Goal: Task Accomplishment & Management: Manage account settings

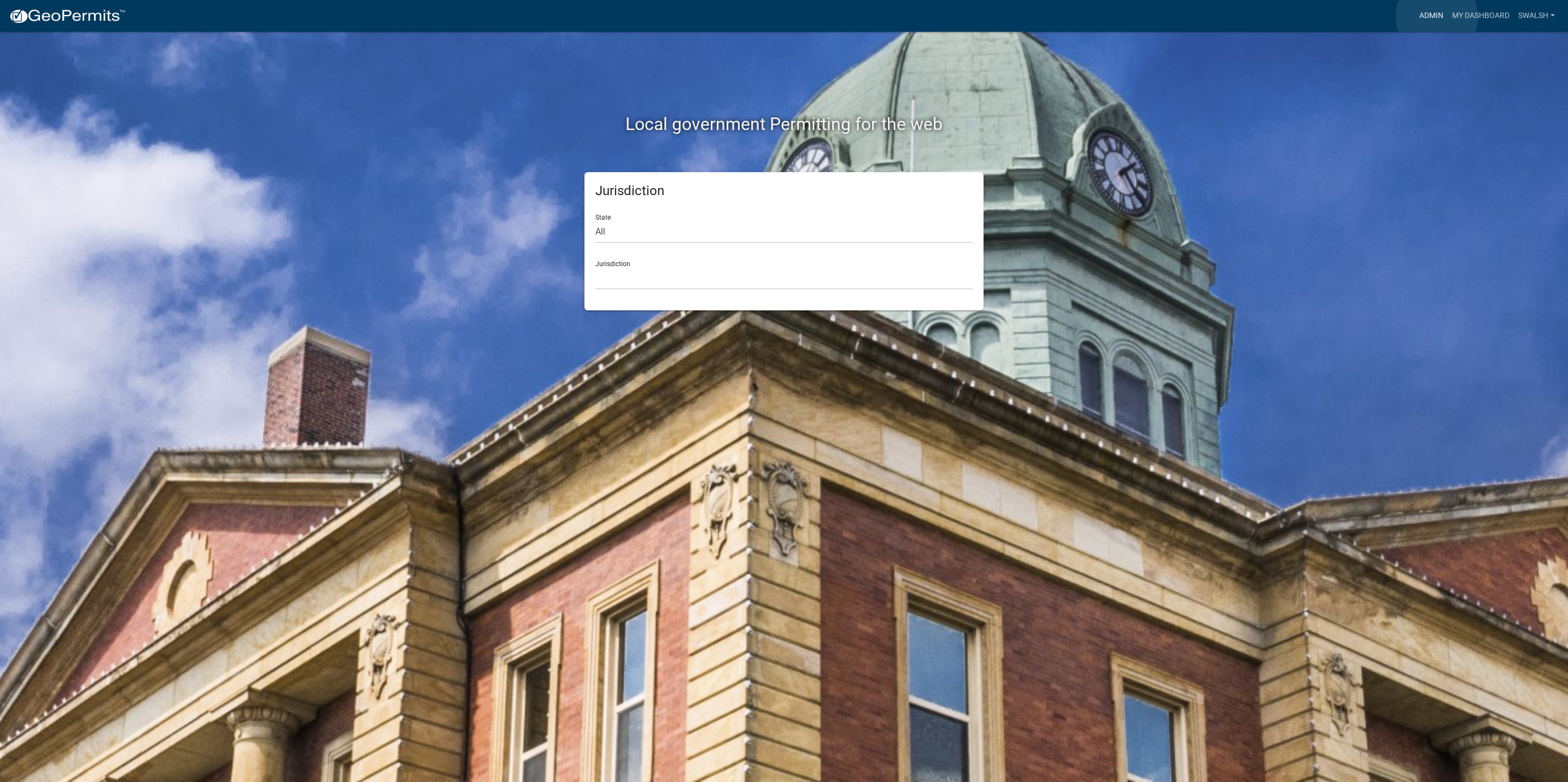
click at [1436, 17] on link "Admin" at bounding box center [1430, 15] width 33 height 20
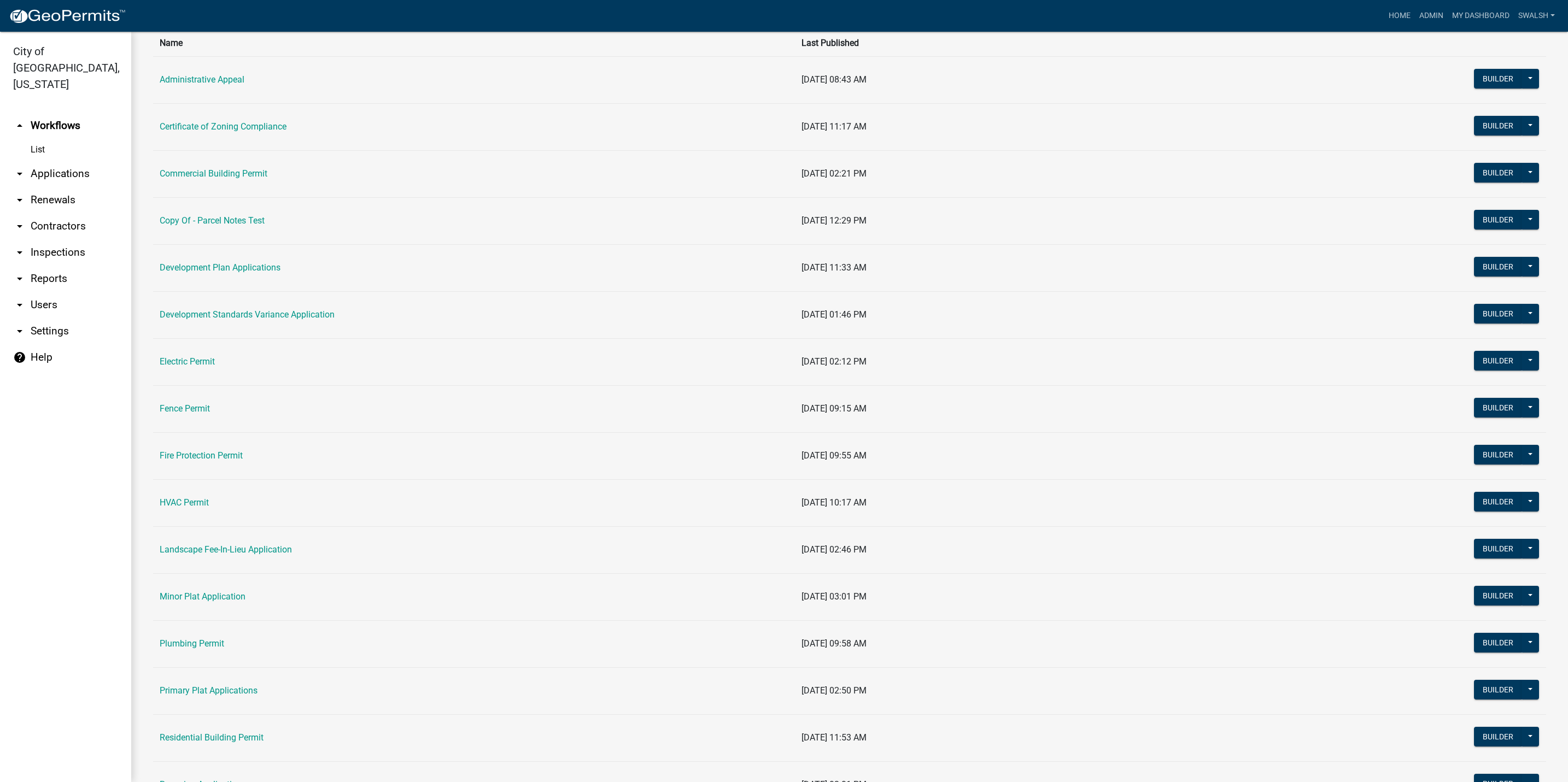
scroll to position [164, 0]
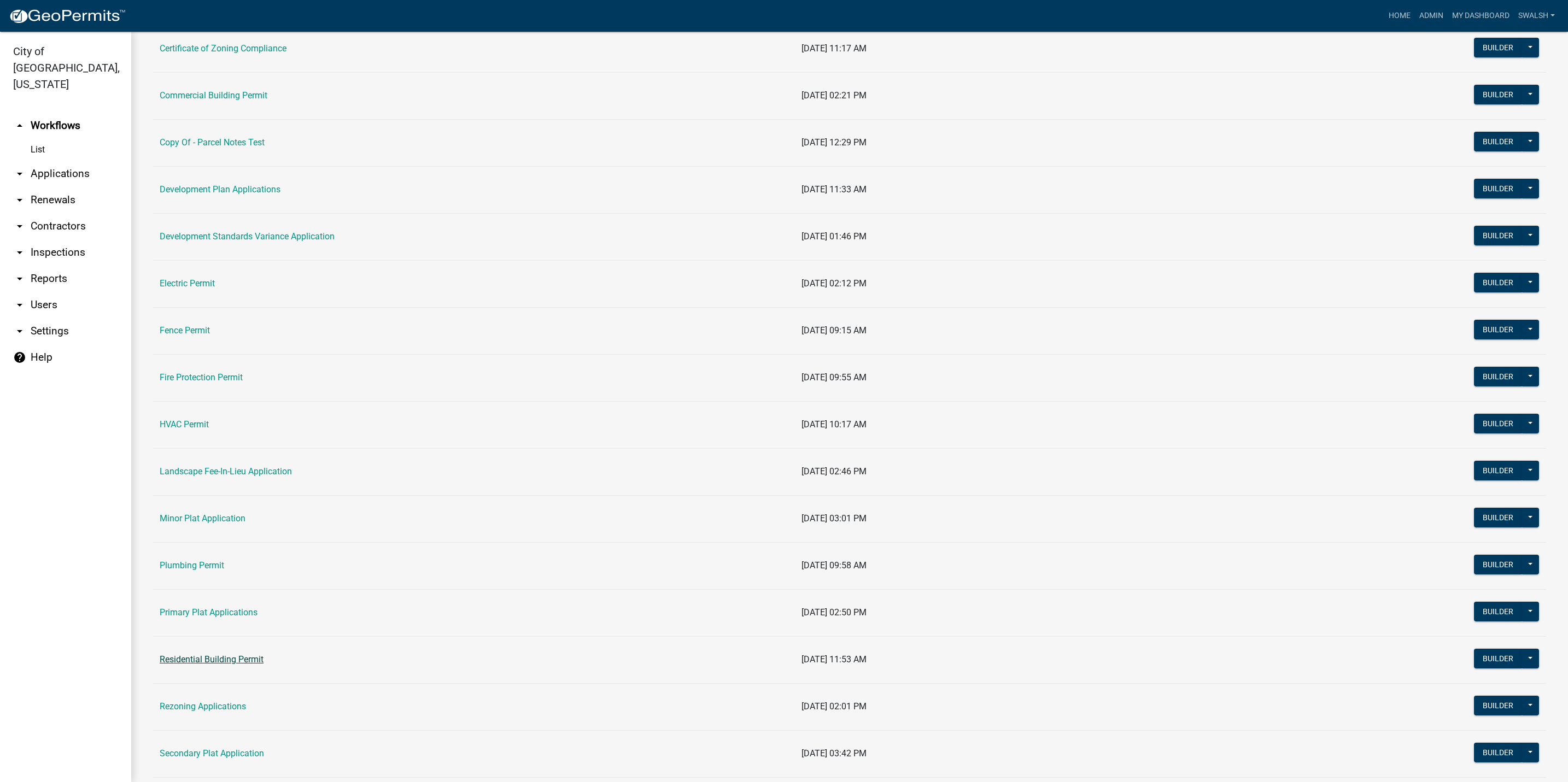
click at [209, 661] on link "Residential Building Permit" at bounding box center [211, 660] width 104 height 11
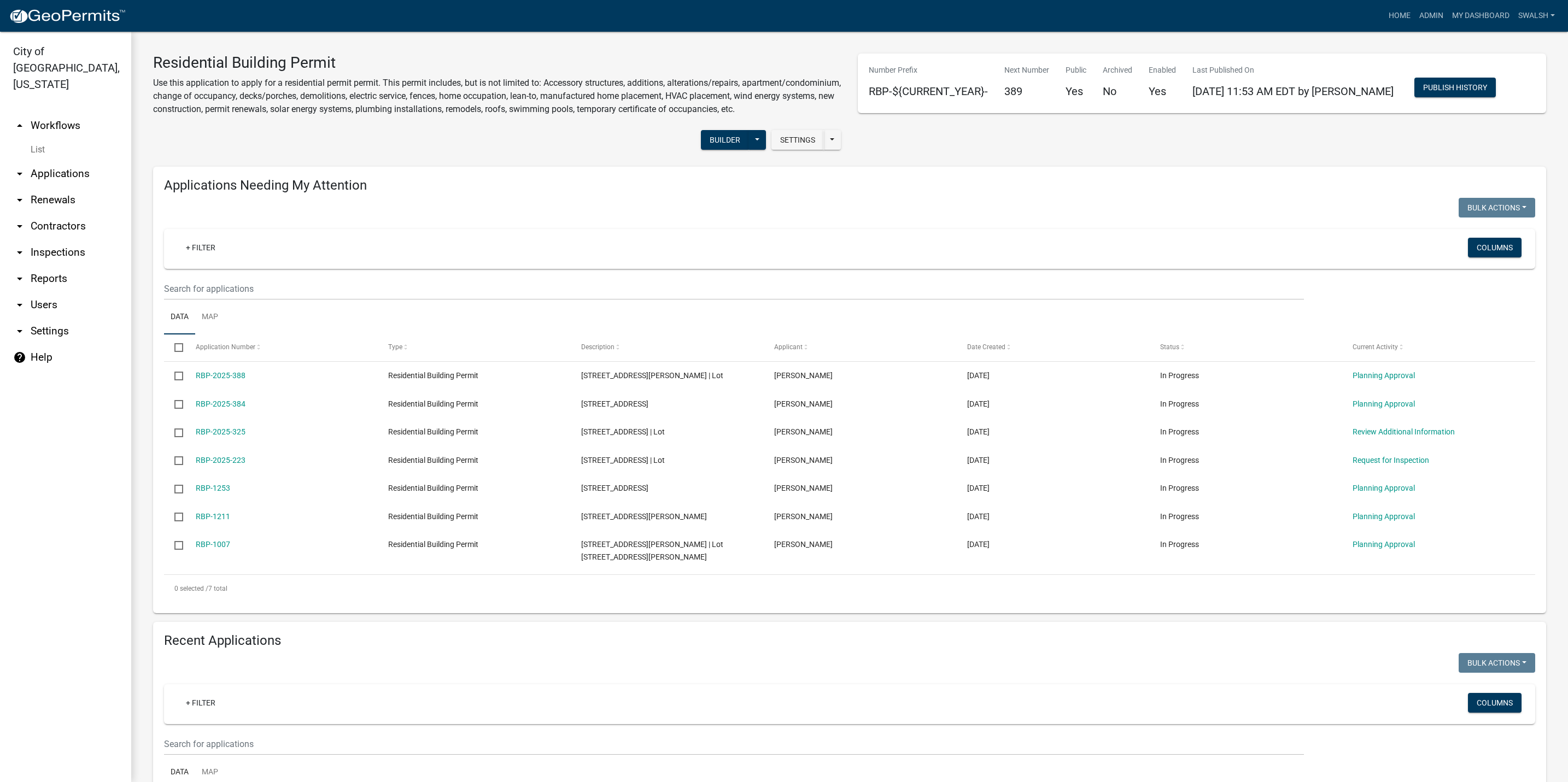
click at [349, 193] on h4 "Applications Needing My Attention" at bounding box center [849, 185] width 1371 height 16
click at [349, 193] on h4 "Applications Needing My Attention" at bounding box center [849, 185] width 1371 height 16
click at [348, 193] on h4 "Applications Needing My Attention" at bounding box center [849, 185] width 1371 height 16
drag, startPoint x: 348, startPoint y: 199, endPoint x: 350, endPoint y: 192, distance: 7.3
click at [350, 192] on h4 "Applications Needing My Attention" at bounding box center [849, 185] width 1371 height 16
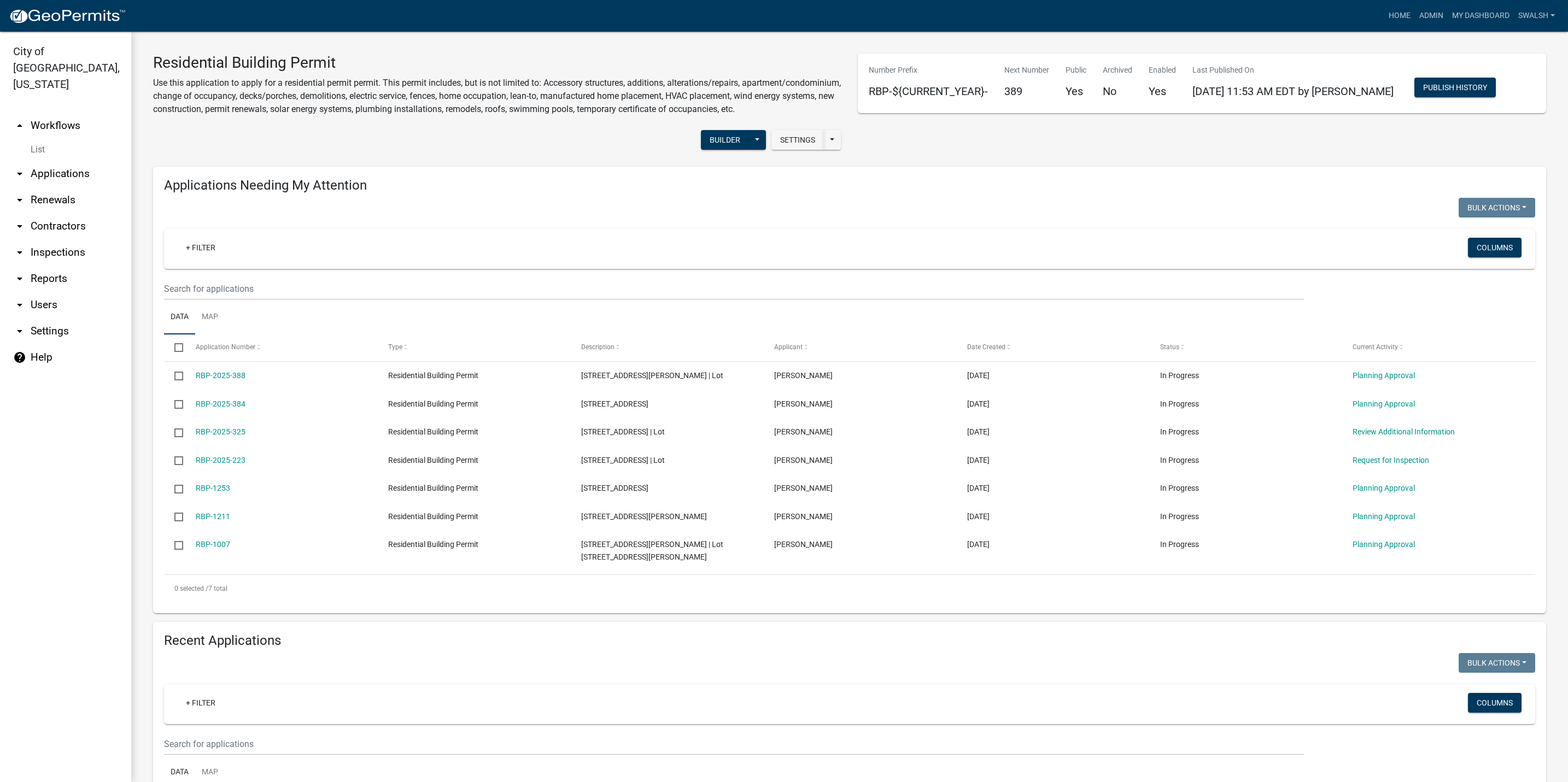
click at [433, 185] on div "Applications Needing My Attention Bulk Actions Void Expire Lock Withdraw + Filt…" at bounding box center [849, 390] width 1393 height 447
click at [392, 215] on div at bounding box center [503, 209] width 694 height 23
click at [392, 215] on div at bounding box center [503, 209] width 694 height 23
drag, startPoint x: 392, startPoint y: 215, endPoint x: 366, endPoint y: 195, distance: 32.8
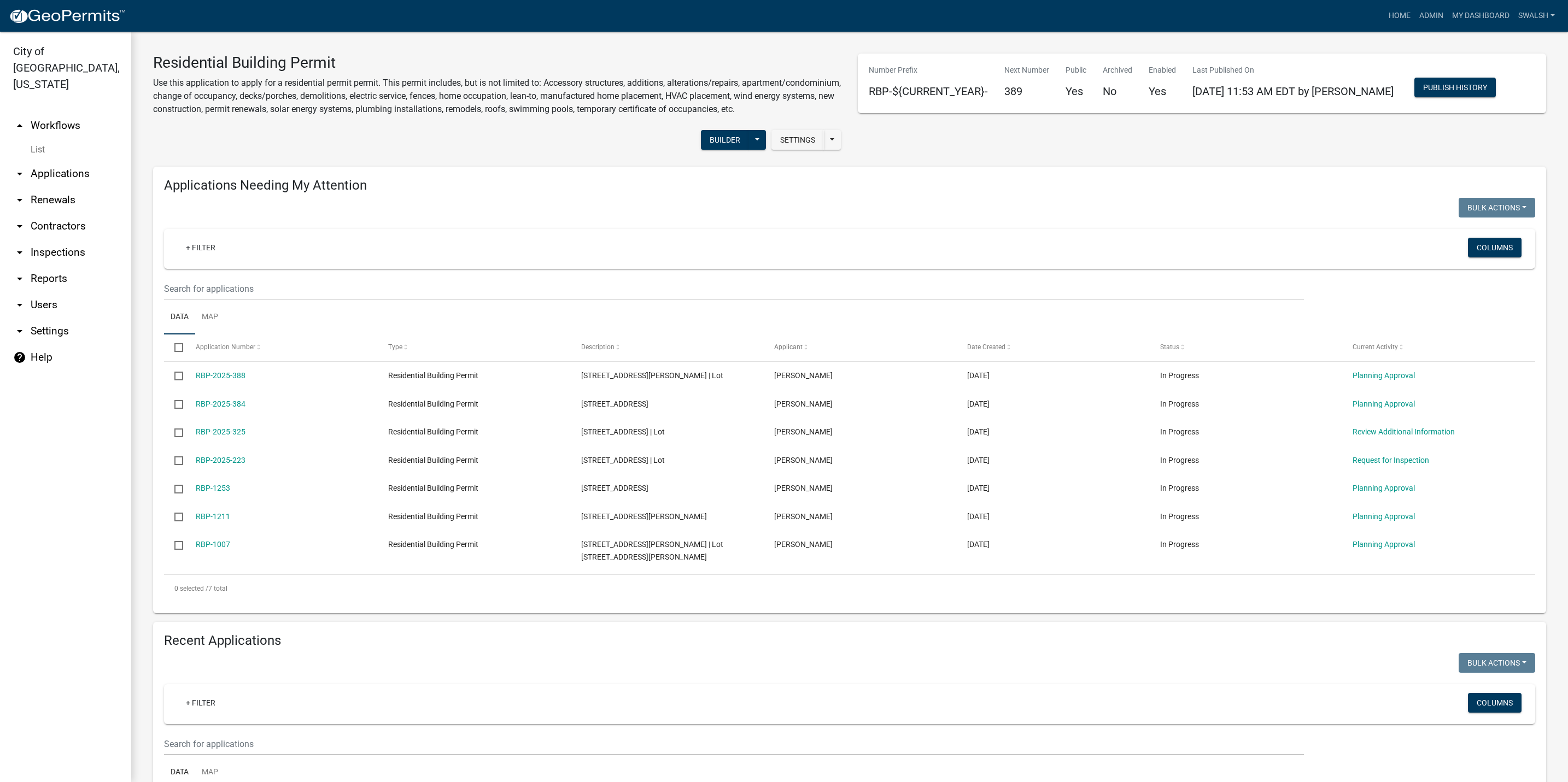
click at [366, 193] on h4 "Applications Needing My Attention" at bounding box center [849, 185] width 1371 height 16
click at [361, 193] on h4 "Applications Needing My Attention" at bounding box center [849, 185] width 1371 height 16
click at [233, 57] on h3 "Residential Building Permit" at bounding box center [497, 63] width 688 height 19
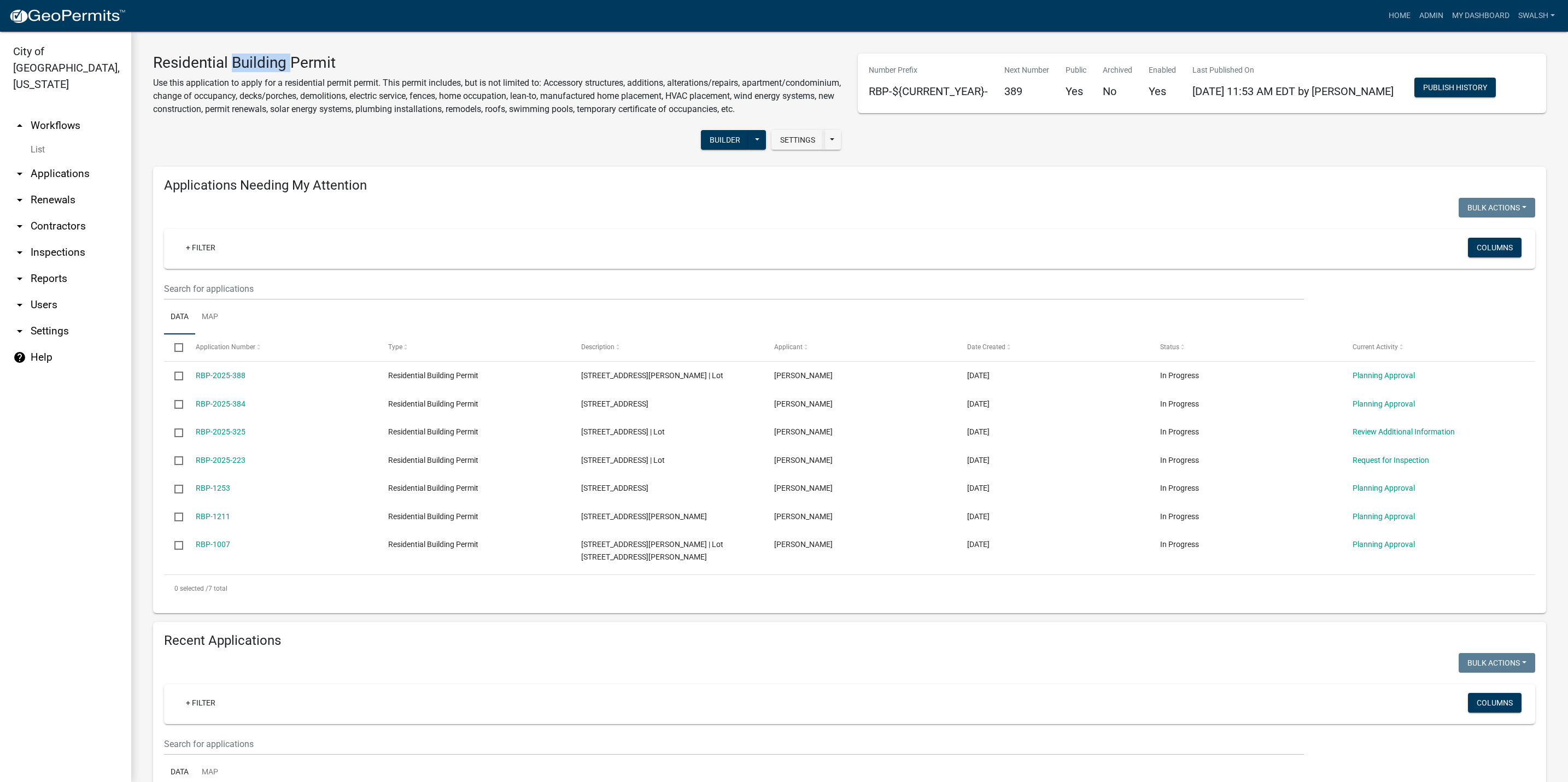
click at [233, 57] on h3 "Residential Building Permit" at bounding box center [497, 63] width 688 height 19
click at [624, 260] on div "+ Filter" at bounding box center [622, 249] width 907 height 23
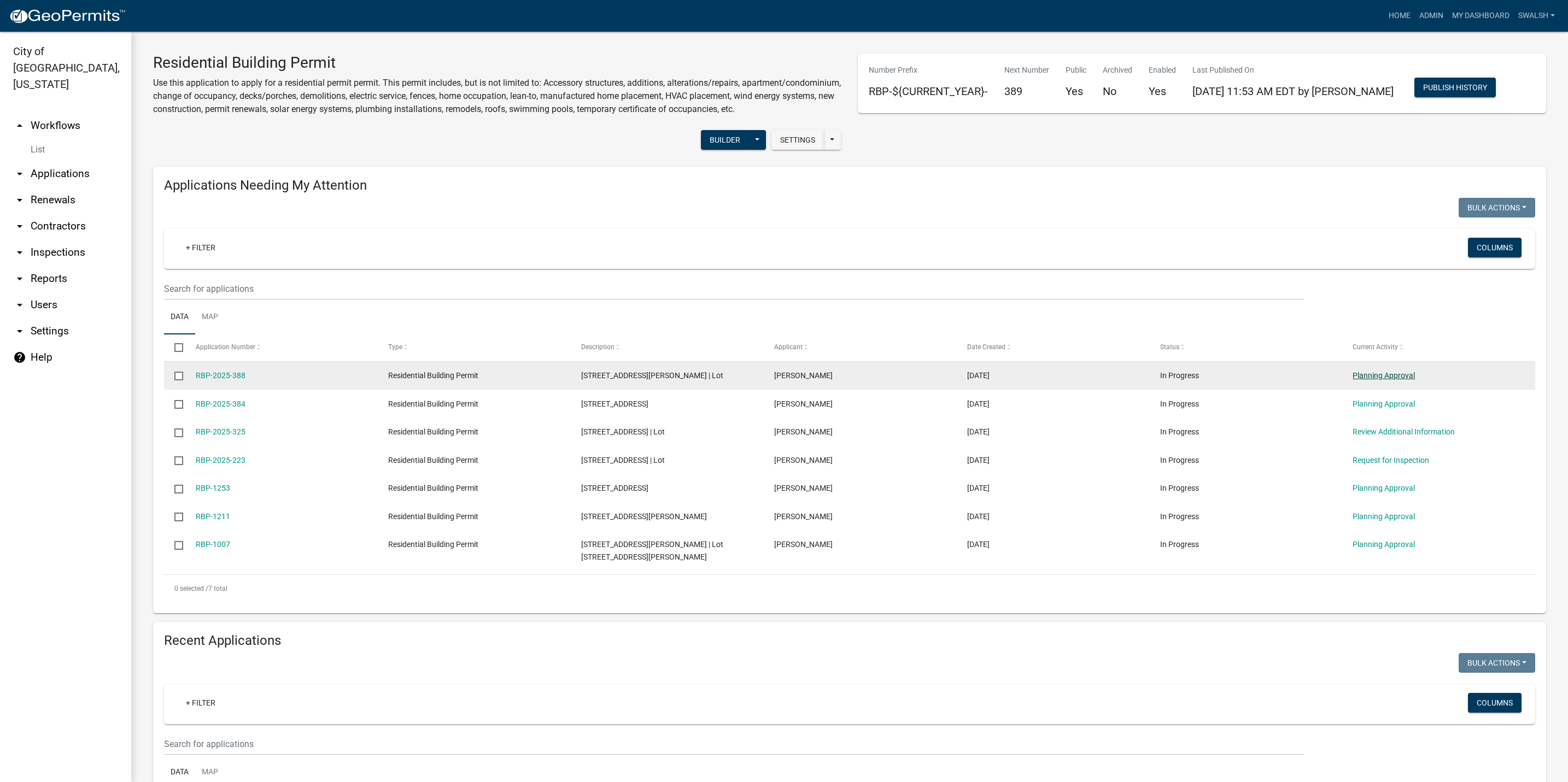
click at [1399, 380] on link "Planning Approval" at bounding box center [1384, 376] width 62 height 9
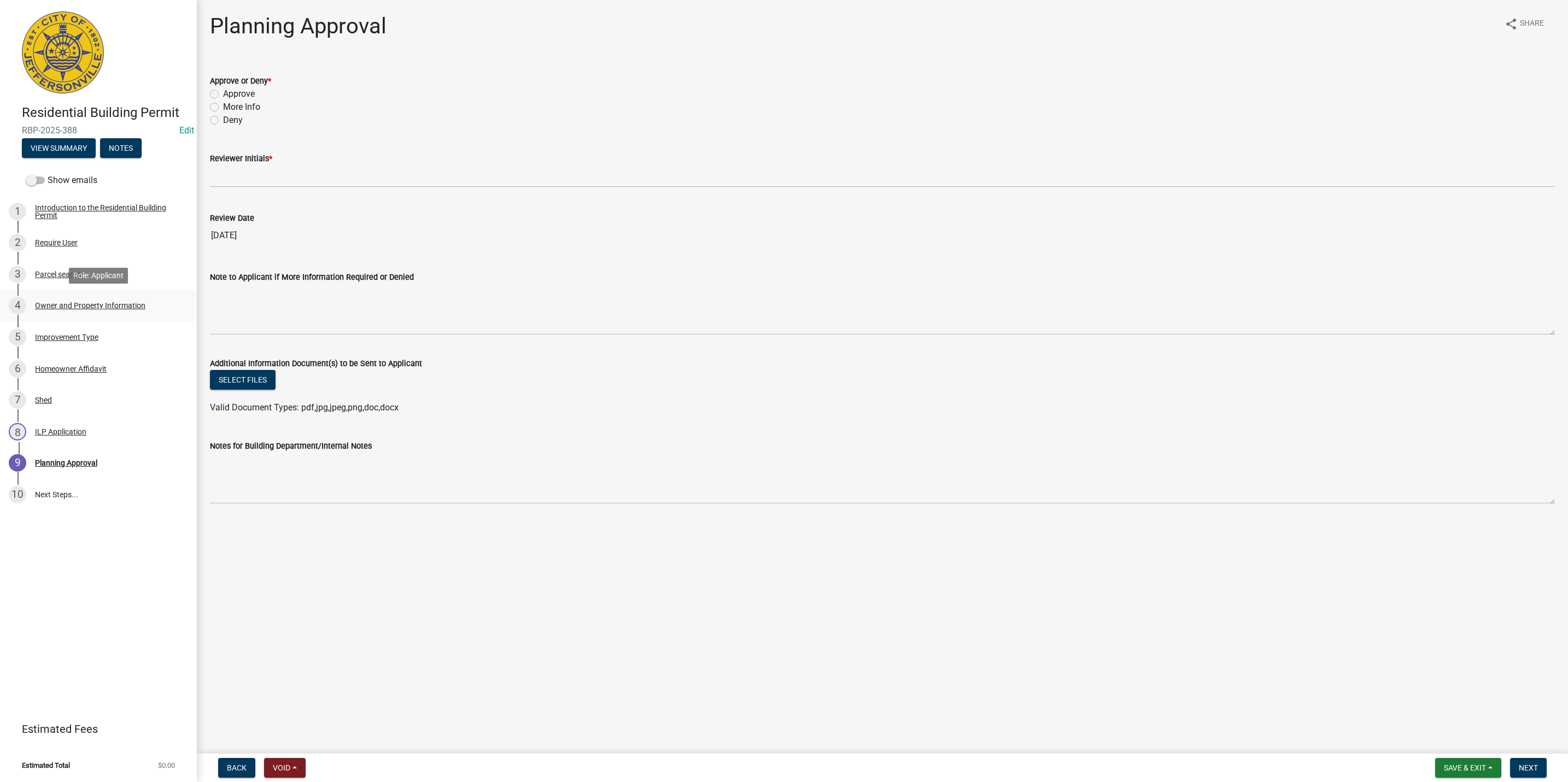
click at [102, 314] on div "4 Owner and Property Information" at bounding box center [95, 305] width 171 height 17
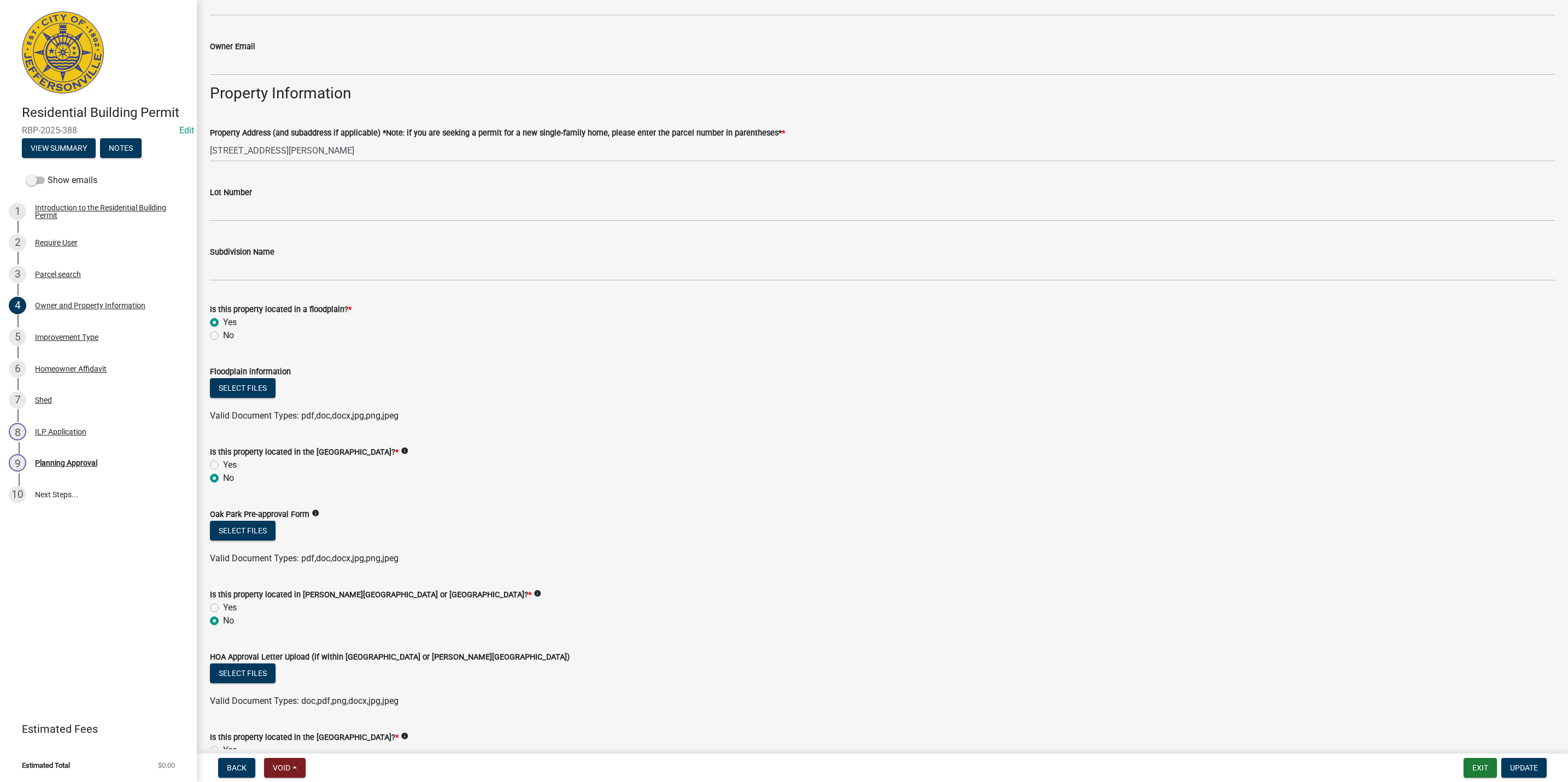
scroll to position [634, 0]
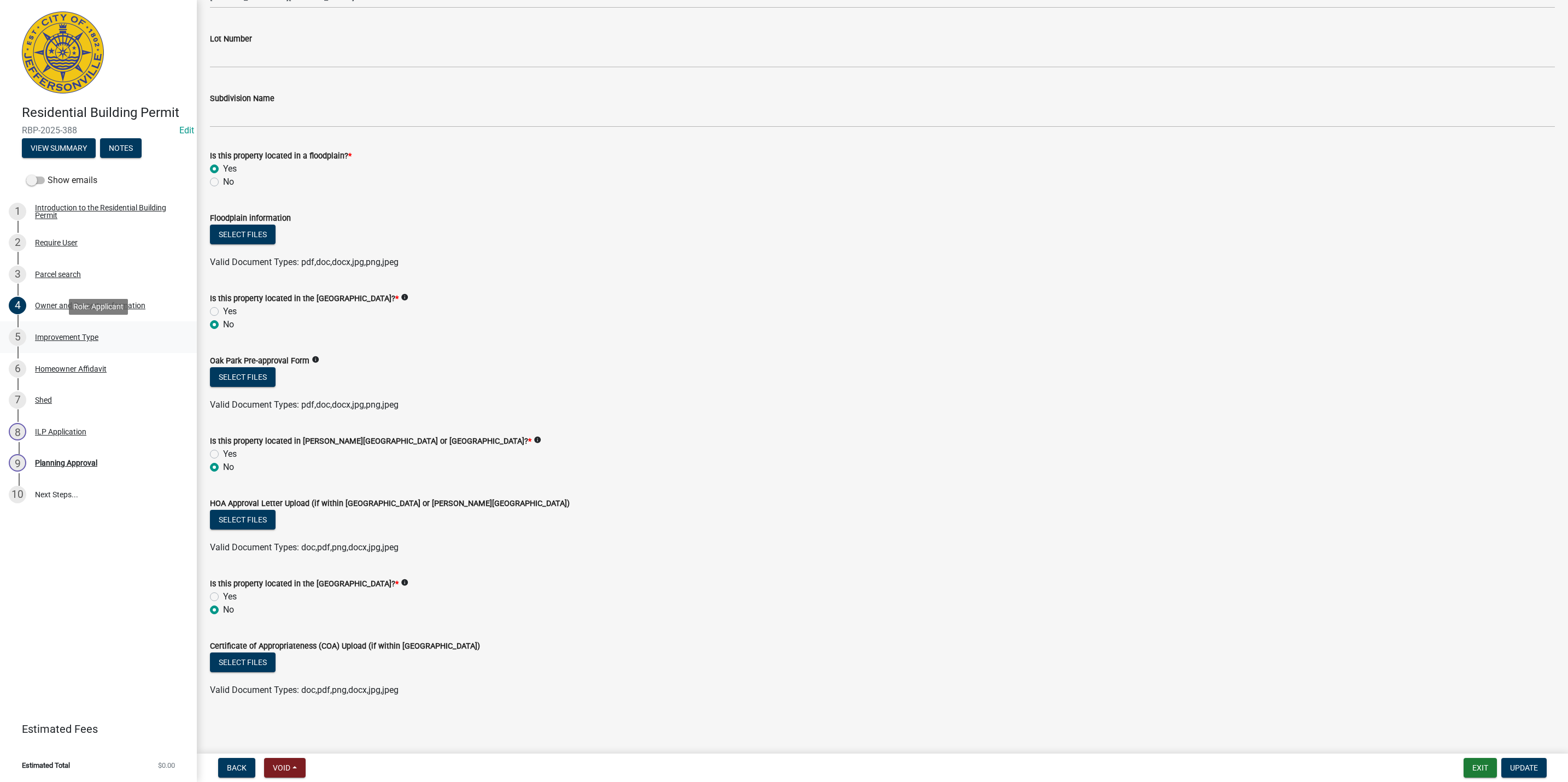
click at [101, 335] on div "5 Improvement Type" at bounding box center [95, 337] width 171 height 17
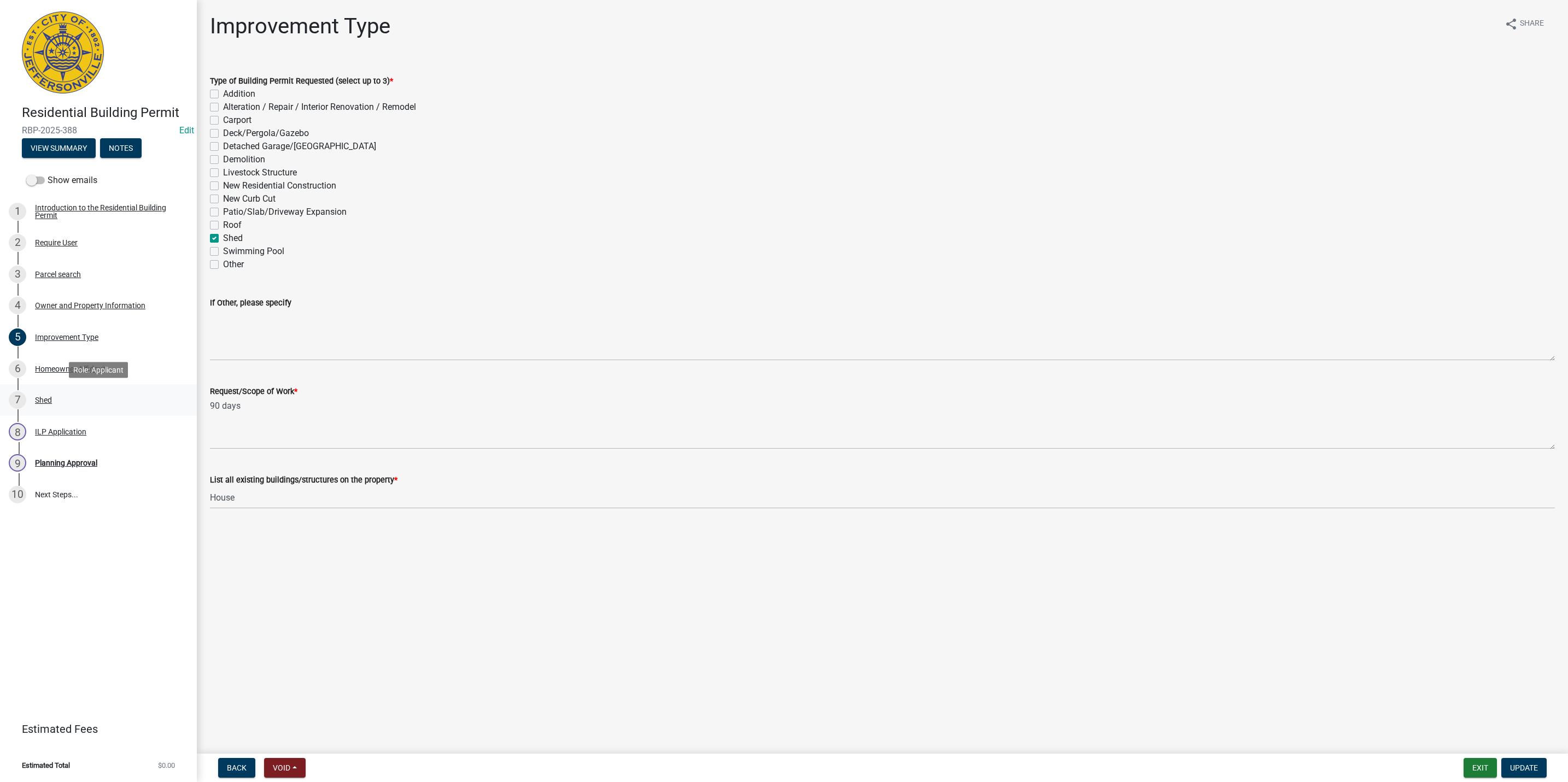
click at [86, 400] on div "7 Shed" at bounding box center [95, 400] width 171 height 17
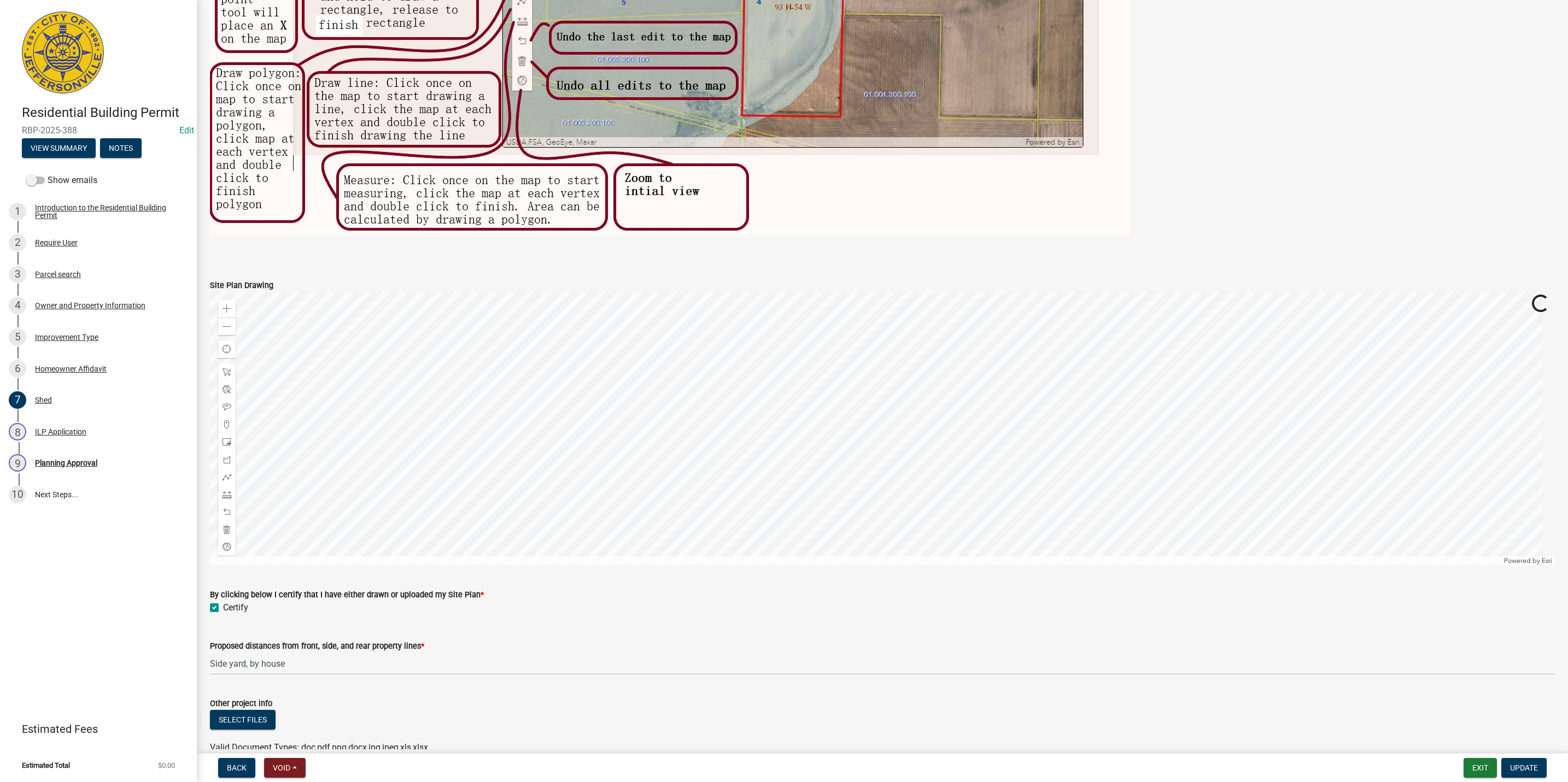
scroll to position [604, 0]
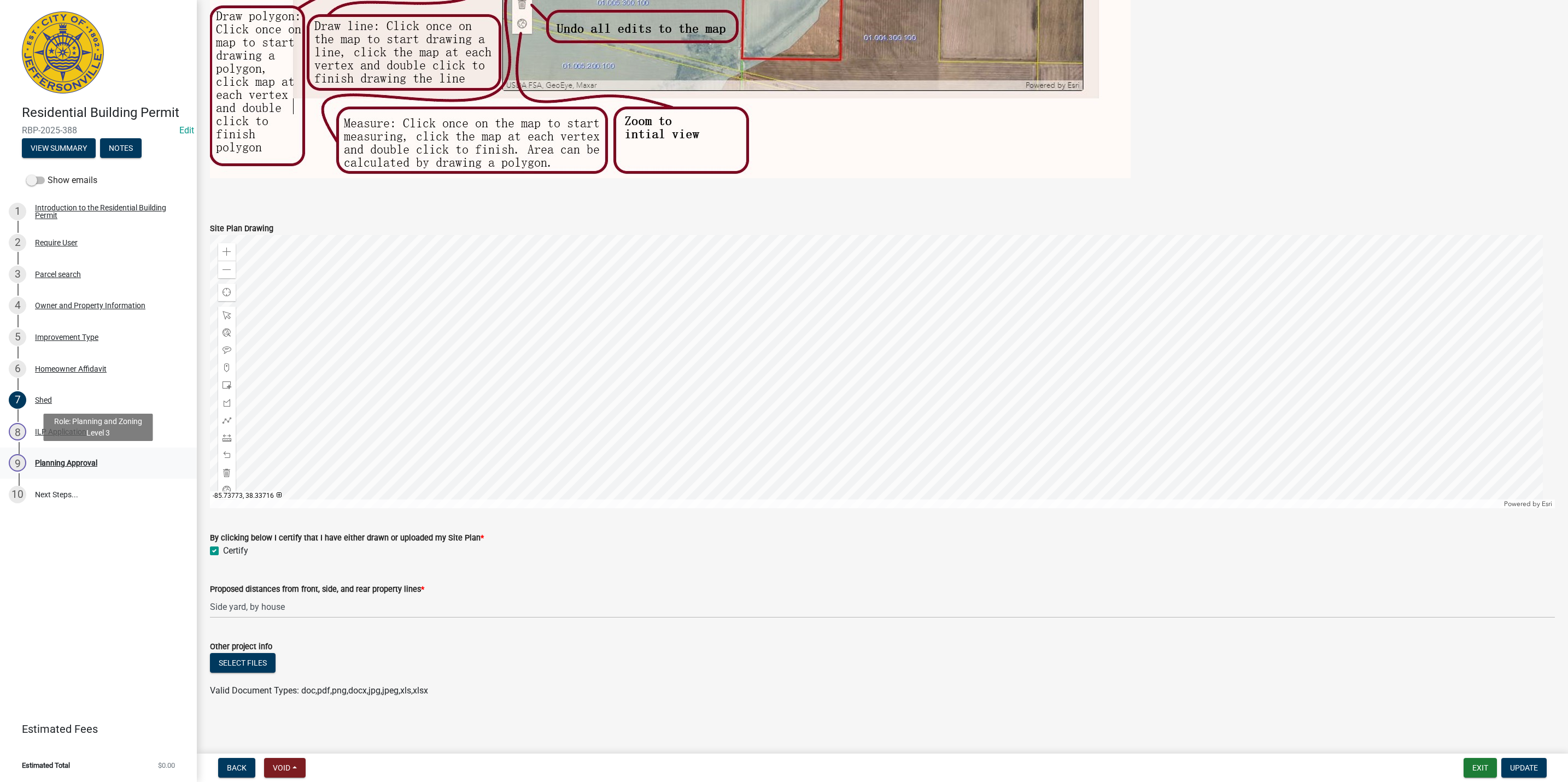
click at [87, 459] on div "Planning Approval" at bounding box center [66, 462] width 62 height 8
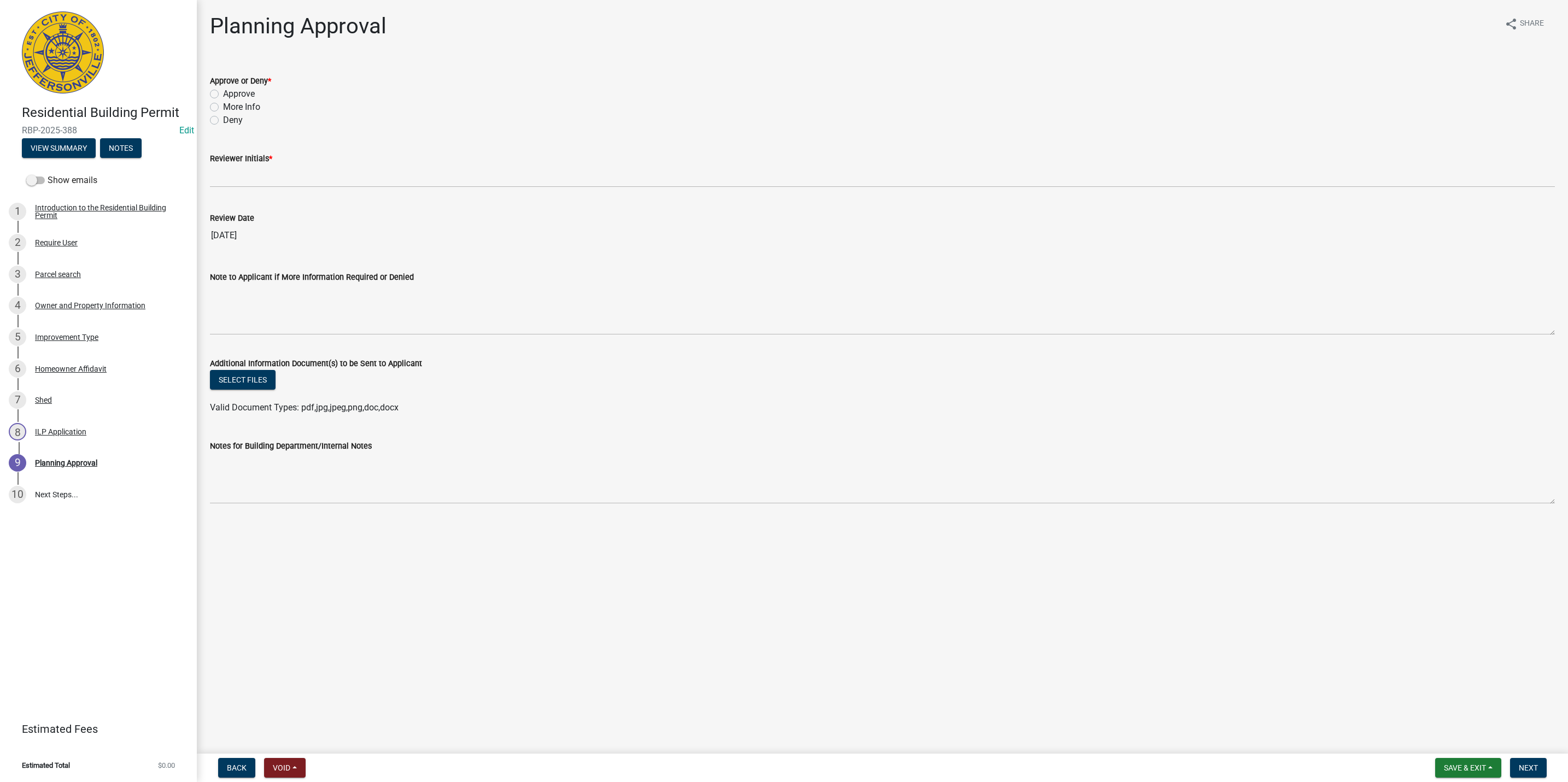
click at [231, 104] on label "More Info" at bounding box center [241, 107] width 37 height 13
click at [230, 104] on input "More Info" at bounding box center [226, 104] width 7 height 7
radio input "true"
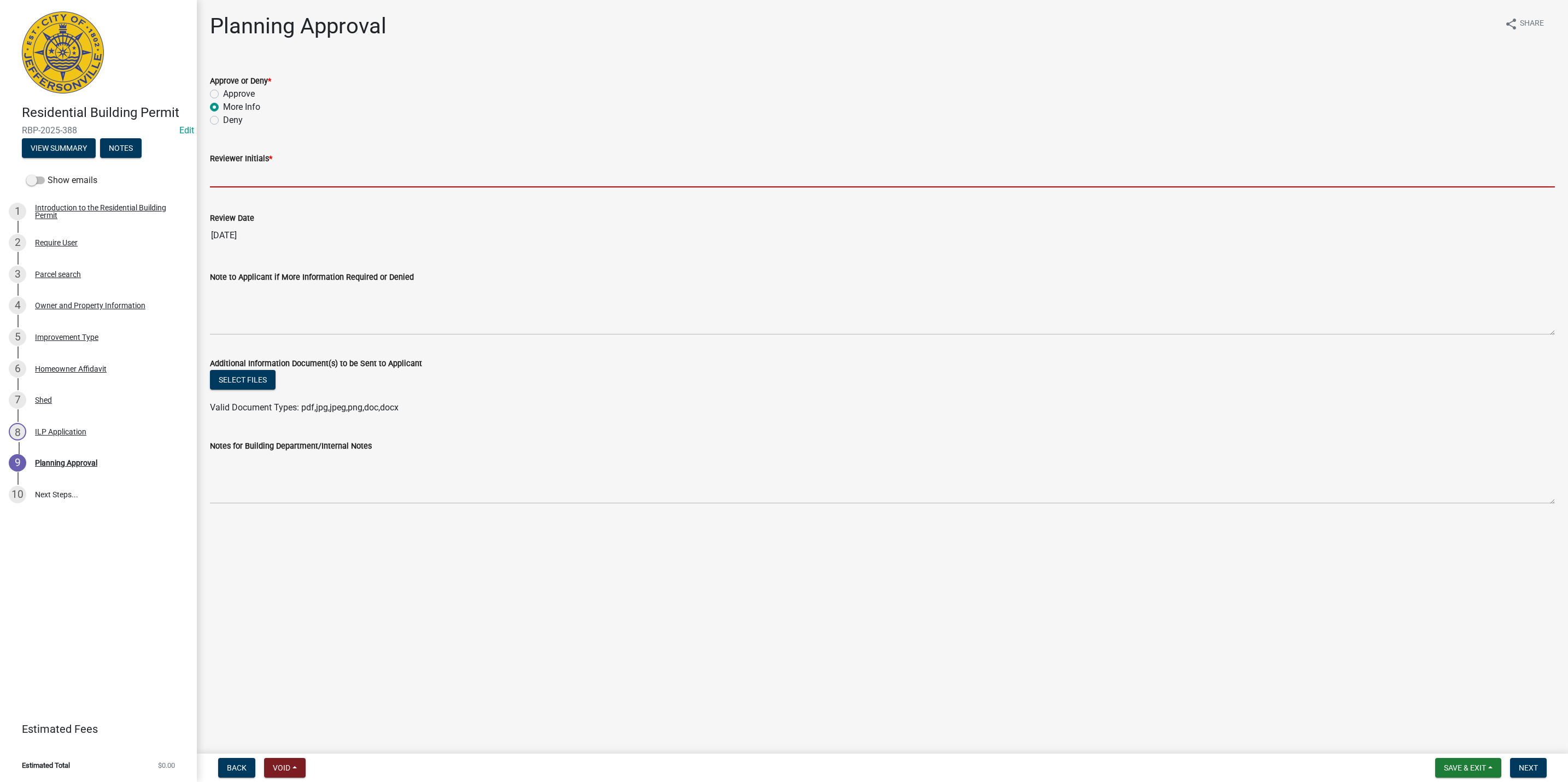
click at [254, 178] on input "Reviewer Initials *" at bounding box center [882, 176] width 1345 height 23
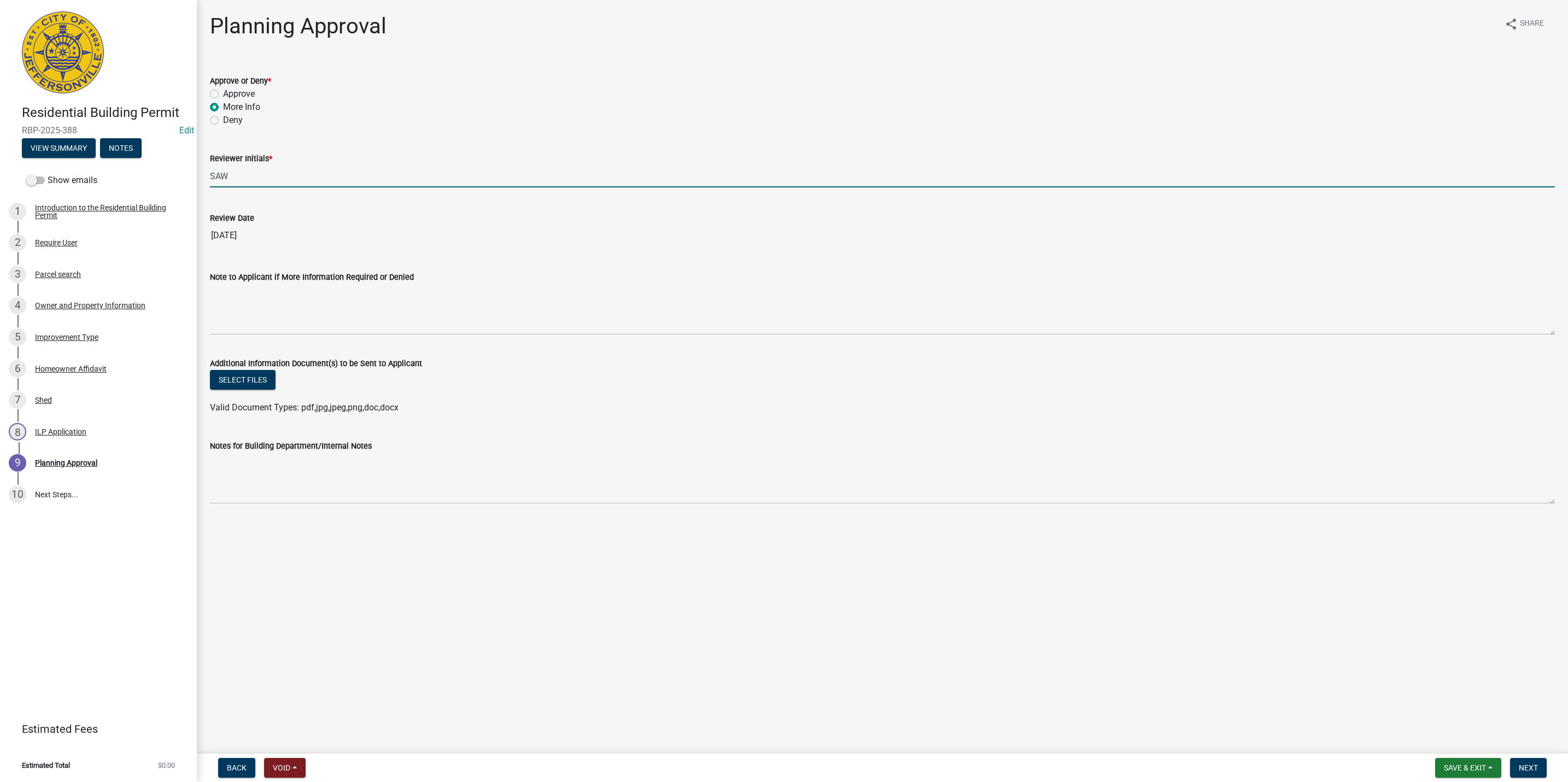
type input "SAW"
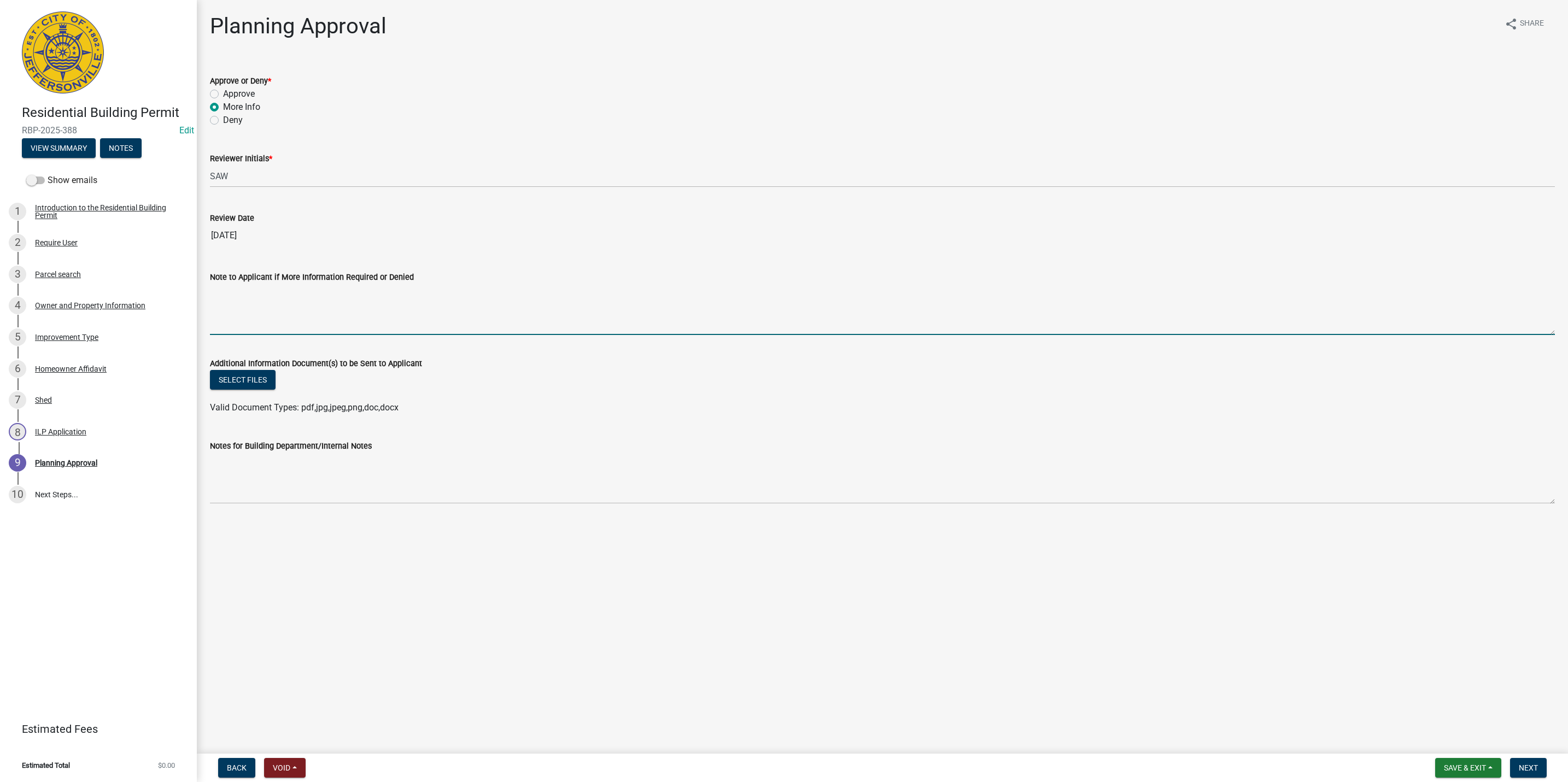
click at [225, 308] on textarea "Note to Applicant if More Information Required or Denied" at bounding box center [882, 309] width 1345 height 51
type textarea "P"
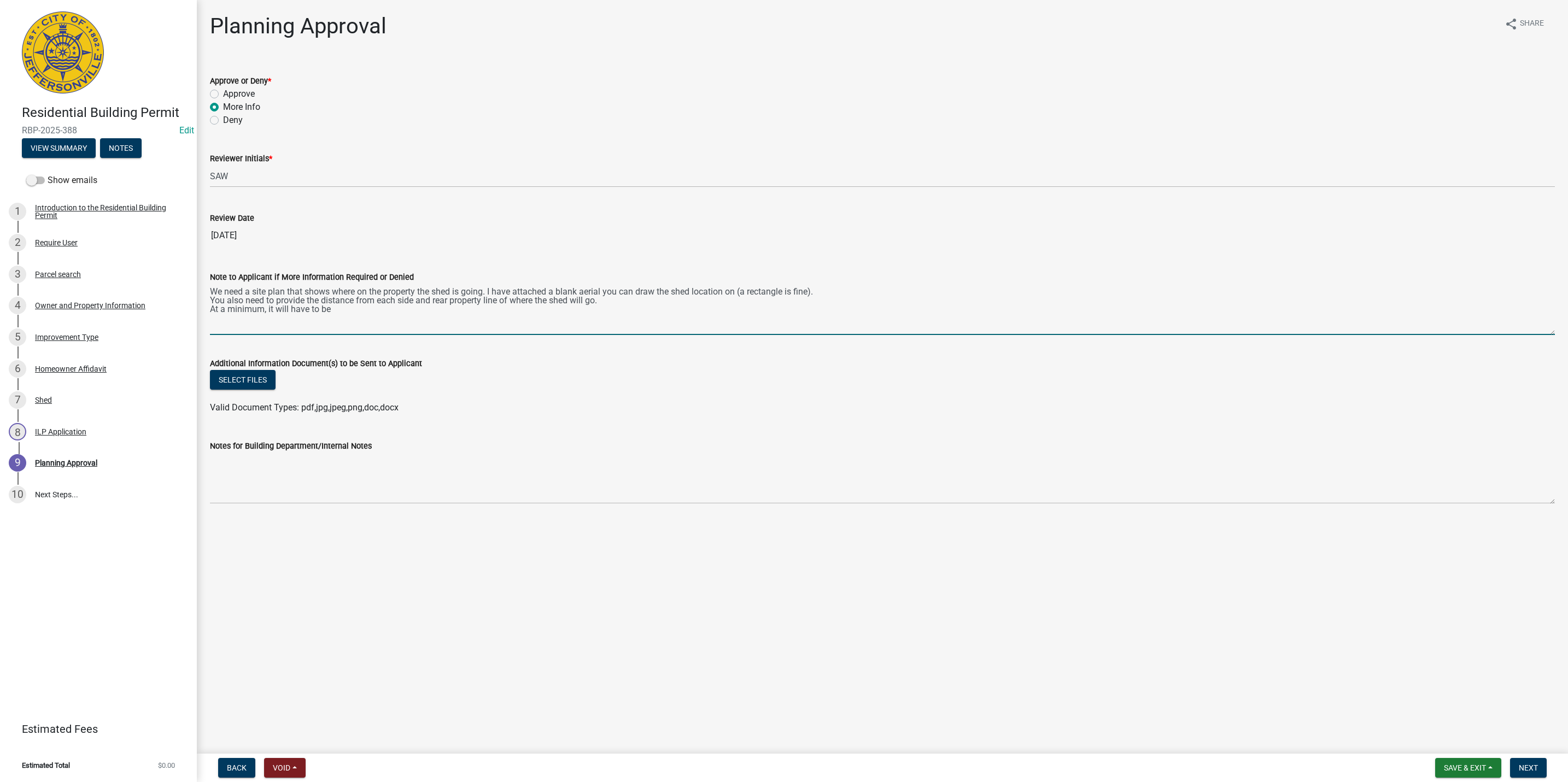
click at [328, 307] on textarea "We need a site plan that shows where on the property the shed is going. I have …" at bounding box center [882, 309] width 1345 height 51
click at [386, 311] on textarea "We need a site plan that shows where on the property the shed is going. I have …" at bounding box center [882, 309] width 1345 height 51
click at [575, 314] on textarea "We need a site plan that shows where on the property the shed is going. I have …" at bounding box center [882, 309] width 1345 height 51
click at [895, 311] on textarea "We need a site plan that shows where on the property the shed is going. I have …" at bounding box center [882, 309] width 1345 height 51
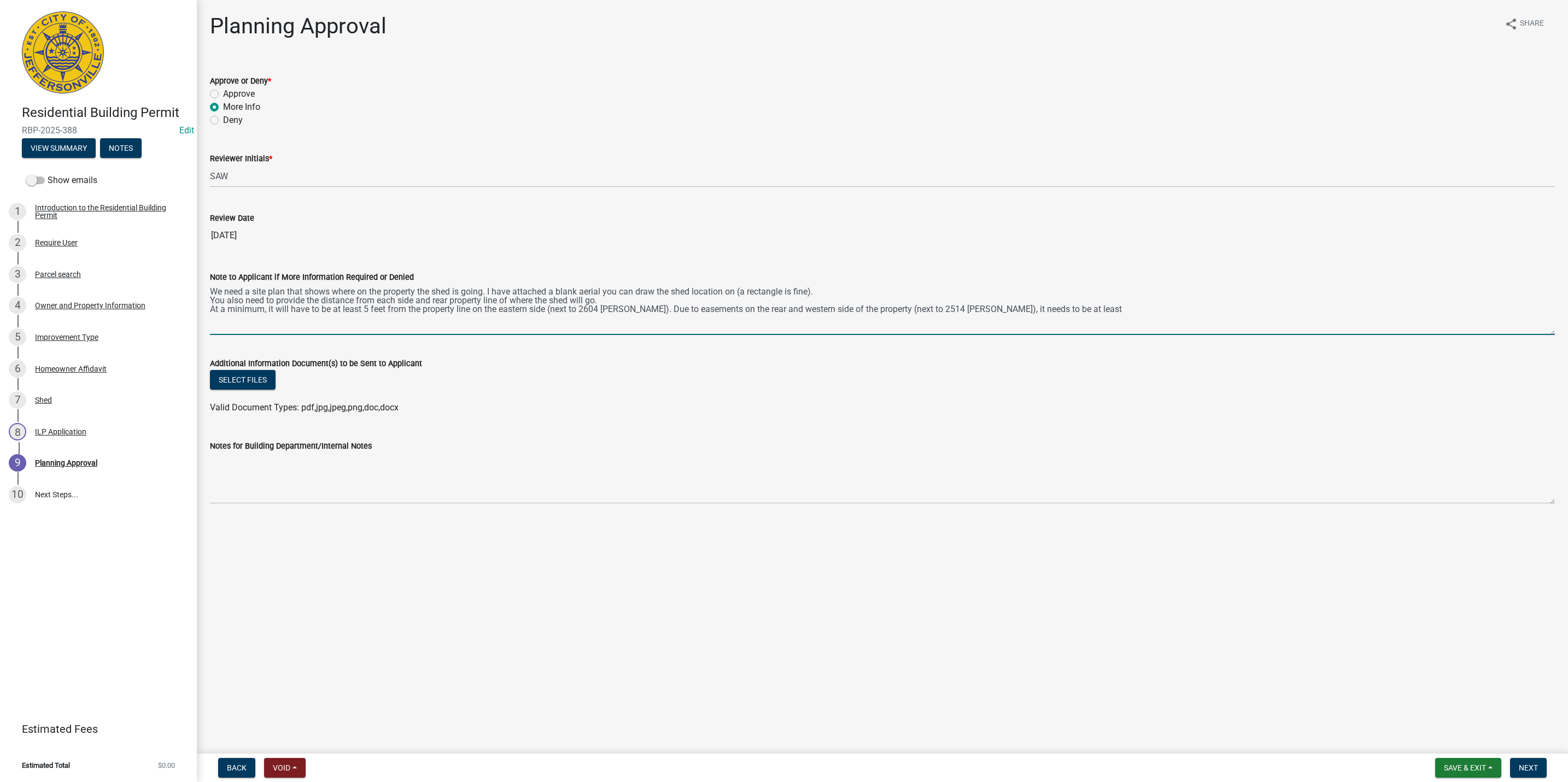
click at [1106, 315] on textarea "We need a site plan that shows where on the property the shed is going. I have …" at bounding box center [882, 309] width 1345 height 51
click at [889, 304] on textarea "We need a site plan that shows where on the property the shed is going. I have …" at bounding box center [882, 309] width 1345 height 51
click at [817, 295] on textarea "We need a site plan that shows where on the property the shed is going. I have …" at bounding box center [882, 309] width 1345 height 51
click at [794, 304] on textarea "We need a site plan that shows where on the property the shed is going. I have …" at bounding box center [882, 309] width 1345 height 51
click at [1317, 304] on textarea "We need a site plan that shows where on the property the shed is going. I have …" at bounding box center [882, 309] width 1345 height 51
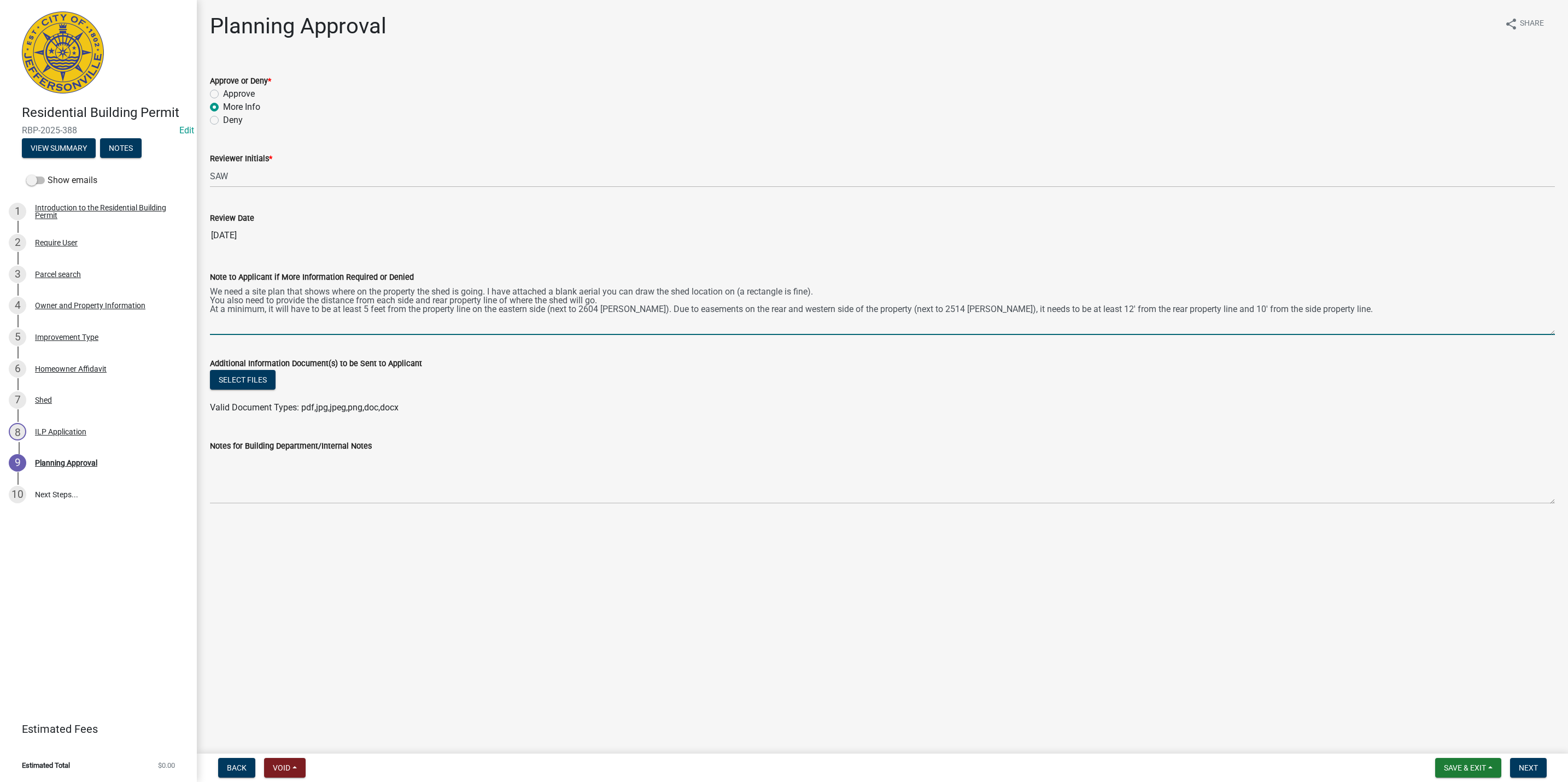
click at [1334, 313] on textarea "We need a site plan that shows where on the property the shed is going. I have …" at bounding box center [882, 309] width 1345 height 51
type textarea "We need a site plan that shows where on the property the shed is going. I have …"
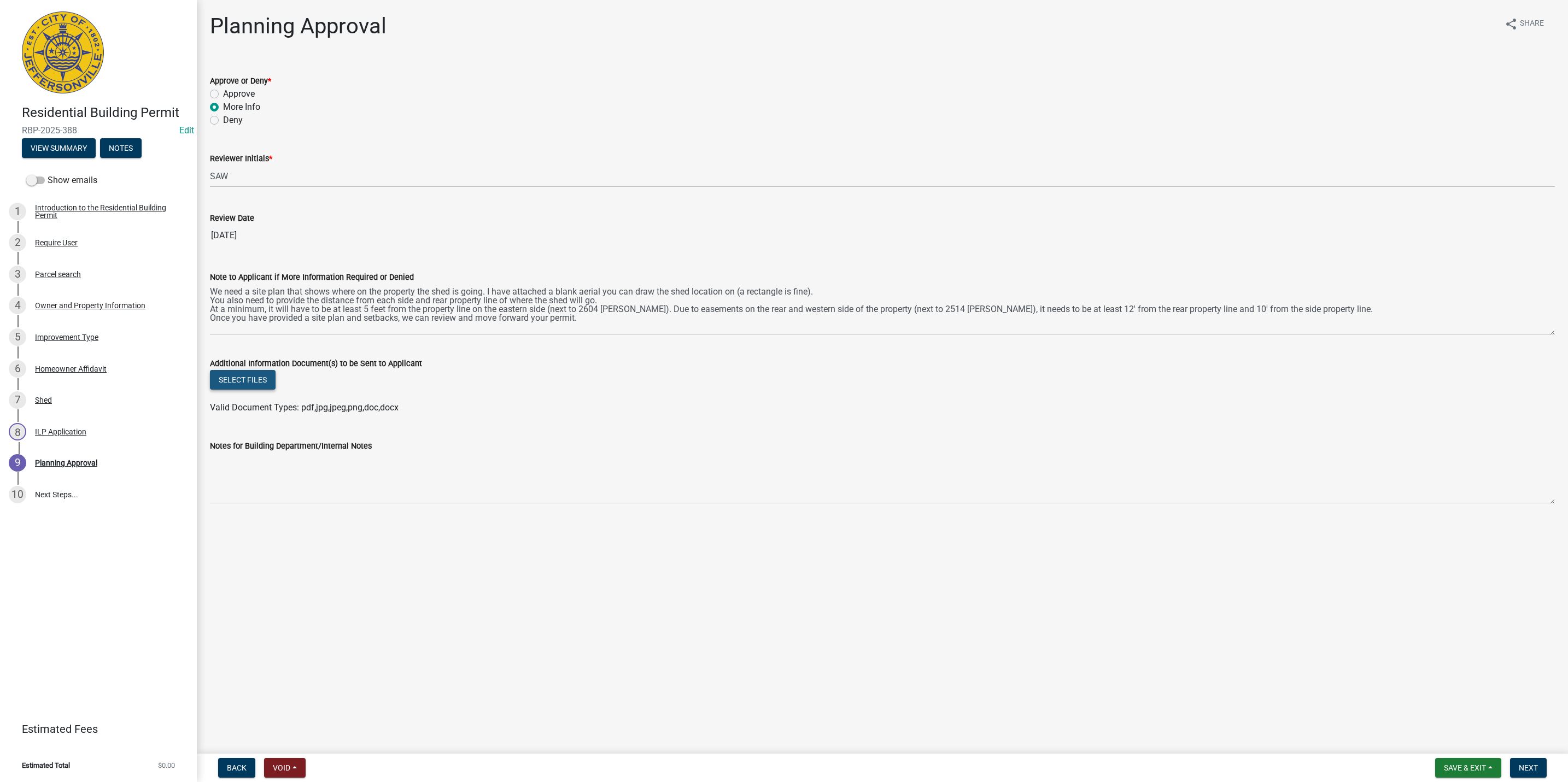
click at [220, 372] on button "Select files" at bounding box center [243, 380] width 66 height 20
click at [1532, 765] on span "Next" at bounding box center [1528, 768] width 19 height 9
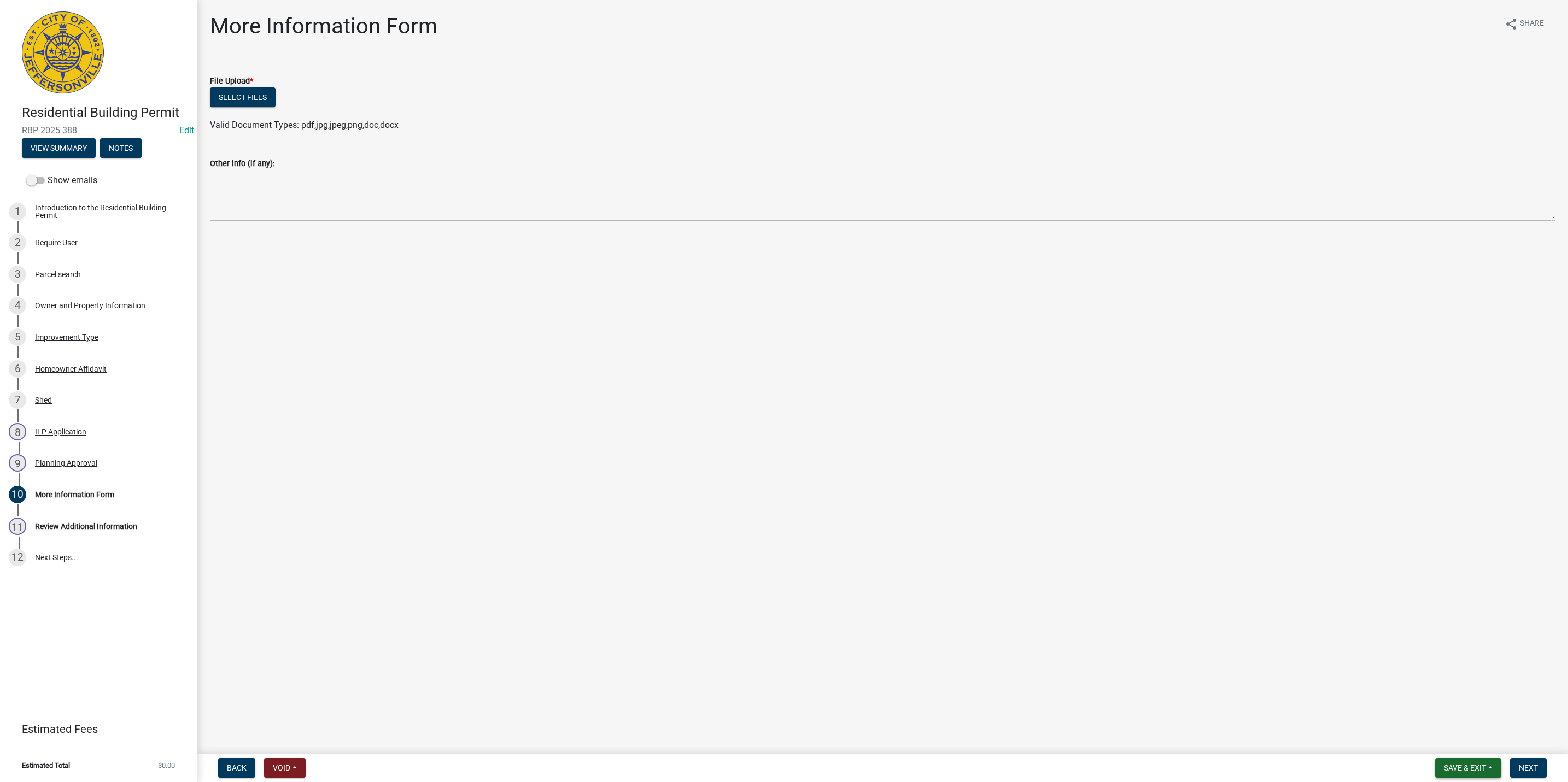
click at [1448, 759] on button "Save & Exit" at bounding box center [1467, 768] width 66 height 20
click at [1442, 730] on button "Save & Exit" at bounding box center [1458, 740] width 88 height 26
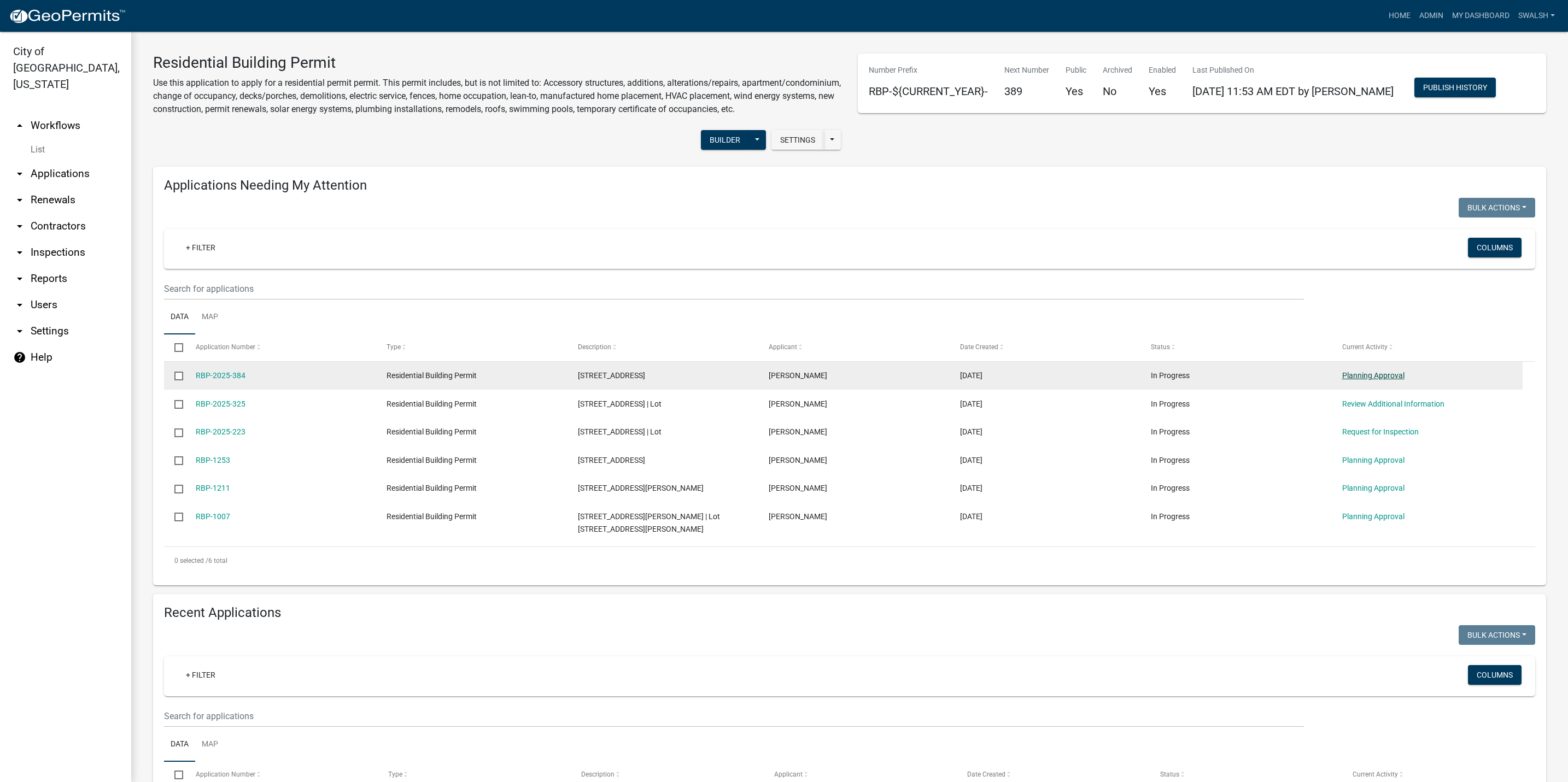
click at [1366, 380] on link "Planning Approval" at bounding box center [1373, 376] width 62 height 9
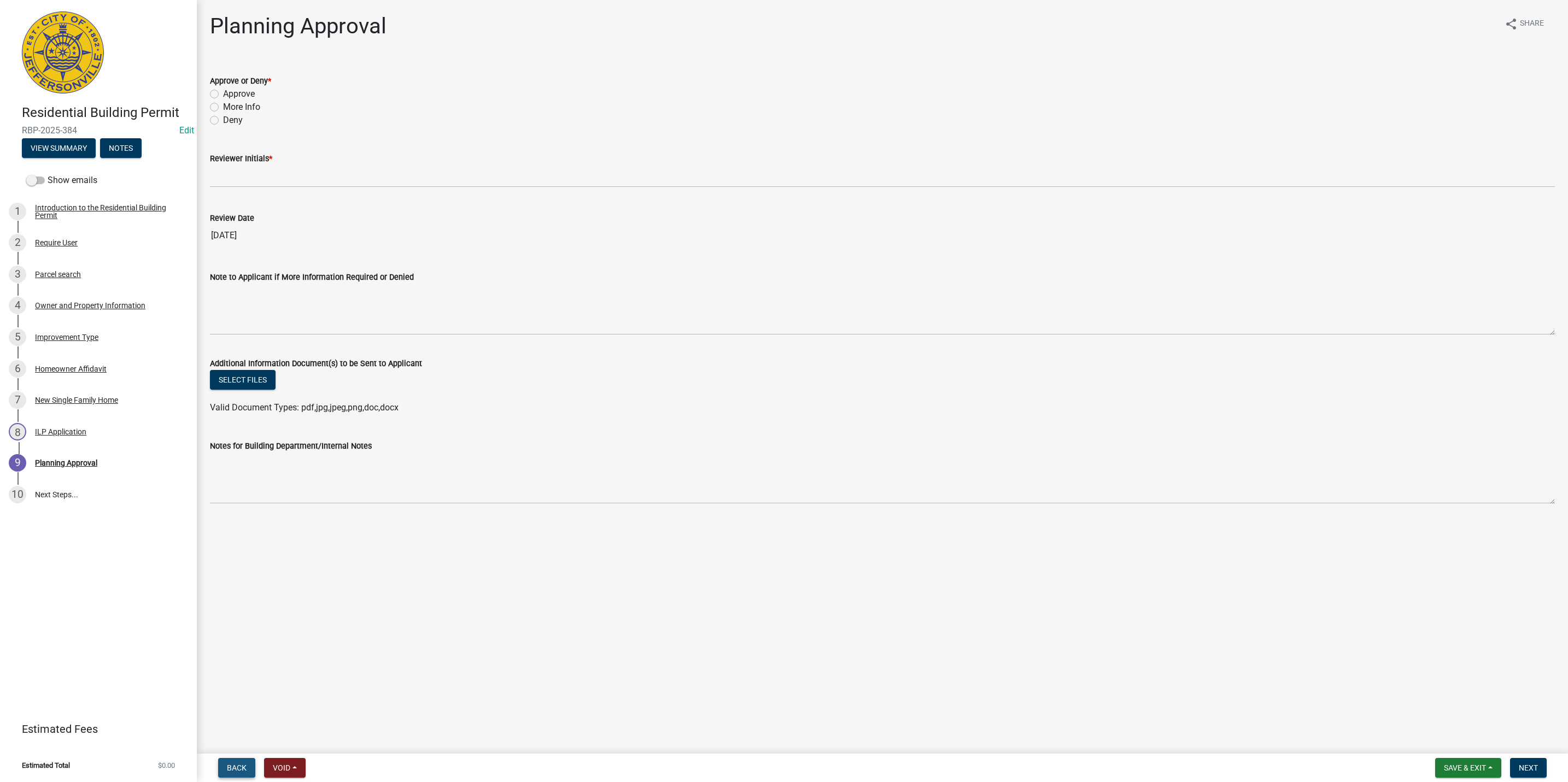
click at [246, 764] on button "Back" at bounding box center [237, 768] width 37 height 20
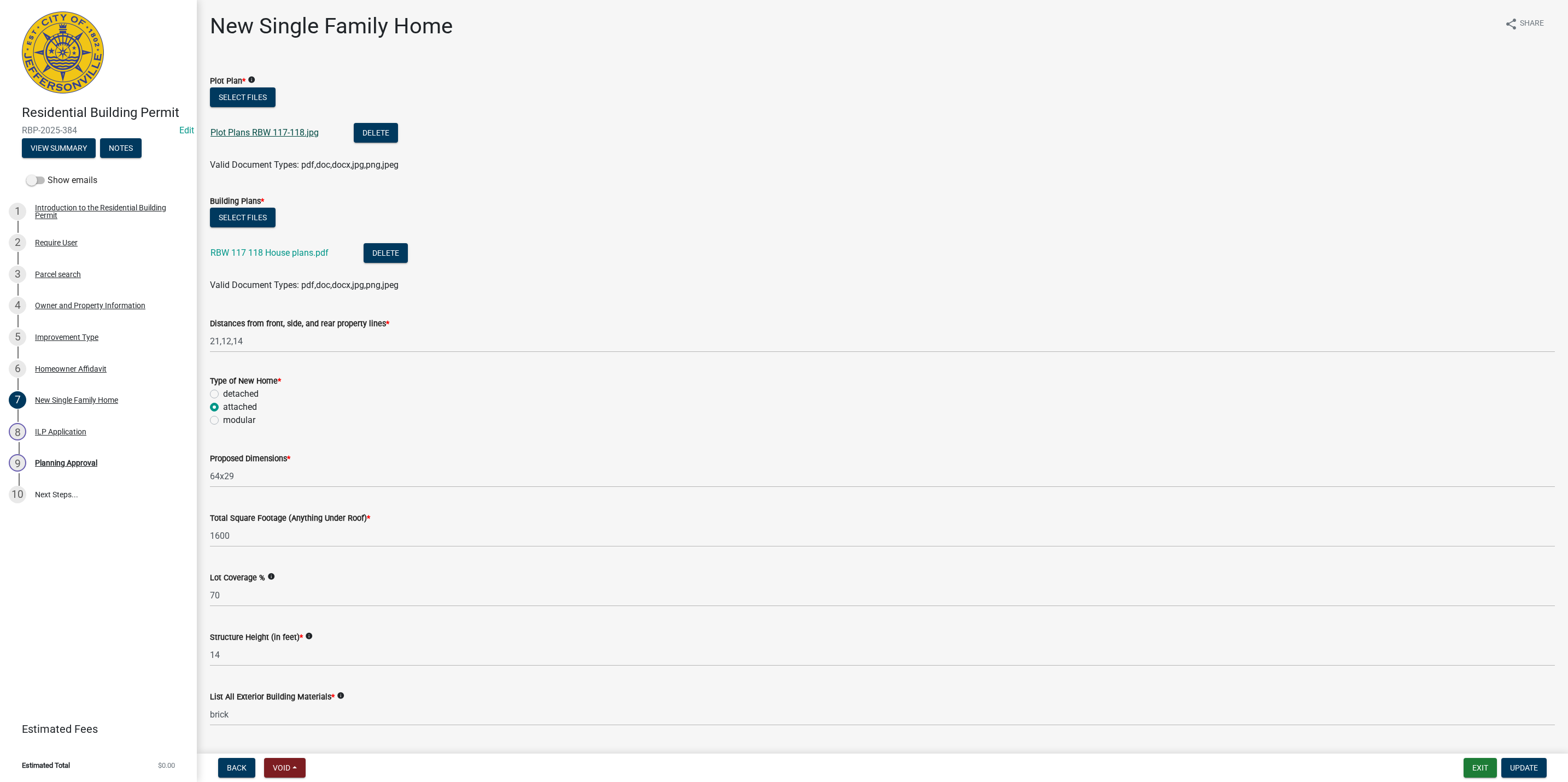
click at [256, 130] on link "Plot Plans RBW 117-118.jpg" at bounding box center [264, 132] width 108 height 11
click at [263, 101] on button "Select files" at bounding box center [243, 97] width 66 height 20
click at [383, 134] on button "Delete" at bounding box center [376, 133] width 45 height 20
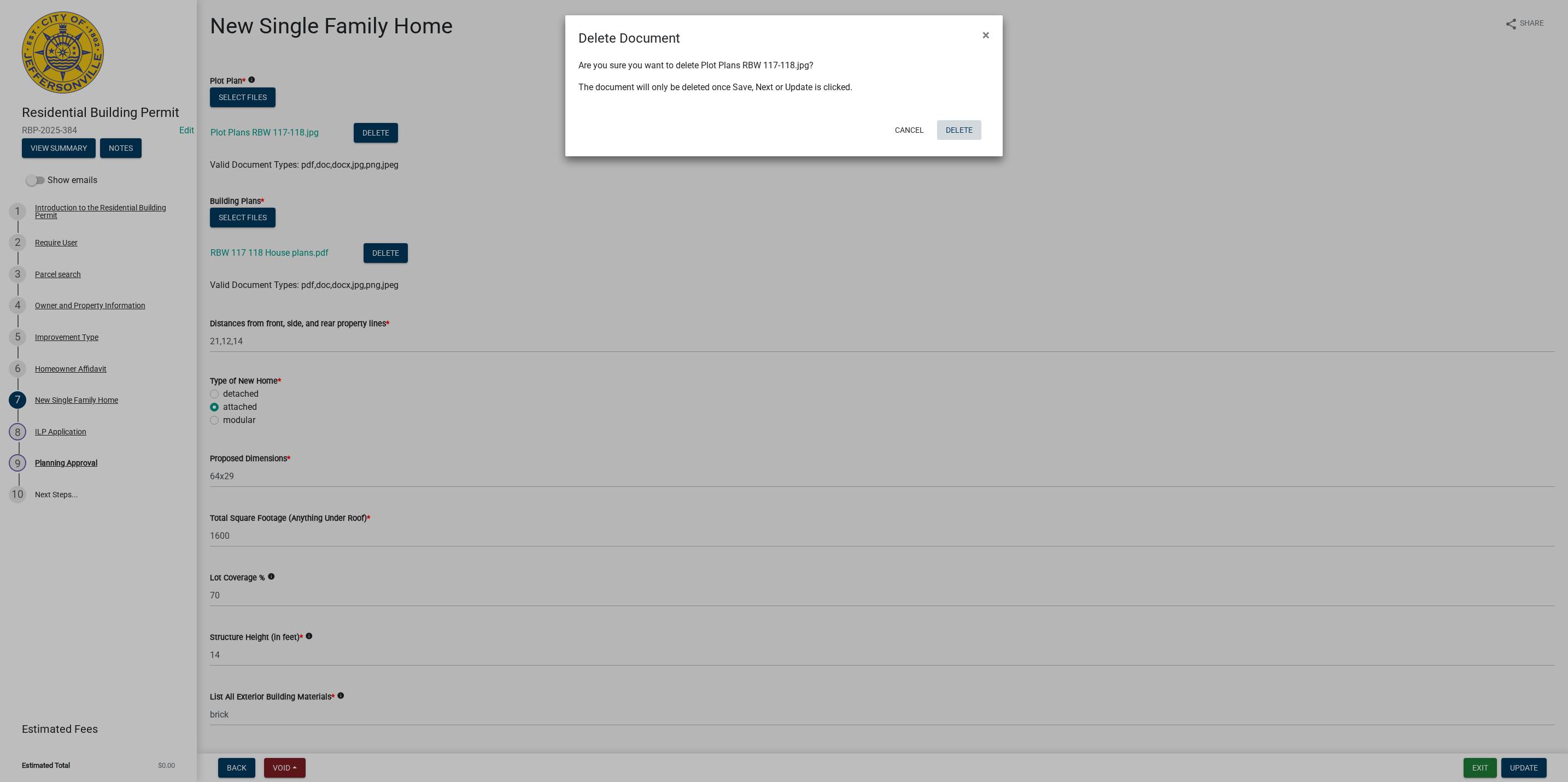
click at [952, 128] on button "Delete" at bounding box center [959, 130] width 45 height 20
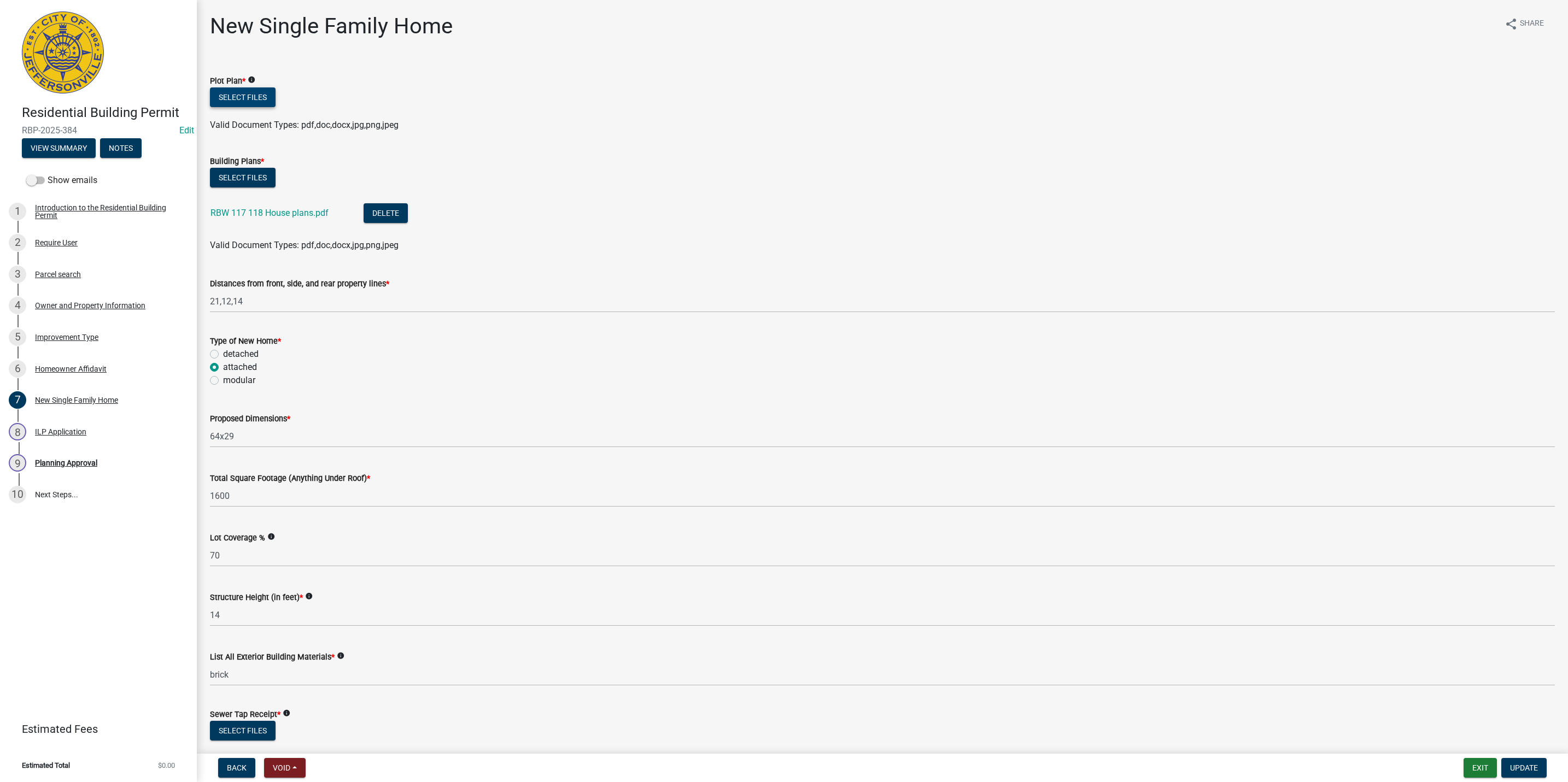
click at [233, 100] on button "Select files" at bounding box center [243, 97] width 66 height 20
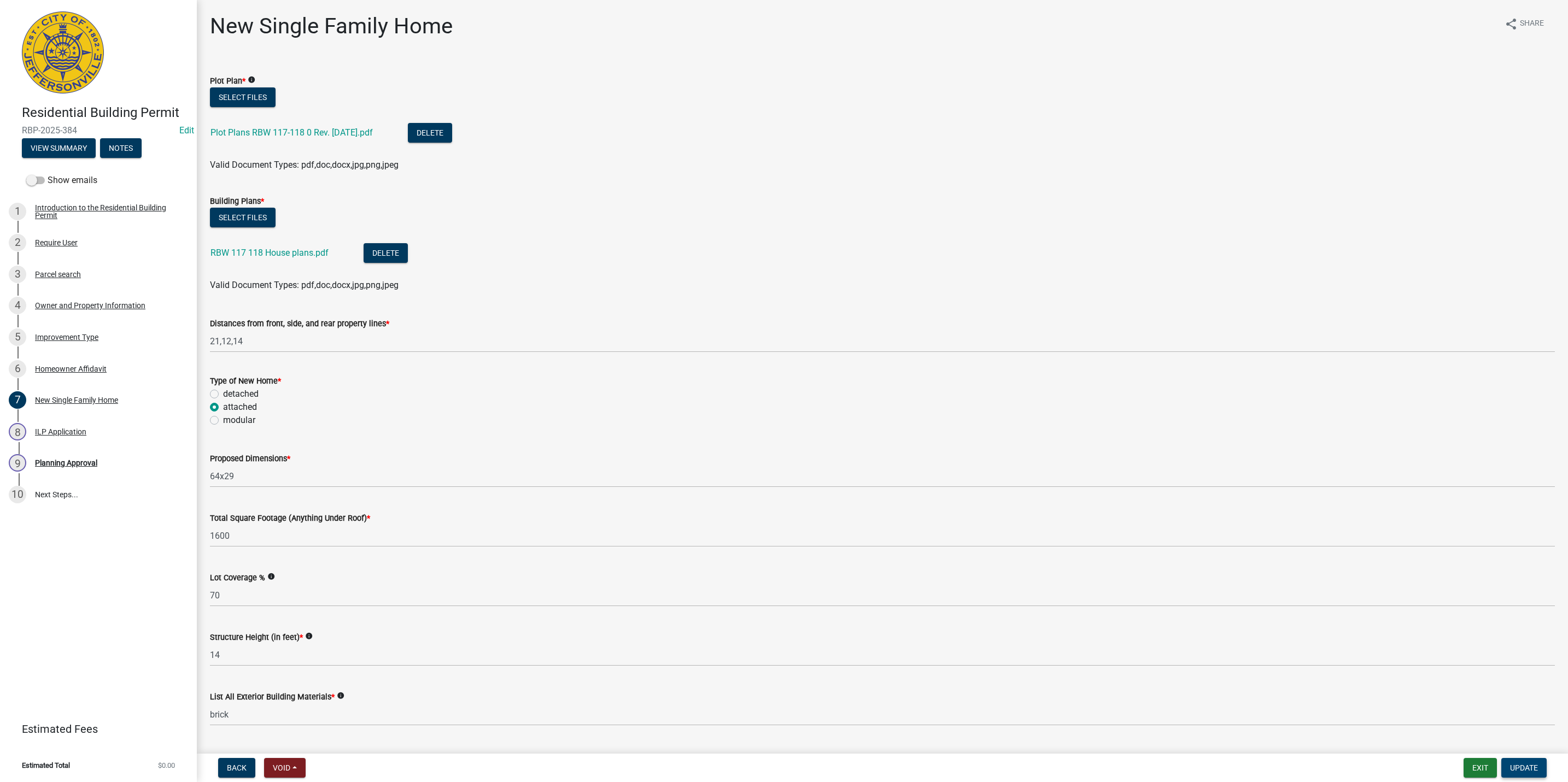
click at [1522, 767] on span "Update" at bounding box center [1523, 768] width 28 height 9
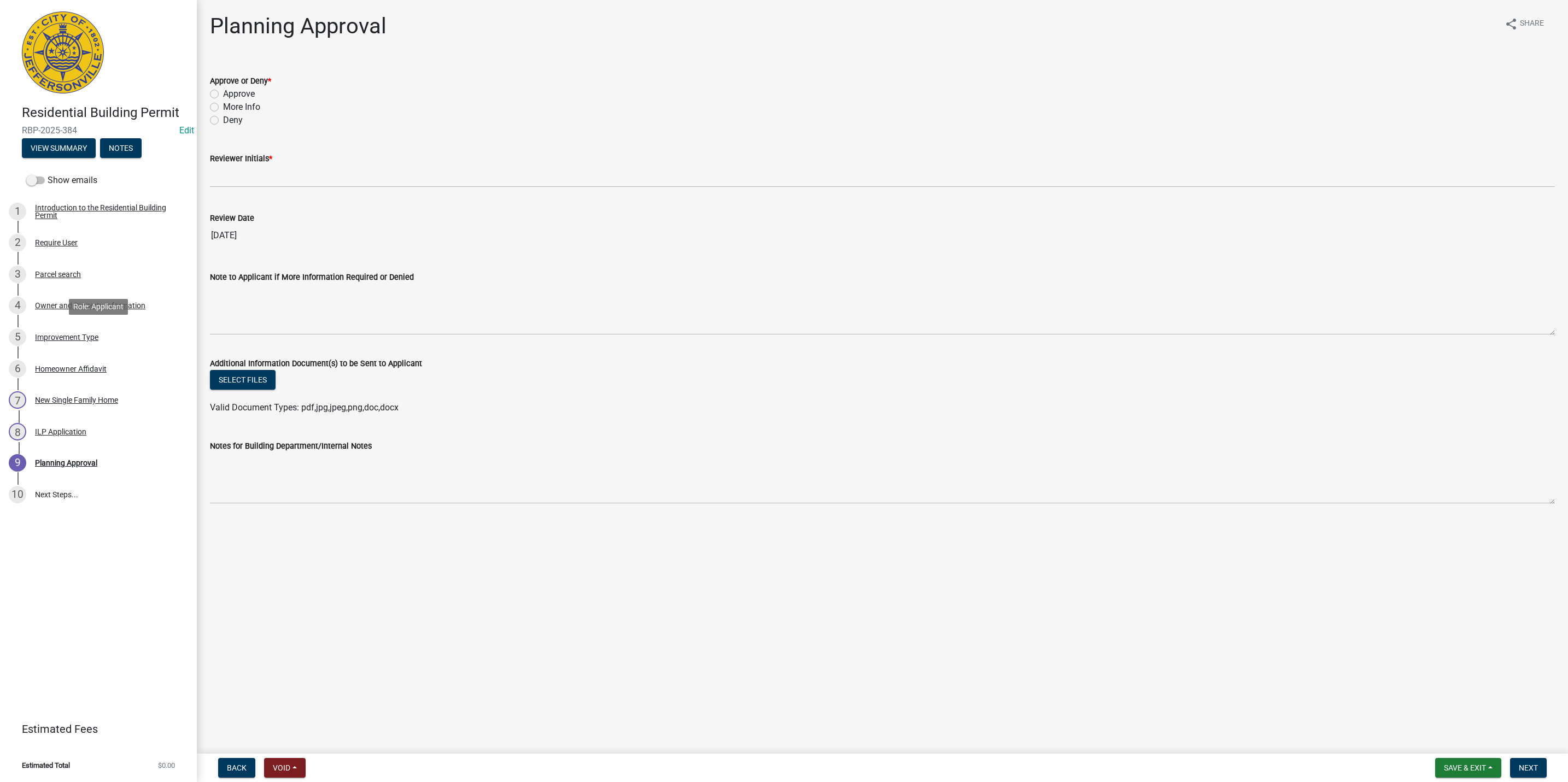
click at [78, 336] on div "Improvement Type" at bounding box center [67, 337] width 64 height 8
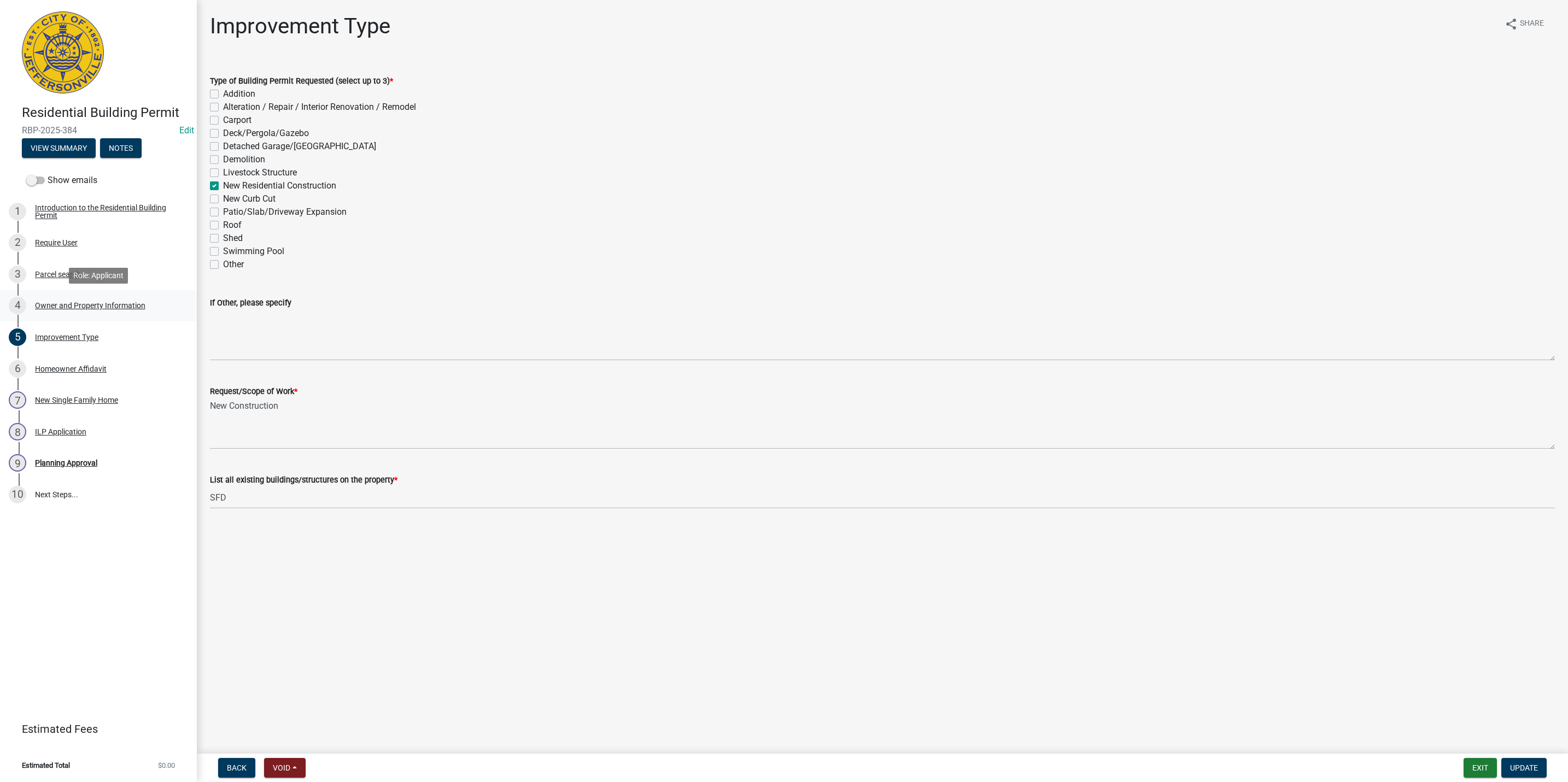
click at [107, 304] on div "Owner and Property Information" at bounding box center [90, 305] width 110 height 8
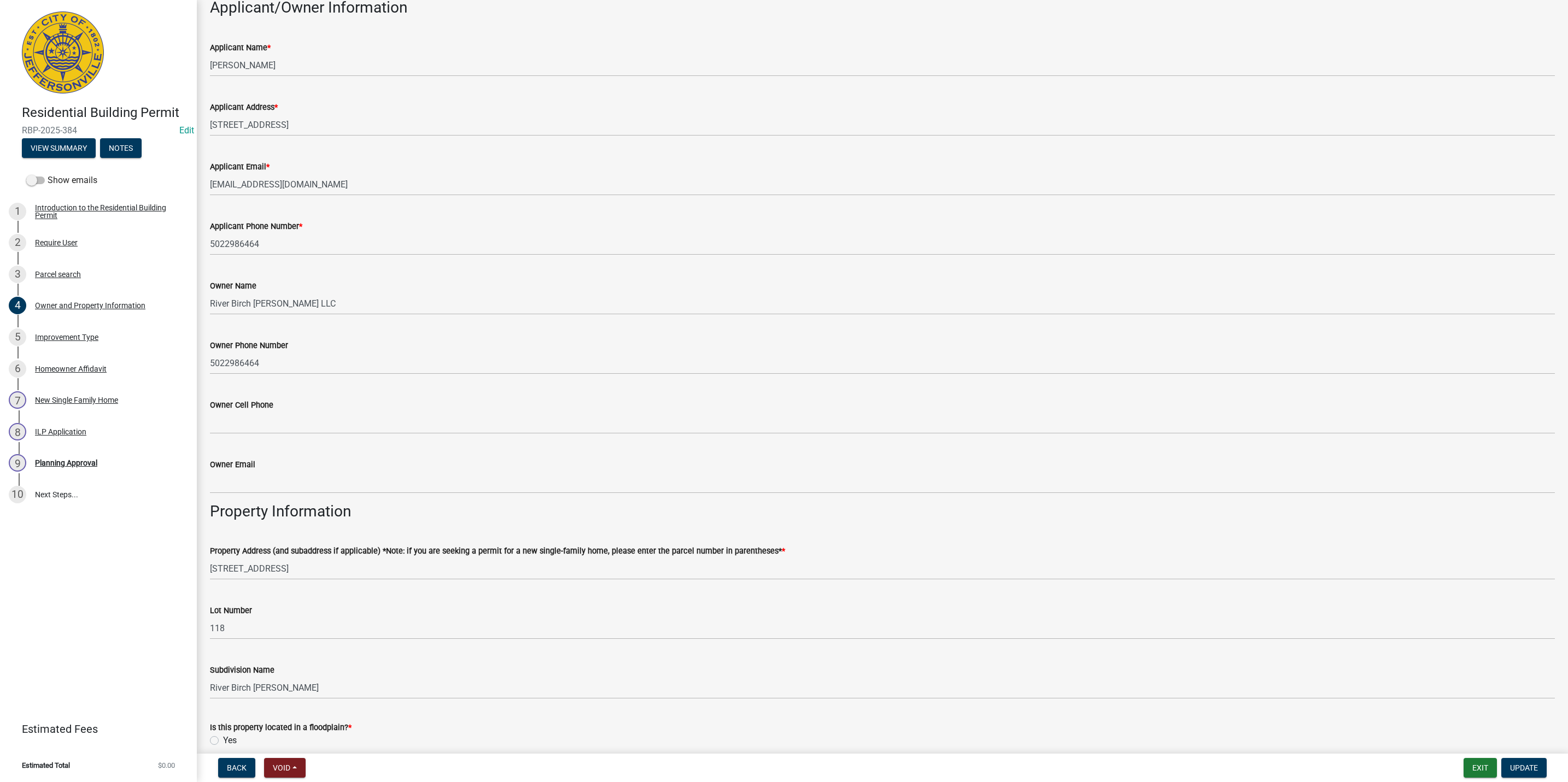
scroll to position [246, 0]
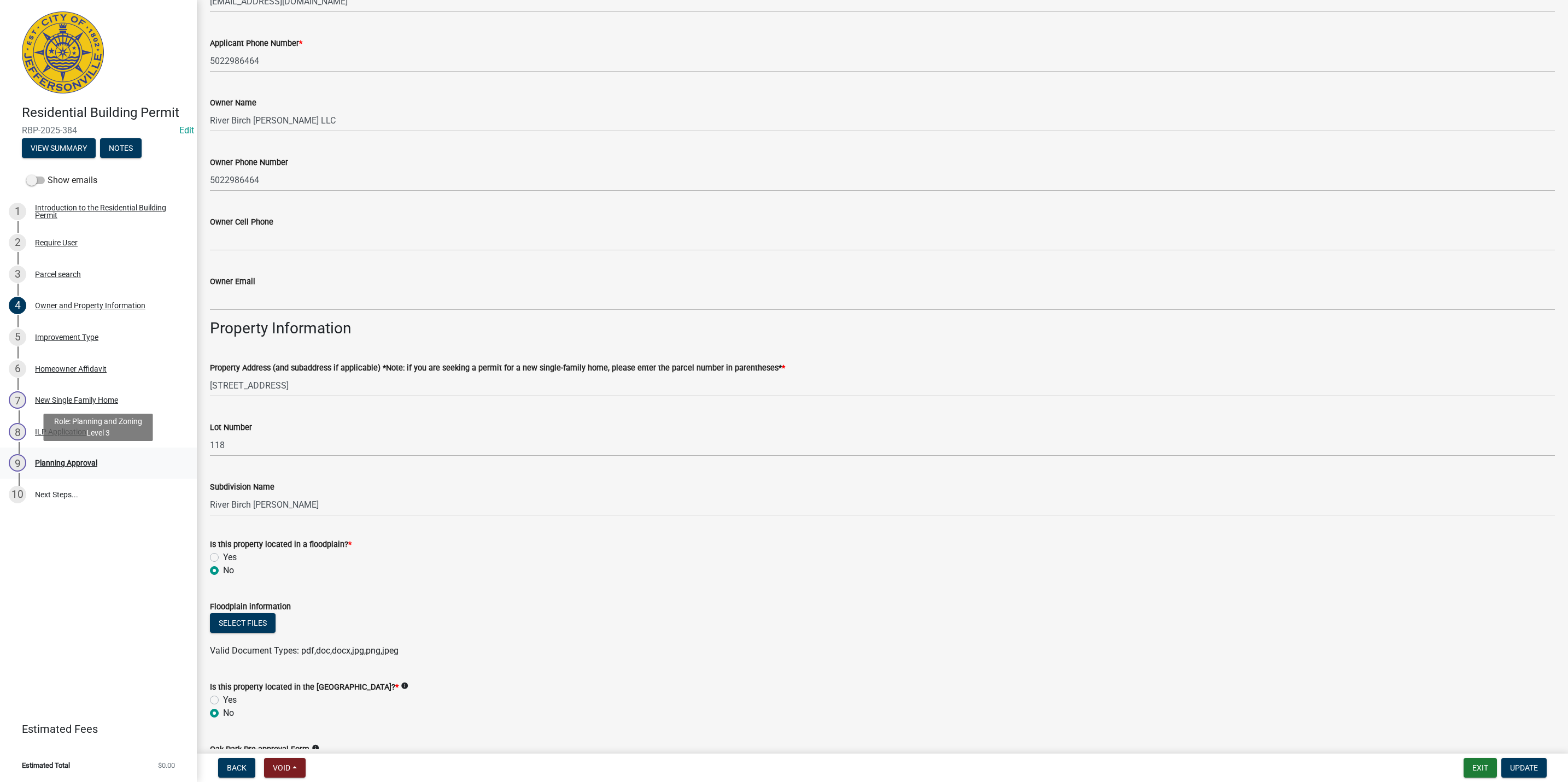
click at [97, 459] on div "9 Planning Approval" at bounding box center [95, 462] width 171 height 17
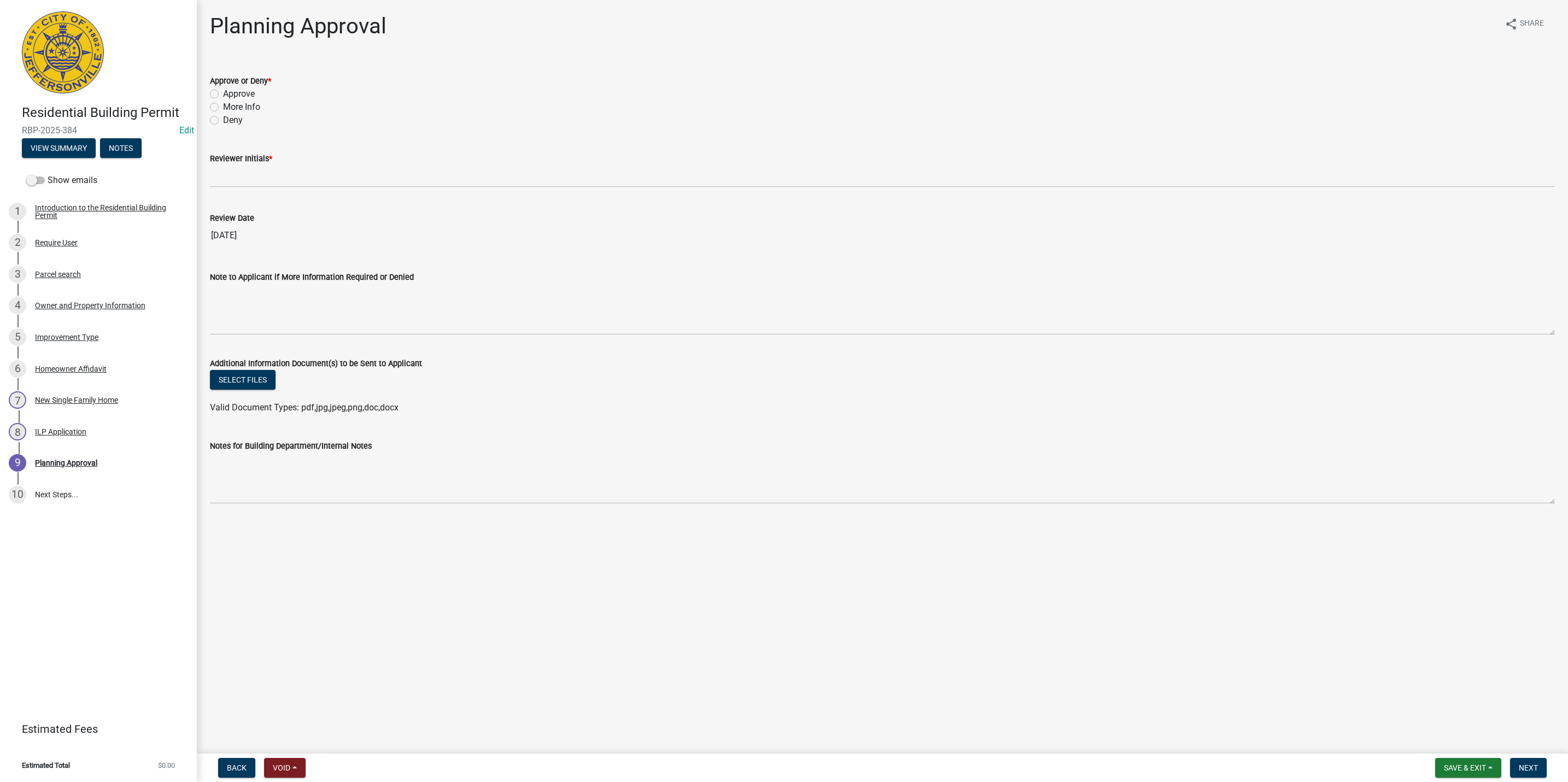
click at [241, 92] on label "Approve" at bounding box center [239, 94] width 32 height 13
click at [230, 92] on input "Approve" at bounding box center [226, 91] width 7 height 7
radio input "true"
click at [246, 161] on label "Reviewer Initials *" at bounding box center [241, 159] width 62 height 8
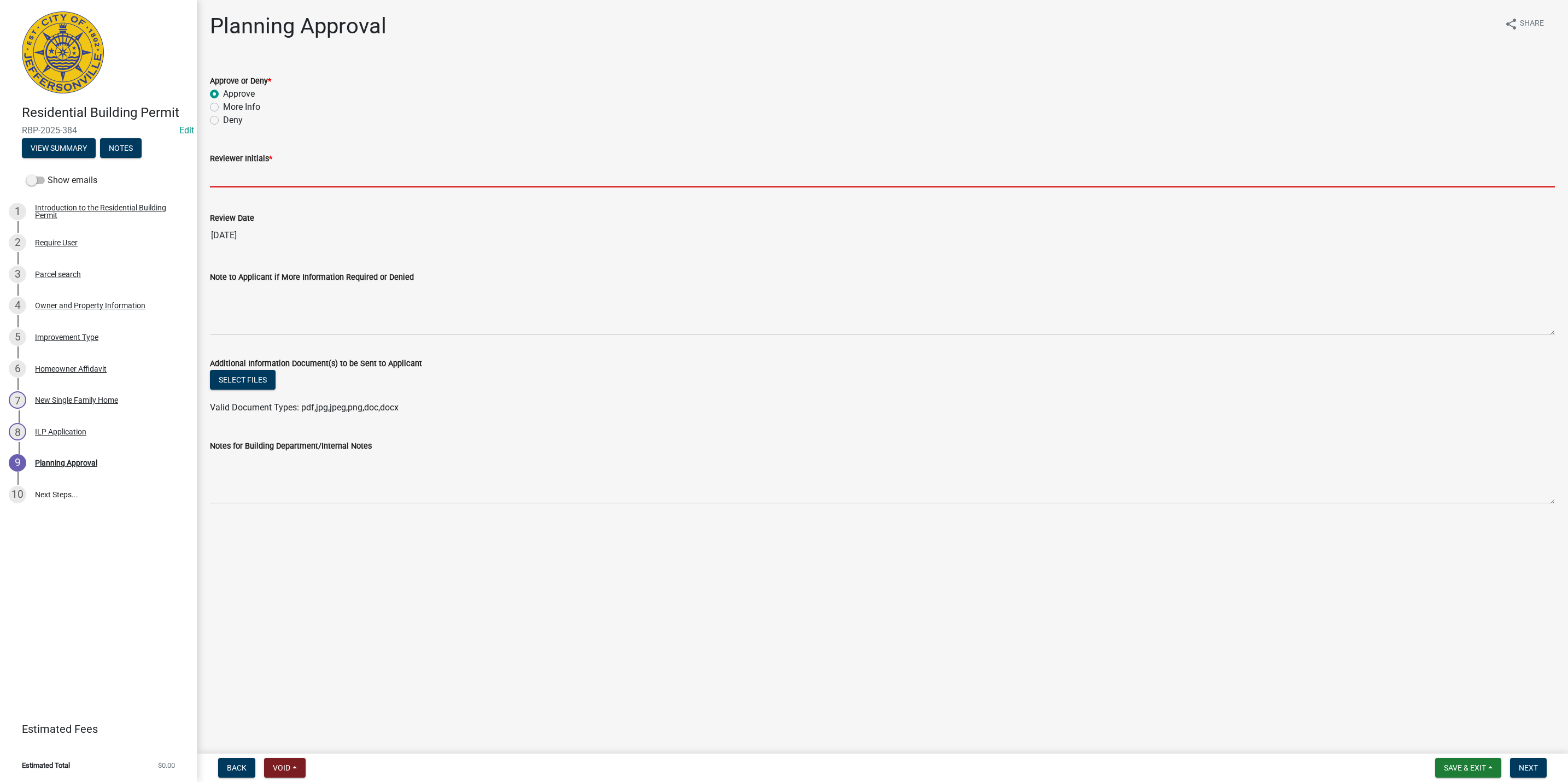
click at [246, 165] on input "Reviewer Initials *" at bounding box center [882, 176] width 1345 height 23
click at [245, 175] on input "Reviewer Initials *" at bounding box center [882, 176] width 1345 height 23
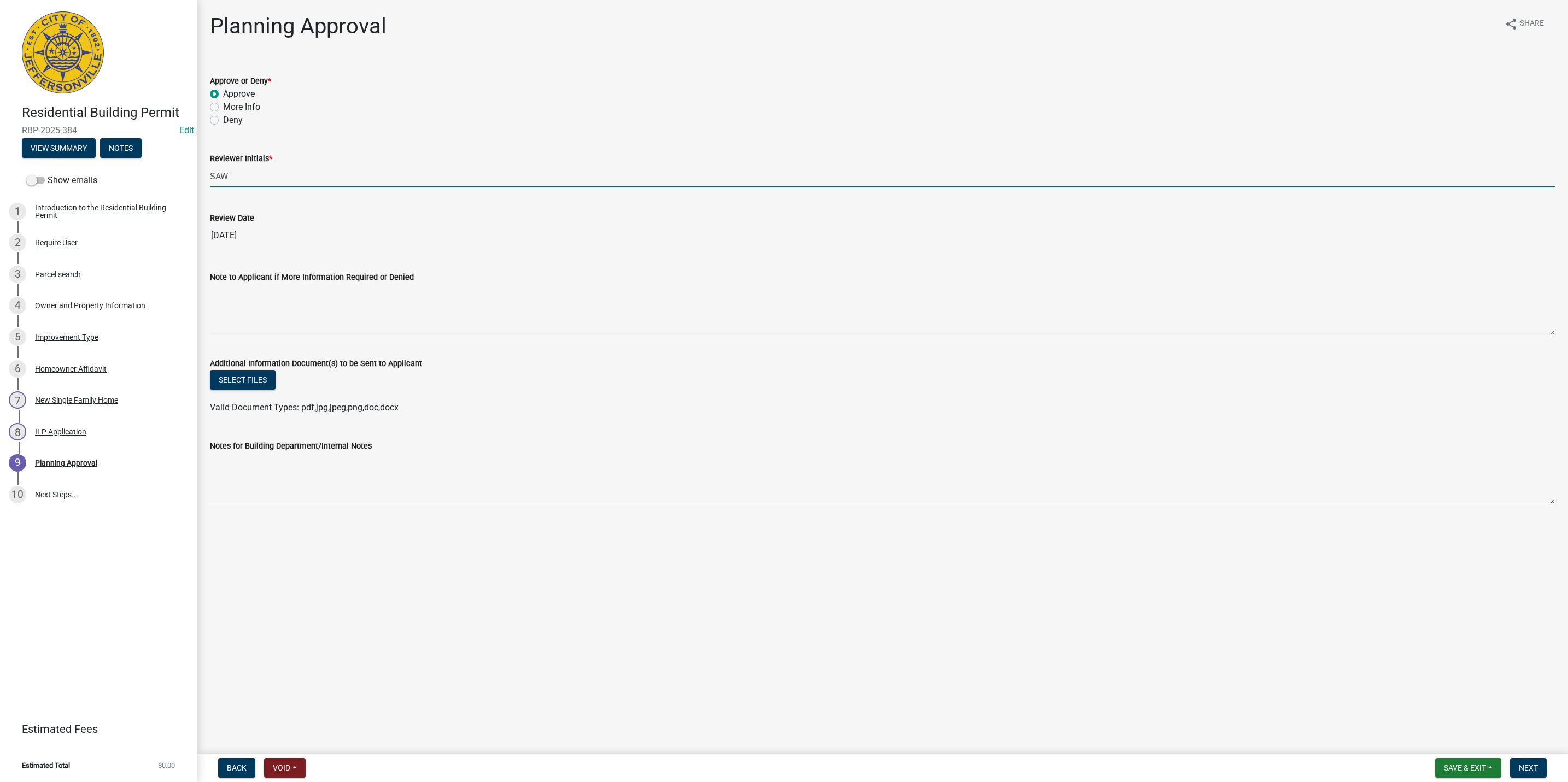
type input "SAW"
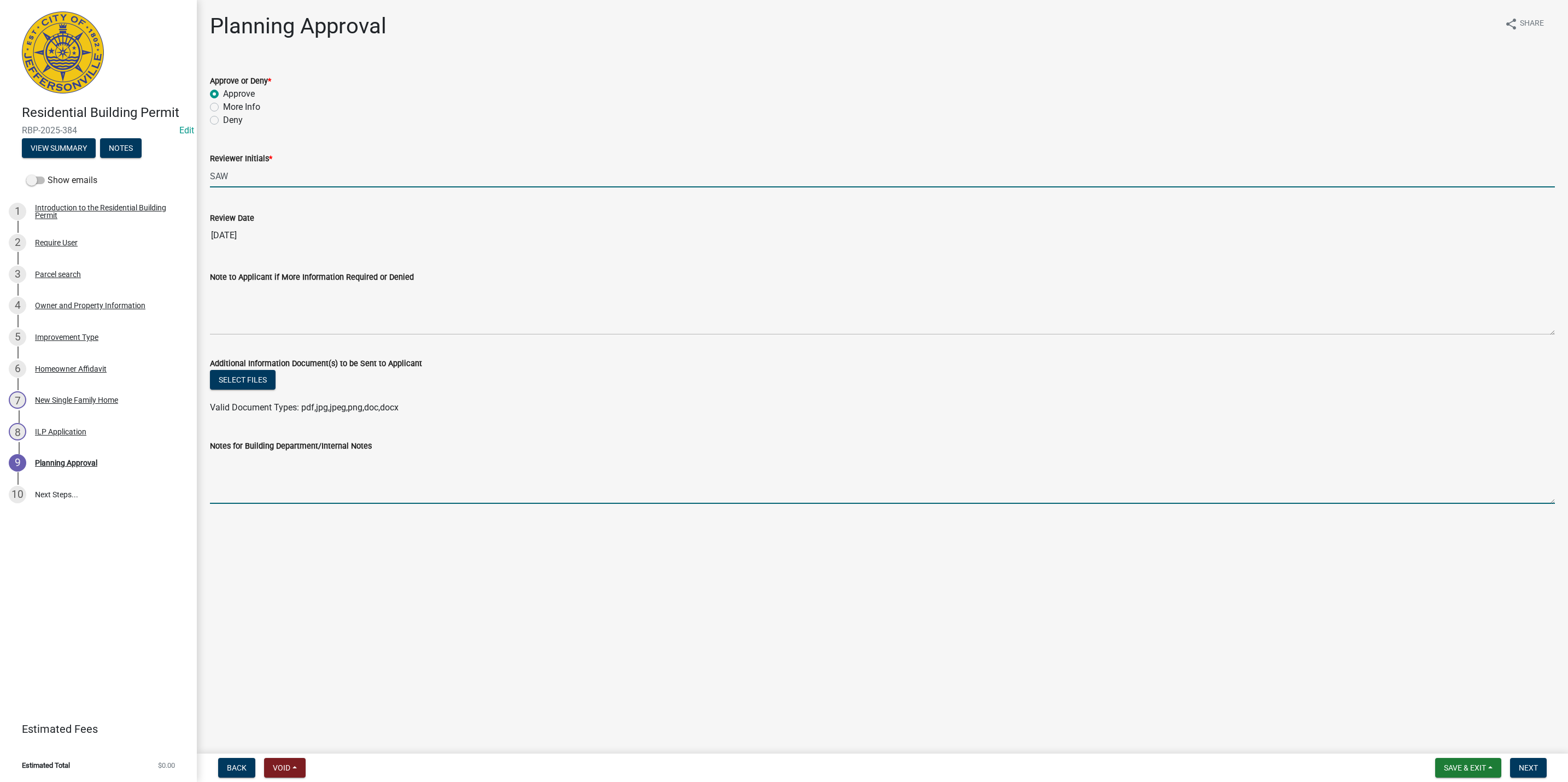
click at [523, 474] on textarea "Notes for Building Department/Internal Notes" at bounding box center [882, 478] width 1345 height 51
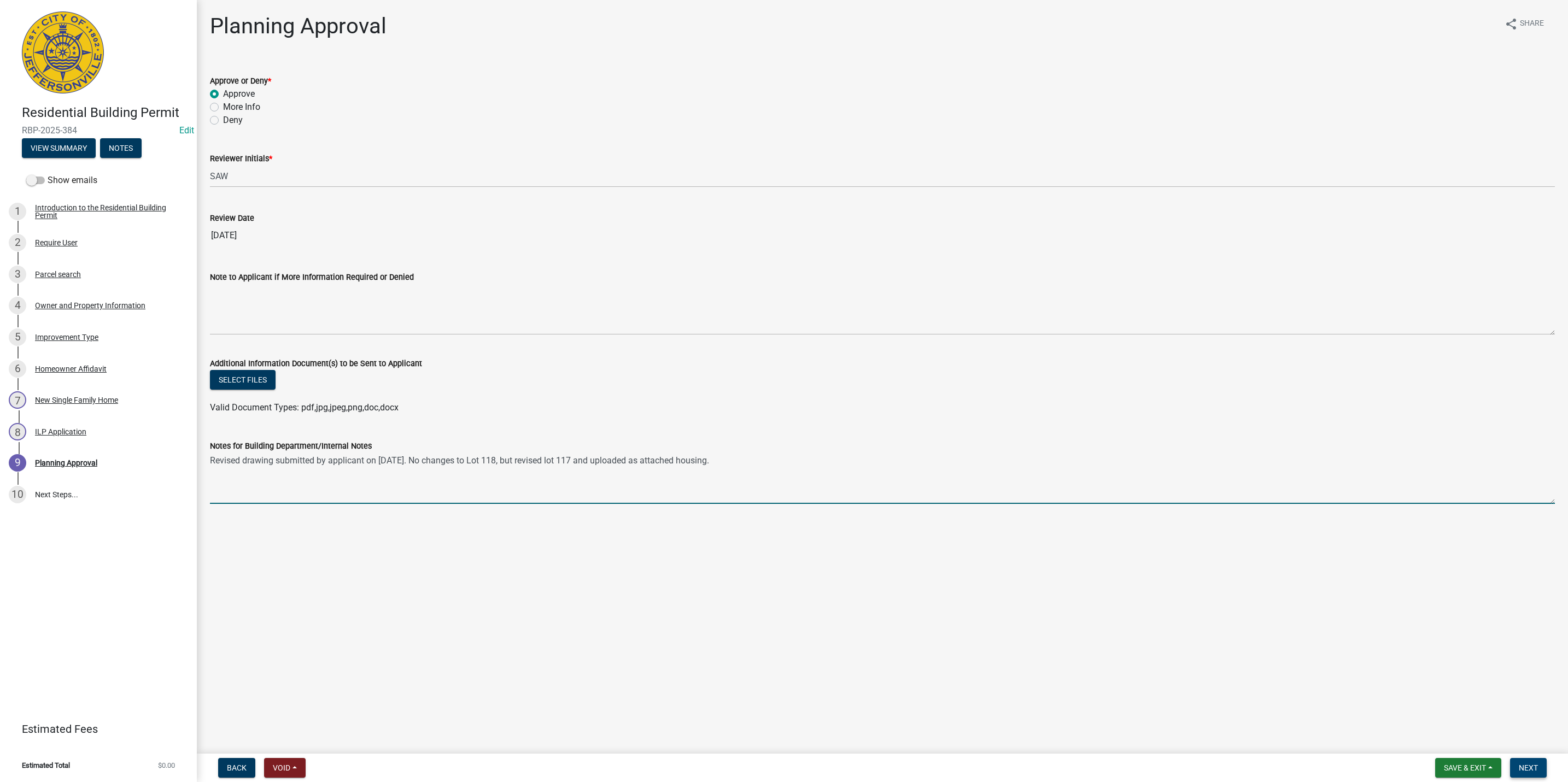
type textarea "Revised drawing submitted by applicant on 10.15.2025. No changes to Lot 118, bu…"
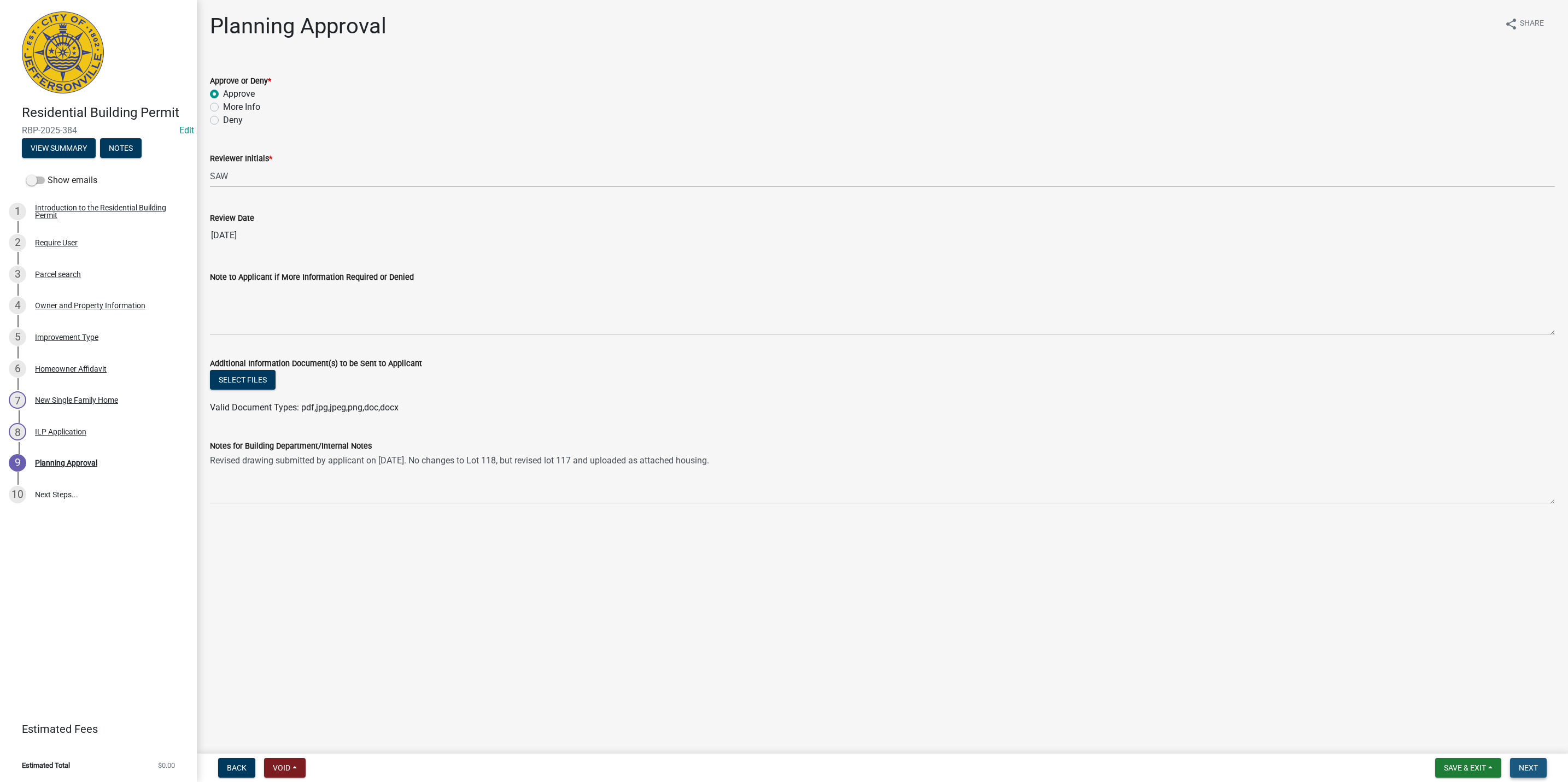
click at [1535, 767] on span "Next" at bounding box center [1528, 768] width 19 height 9
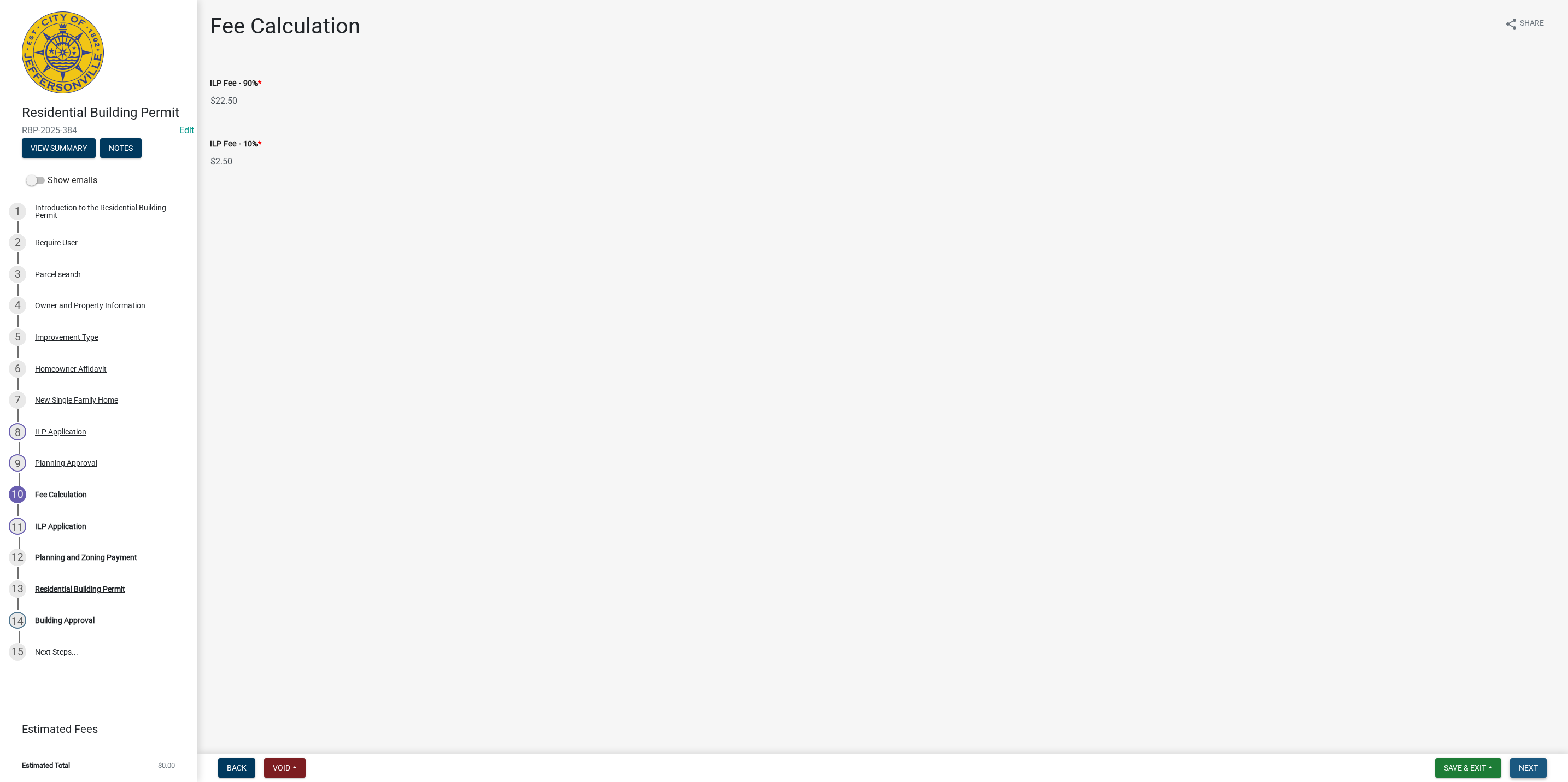
click at [1523, 763] on span "Next" at bounding box center [1528, 768] width 19 height 9
select select "3: 3"
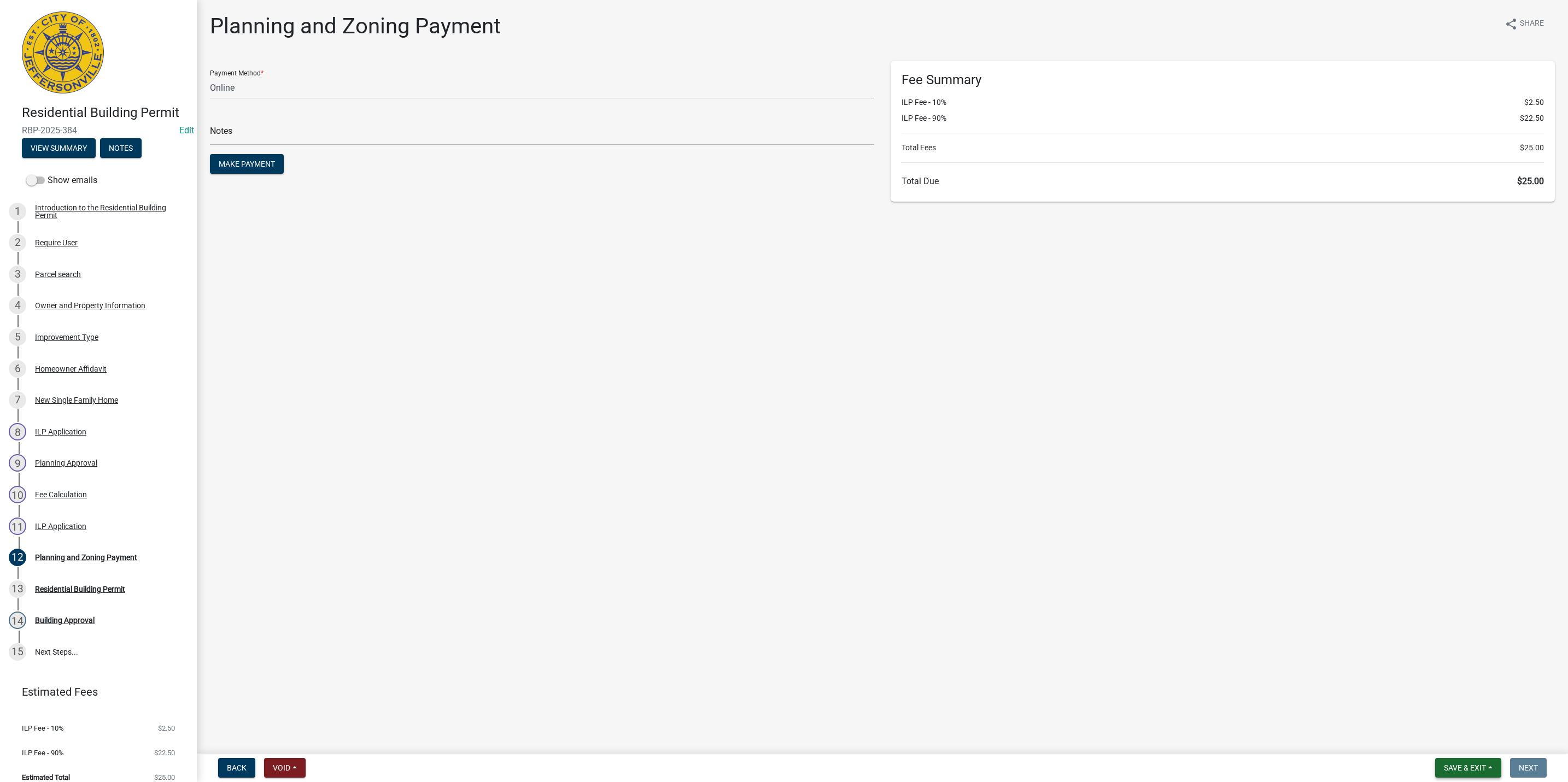
click at [1480, 768] on span "Save & Exit" at bounding box center [1465, 768] width 42 height 9
click at [1470, 749] on button "Save & Exit" at bounding box center [1458, 740] width 88 height 26
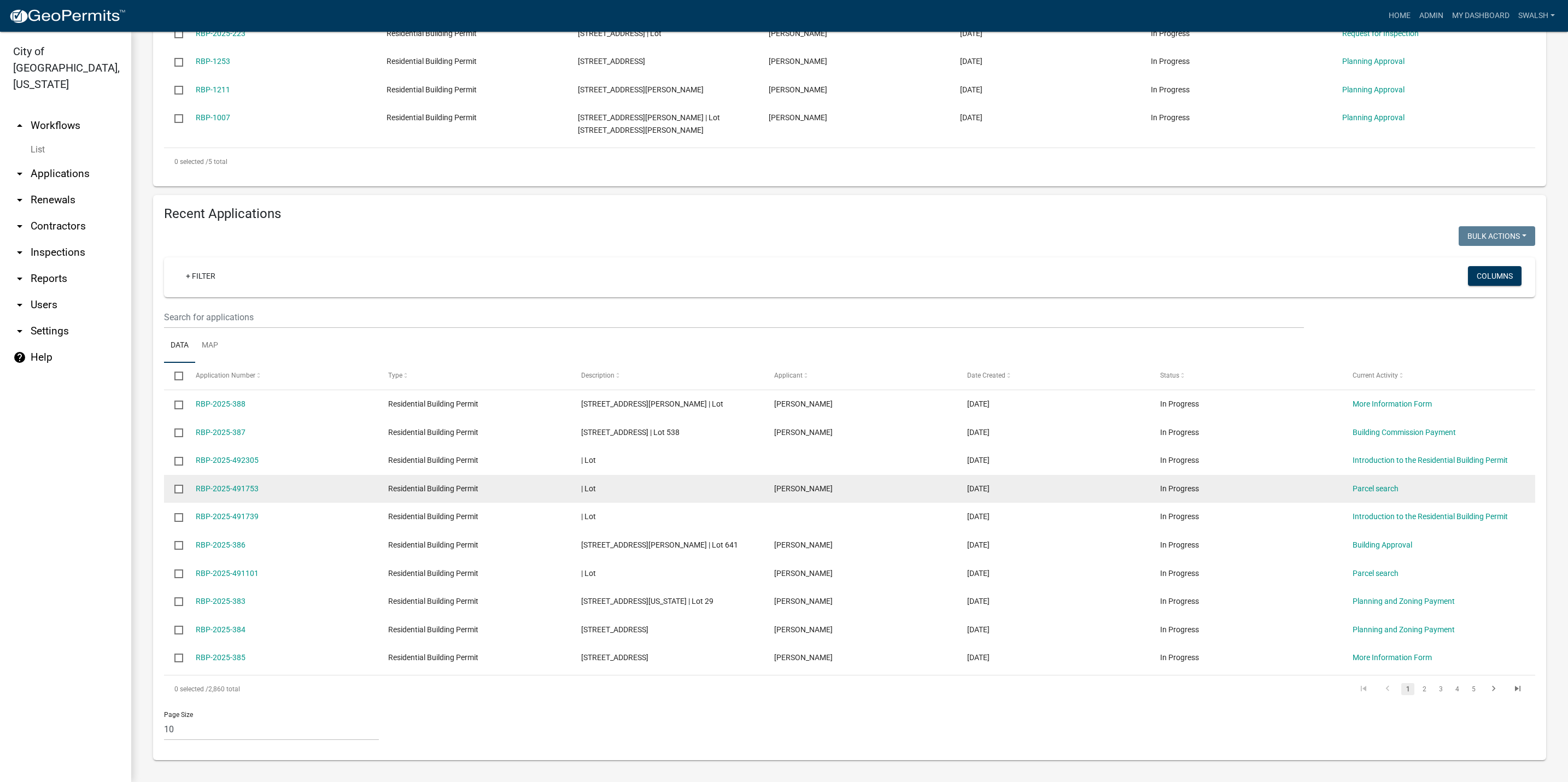
scroll to position [384, 0]
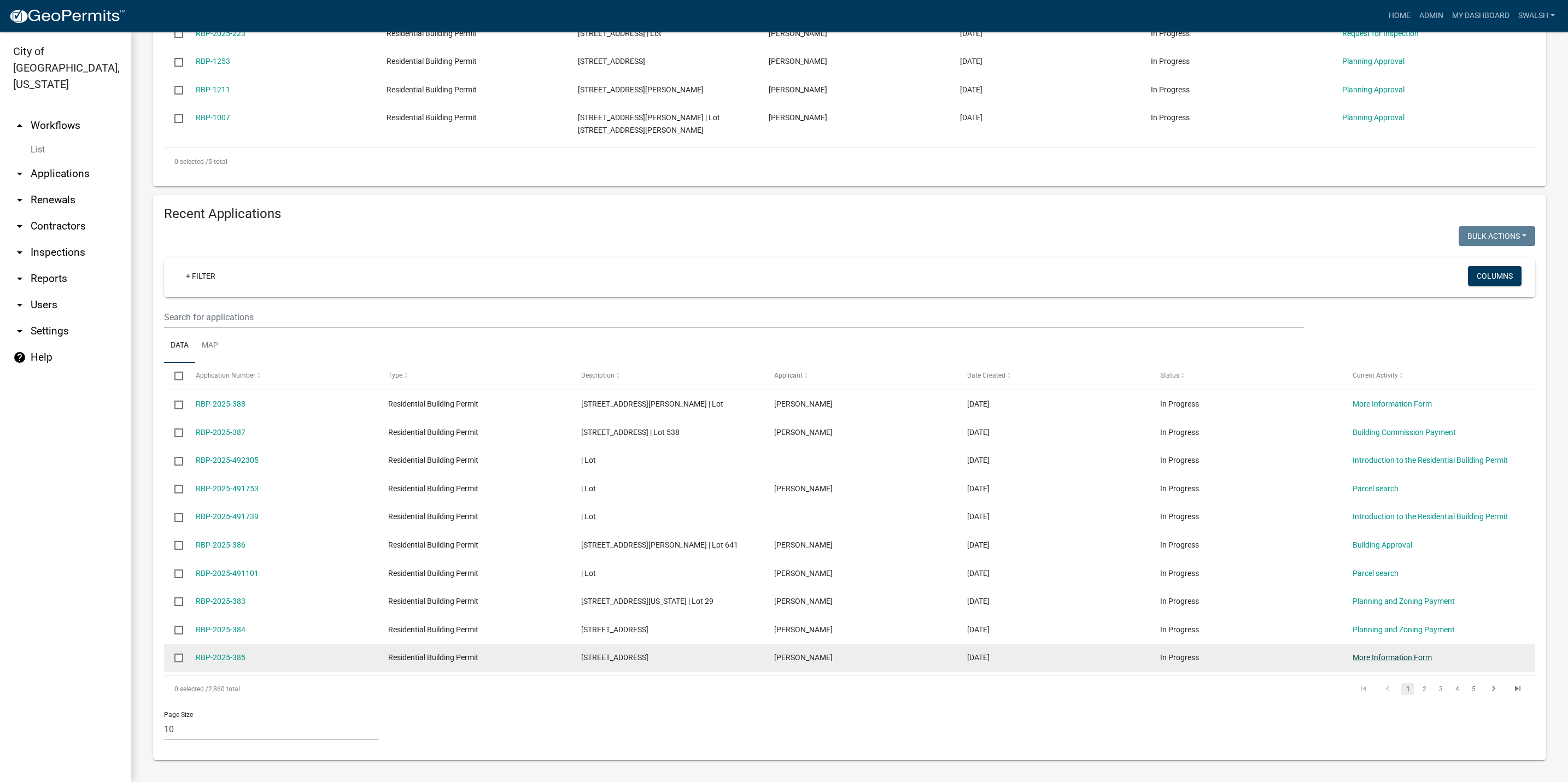
click at [1390, 658] on link "More Information Form" at bounding box center [1392, 657] width 79 height 9
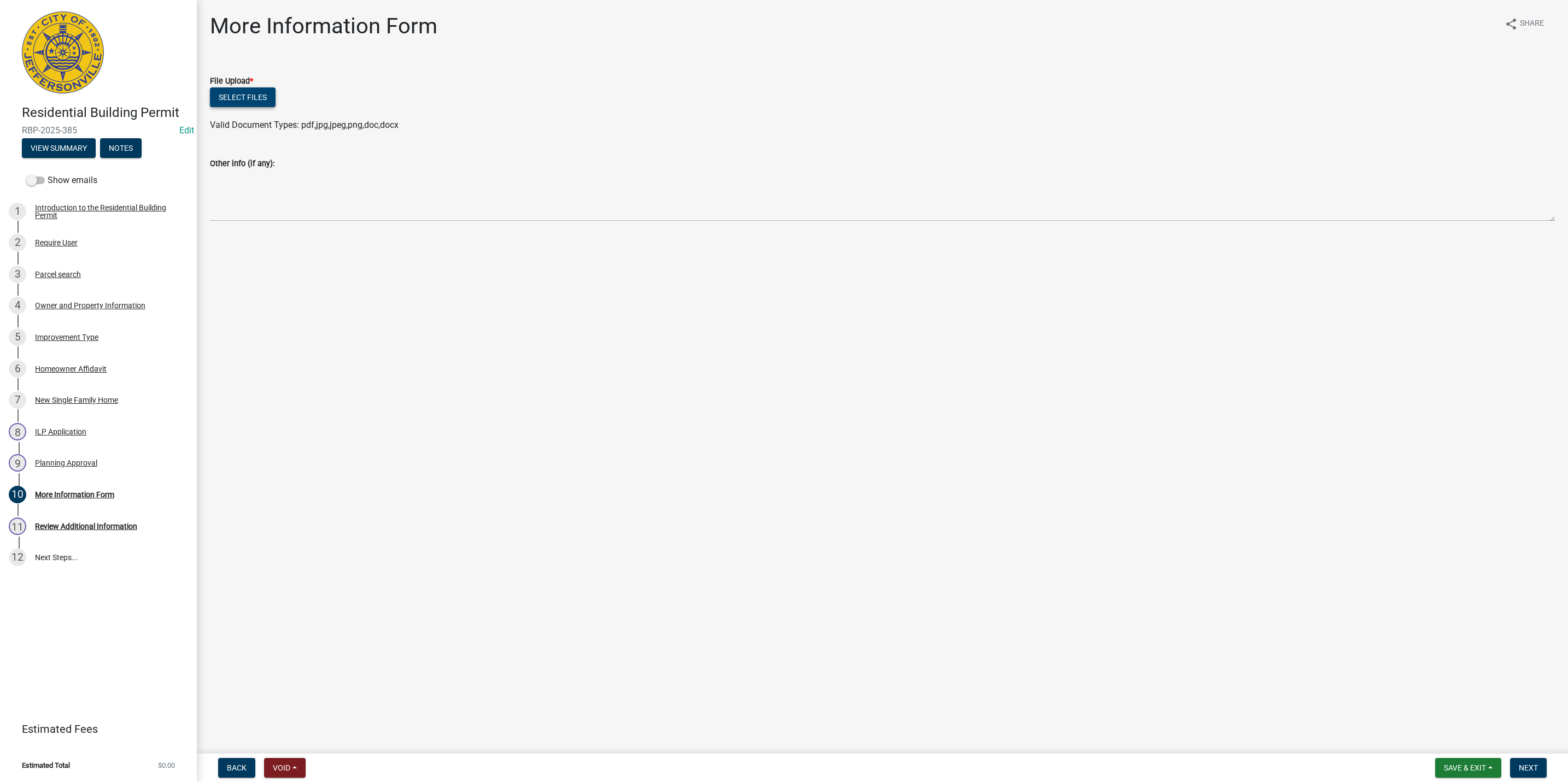
click at [259, 94] on button "Select files" at bounding box center [243, 97] width 66 height 20
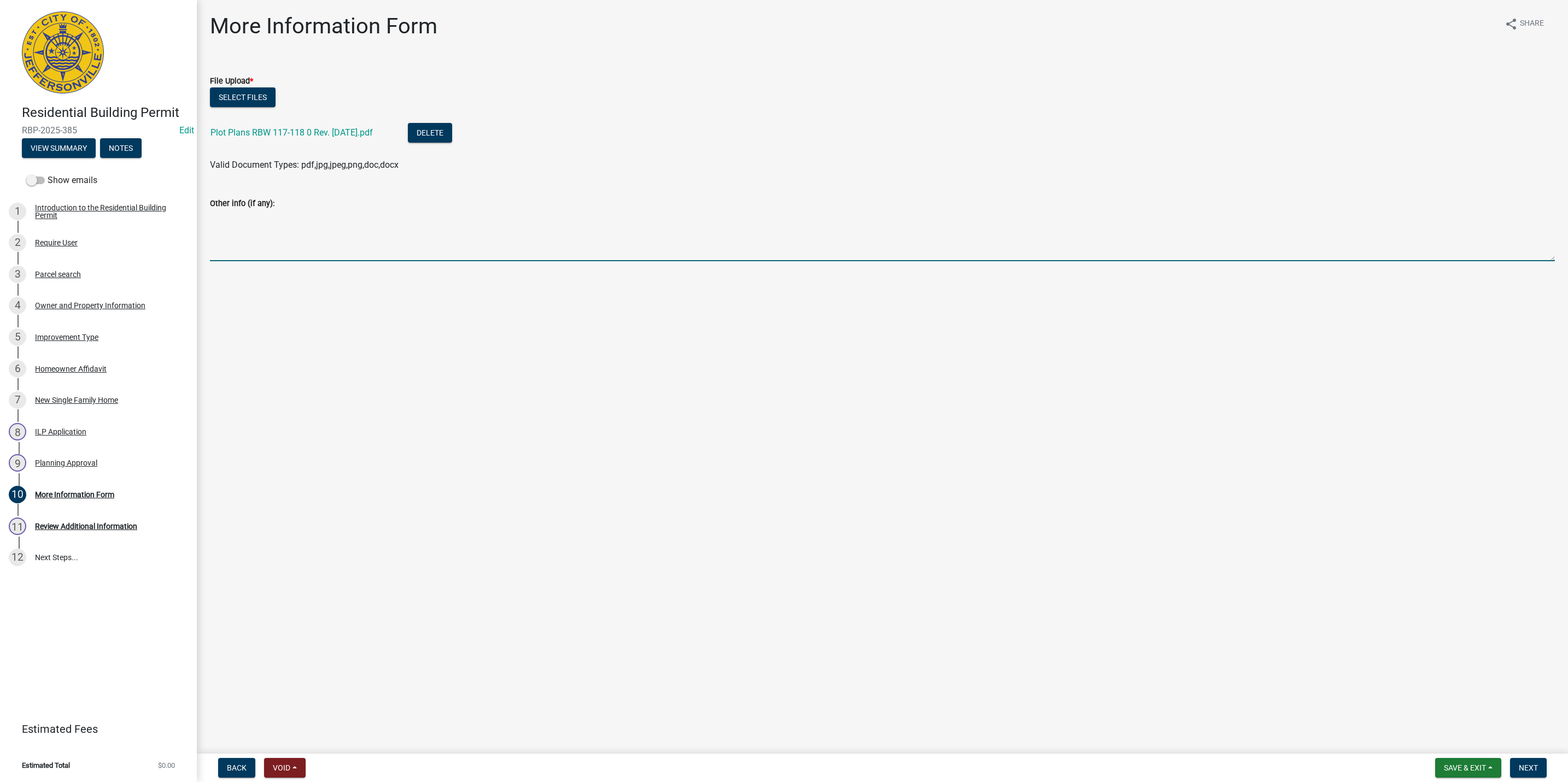
click at [390, 235] on textarea "Other info (if any):" at bounding box center [882, 236] width 1345 height 51
click at [572, 220] on textarea "Lot 117 updated to be" at bounding box center [882, 236] width 1345 height 51
type textarea "Lot 117 updated to meet rear setback standard. Now 15.08' rear setback. As subm…"
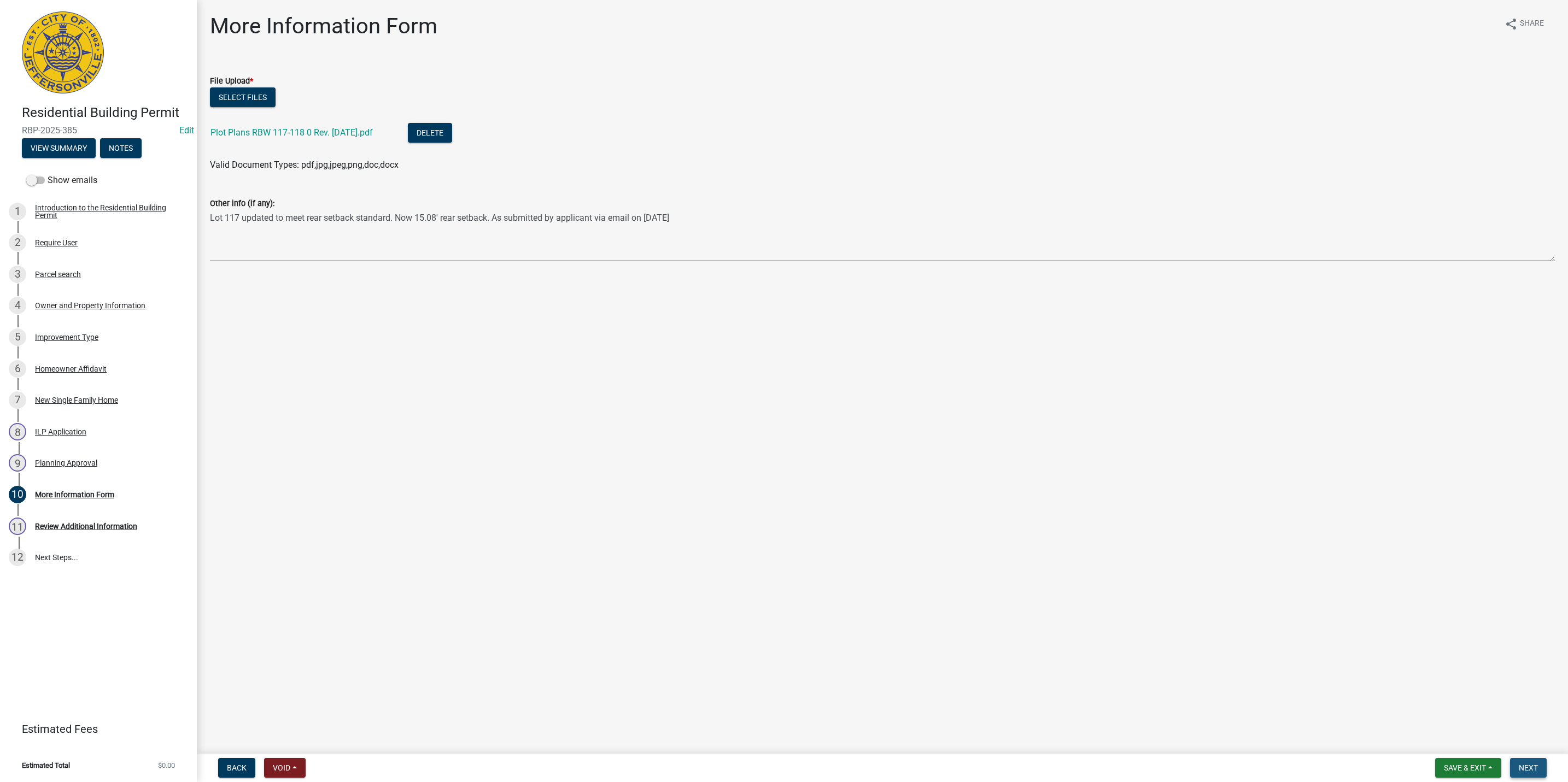
click at [1516, 771] on button "Next" at bounding box center [1528, 768] width 36 height 20
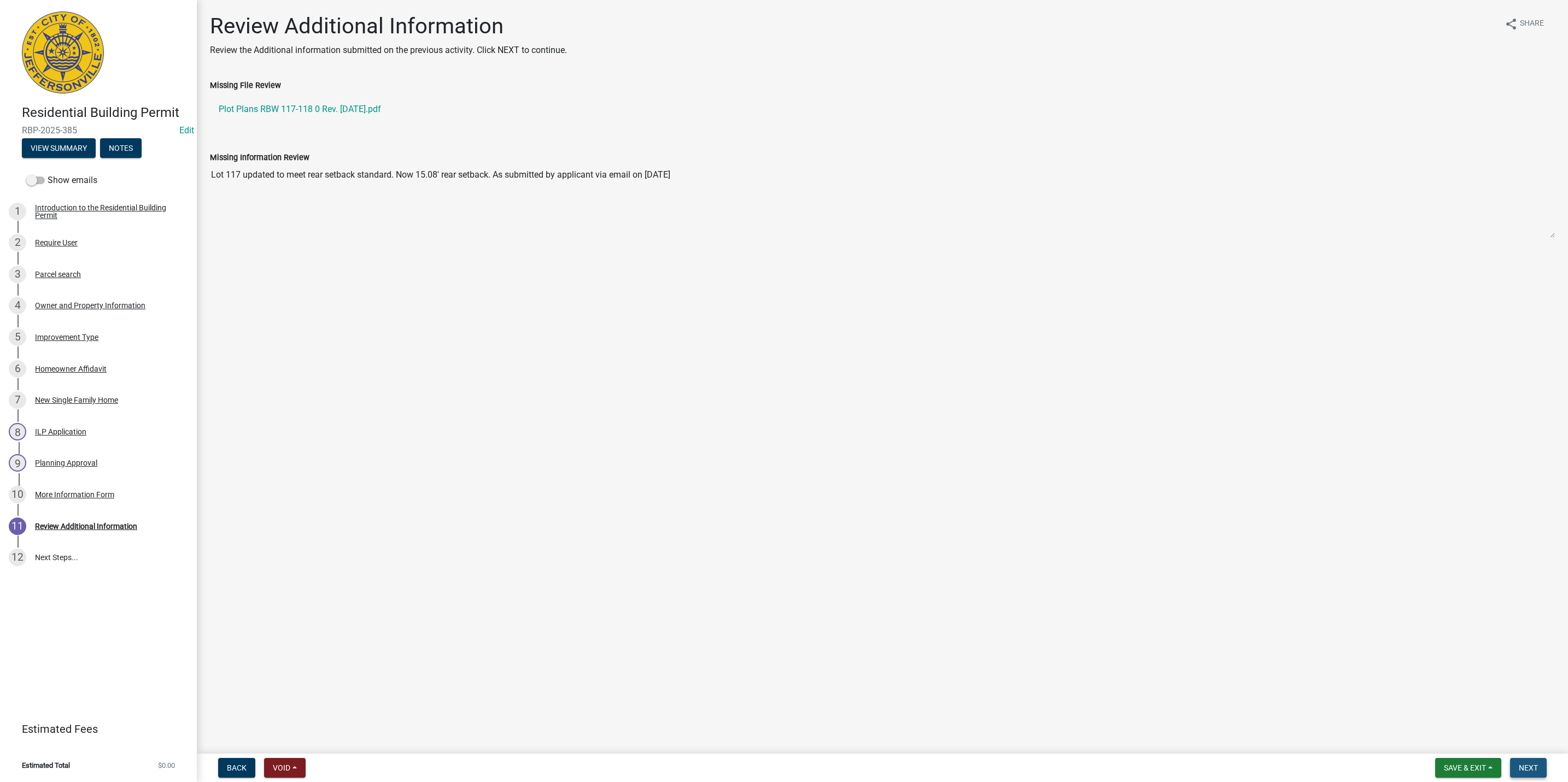
click at [1524, 768] on span "Next" at bounding box center [1528, 768] width 19 height 9
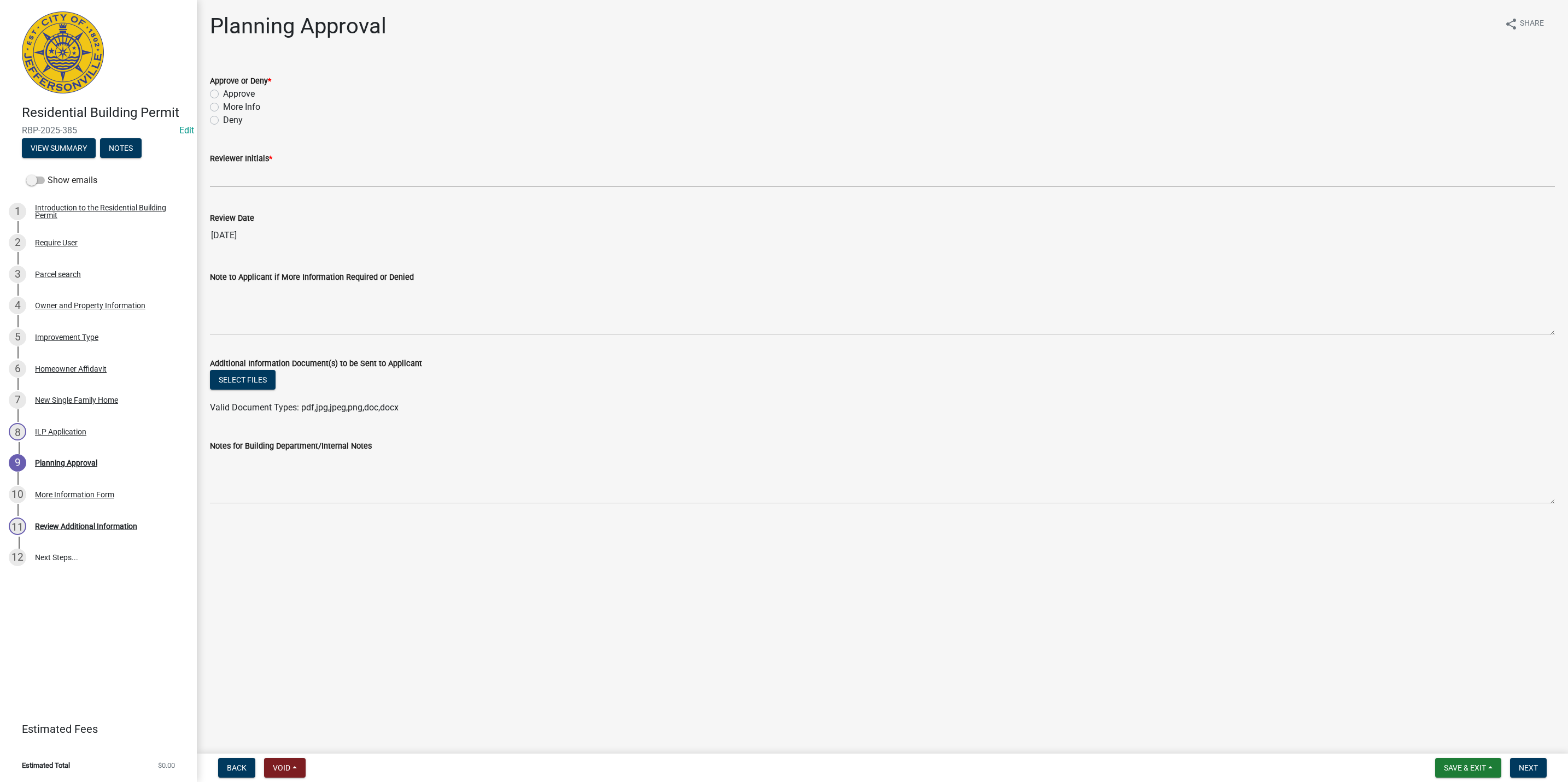
click at [224, 98] on label "Approve" at bounding box center [239, 94] width 32 height 13
drag, startPoint x: 224, startPoint y: 98, endPoint x: 214, endPoint y: 92, distance: 11.7
click at [223, 92] on label "Approve" at bounding box center [239, 94] width 32 height 13
click at [223, 92] on input "Approve" at bounding box center [226, 91] width 7 height 7
radio input "true"
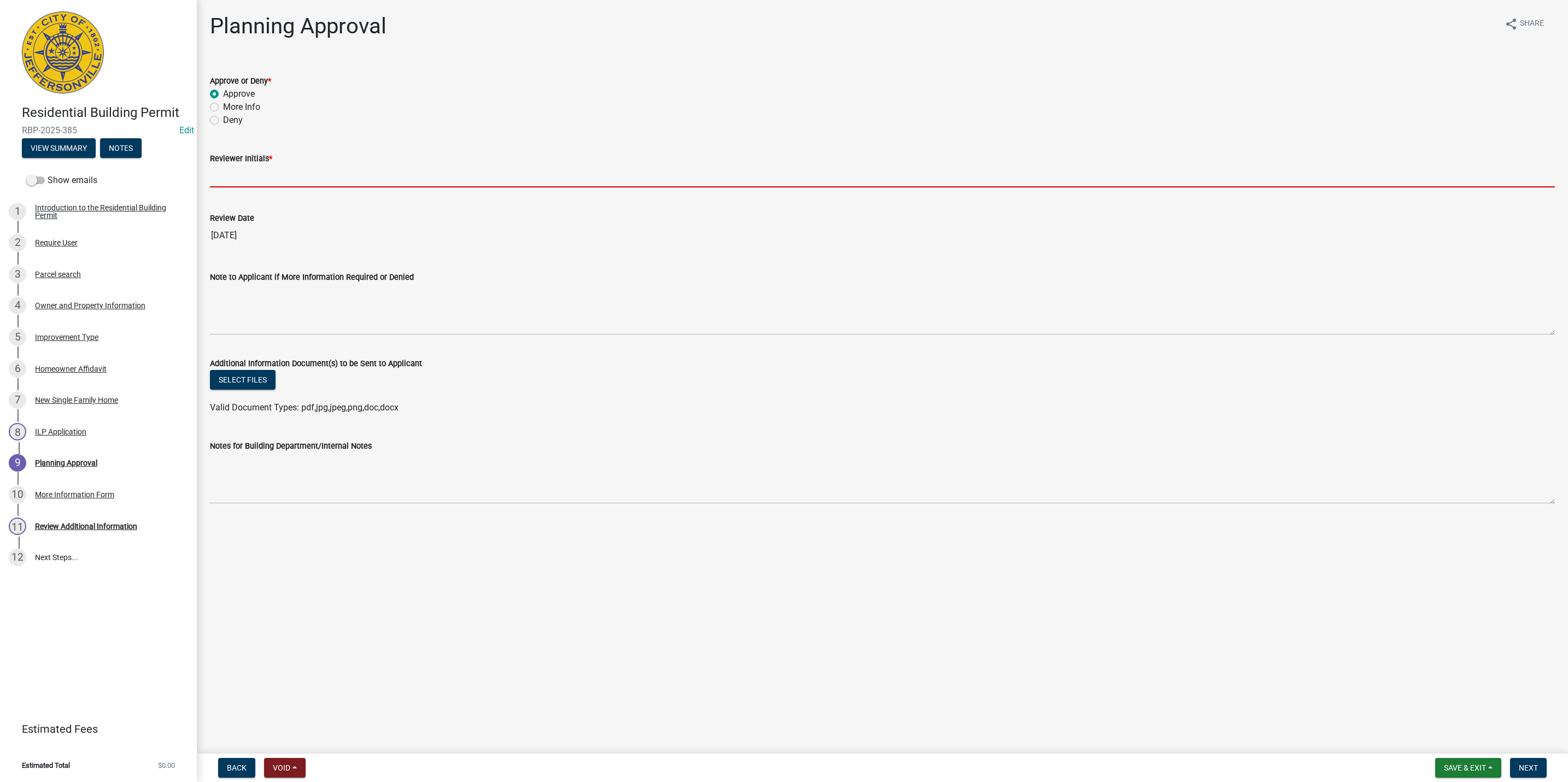
click at [263, 174] on input "Reviewer Initials *" at bounding box center [882, 176] width 1345 height 23
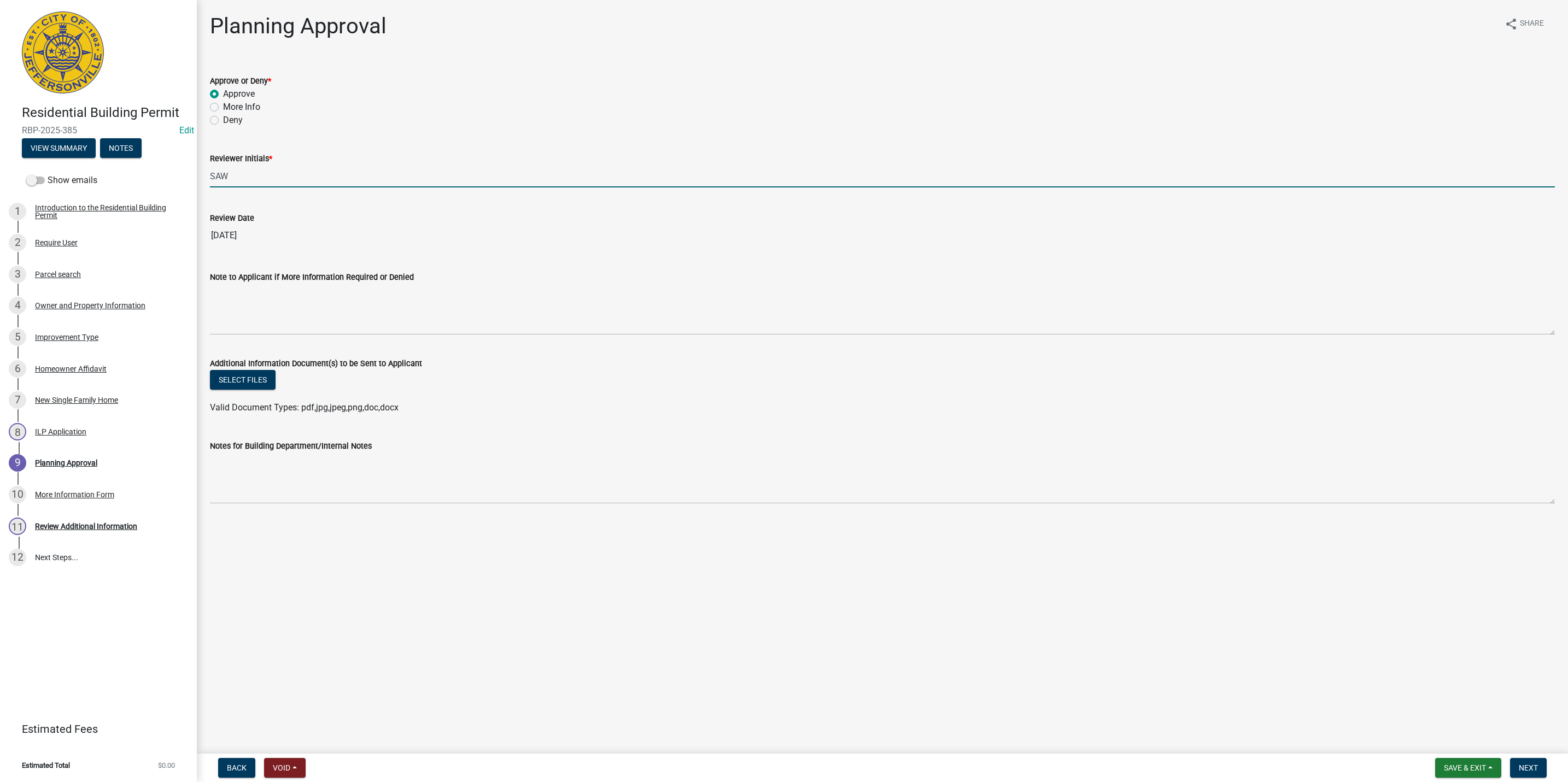
type input "SAW"
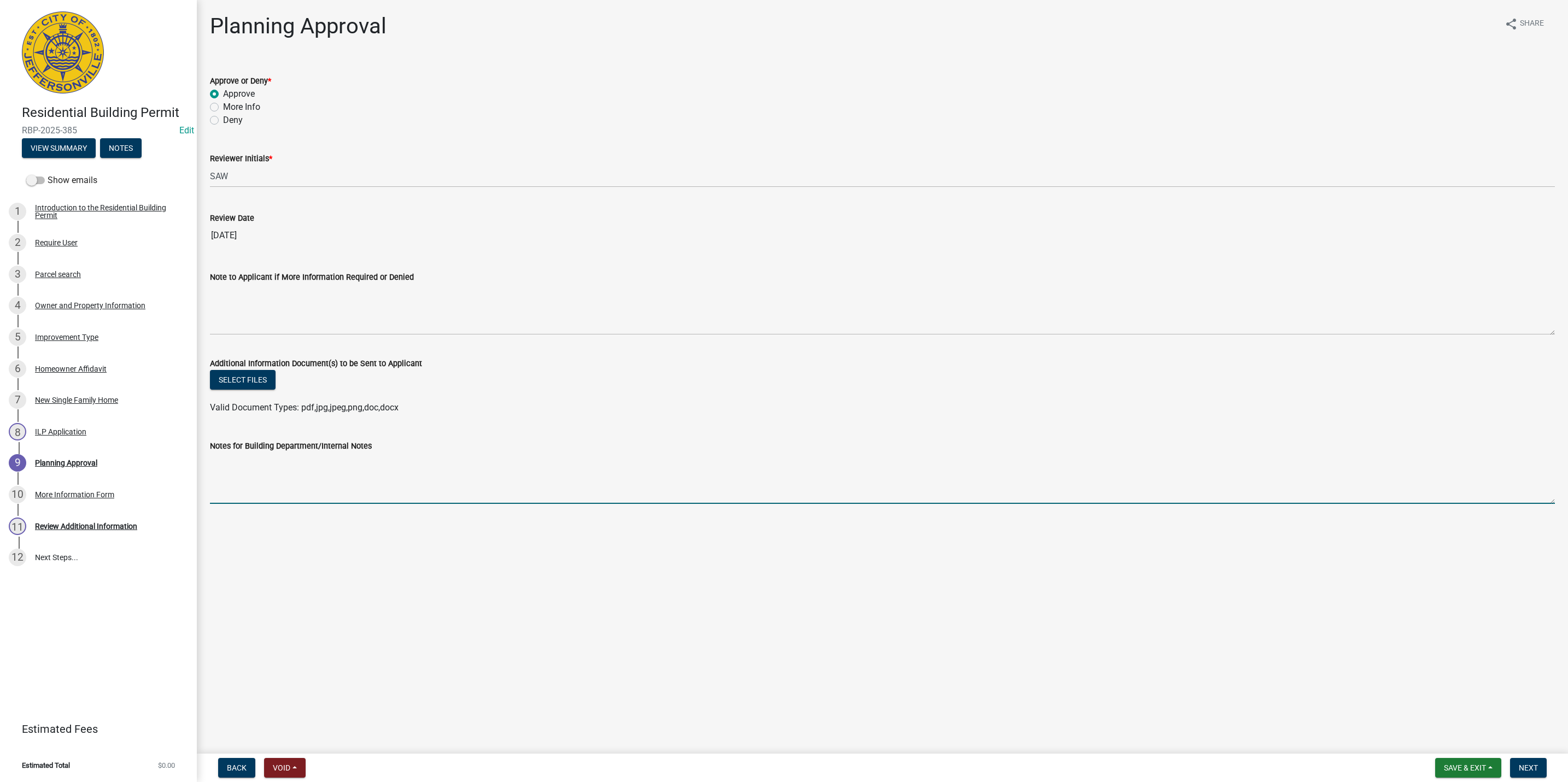
click at [249, 471] on textarea "Notes for Building Department/Internal Notes" at bounding box center [882, 478] width 1345 height 51
type textarea "Revised further information submitted of plot plan now meets rear setback stand…"
click at [1541, 746] on main "Planning Approval share Share Approve or Deny * Approve More Info Deny Reviewer…" at bounding box center [882, 374] width 1371 height 749
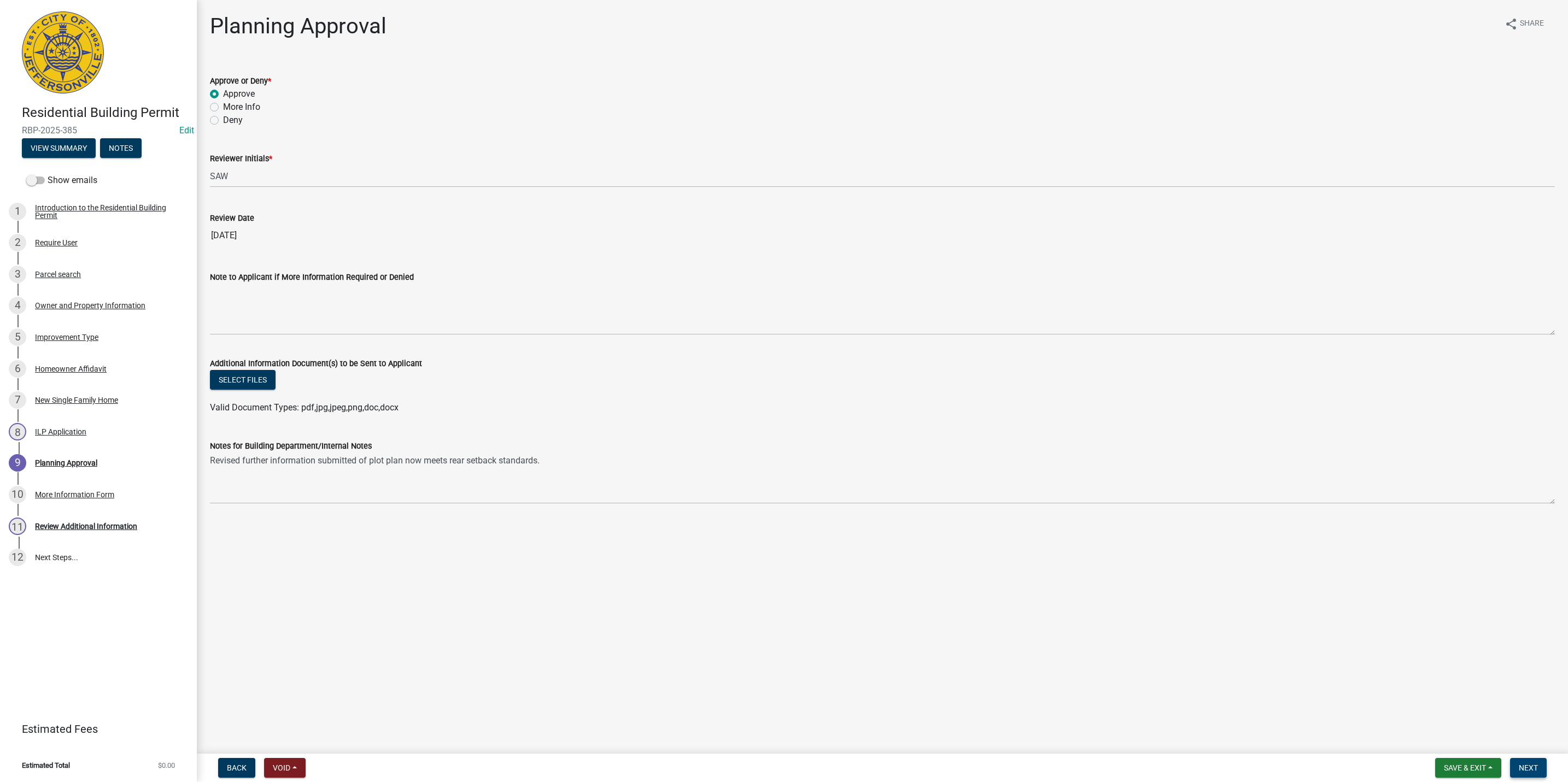
click at [1539, 769] on button "Next" at bounding box center [1528, 768] width 36 height 20
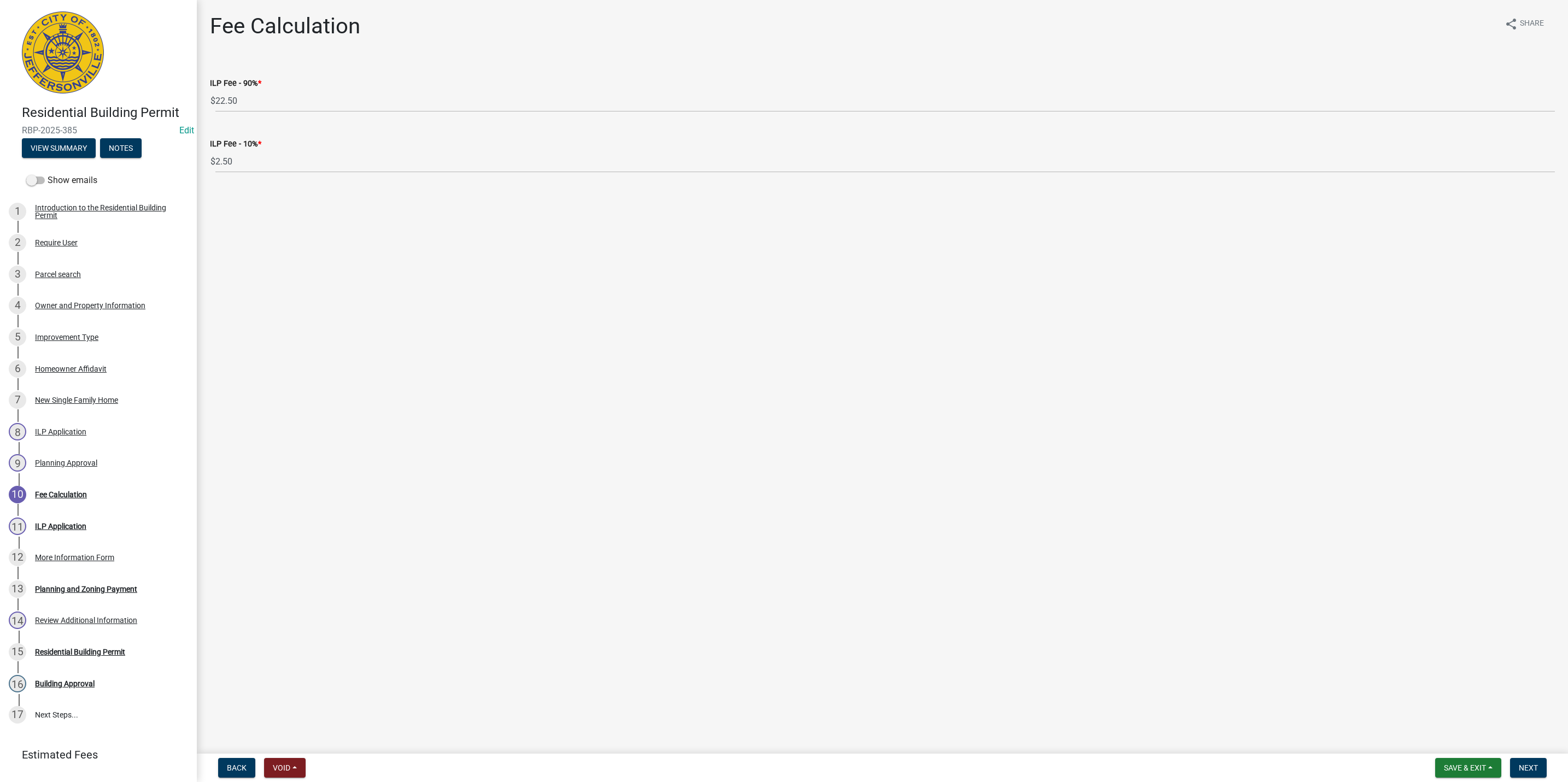
click at [1517, 758] on form "Save & Exit Save Save & Exit Next" at bounding box center [1490, 768] width 120 height 20
click at [1519, 762] on button "Next" at bounding box center [1528, 768] width 36 height 20
select select "3: 3"
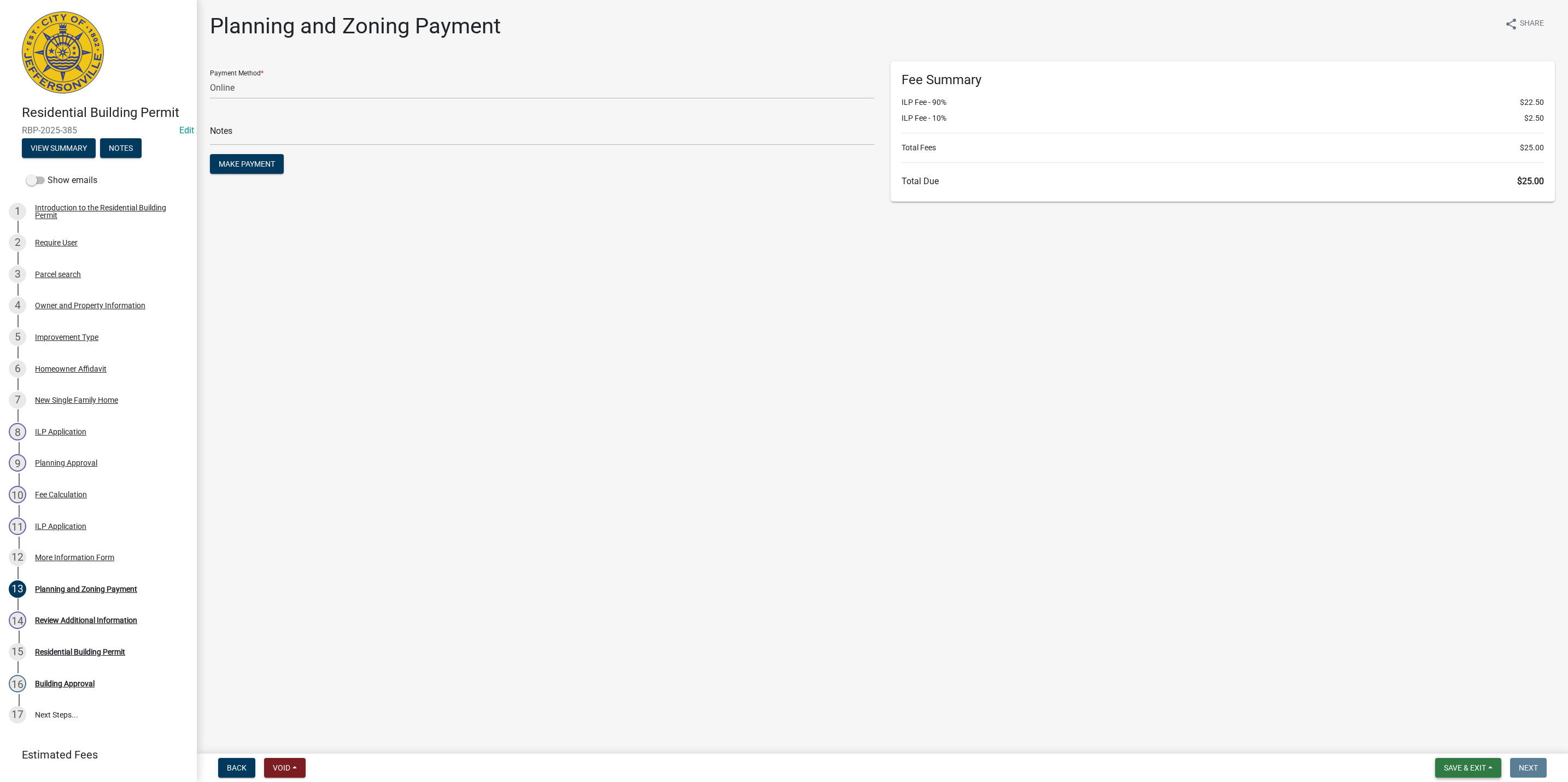
click at [1492, 761] on button "Save & Exit" at bounding box center [1467, 768] width 66 height 20
click at [1468, 743] on button "Save & Exit" at bounding box center [1458, 740] width 88 height 26
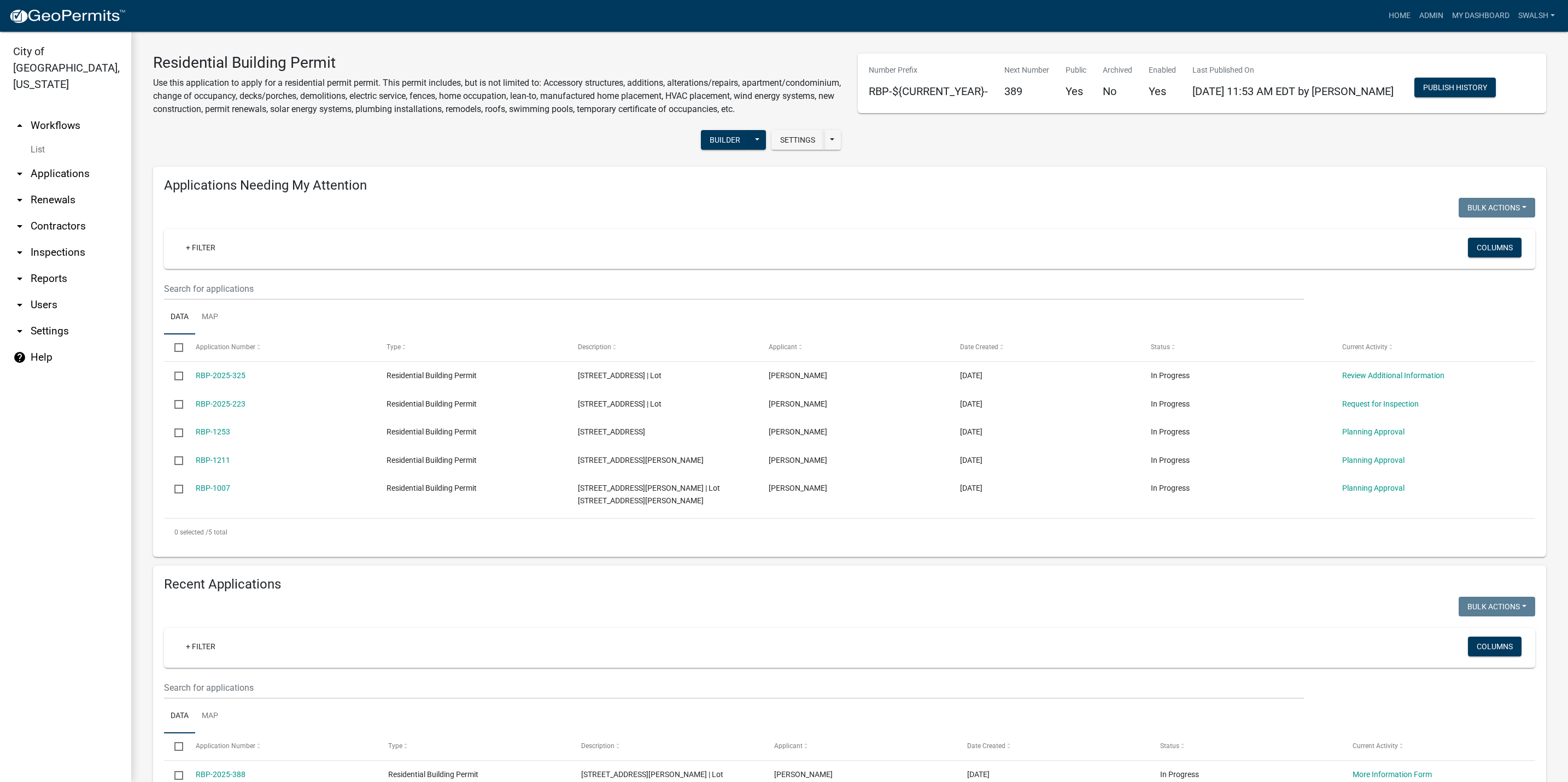
click at [282, 60] on h3 "Residential Building Permit" at bounding box center [497, 63] width 688 height 19
click at [285, 60] on h3 "Residential Building Permit" at bounding box center [497, 63] width 688 height 19
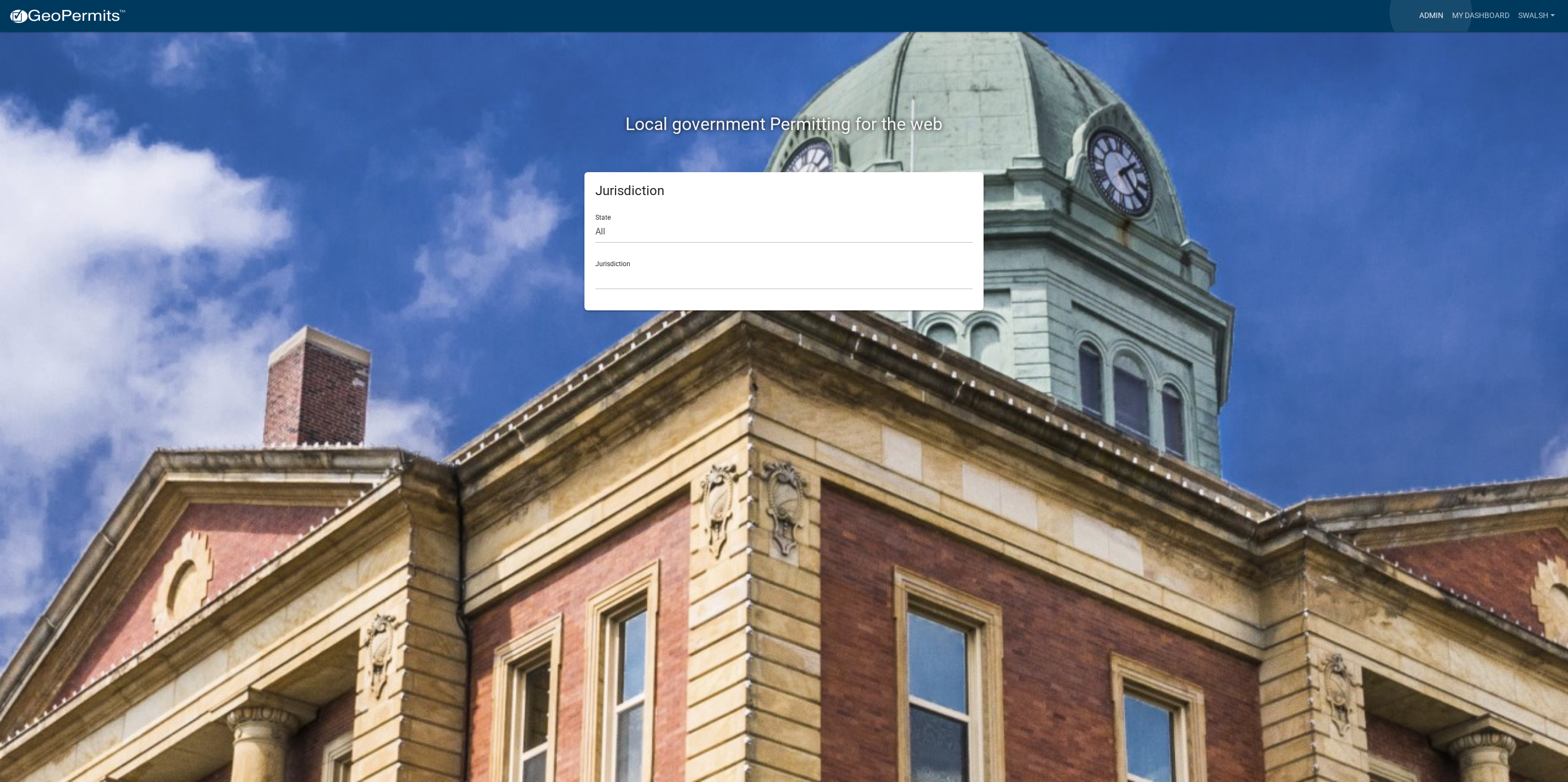
click at [1430, 12] on link "Admin" at bounding box center [1430, 15] width 33 height 20
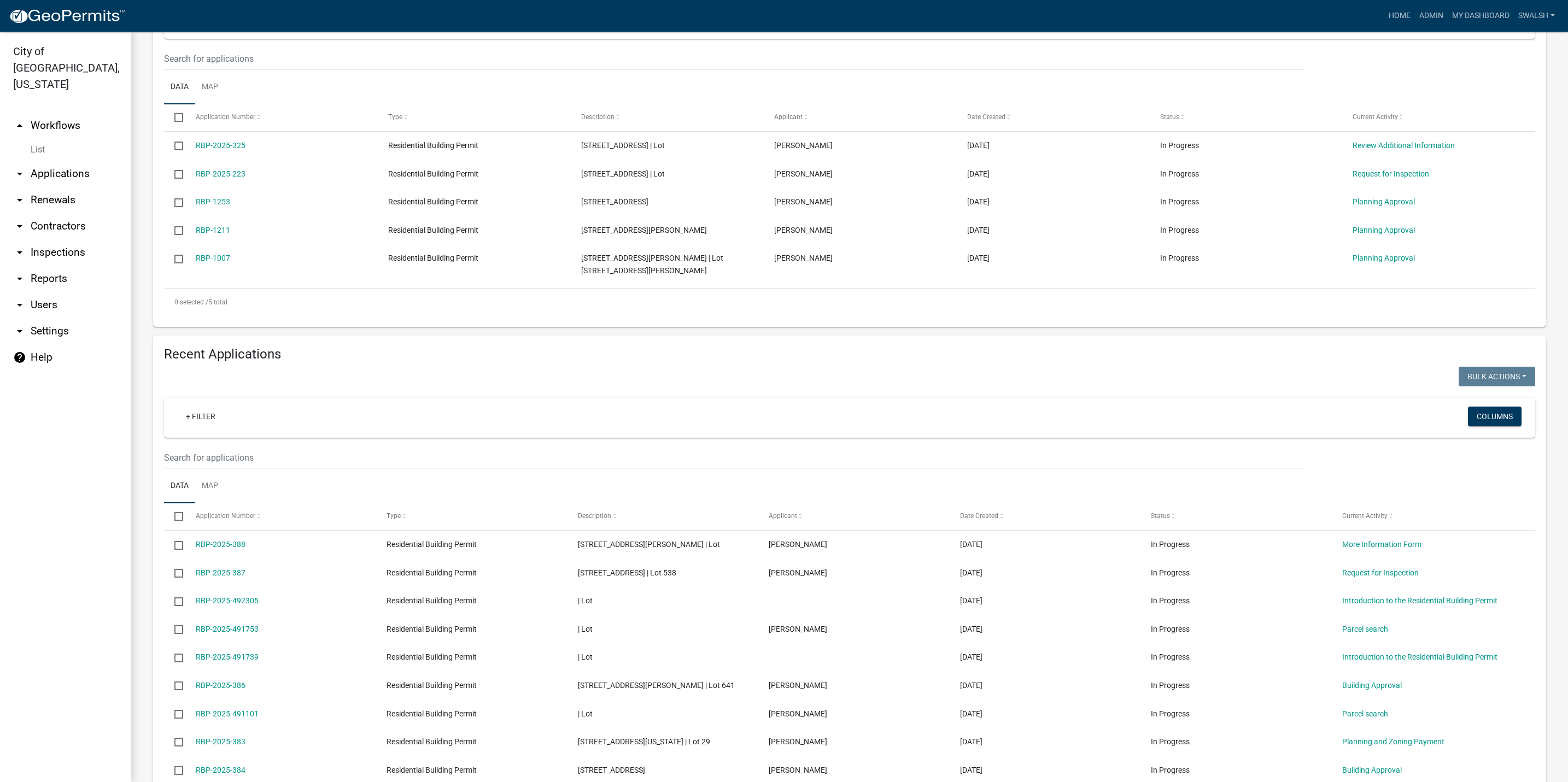
scroll to position [328, 0]
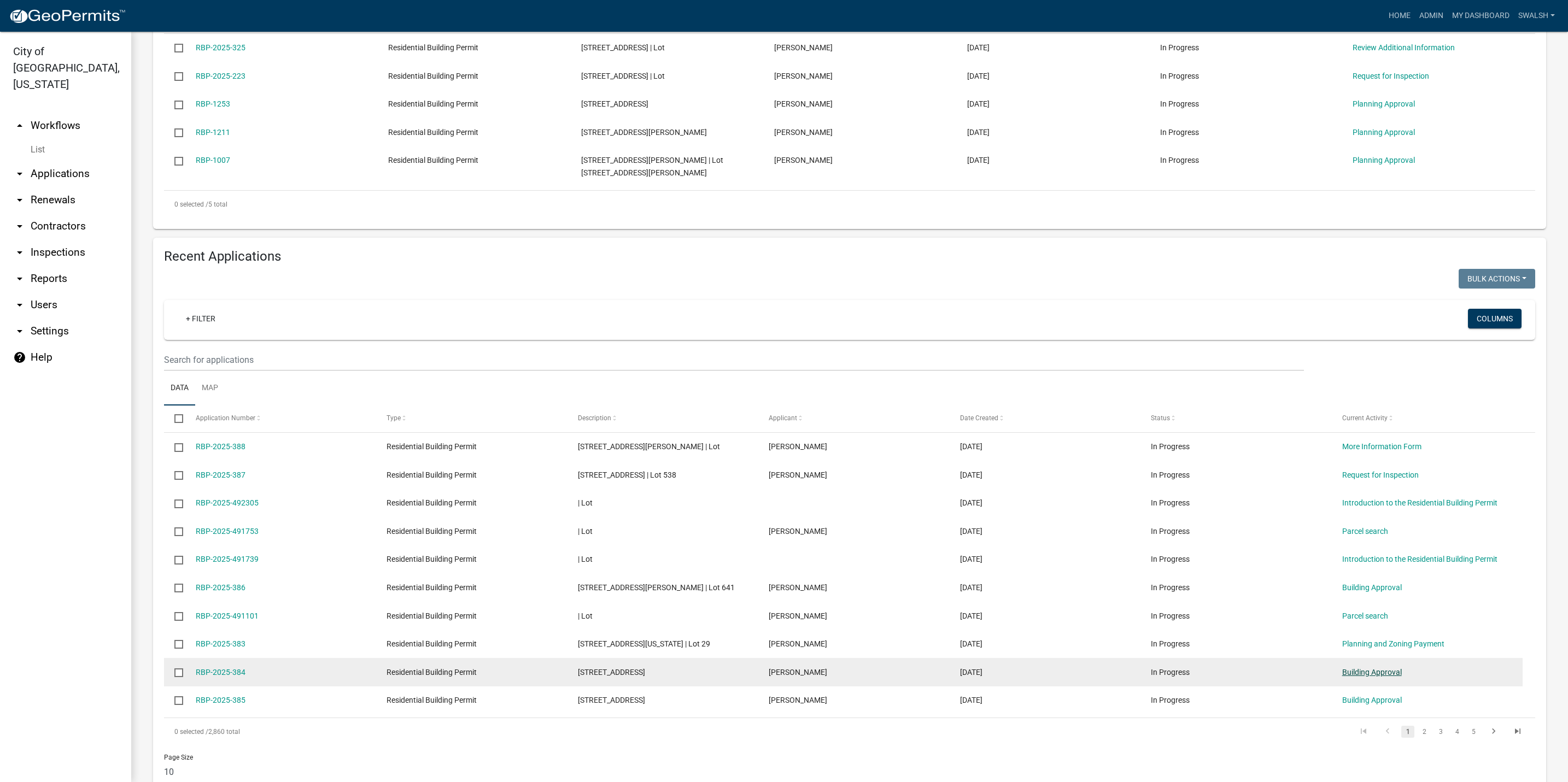
click at [1389, 676] on link "Building Approval" at bounding box center [1371, 672] width 60 height 9
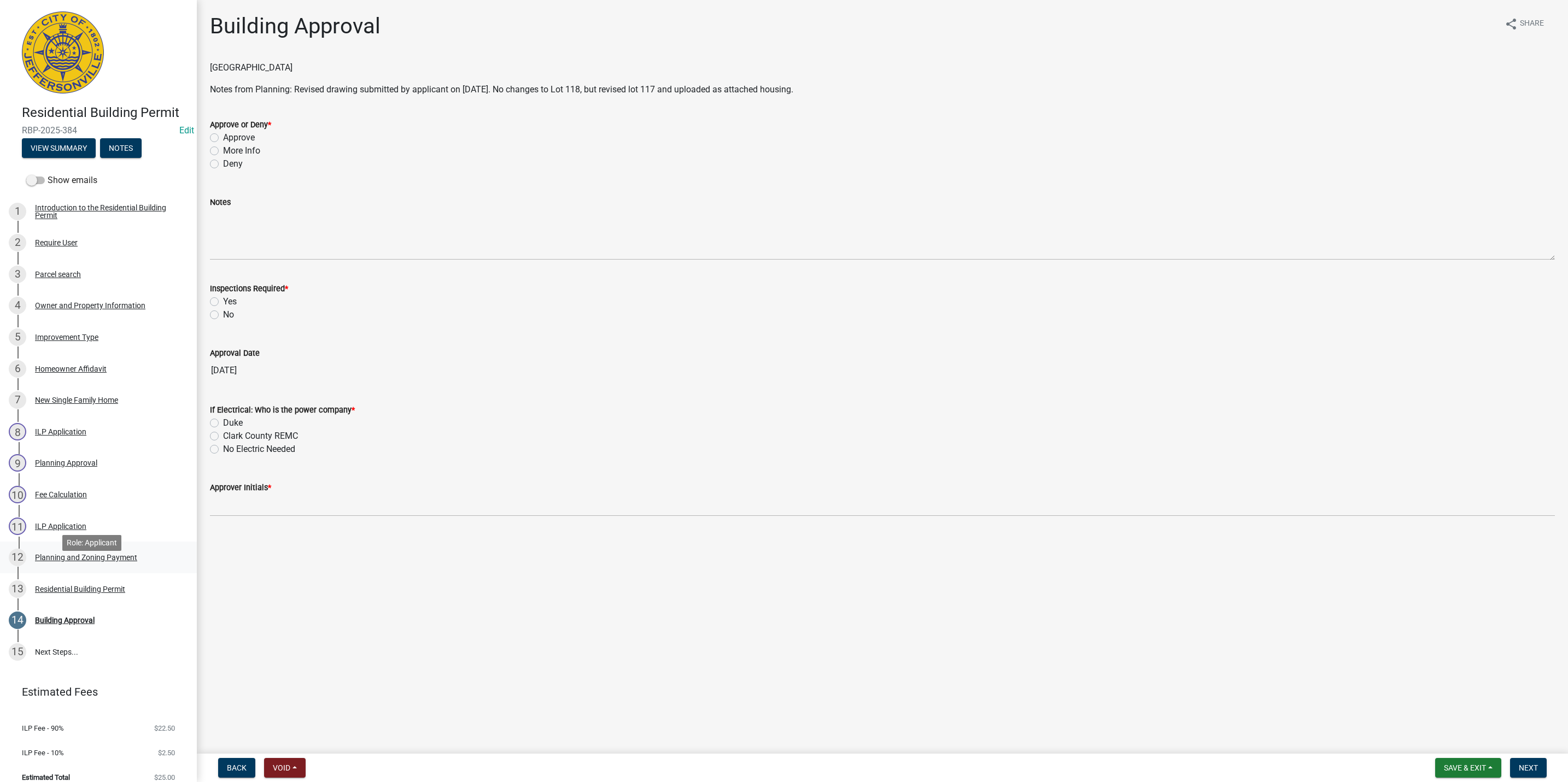
click at [122, 561] on div "Planning and Zoning Payment" at bounding box center [85, 557] width 102 height 8
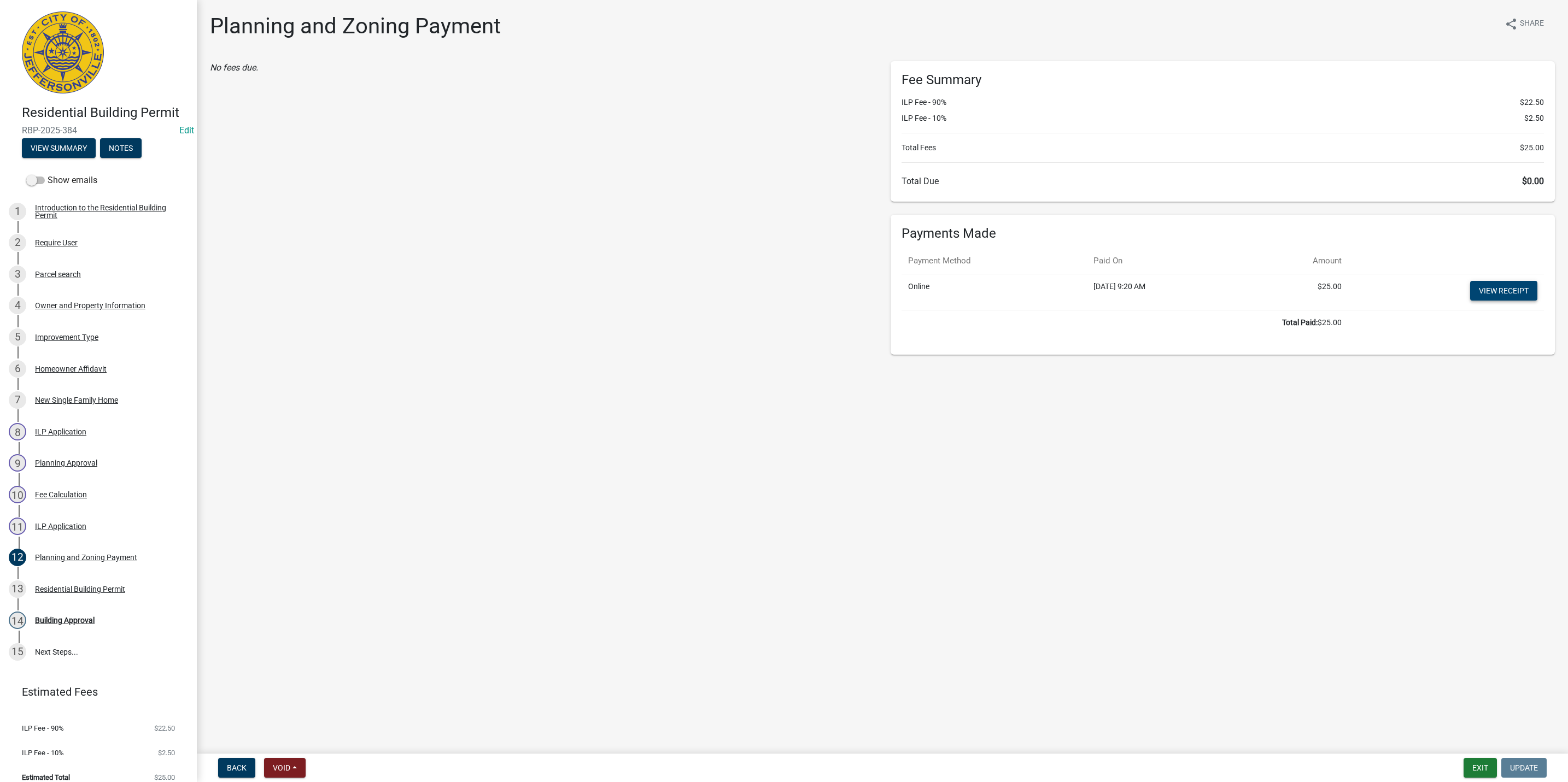
click at [1484, 289] on link "View receipt" at bounding box center [1503, 291] width 67 height 20
click at [1483, 767] on button "Exit" at bounding box center [1480, 768] width 33 height 20
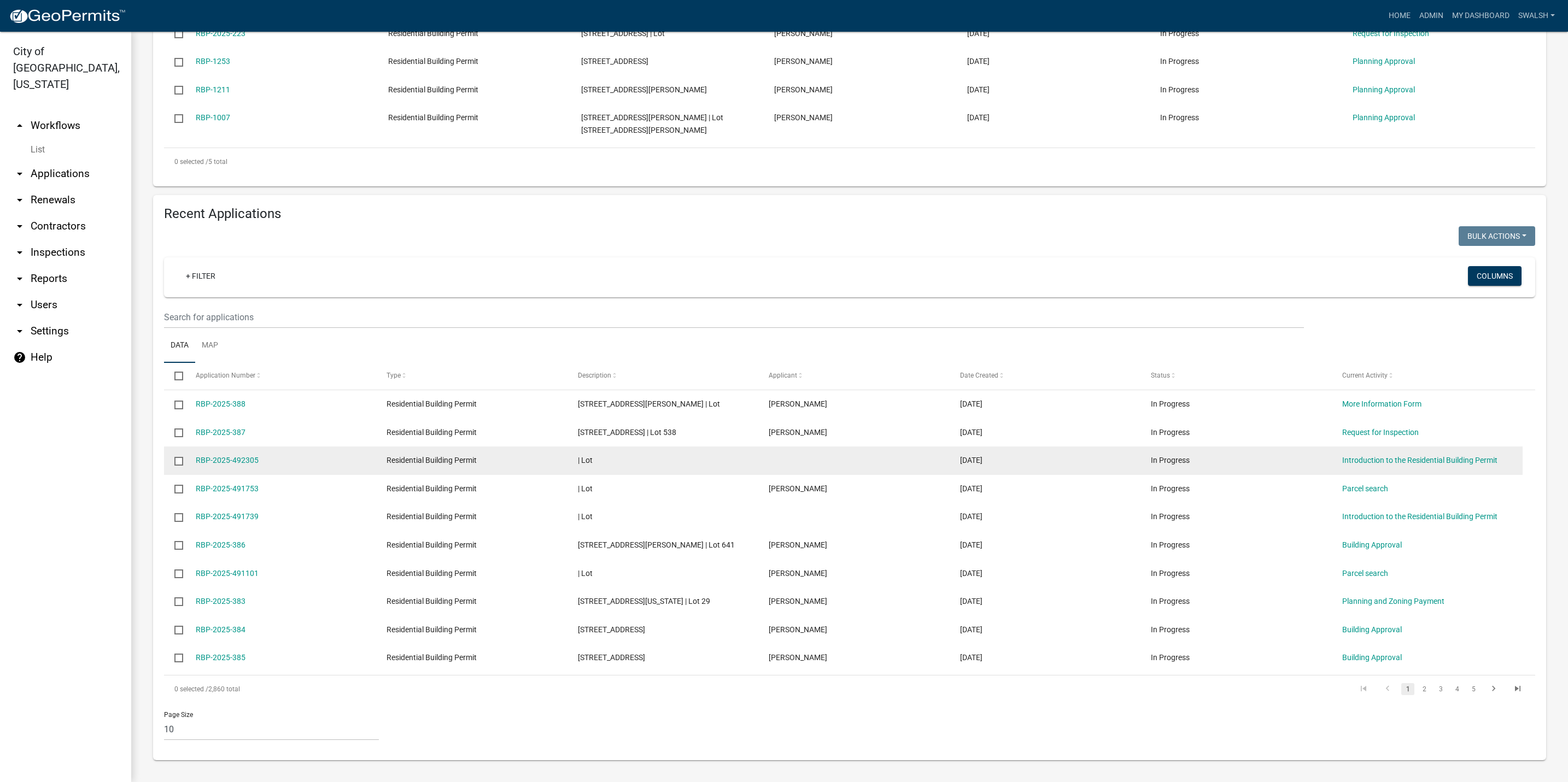
scroll to position [384, 0]
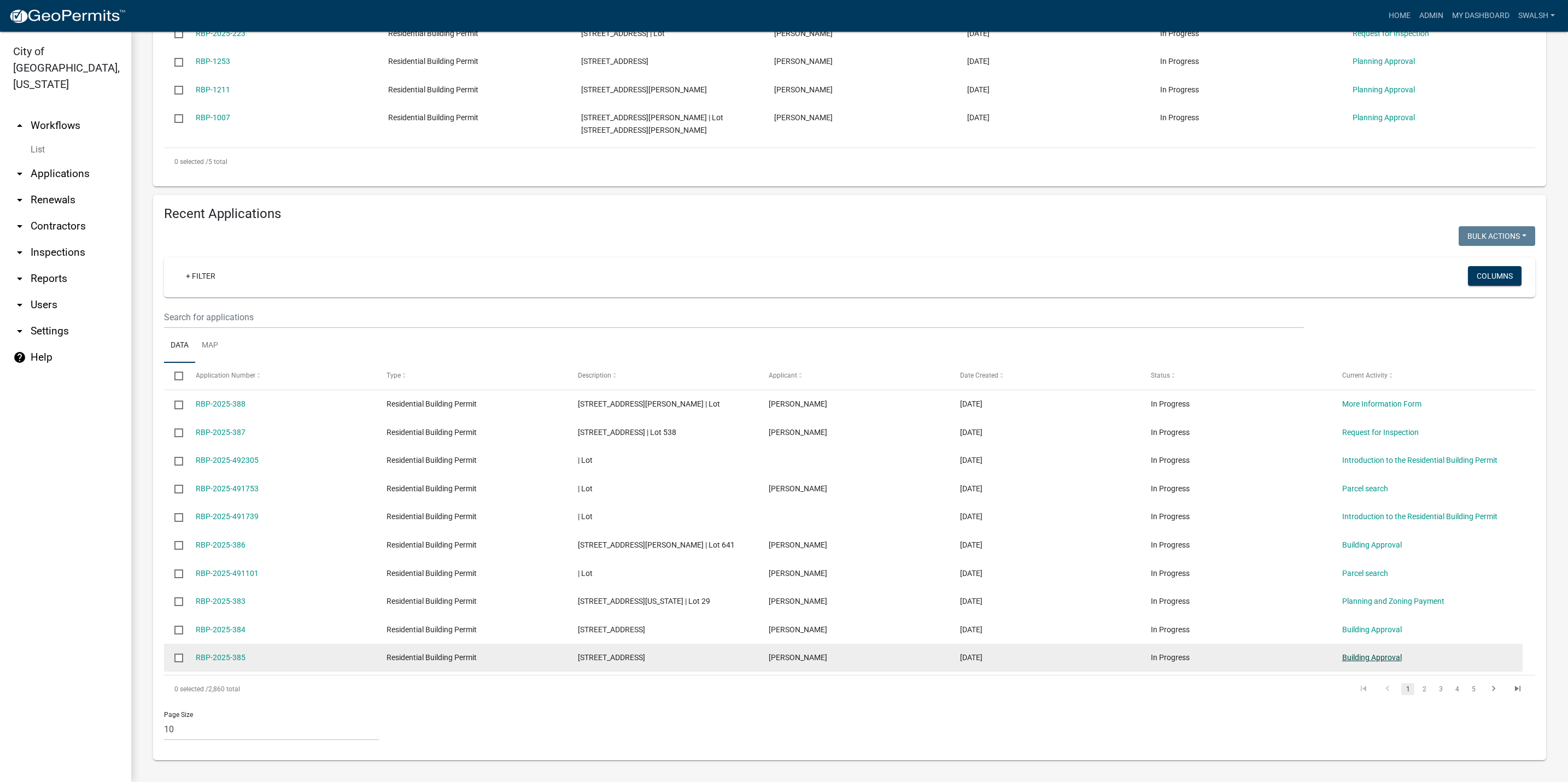
click at [1371, 659] on link "Building Approval" at bounding box center [1371, 657] width 60 height 9
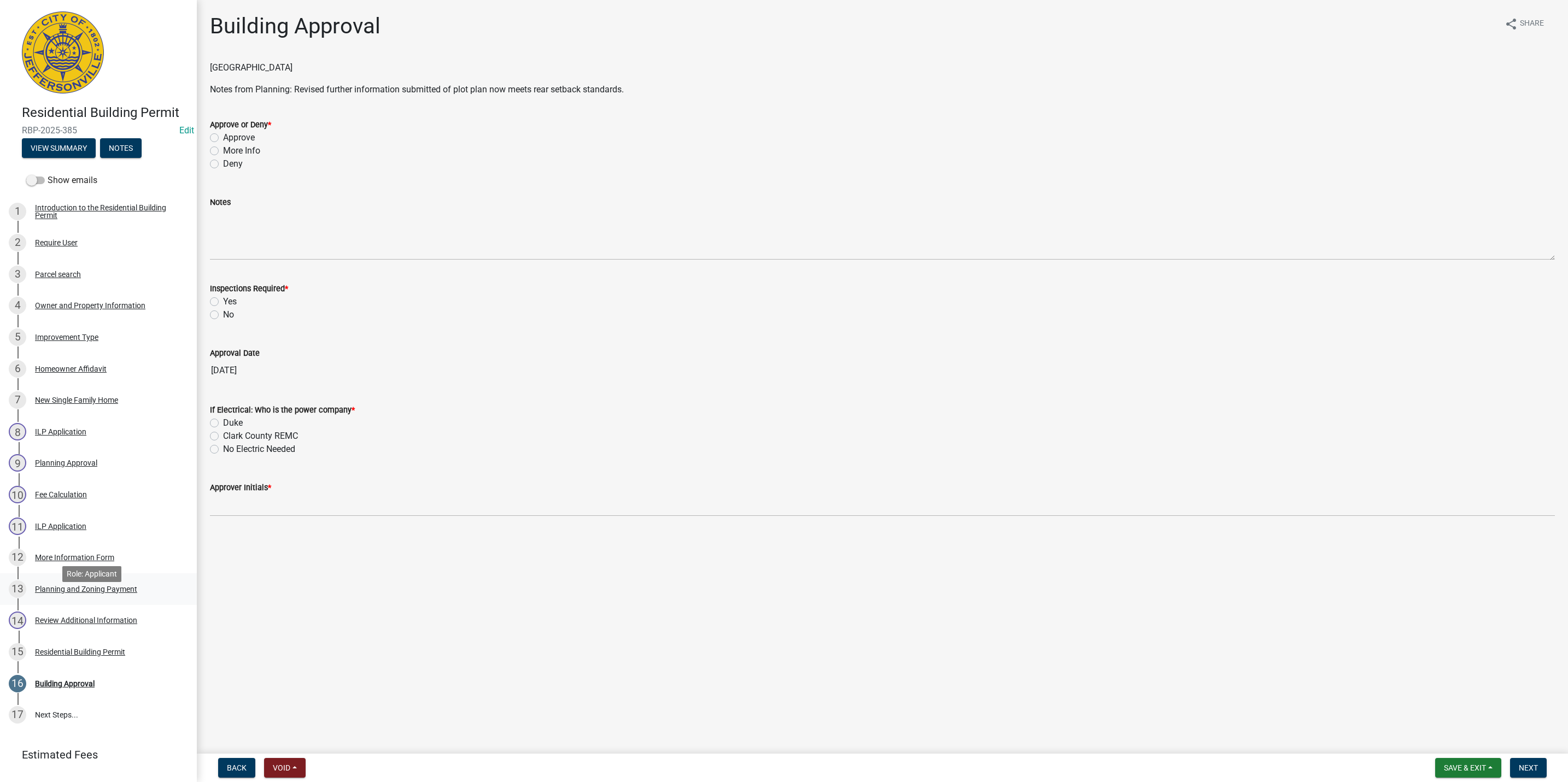
click at [126, 593] on div "Planning and Zoning Payment" at bounding box center [85, 589] width 102 height 8
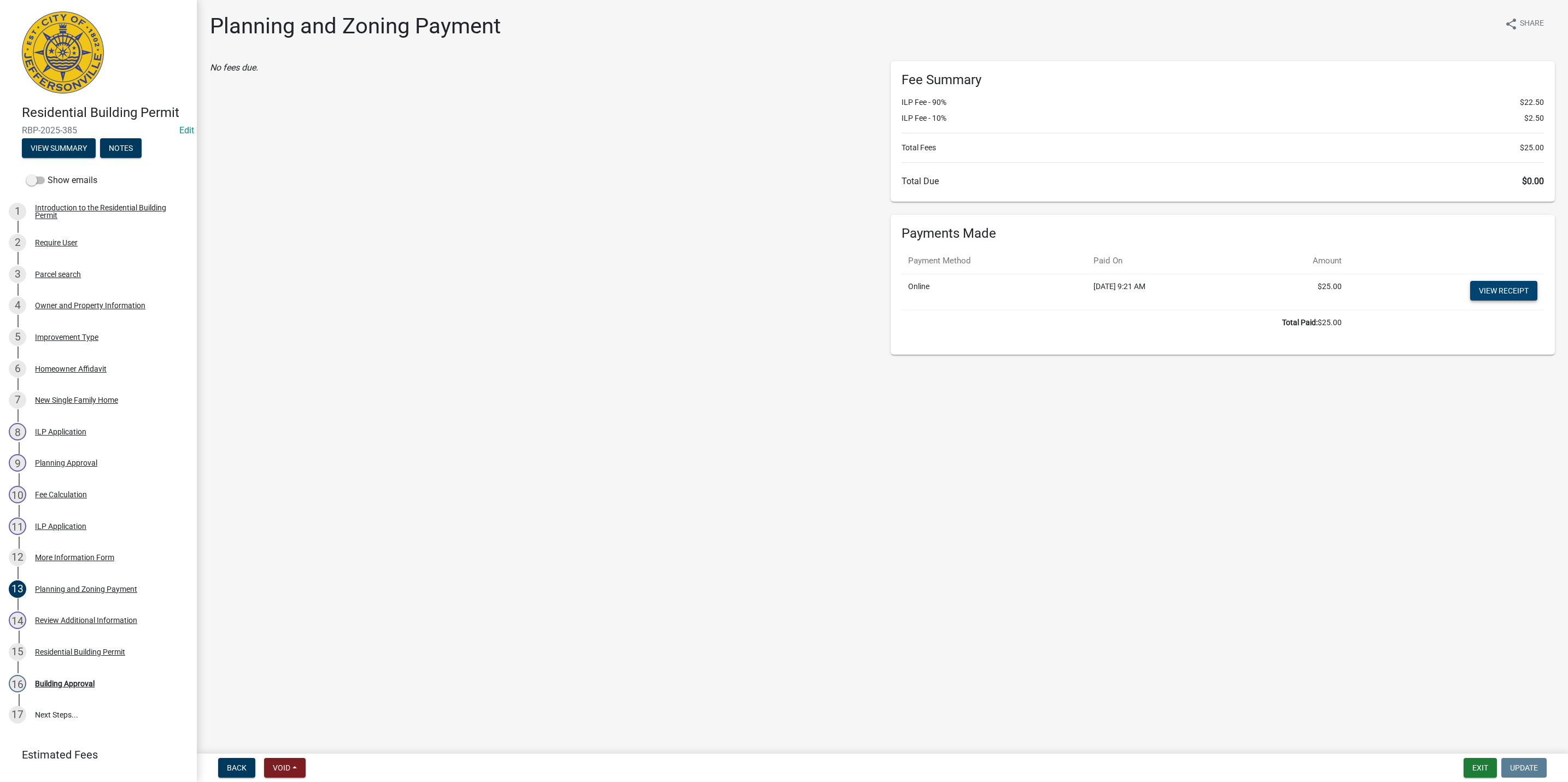
click at [1492, 287] on link "View receipt" at bounding box center [1503, 291] width 67 height 20
click at [1477, 771] on button "Exit" at bounding box center [1480, 768] width 33 height 20
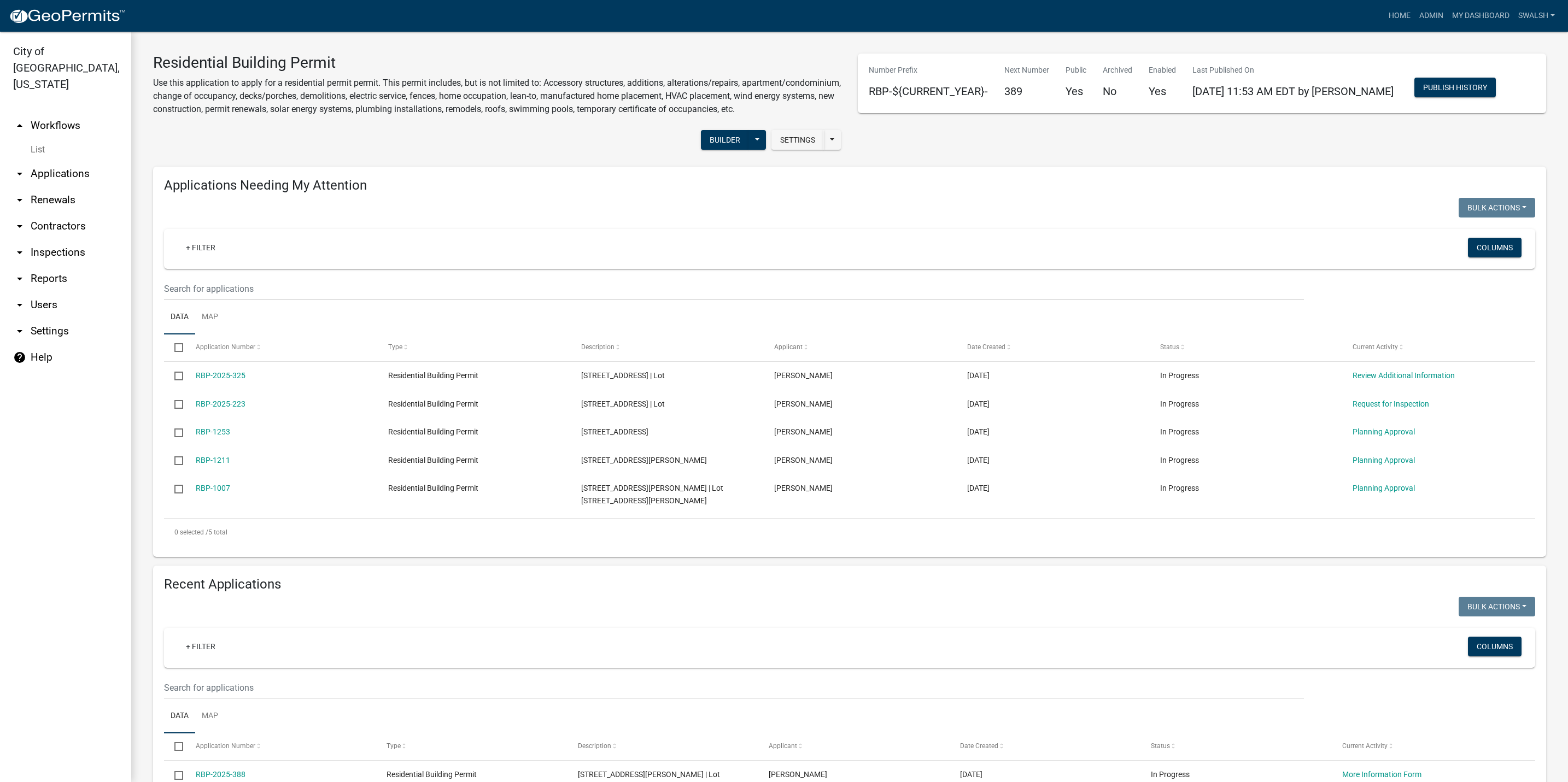
click at [76, 113] on link "arrow_drop_up Workflows" at bounding box center [66, 125] width 132 height 26
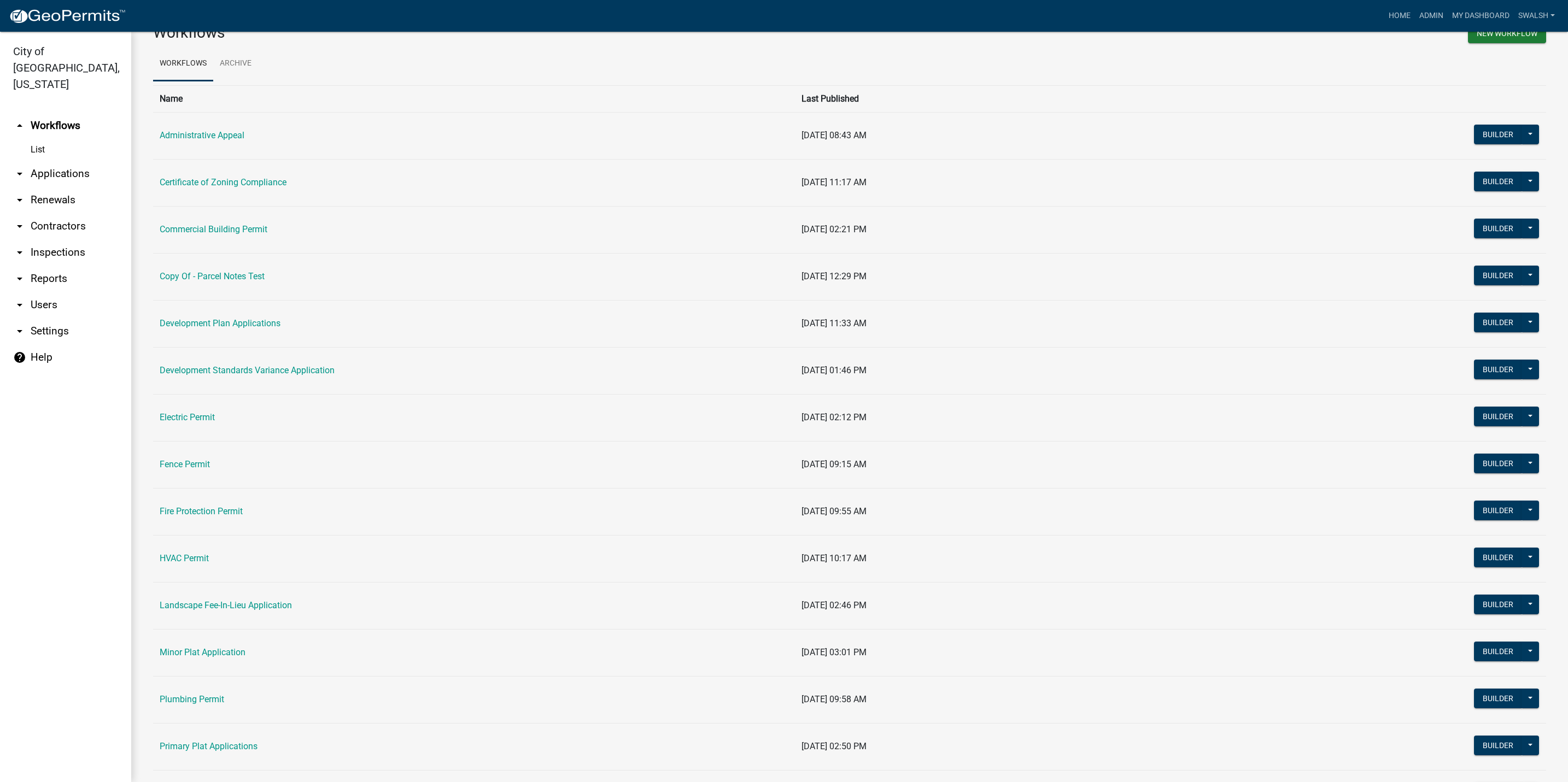
scroll to position [82, 0]
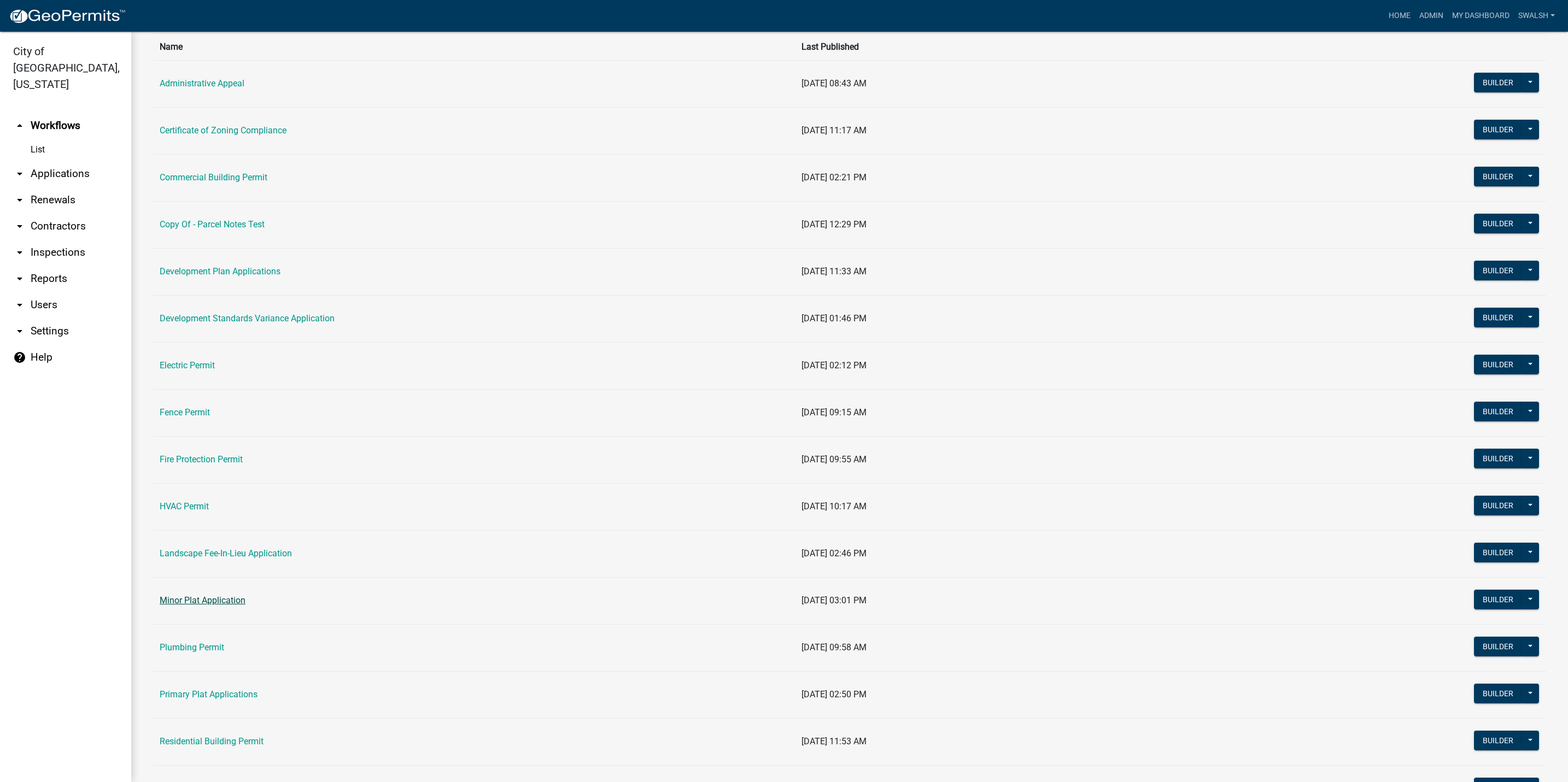
click at [188, 604] on link "Minor Plat Application" at bounding box center [203, 600] width 86 height 11
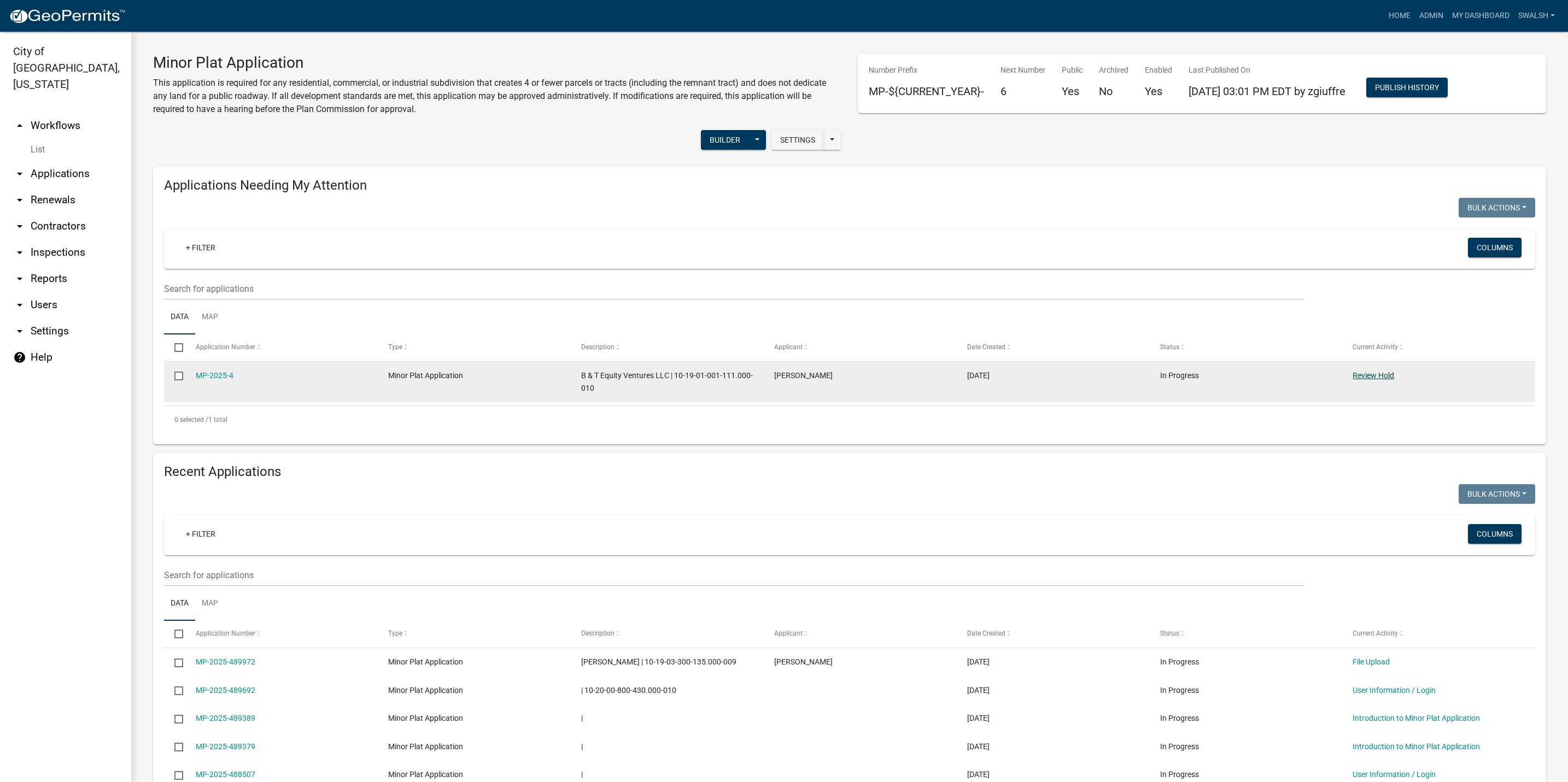
click at [1387, 374] on link "Review Hold" at bounding box center [1373, 376] width 42 height 9
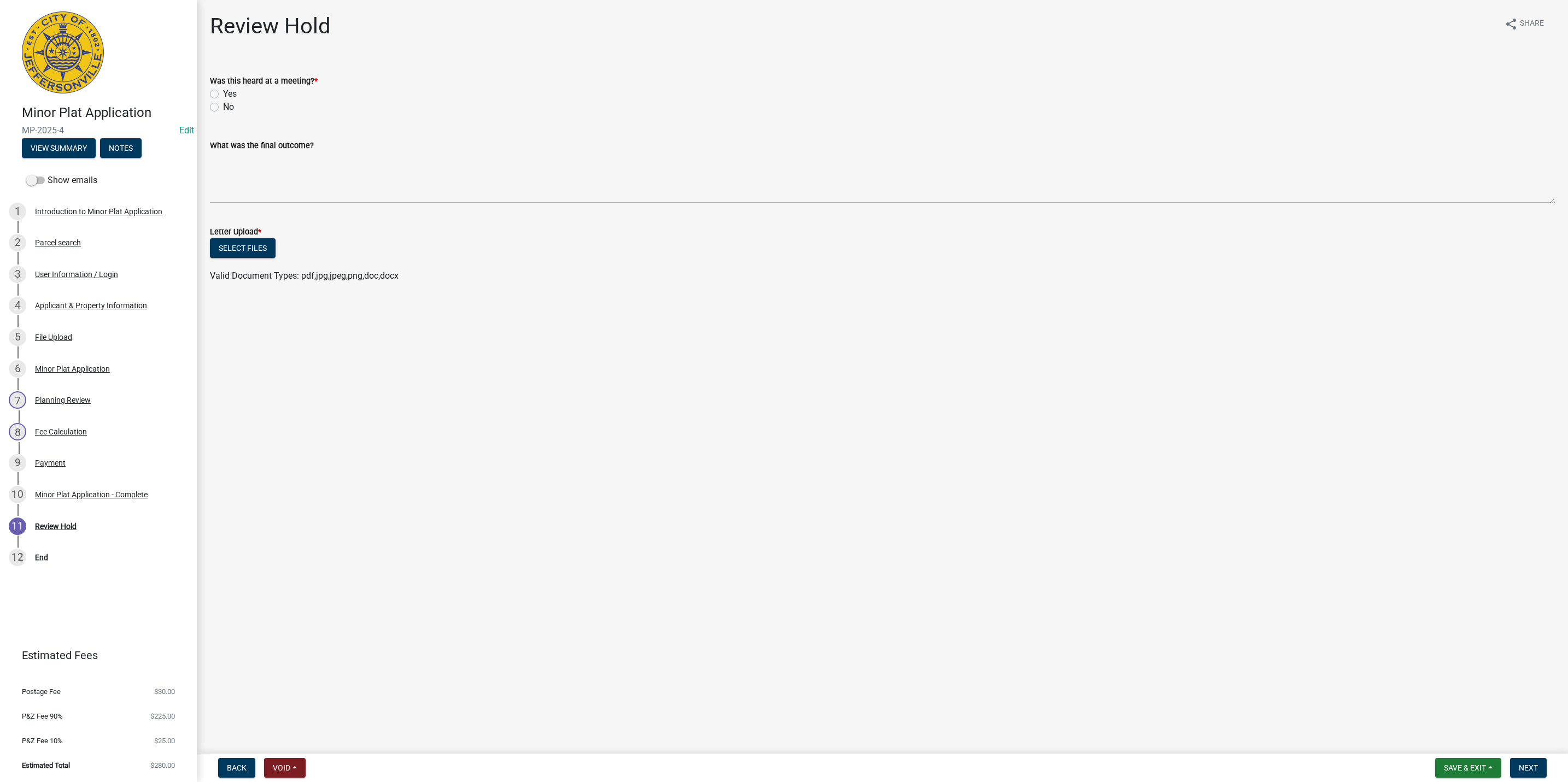
click at [212, 88] on div "Yes" at bounding box center [882, 94] width 1345 height 13
click at [223, 107] on label "No" at bounding box center [228, 107] width 11 height 13
click at [223, 107] on input "No" at bounding box center [226, 104] width 7 height 7
radio input "true"
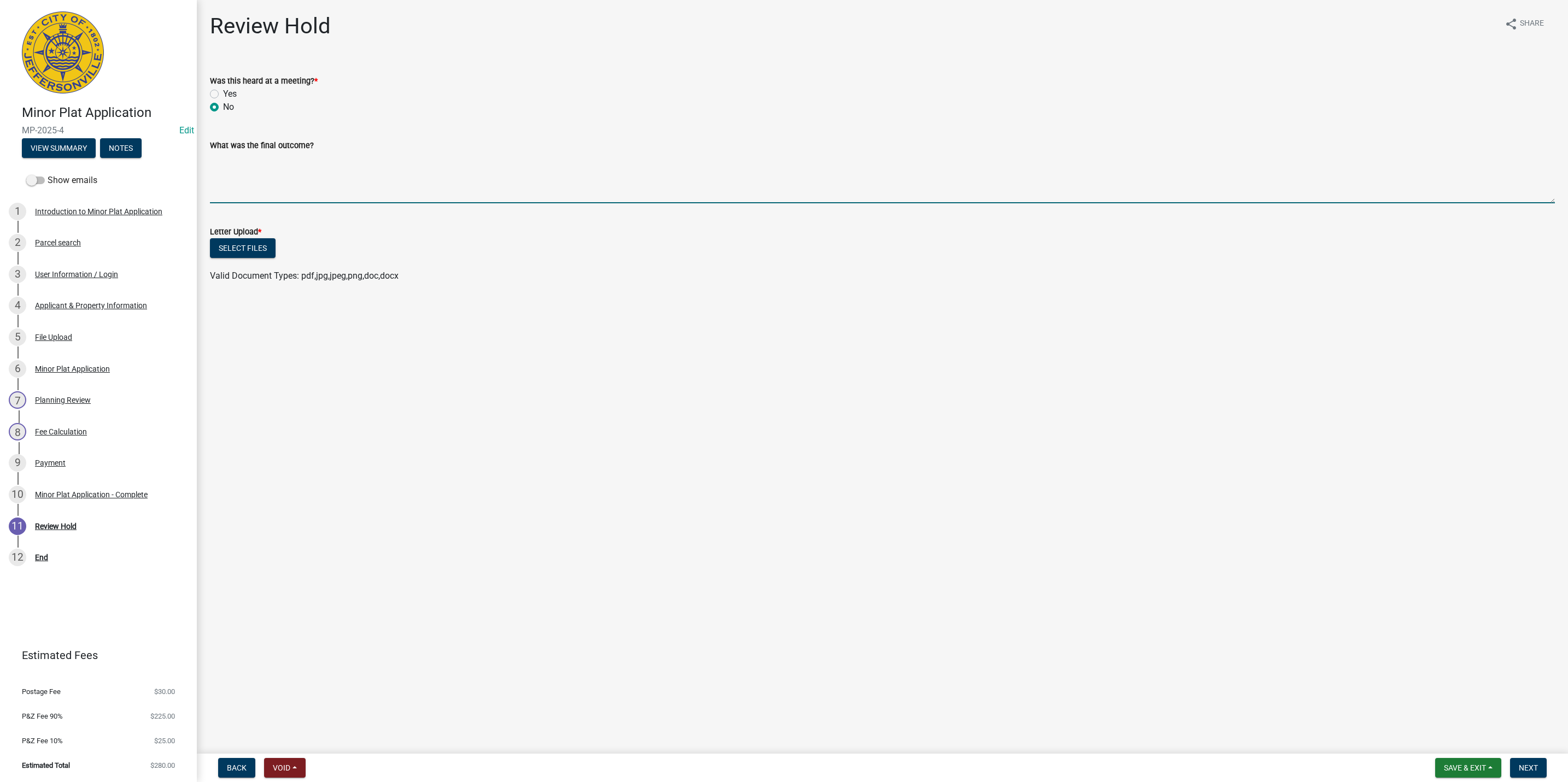
click at [261, 184] on textarea "What was the final outcome?" at bounding box center [882, 178] width 1345 height 51
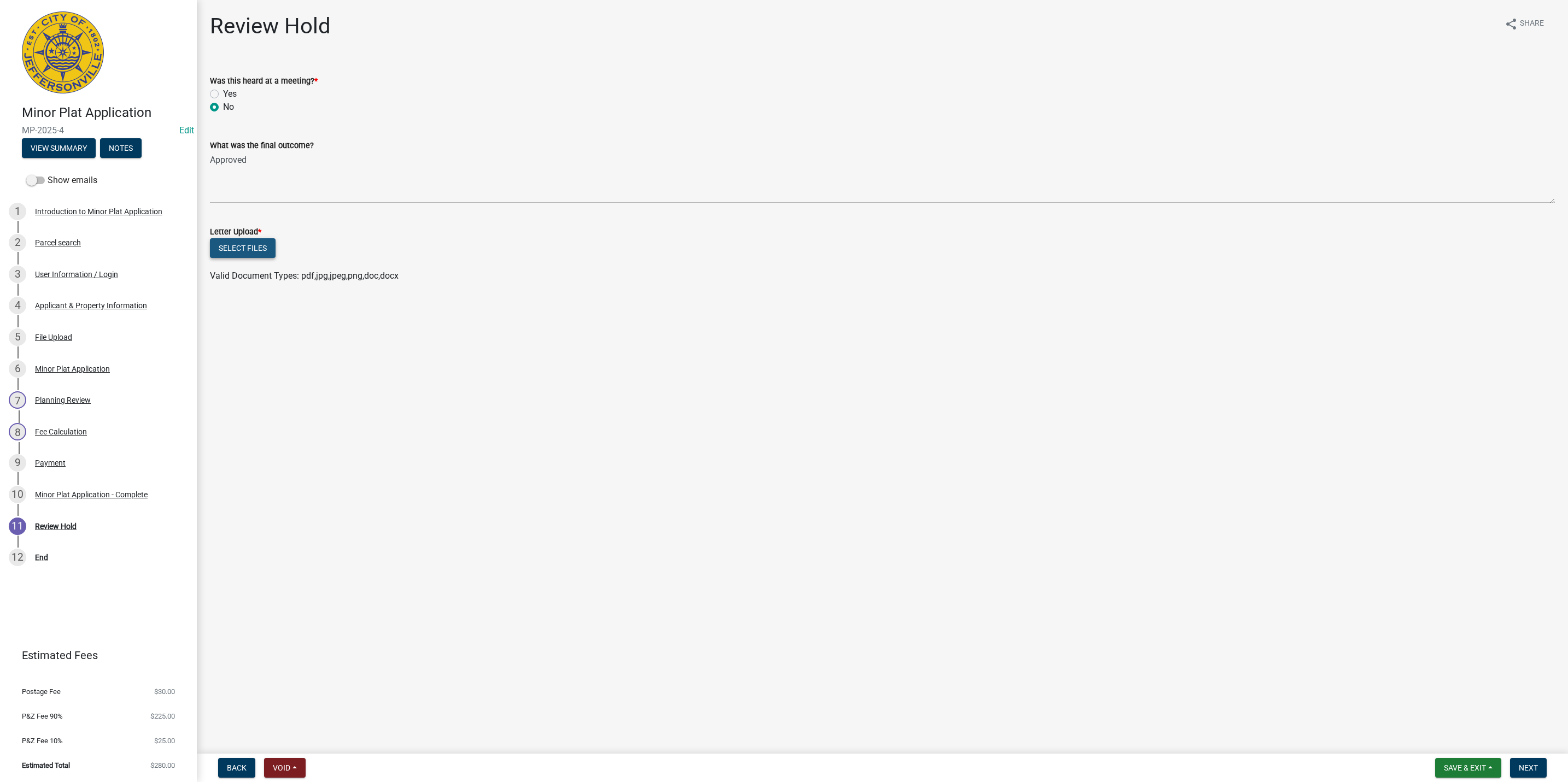
click at [259, 244] on button "Select files" at bounding box center [243, 248] width 66 height 20
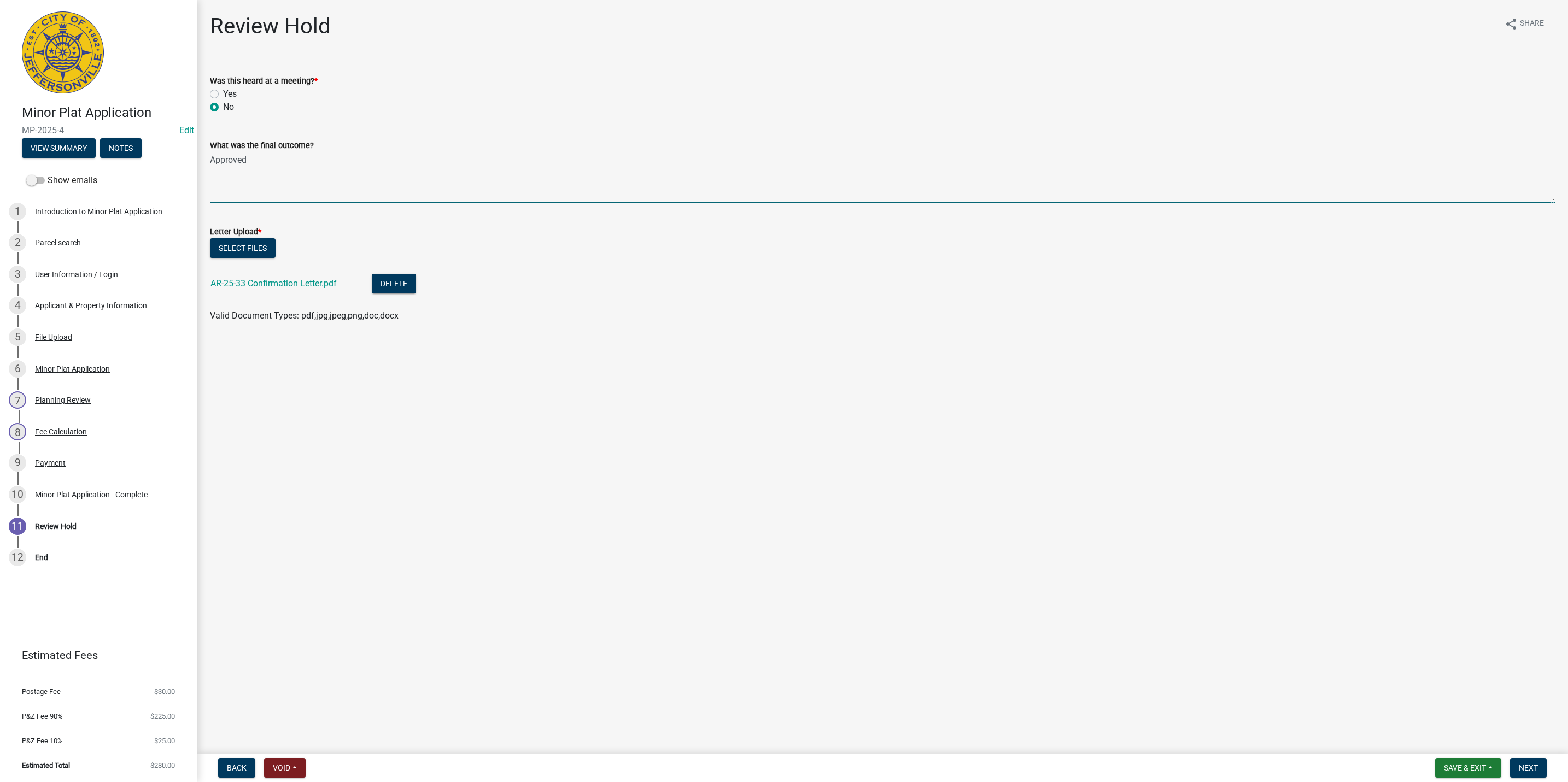
click at [279, 155] on textarea "Approved" at bounding box center [882, 178] width 1345 height 51
type textarea "Approved minor plat"
click at [1534, 764] on span "Next" at bounding box center [1528, 768] width 19 height 9
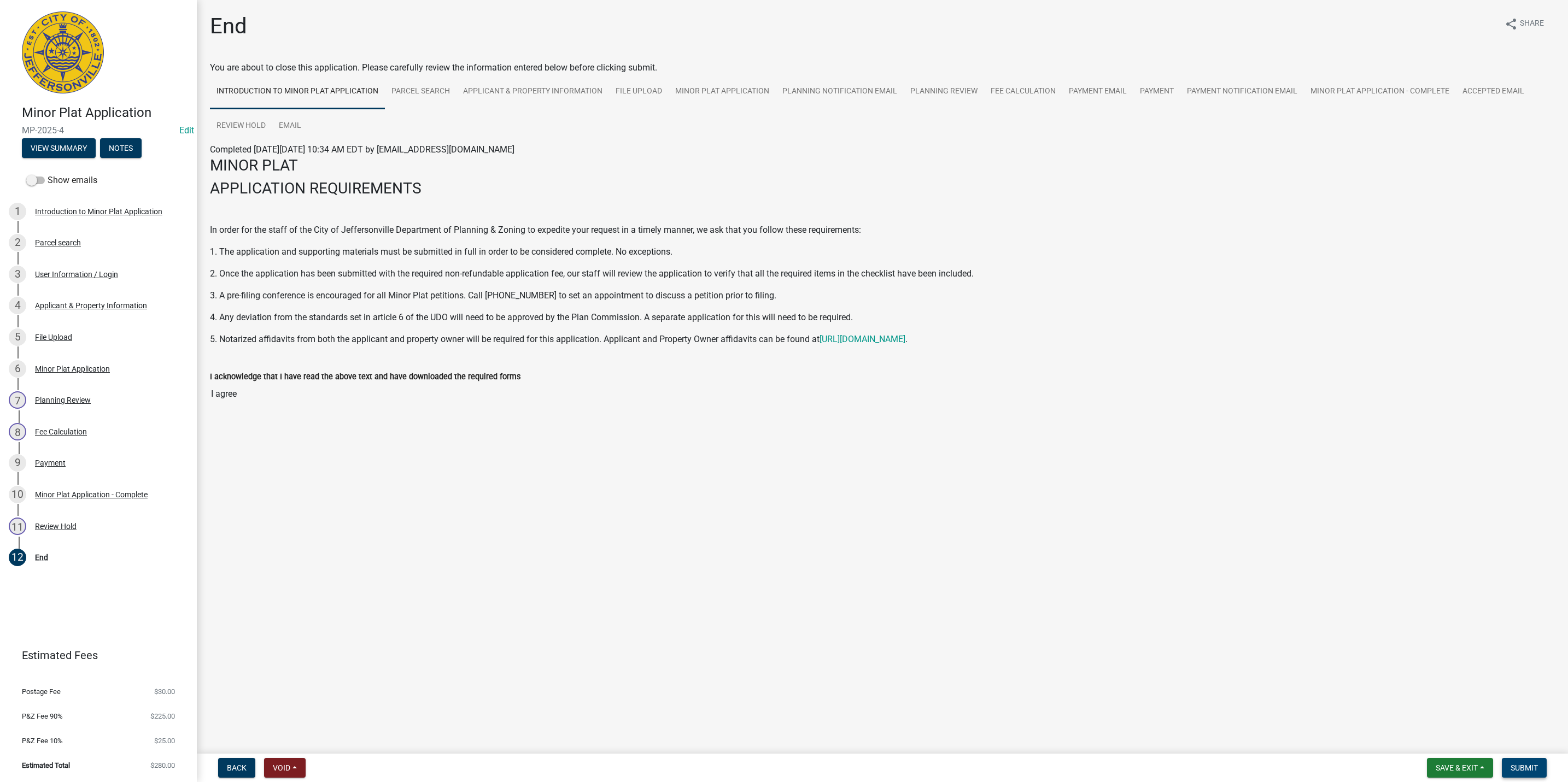
click at [1531, 768] on span "Submit" at bounding box center [1524, 768] width 27 height 9
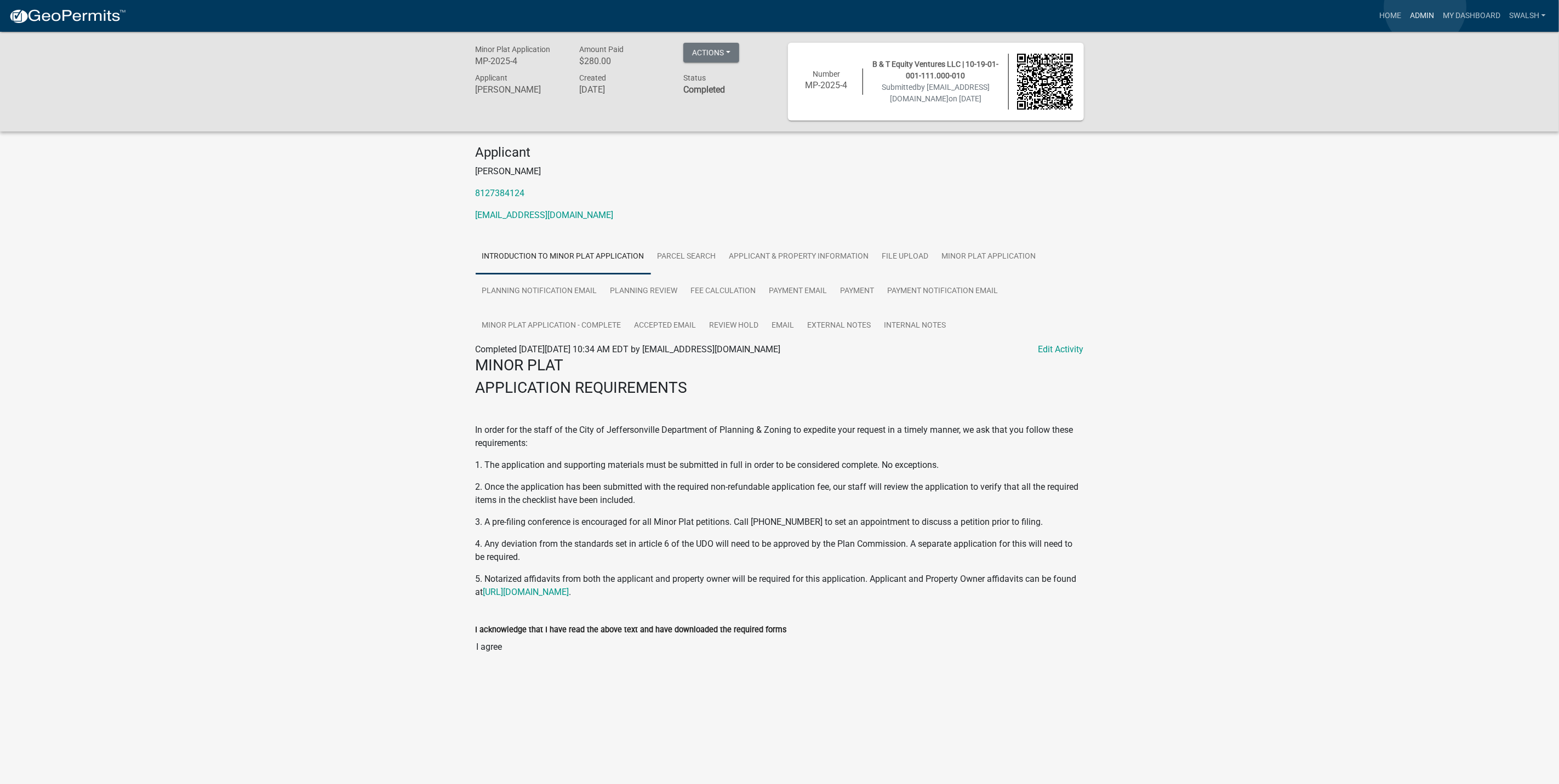
click at [1426, 7] on link "Admin" at bounding box center [1422, 15] width 33 height 20
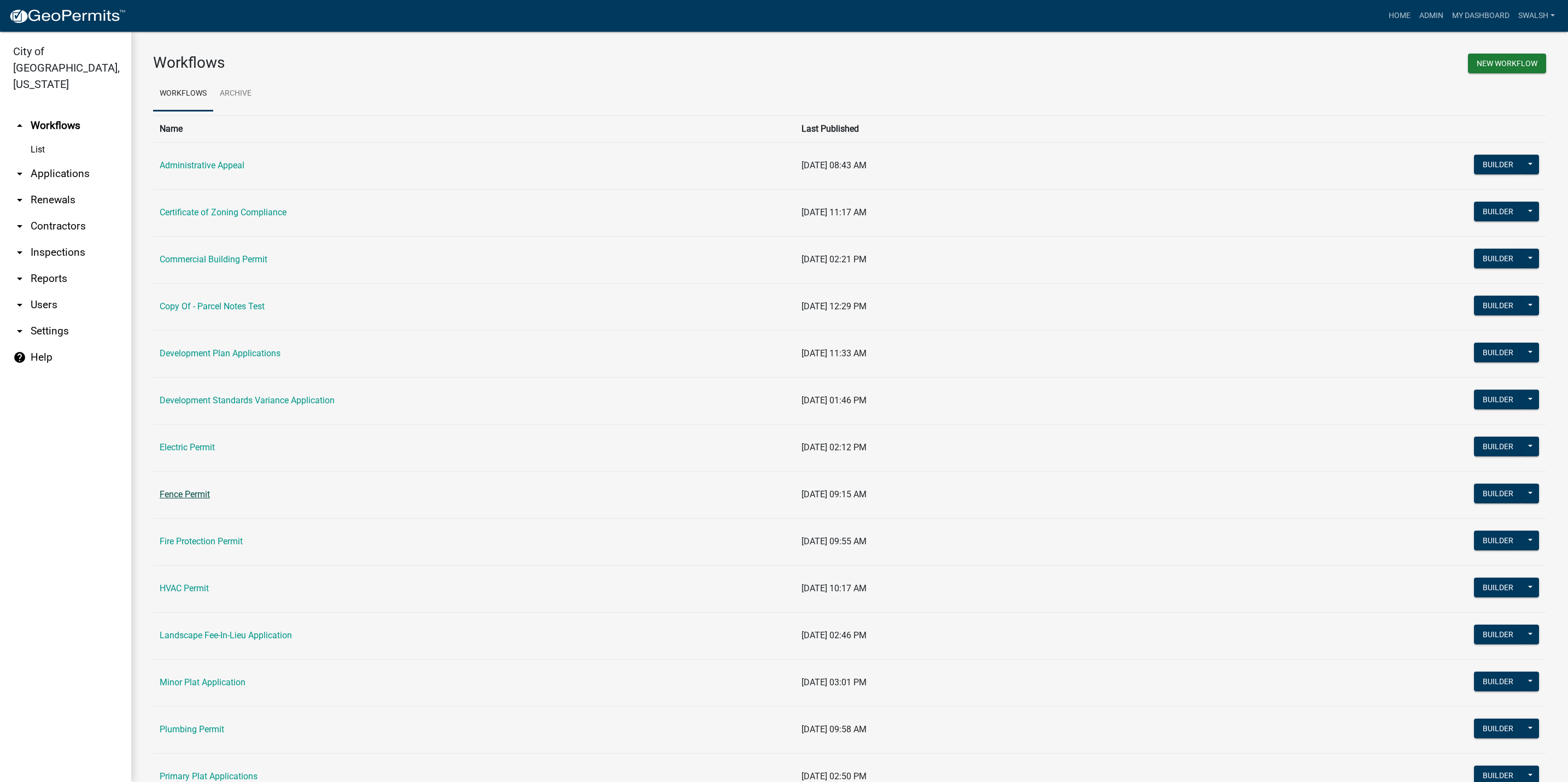
click at [195, 499] on link "Fence Permit" at bounding box center [184, 494] width 51 height 11
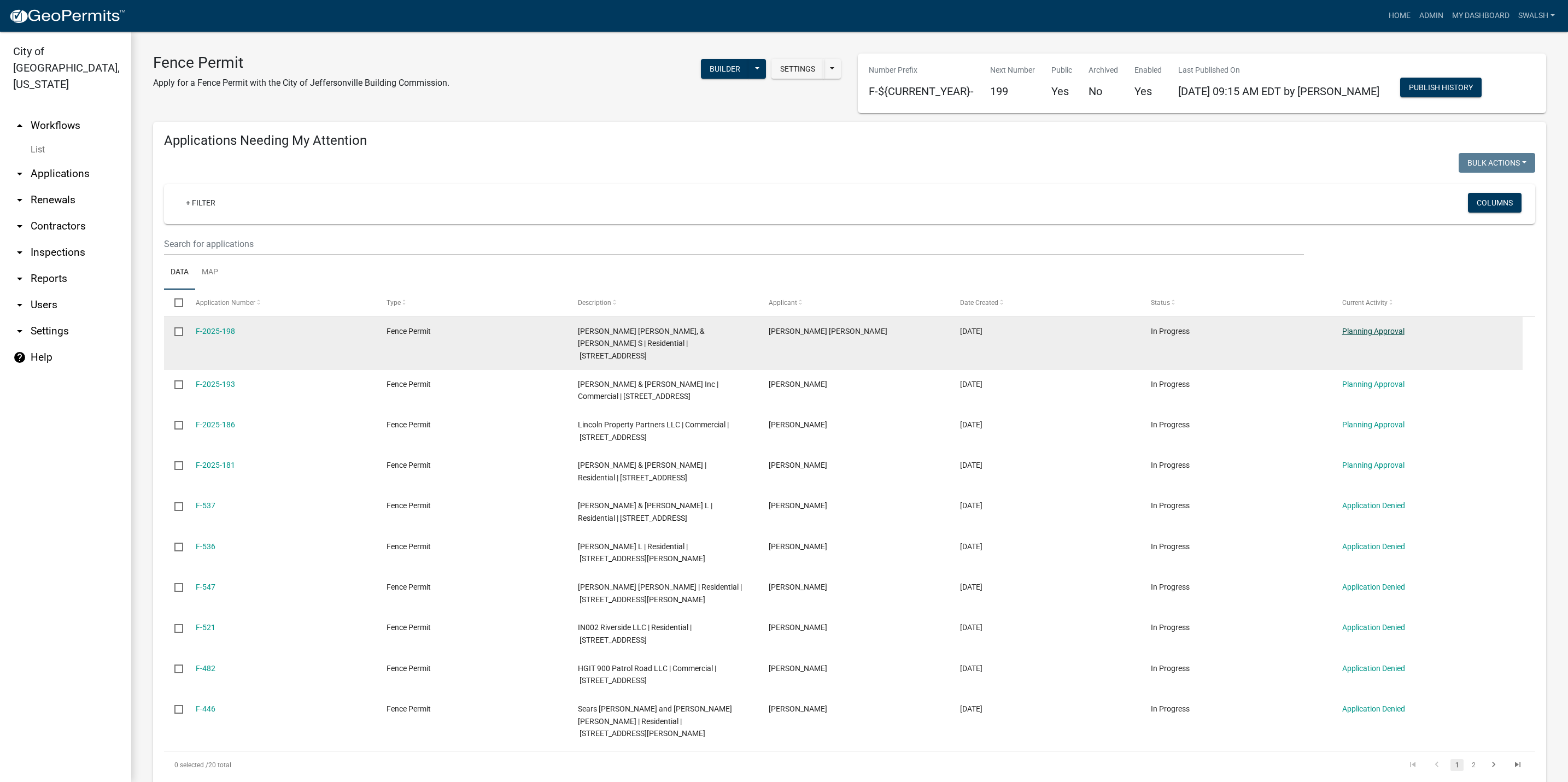
click at [1381, 326] on link "Planning Approval" at bounding box center [1373, 331] width 62 height 9
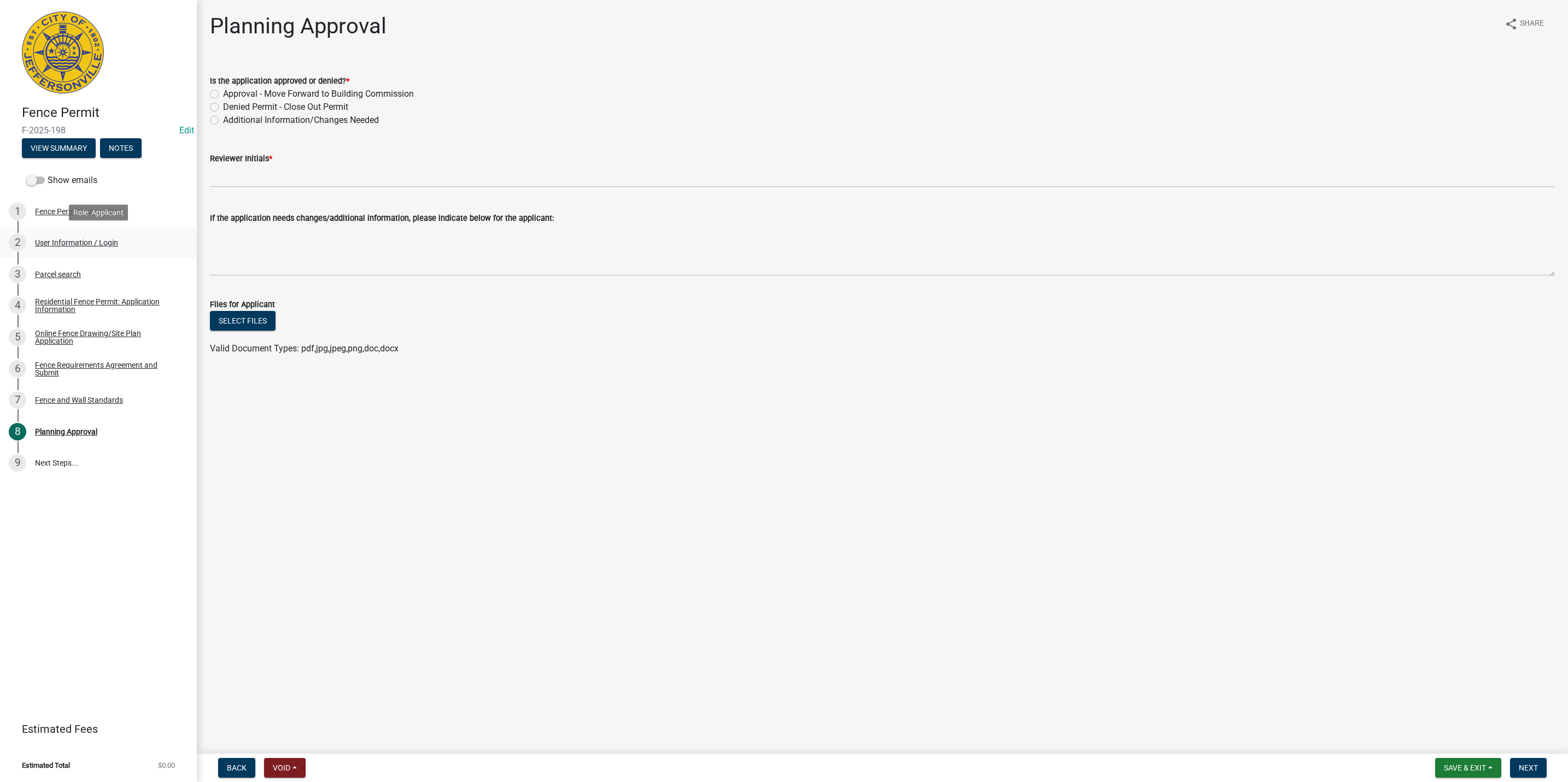
click at [56, 254] on link "2 User Information / Login" at bounding box center [98, 243] width 197 height 32
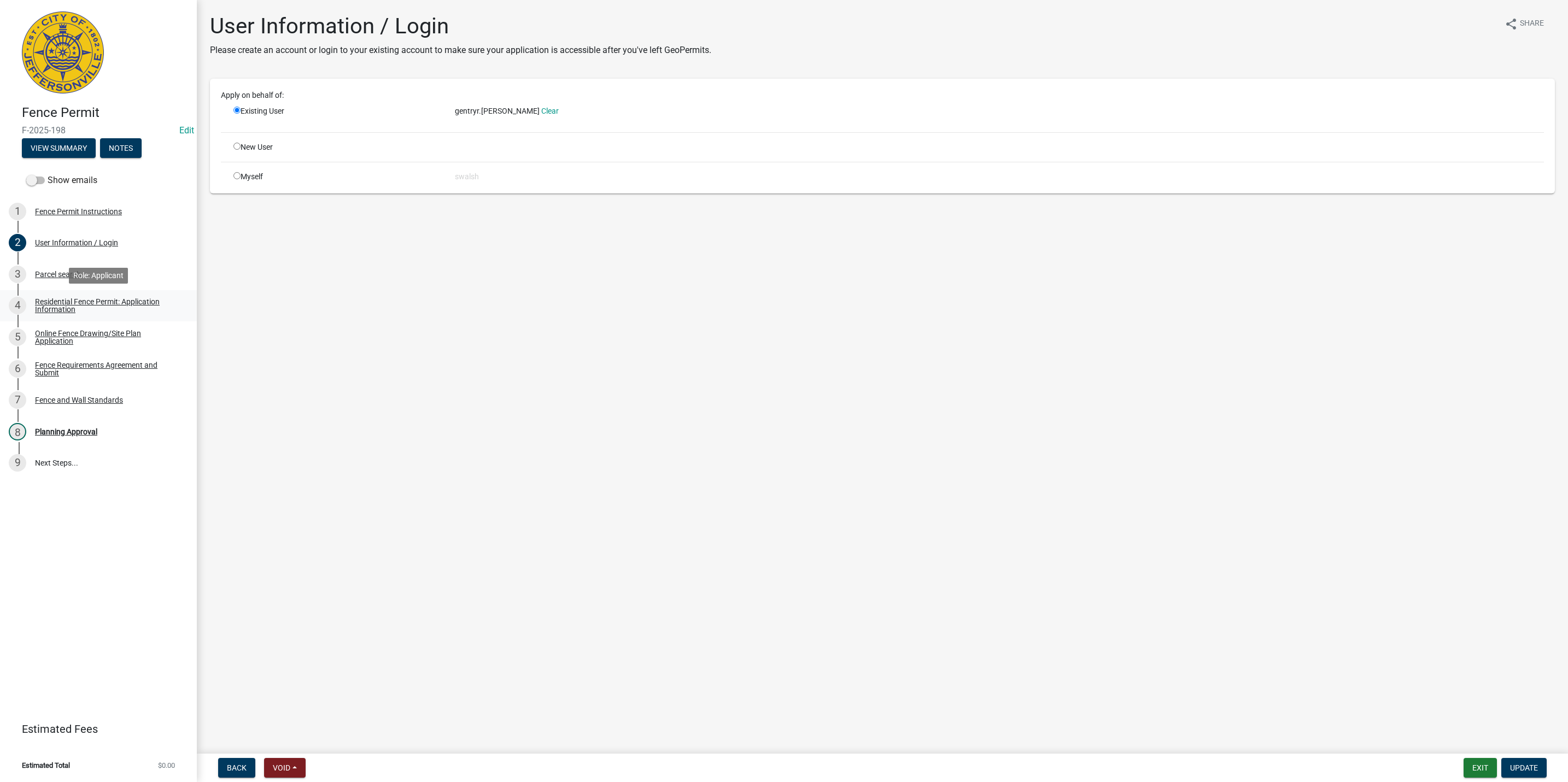
click at [60, 307] on div "Residential Fence Permit: Application Information" at bounding box center [107, 305] width 144 height 15
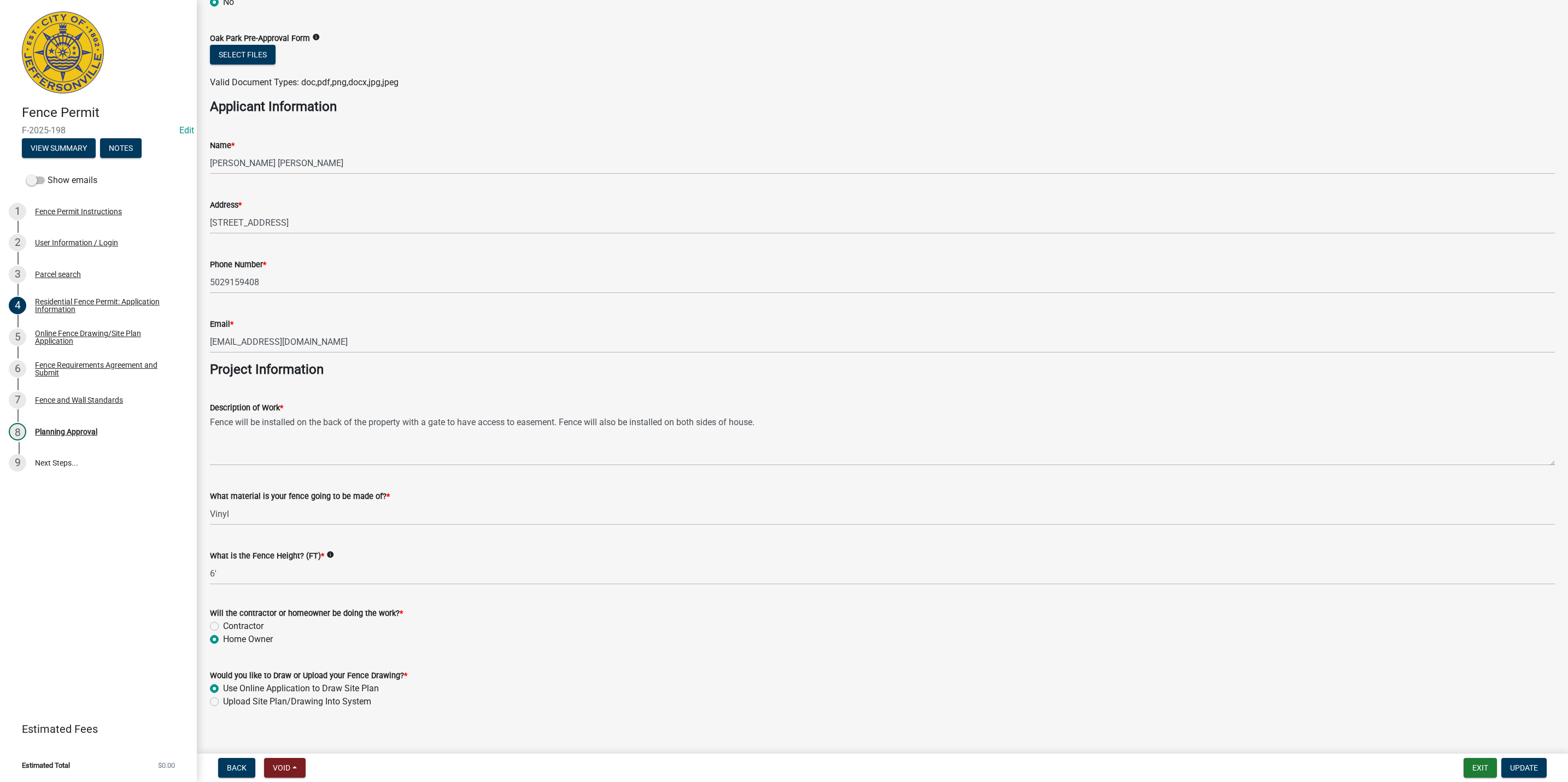
scroll to position [604, 0]
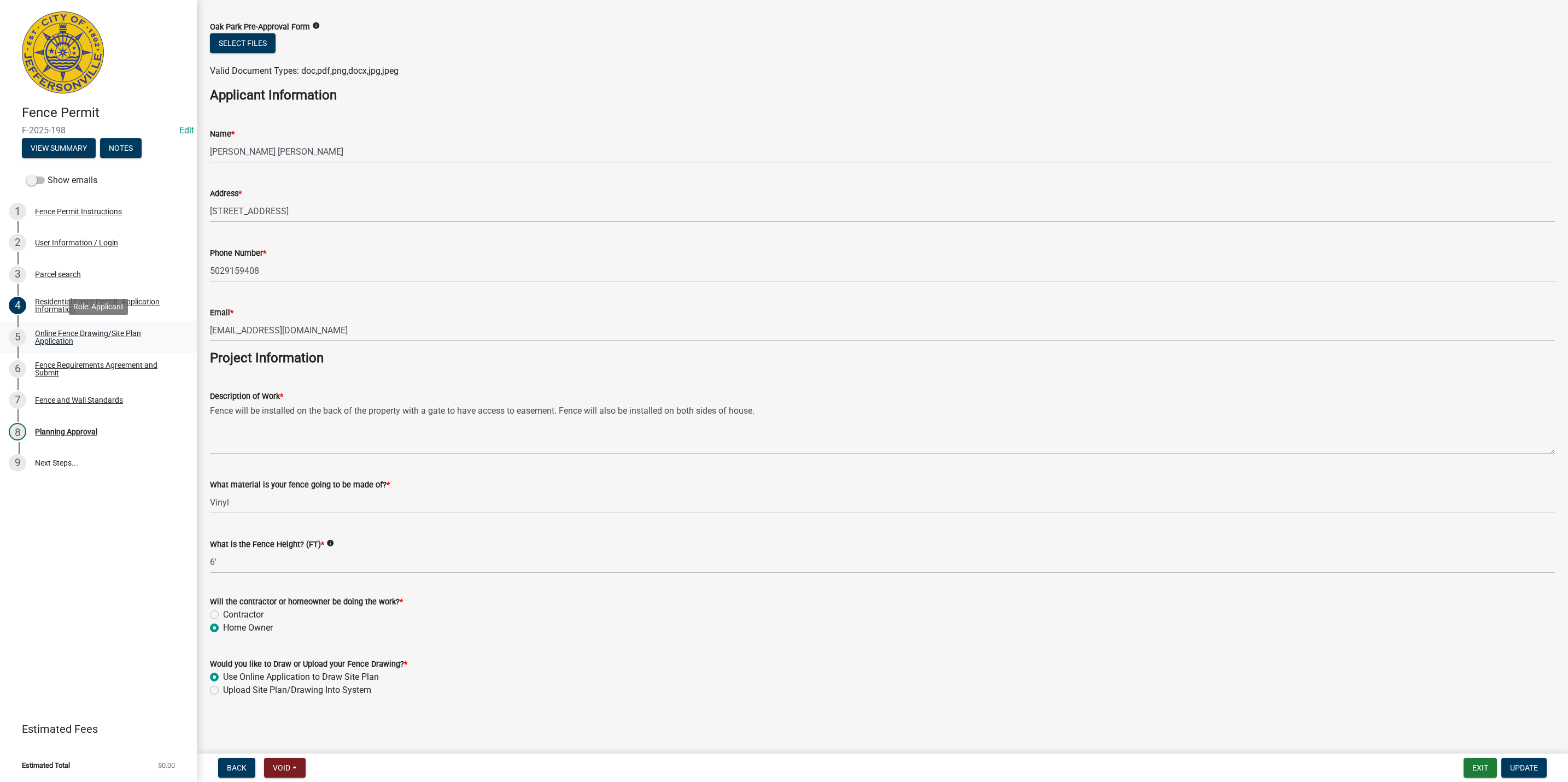
click at [82, 345] on div "5 Online Fence Drawing/Site Plan Application" at bounding box center [95, 337] width 171 height 17
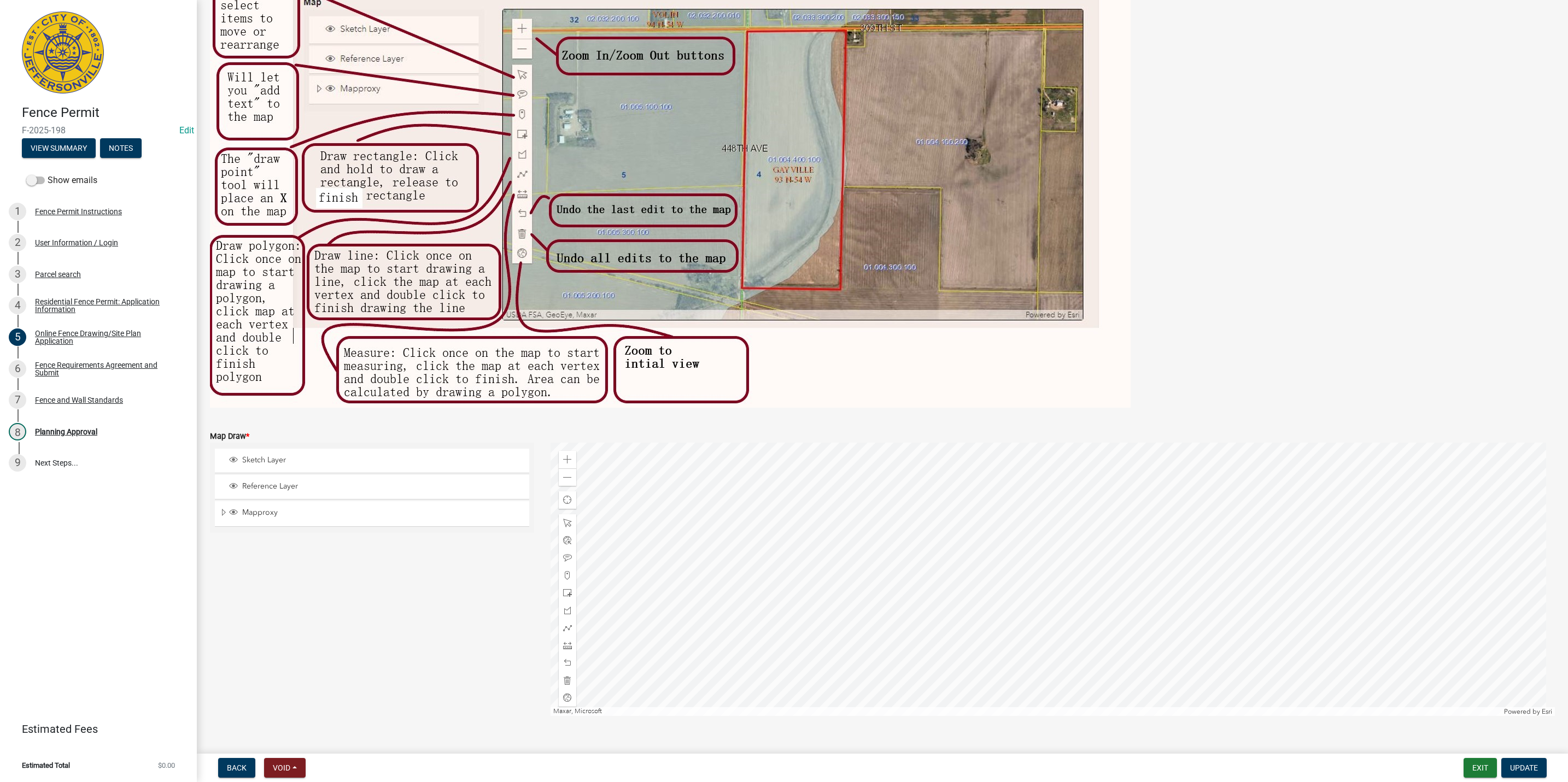
scroll to position [135, 0]
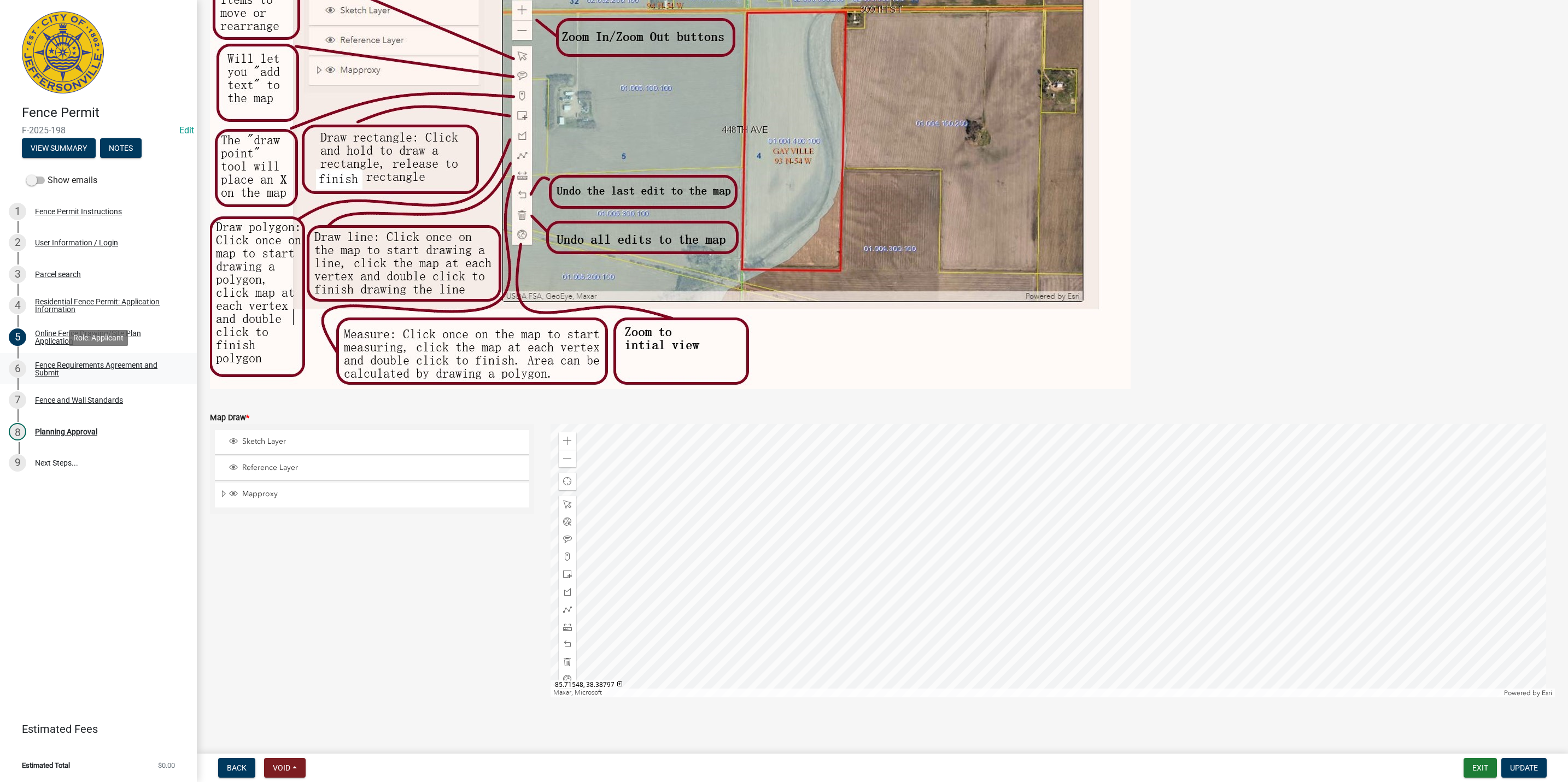
click at [107, 361] on div "Fence Requirements Agreement and Submit" at bounding box center [107, 369] width 144 height 15
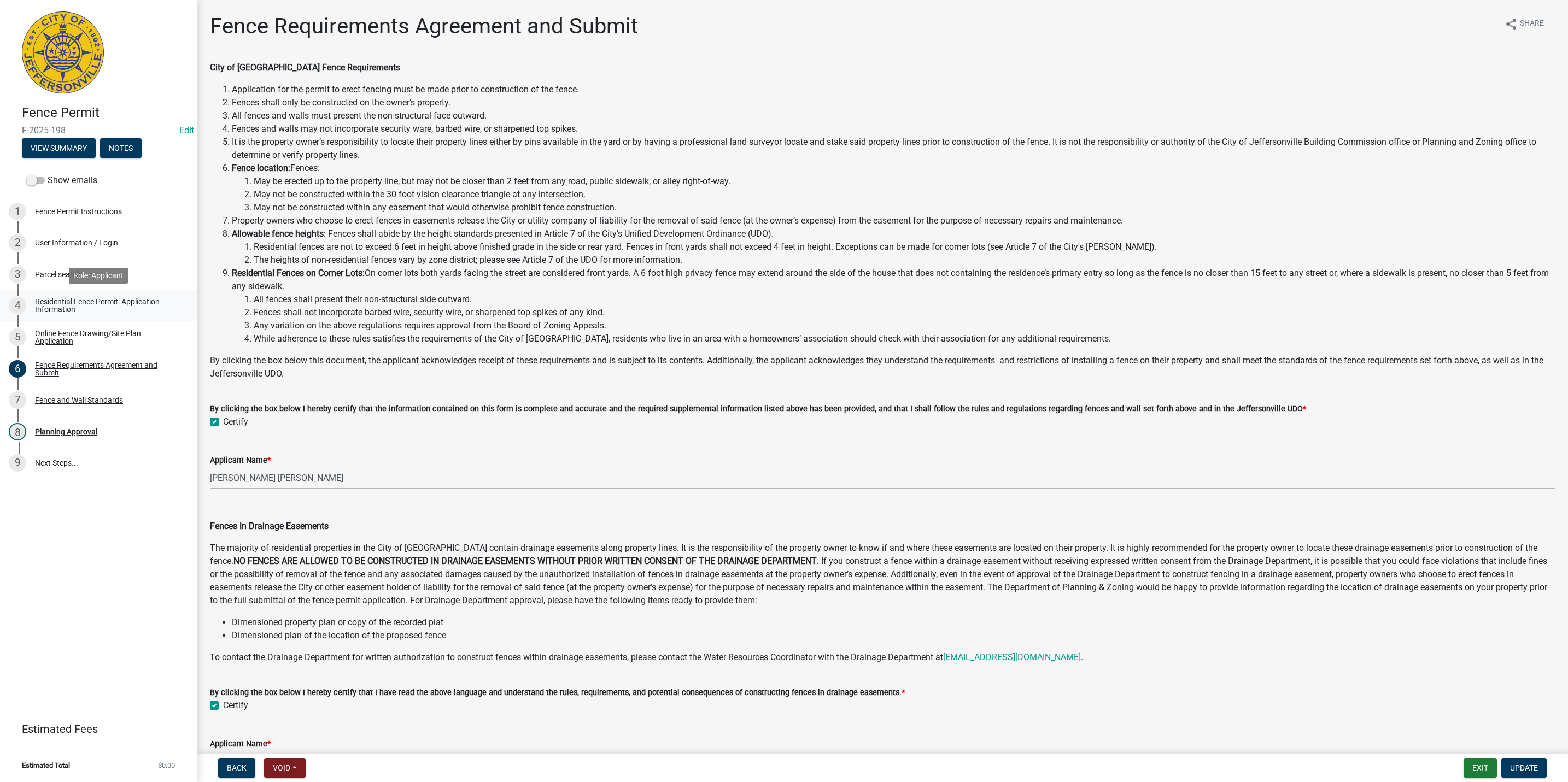
click at [70, 302] on div "Residential Fence Permit: Application Information" at bounding box center [107, 305] width 144 height 15
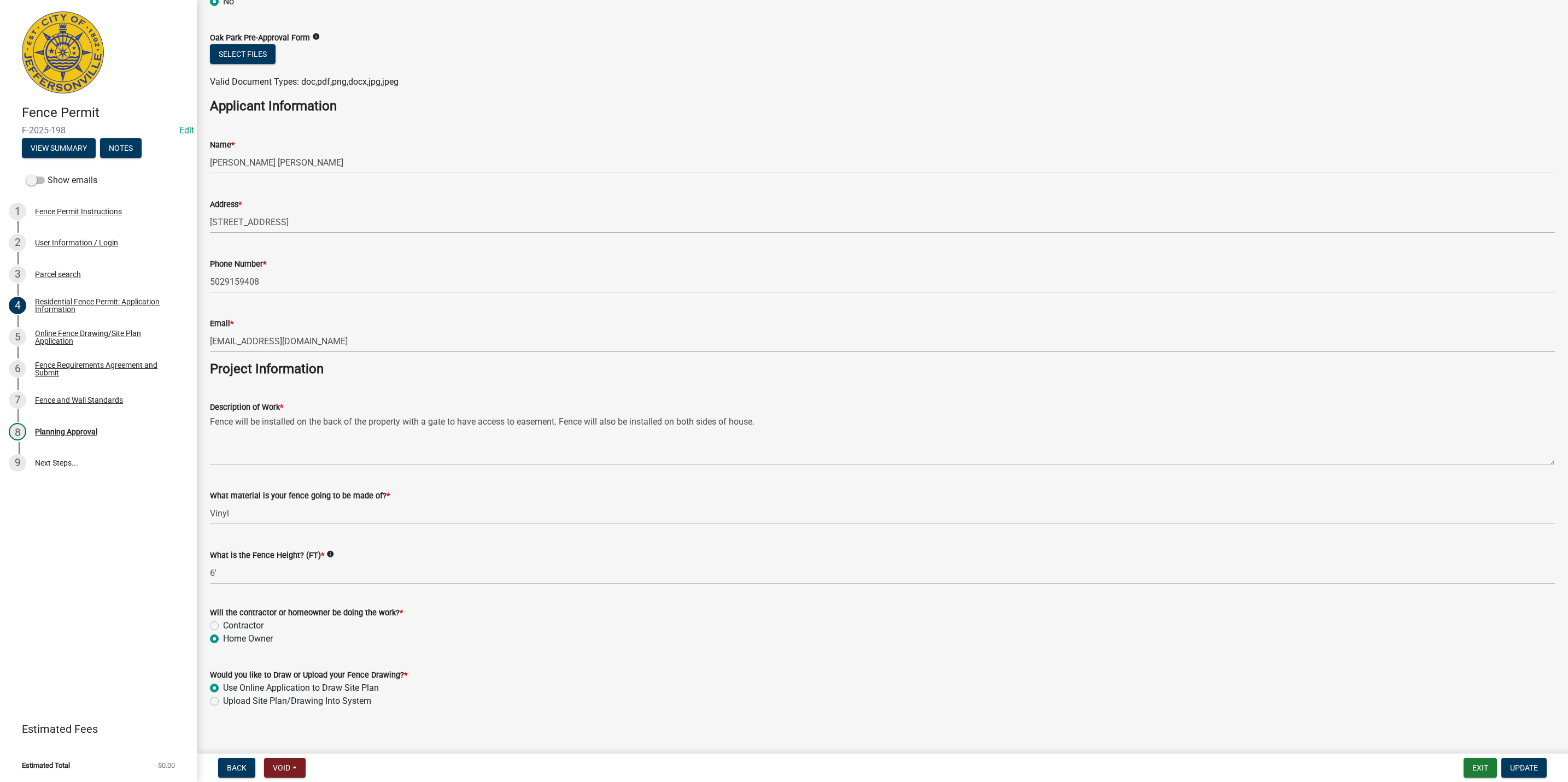
scroll to position [604, 0]
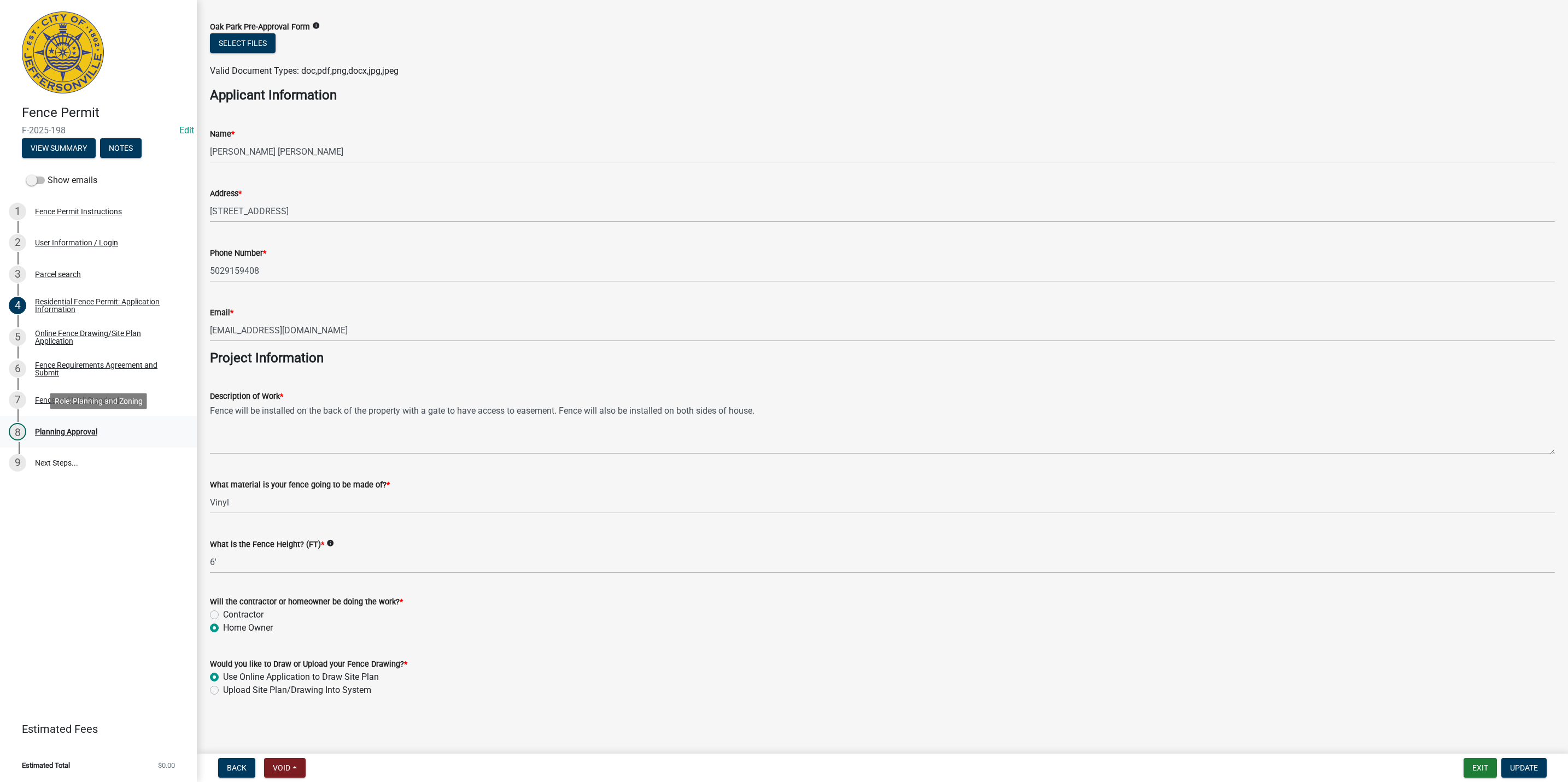
click at [98, 423] on div "8 Planning Approval" at bounding box center [95, 431] width 171 height 17
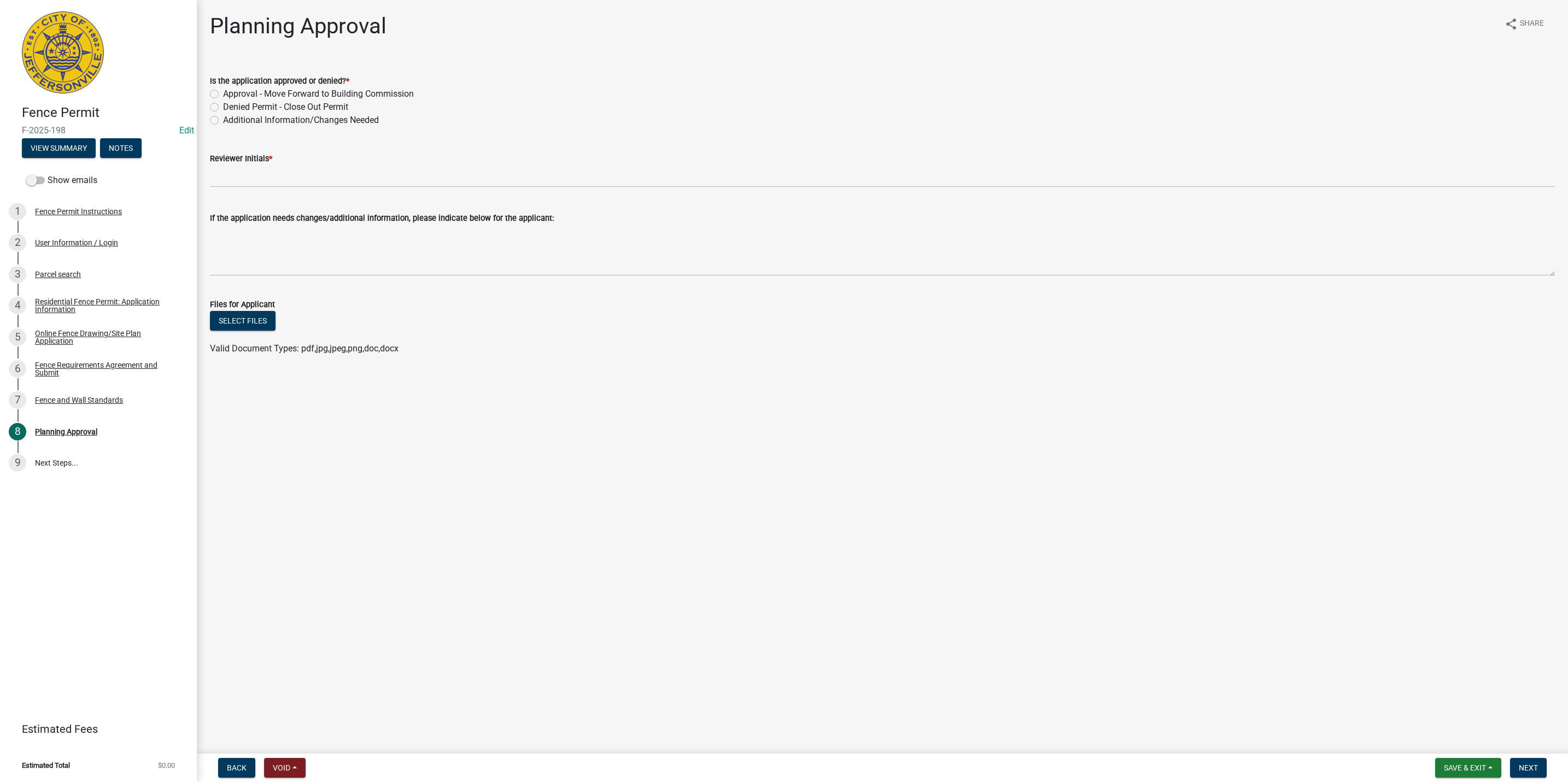
click at [223, 97] on label "Approval - Move Forward to Building Commission" at bounding box center [318, 94] width 191 height 13
click at [223, 94] on input "Approval - Move Forward to Building Commission" at bounding box center [226, 91] width 7 height 7
radio input "true"
click at [245, 189] on wm-data-entity-input "Reviewer Initials *" at bounding box center [882, 166] width 1345 height 60
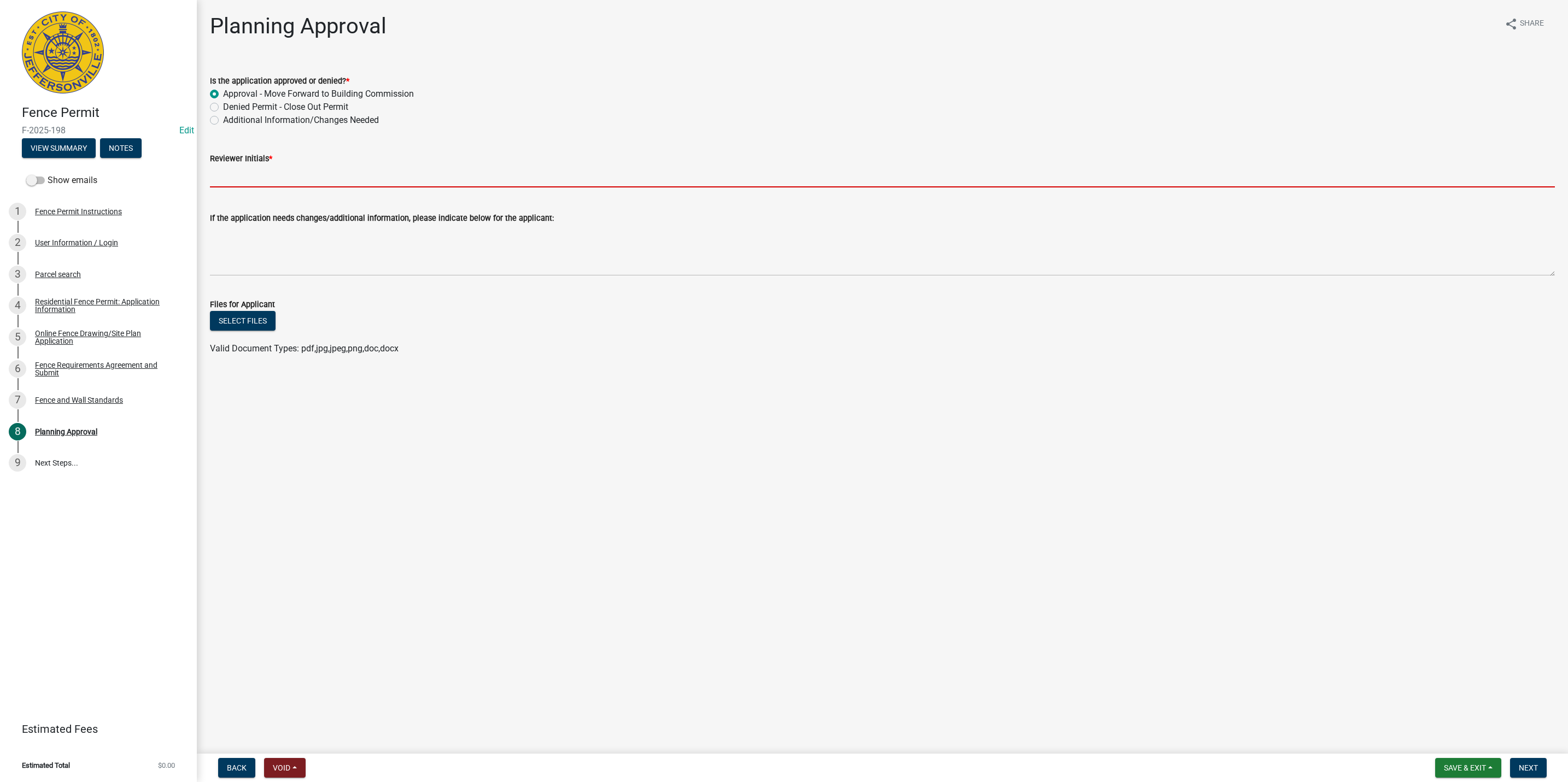
click at [246, 176] on input "Reviewer Initials *" at bounding box center [882, 176] width 1345 height 23
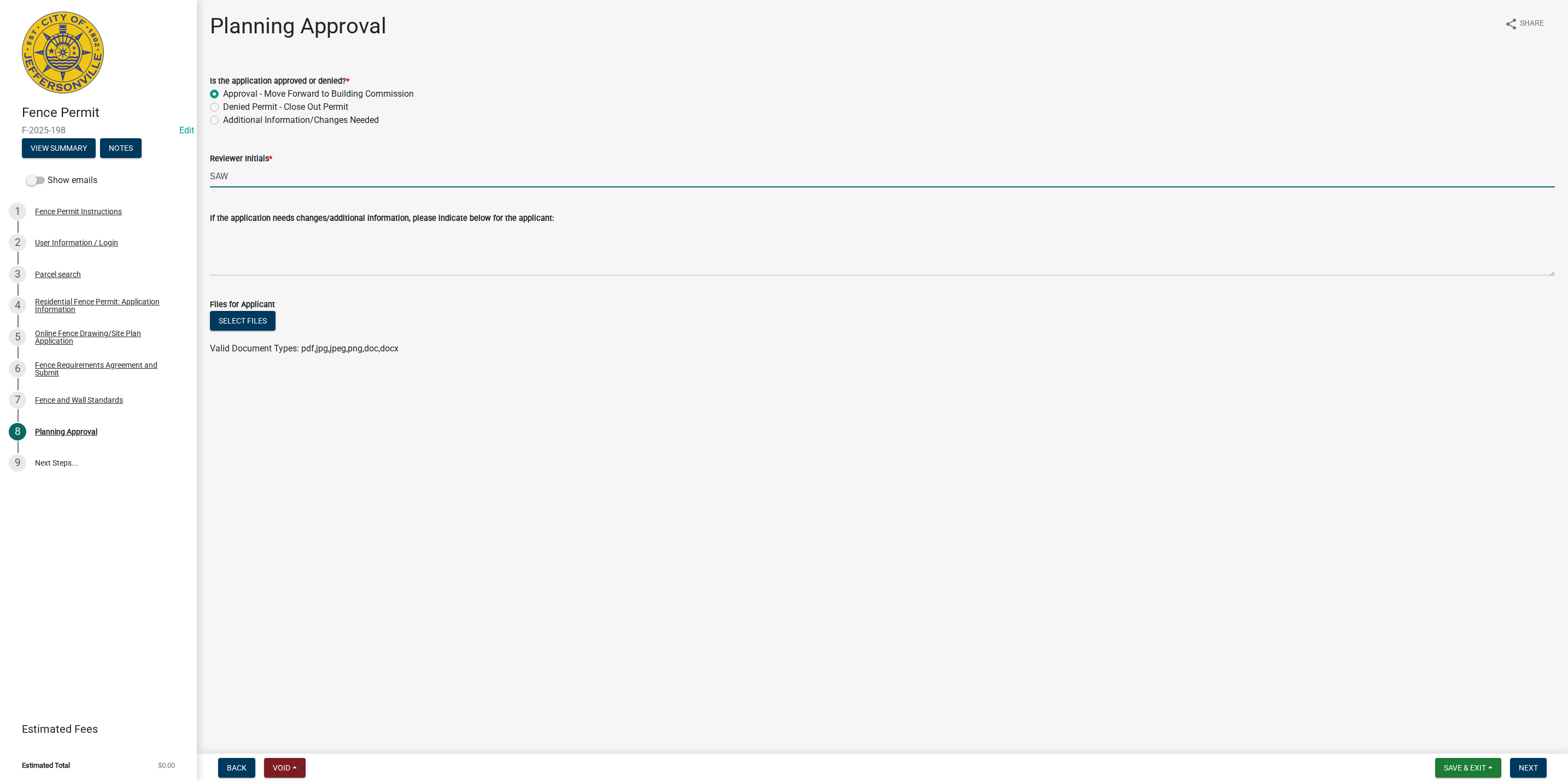
type input "SAW"
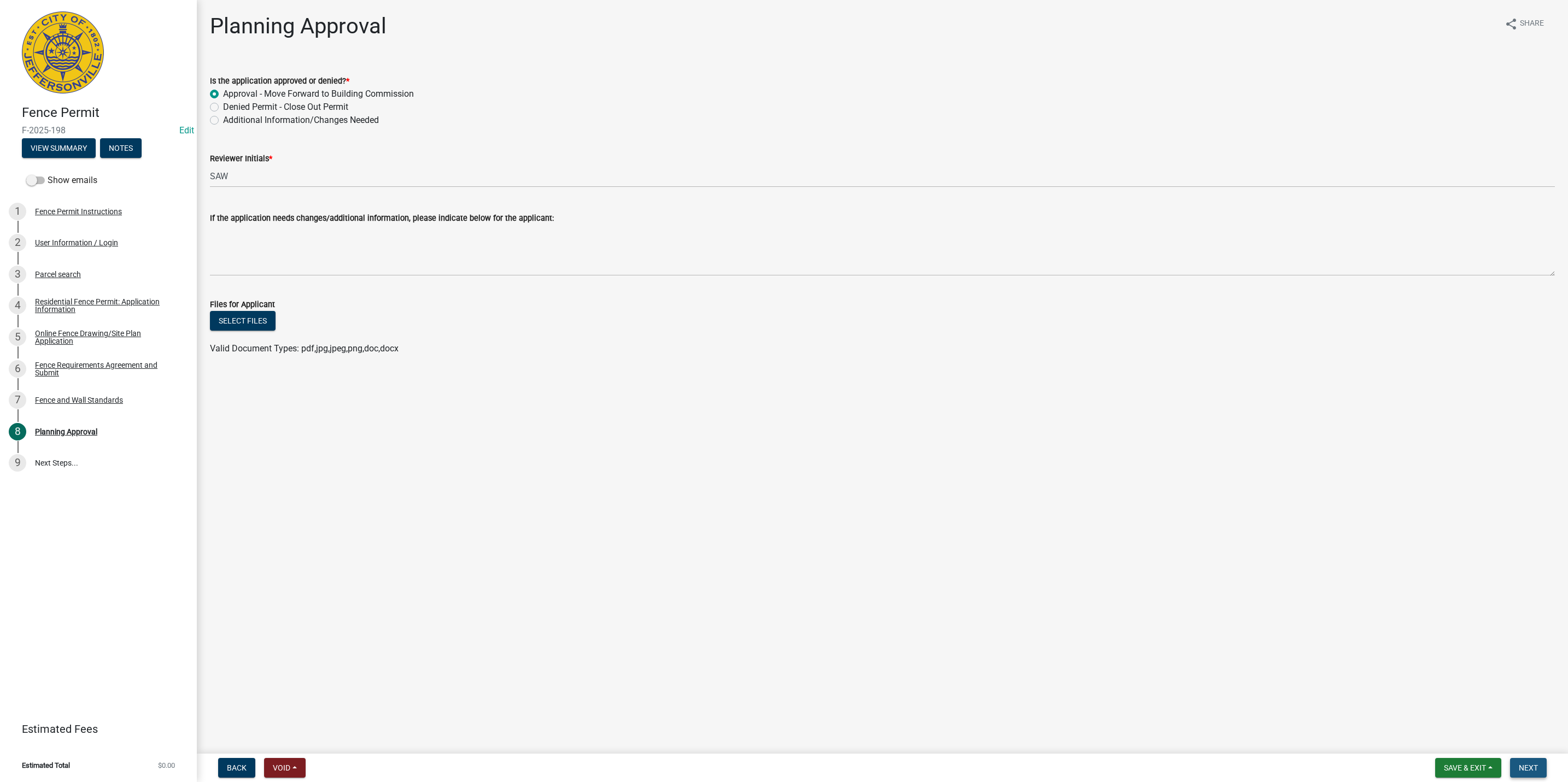
click at [1527, 762] on button "Next" at bounding box center [1528, 768] width 36 height 20
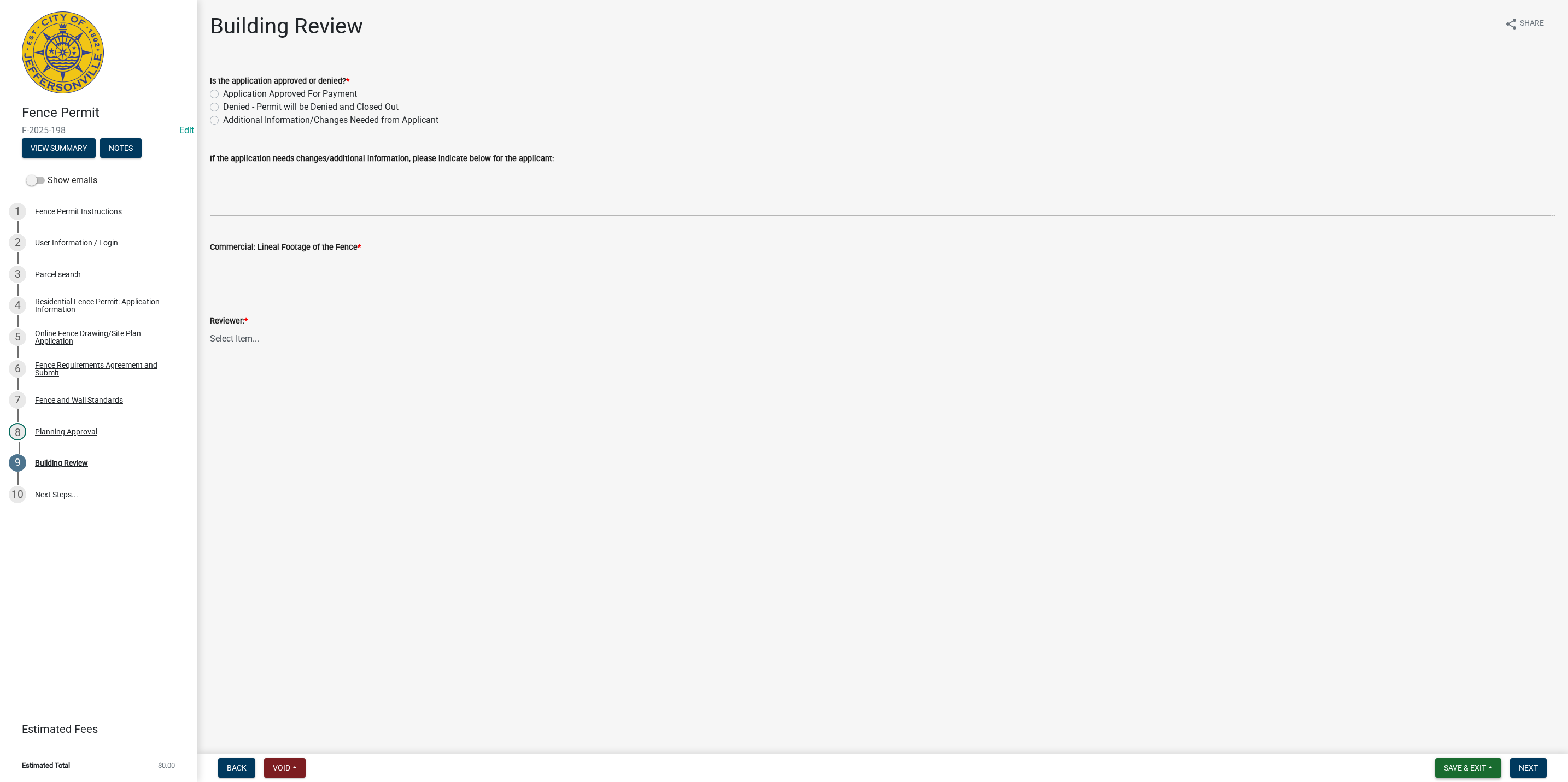
click at [1439, 772] on button "Save & Exit" at bounding box center [1467, 768] width 66 height 20
click at [1445, 741] on button "Save & Exit" at bounding box center [1458, 740] width 88 height 26
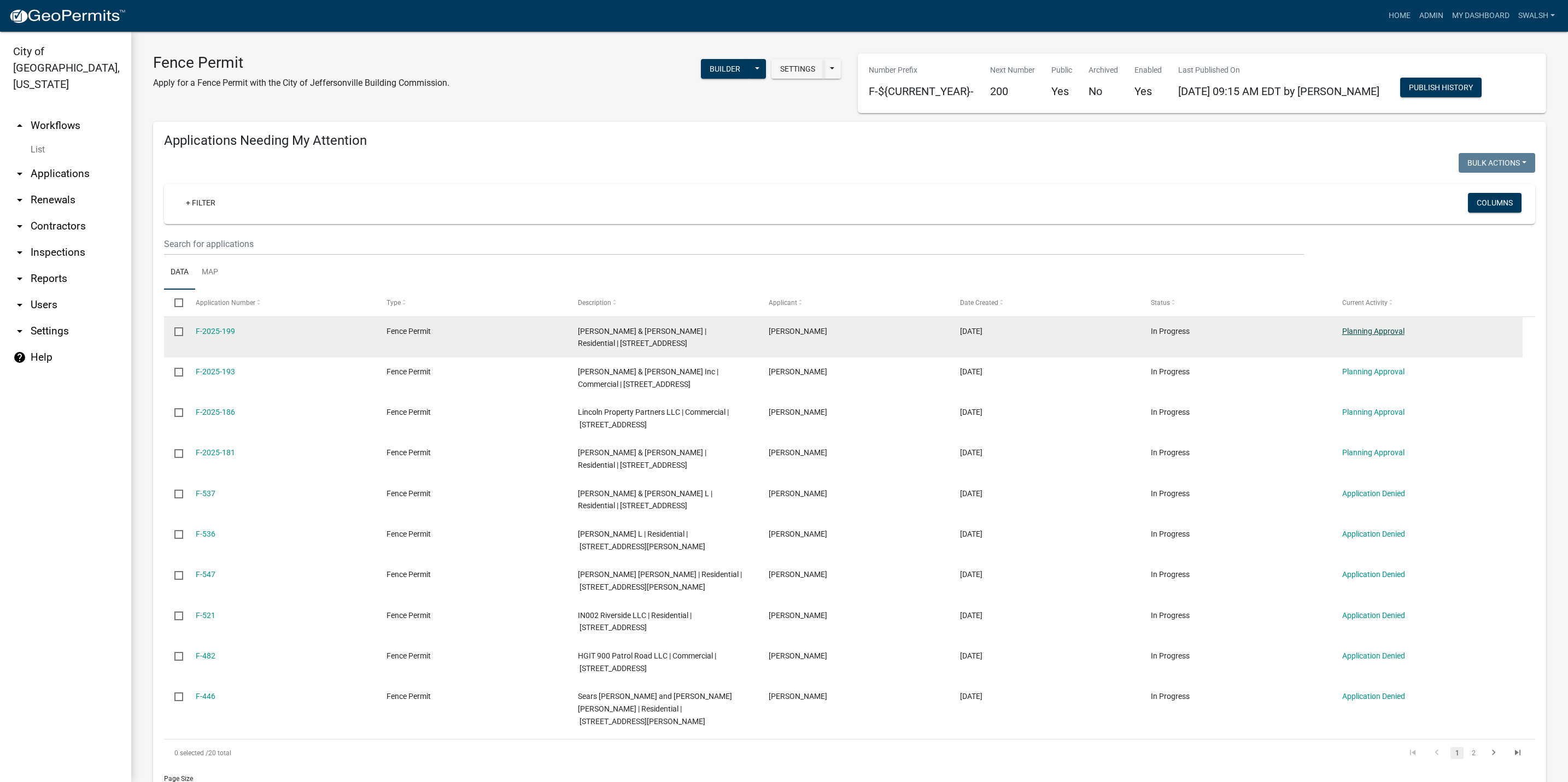
click at [1390, 328] on link "Planning Approval" at bounding box center [1373, 331] width 62 height 9
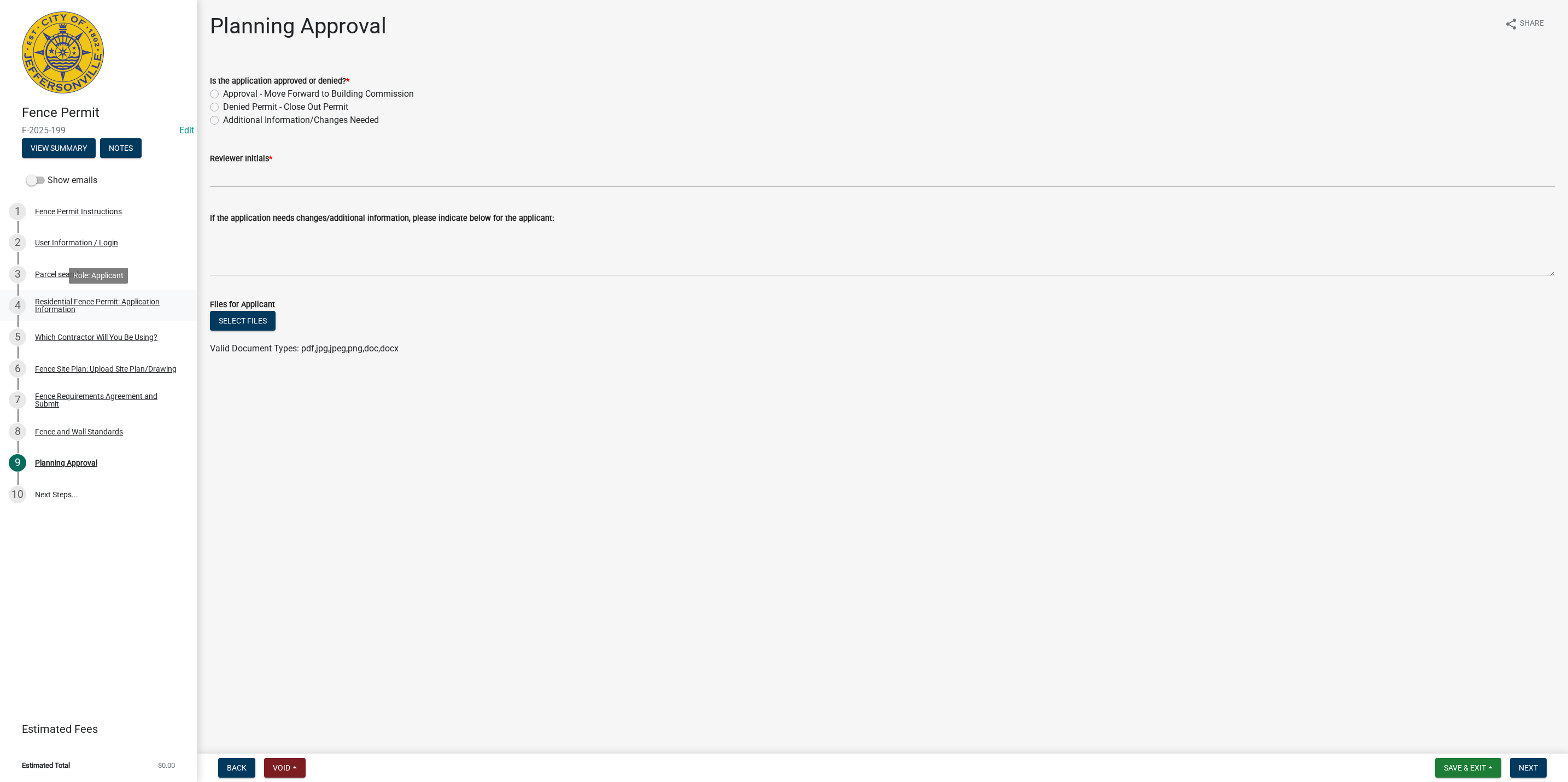
click at [98, 302] on div "Residential Fence Permit: Application Information" at bounding box center [107, 305] width 144 height 15
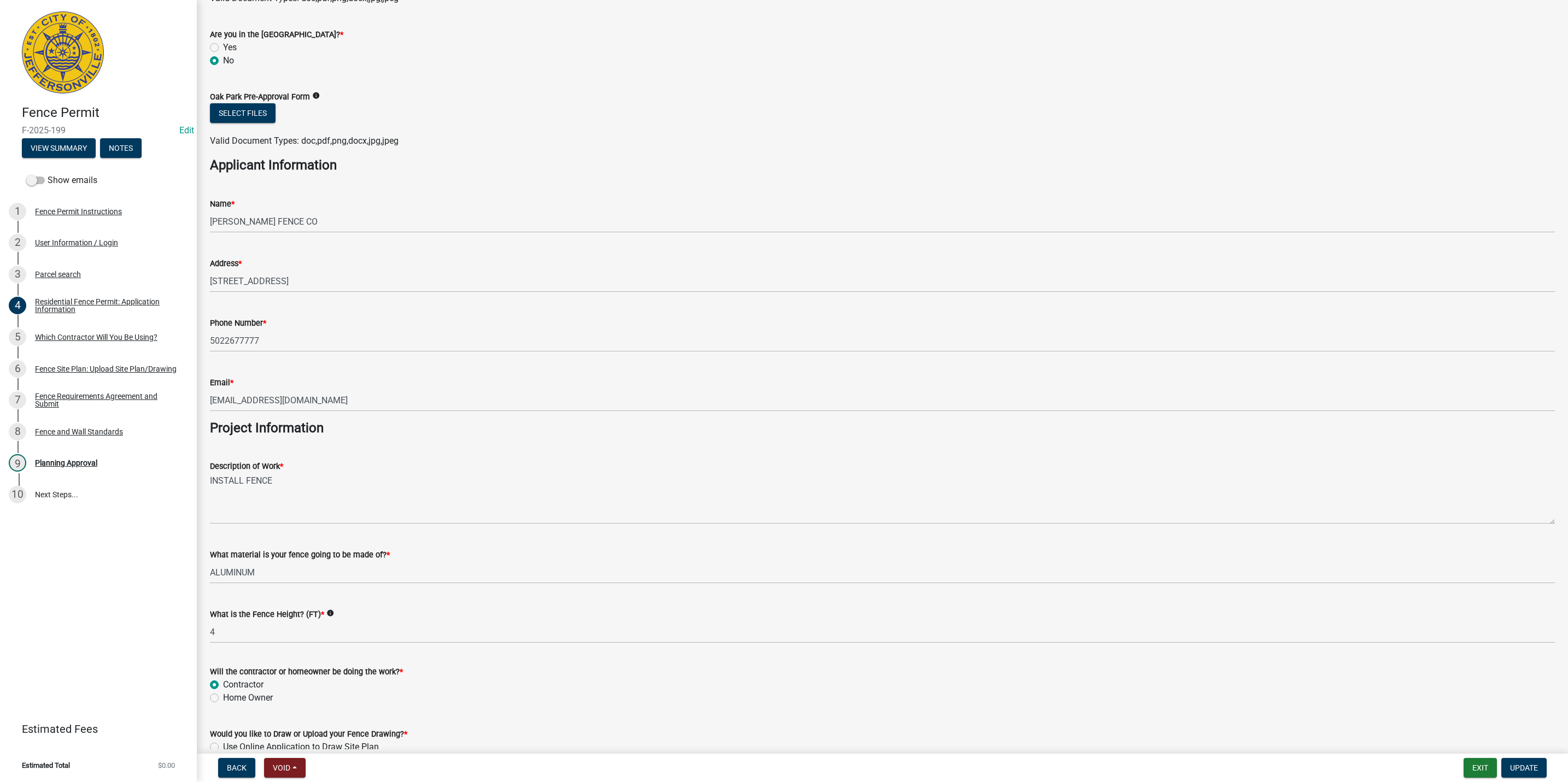
scroll to position [604, 0]
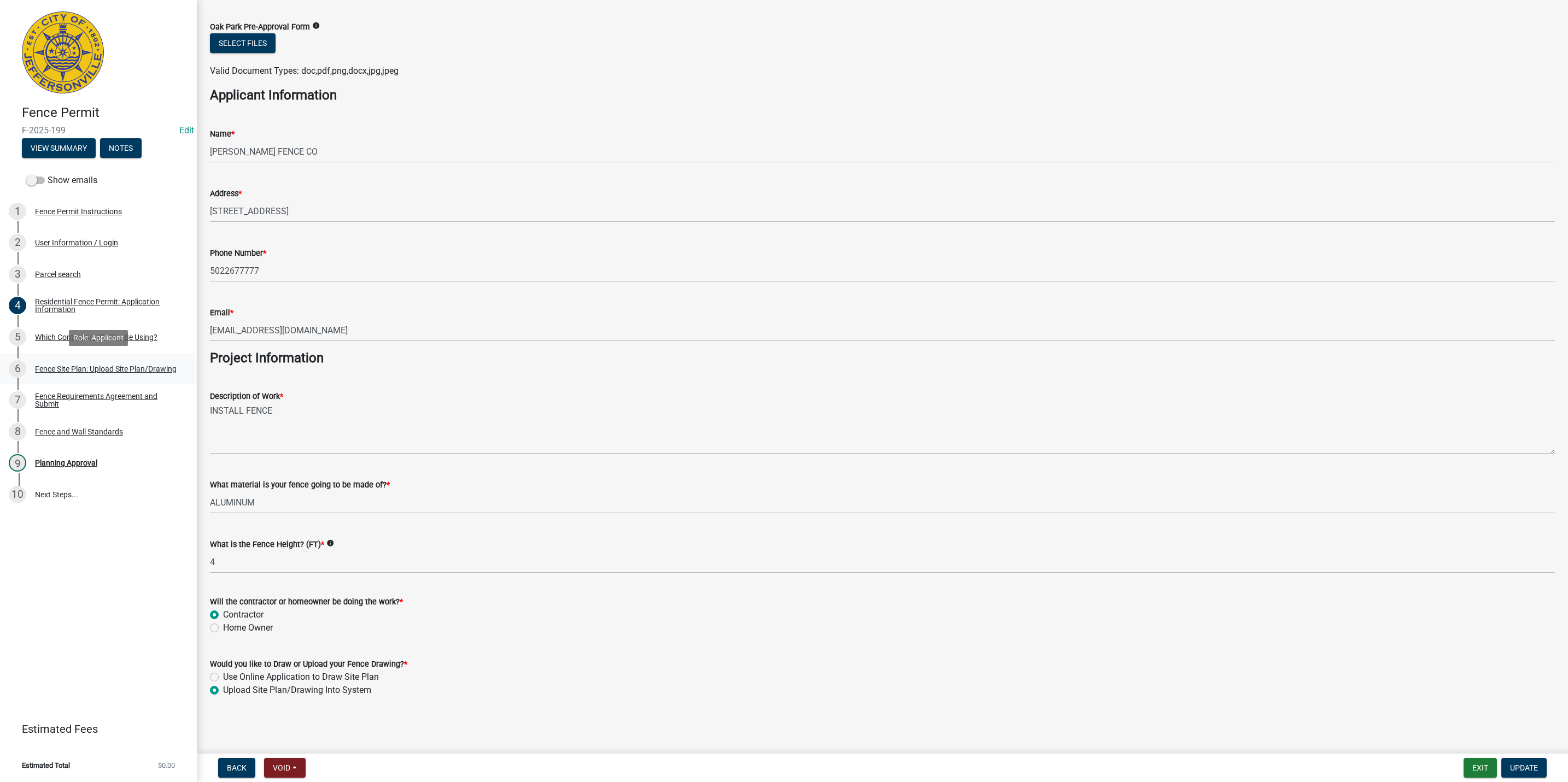
click at [119, 360] on div "6 Fence Site Plan: Upload Site Plan/Drawing" at bounding box center [95, 369] width 171 height 17
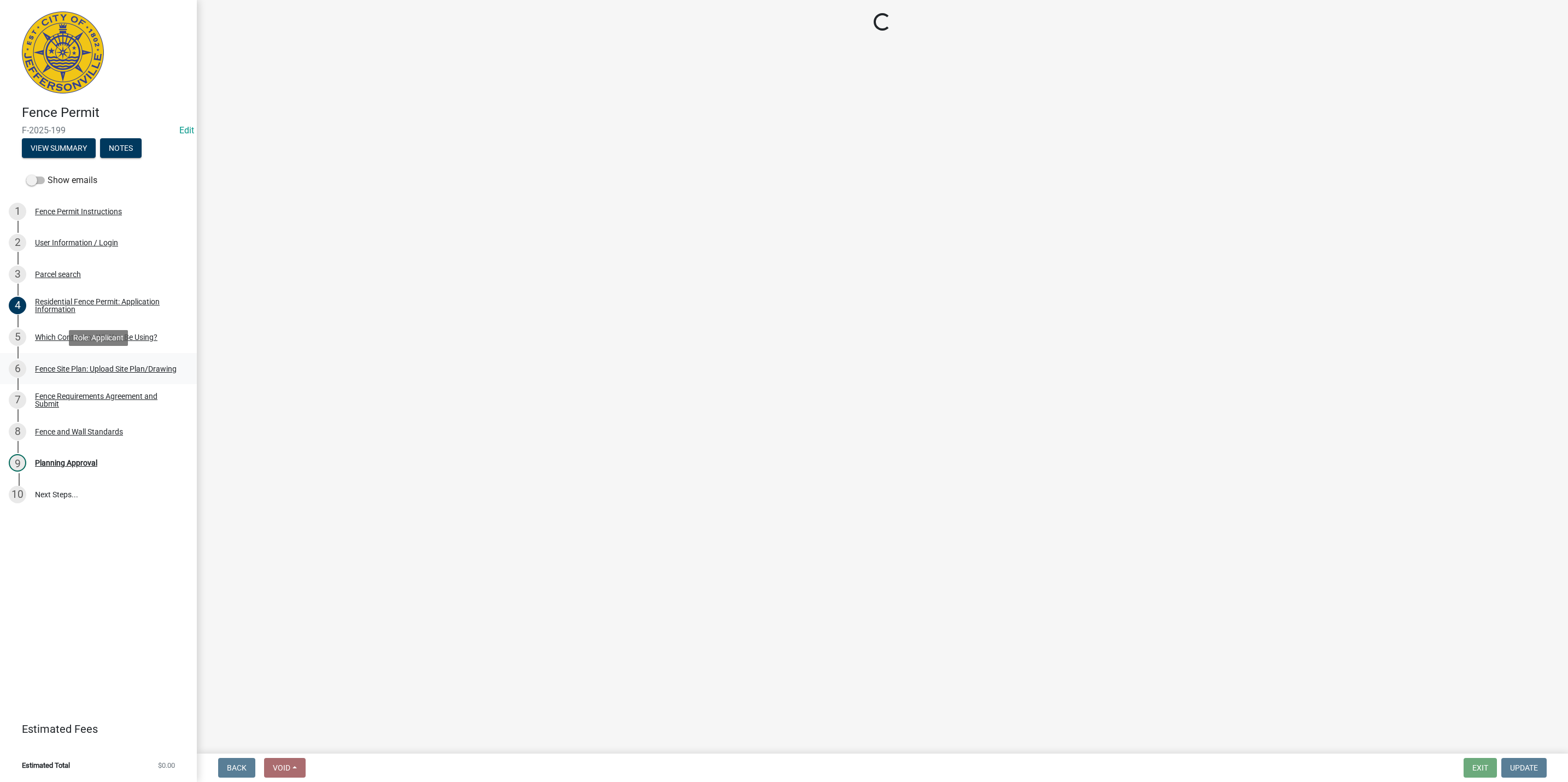
scroll to position [0, 0]
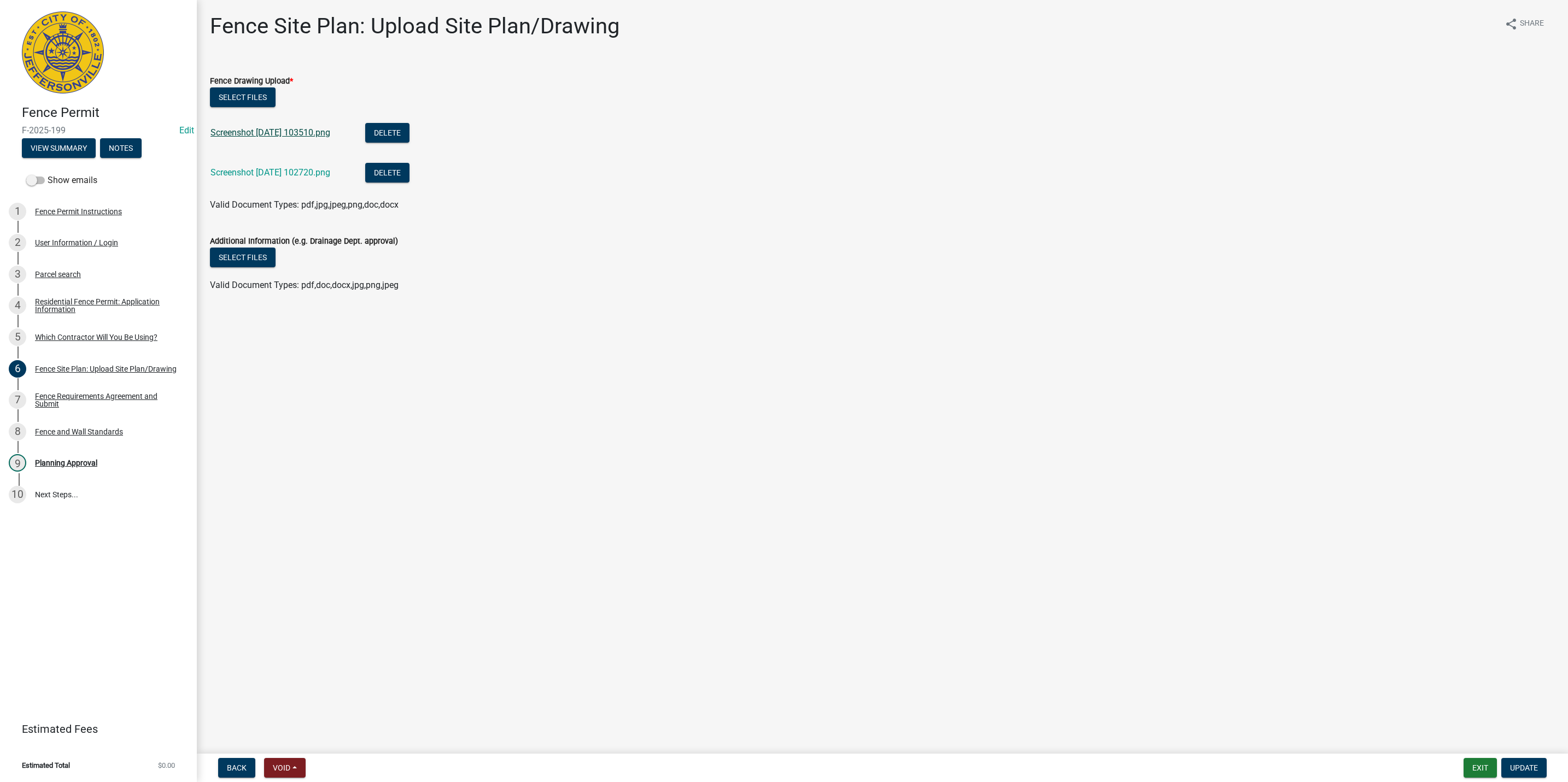
click at [315, 135] on link "Screenshot 2025-10-15 103510.png" at bounding box center [270, 132] width 119 height 11
click at [279, 167] on link "Screenshot 2025-10-15 102720.png" at bounding box center [270, 172] width 119 height 11
click at [1468, 759] on button "Exit" at bounding box center [1480, 768] width 33 height 20
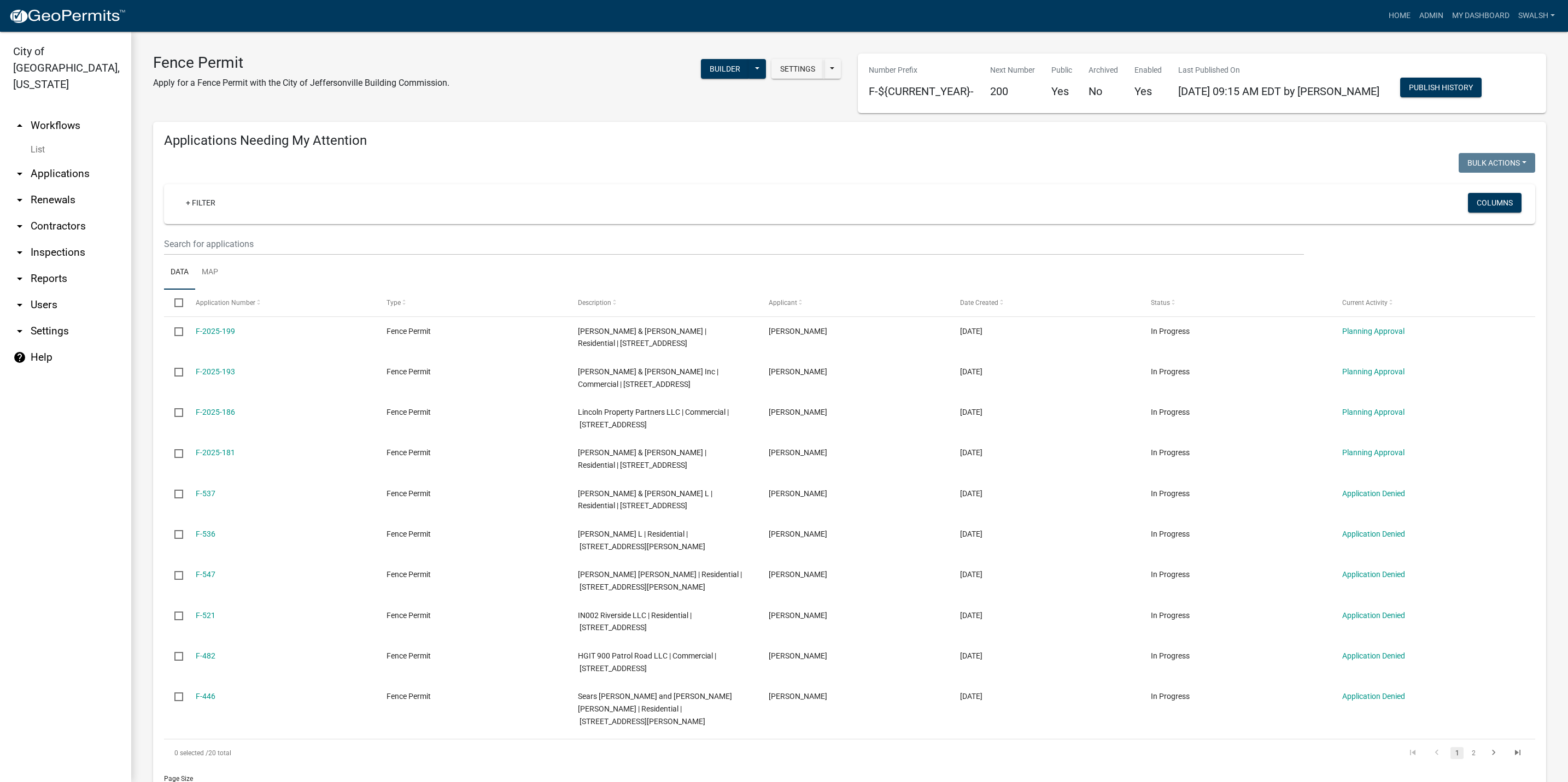
click at [60, 161] on link "arrow_drop_down Applications" at bounding box center [66, 174] width 132 height 26
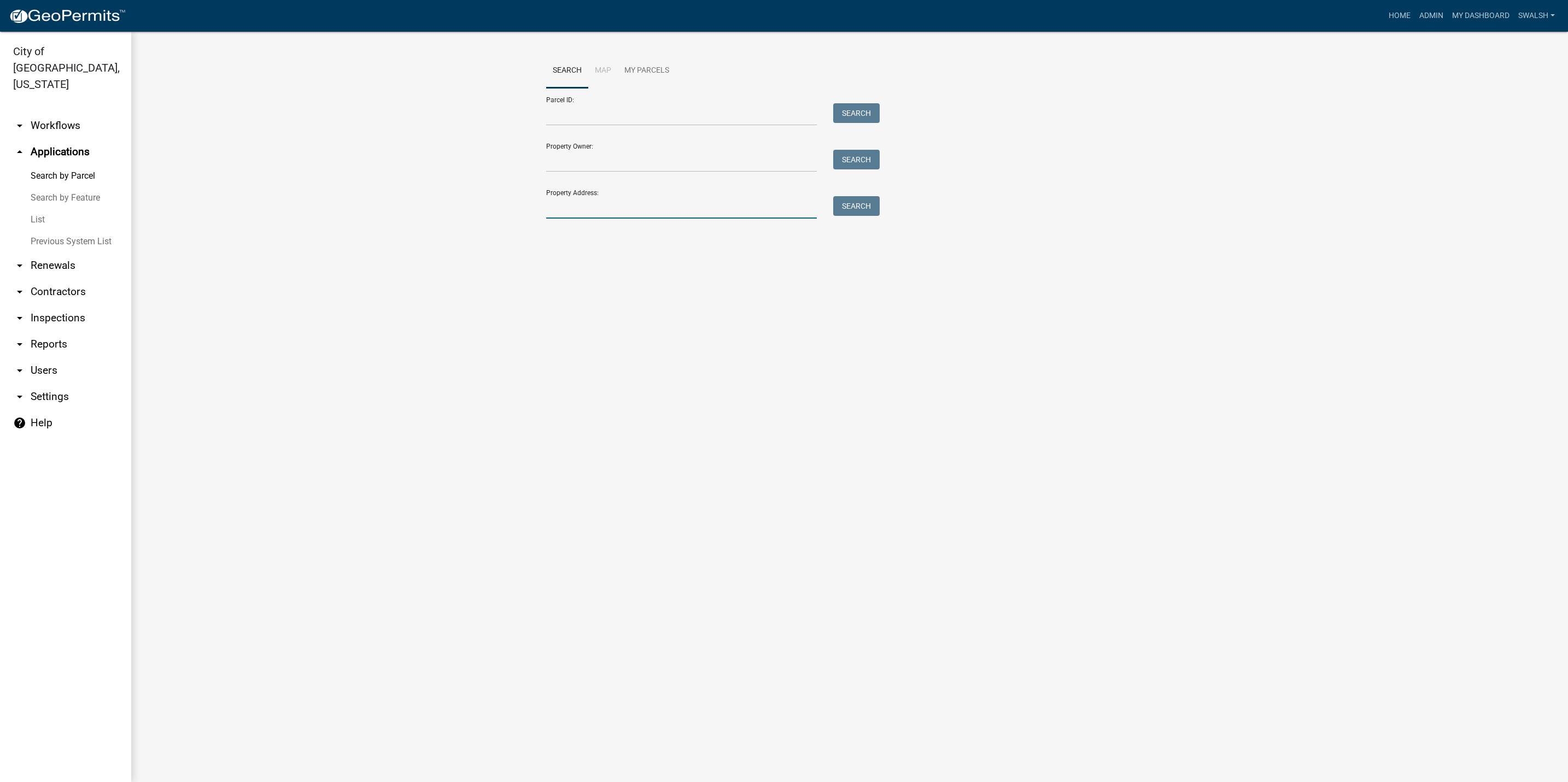
click at [619, 197] on input "Property Address:" at bounding box center [681, 208] width 271 height 23
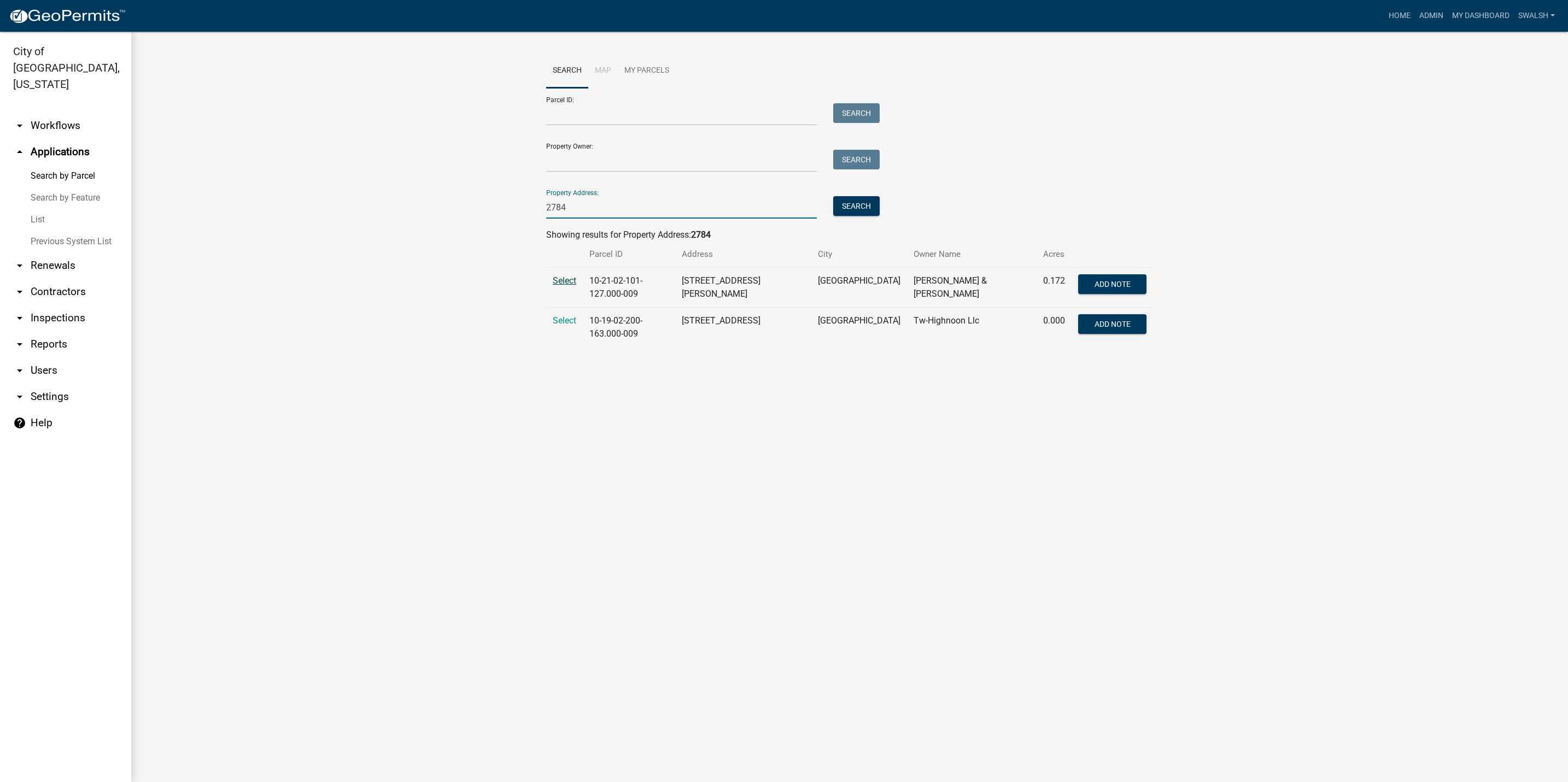
type input "2784"
click at [562, 281] on span "Select" at bounding box center [564, 280] width 23 height 11
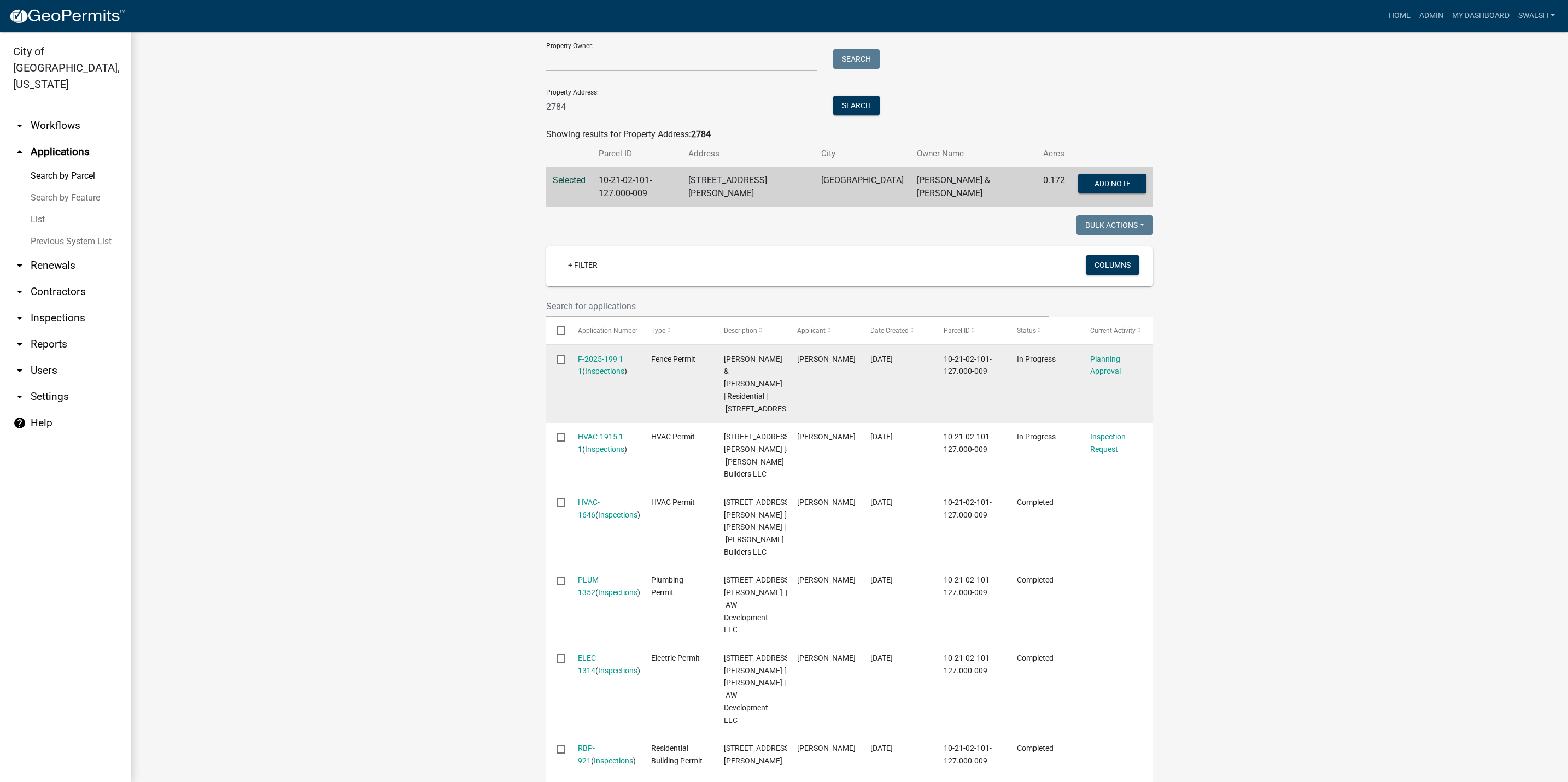
scroll to position [246, 0]
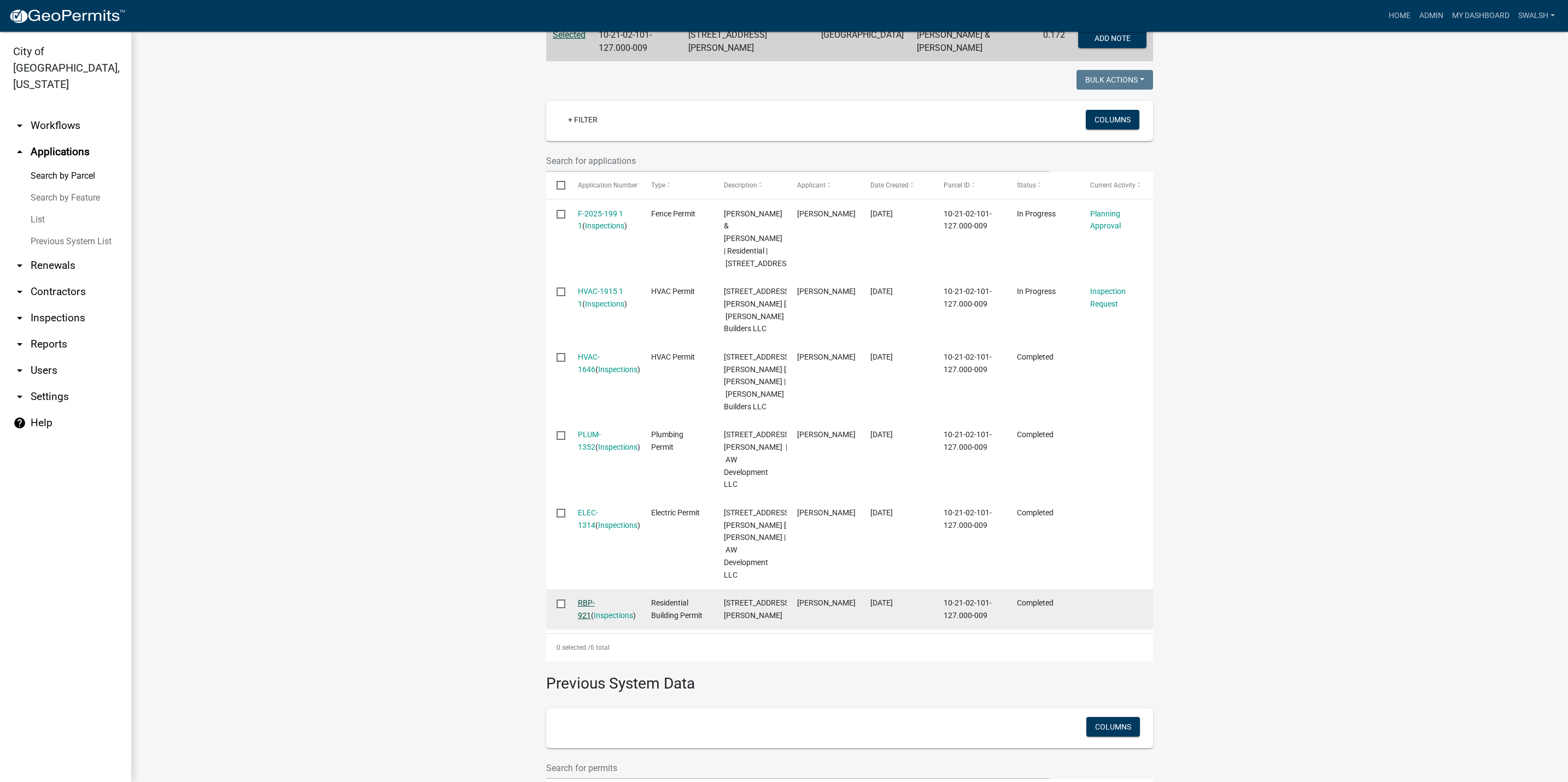
click at [584, 620] on link "RBP-921" at bounding box center [586, 609] width 17 height 21
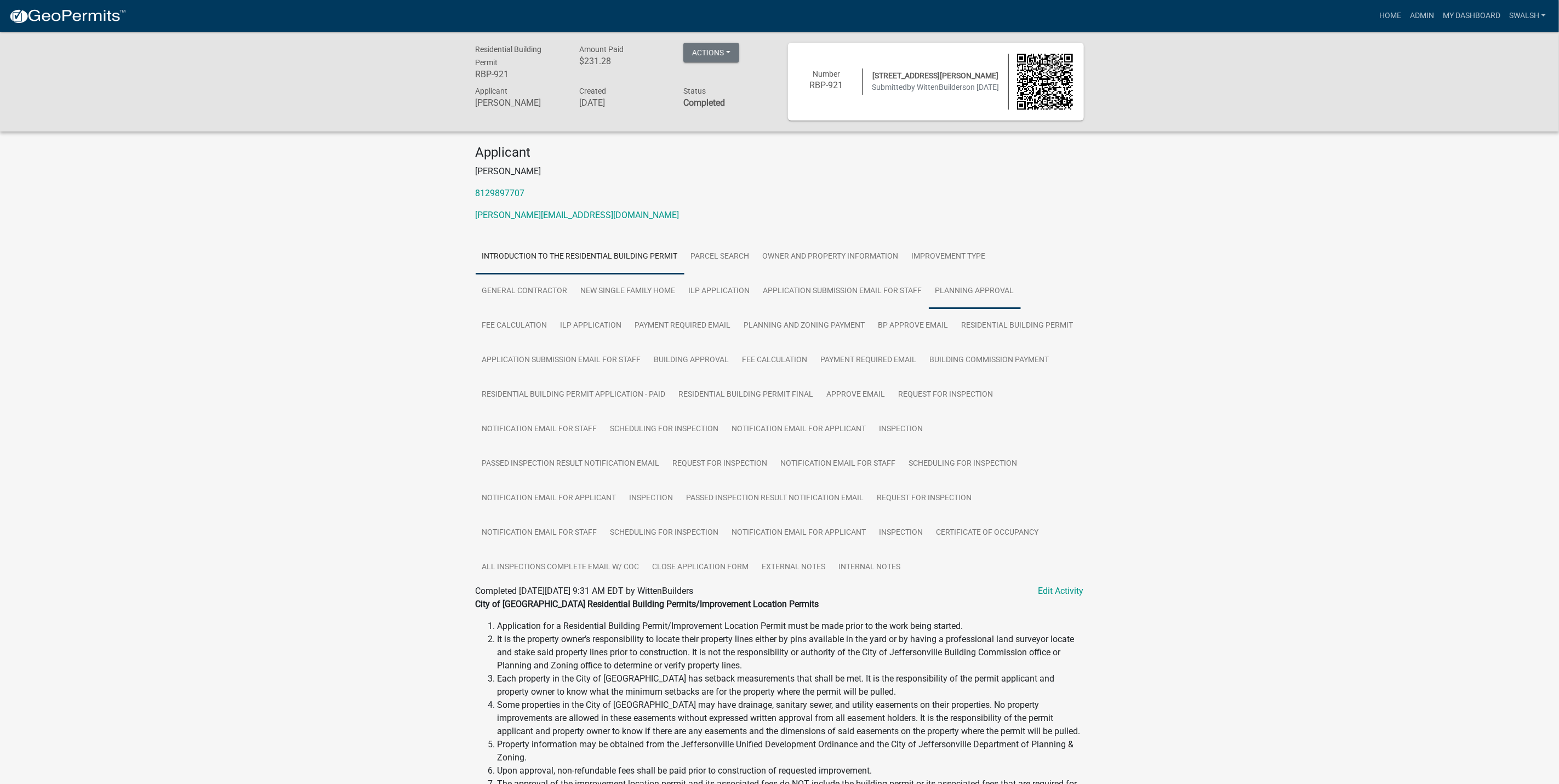
click at [964, 286] on link "Planning Approval" at bounding box center [975, 292] width 92 height 35
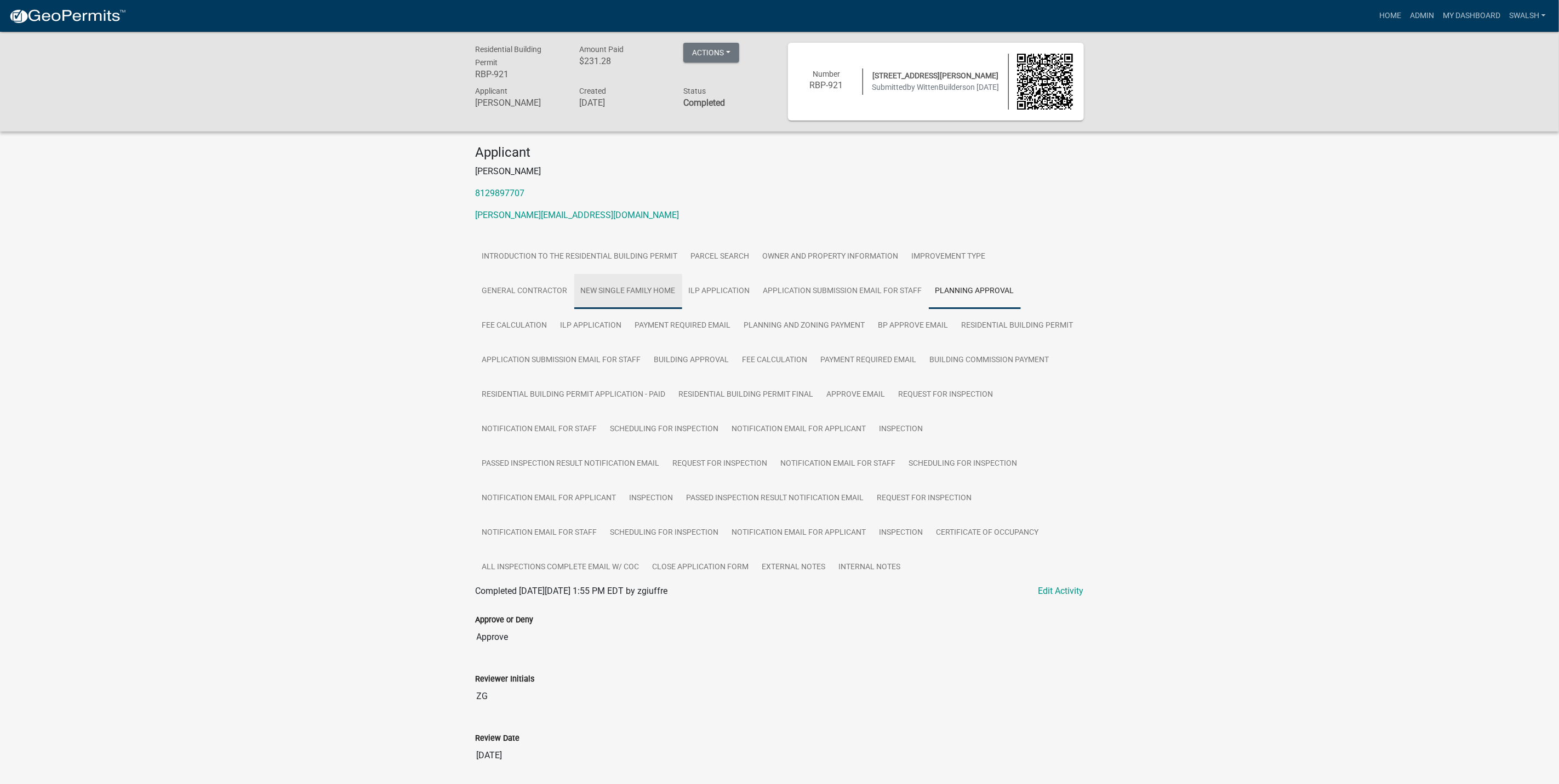
click at [610, 289] on link "New Single Family Home" at bounding box center [628, 292] width 108 height 35
click at [526, 623] on link "41 AW Plot Plan.pdf" at bounding box center [780, 628] width 609 height 27
click at [1439, 7] on link "My Dashboard" at bounding box center [1471, 15] width 66 height 20
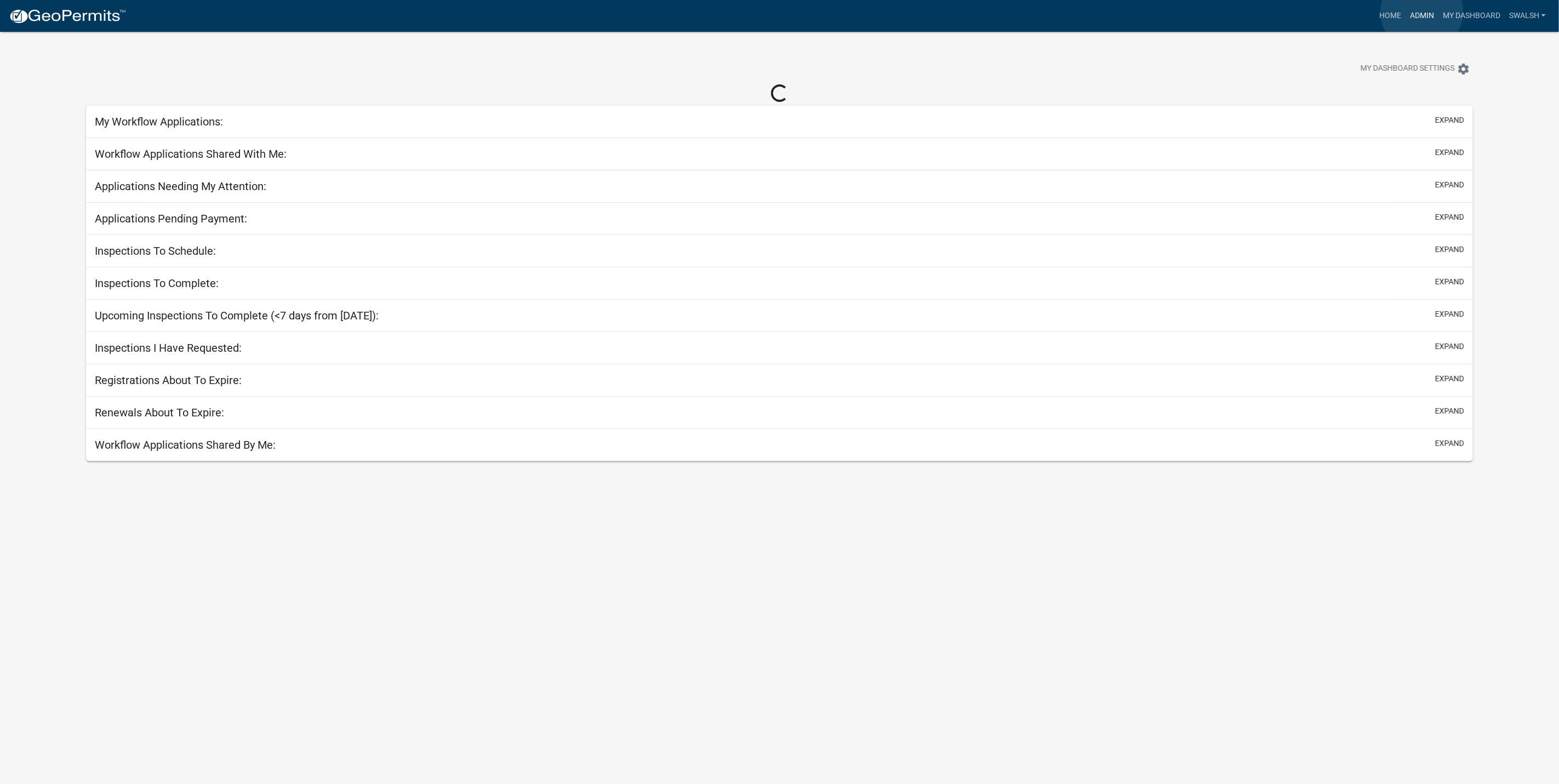
click at [1422, 12] on link "Admin" at bounding box center [1422, 15] width 33 height 20
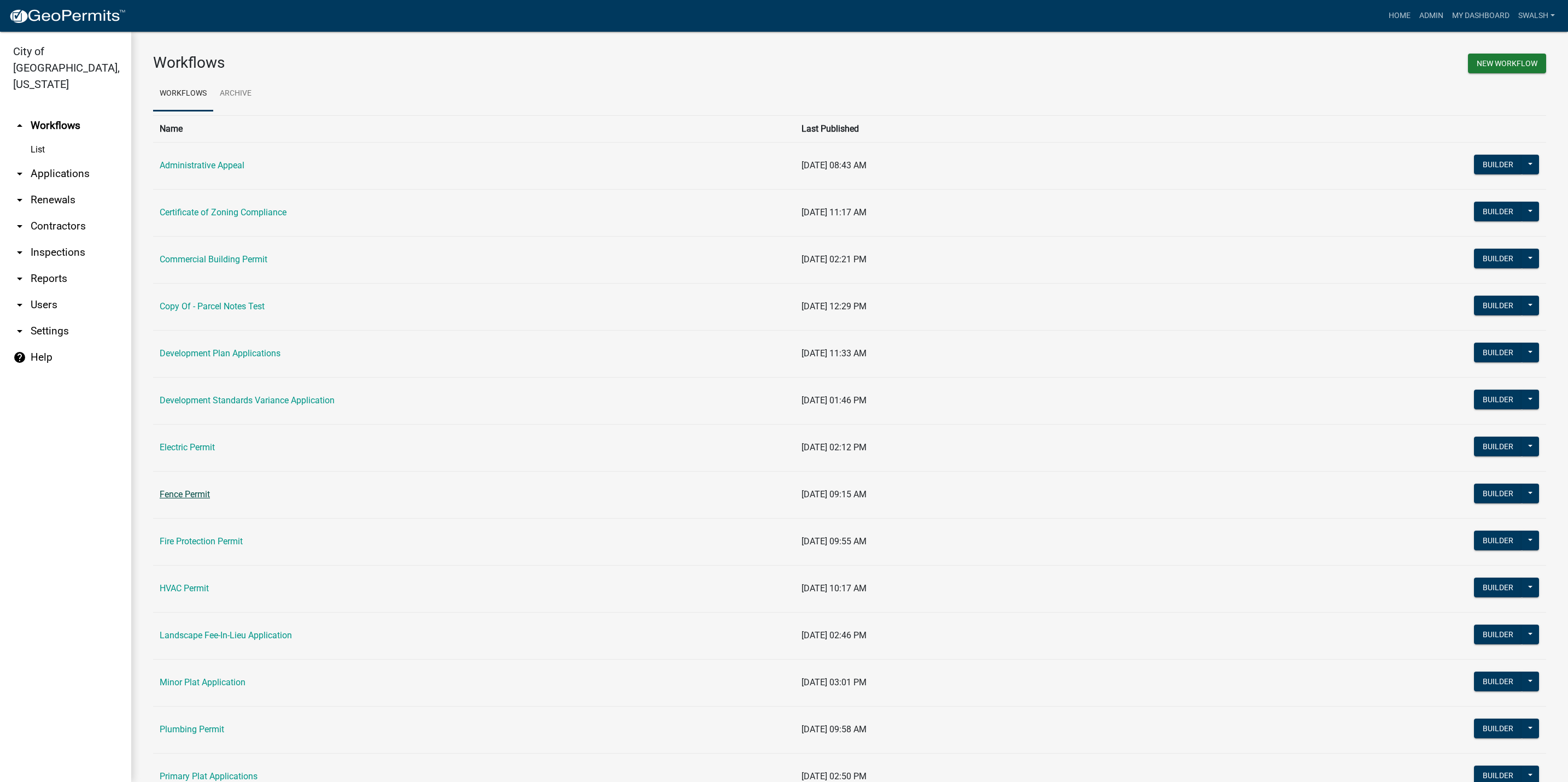
click at [184, 490] on link "Fence Permit" at bounding box center [184, 494] width 51 height 11
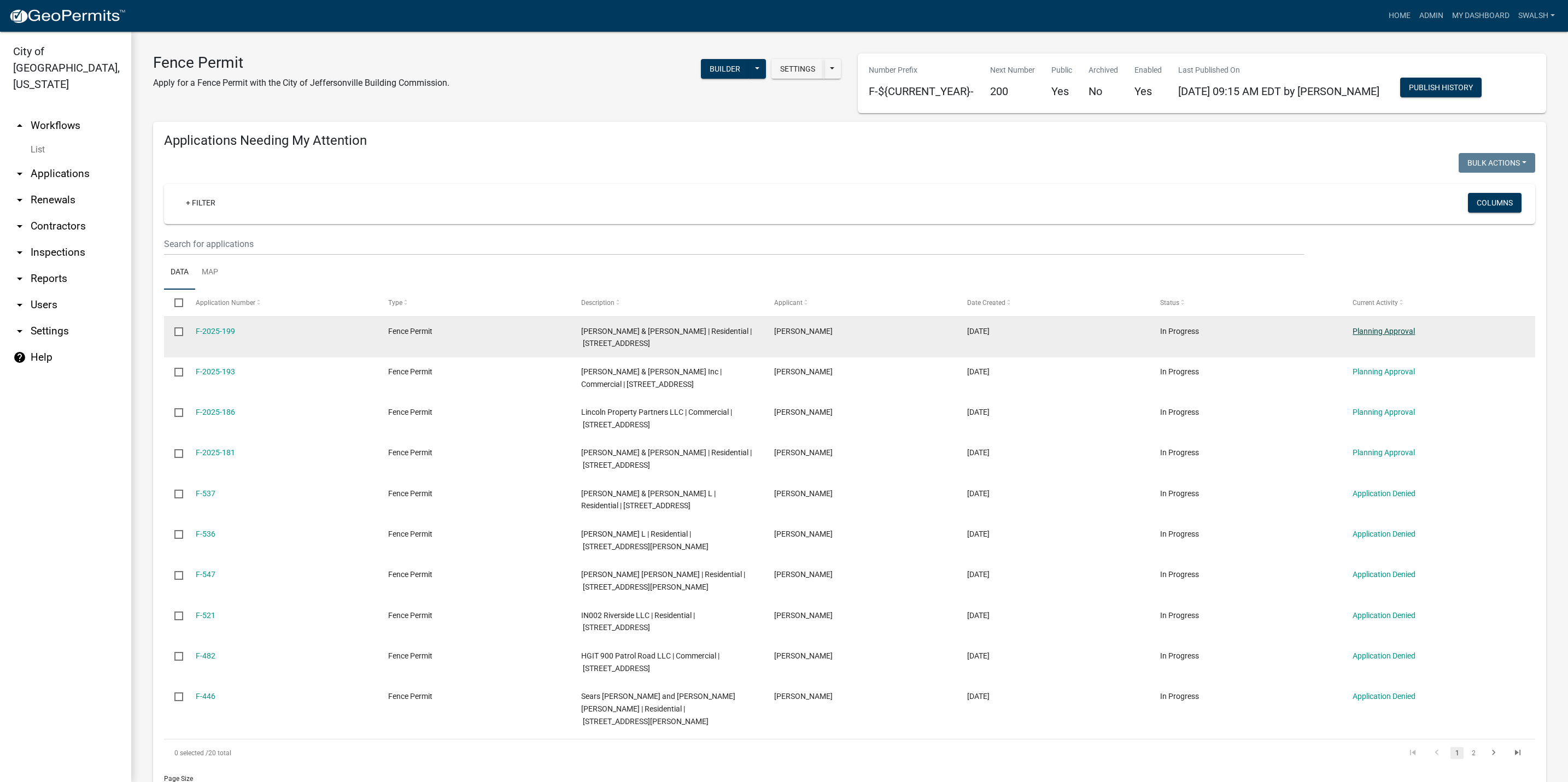
click at [1386, 330] on link "Planning Approval" at bounding box center [1384, 331] width 62 height 9
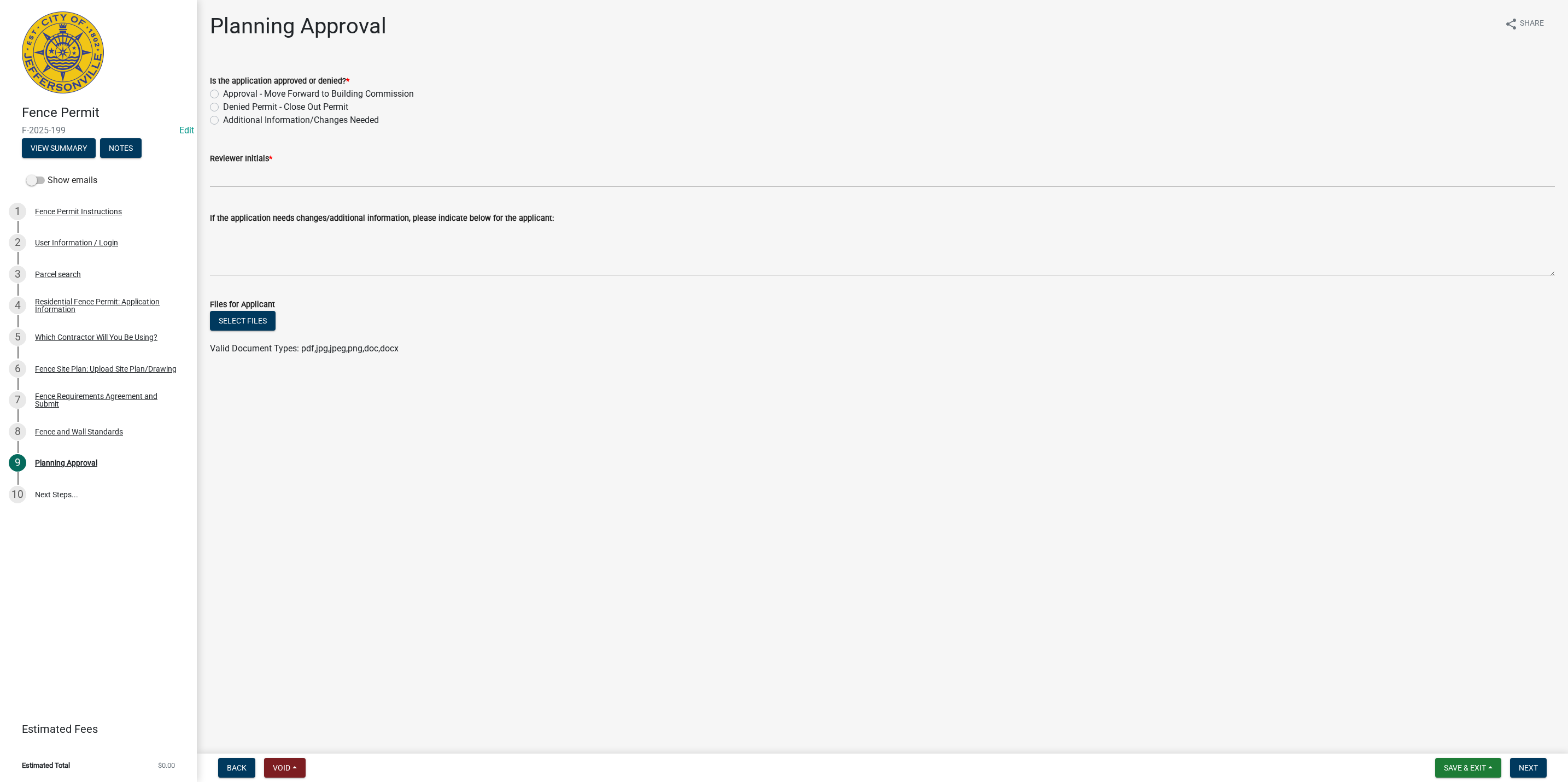
click at [271, 116] on label "Additional Information/Changes Needed" at bounding box center [301, 119] width 156 height 13
click at [230, 116] on input "Additional Information/Changes Needed" at bounding box center [226, 116] width 7 height 7
radio input "true"
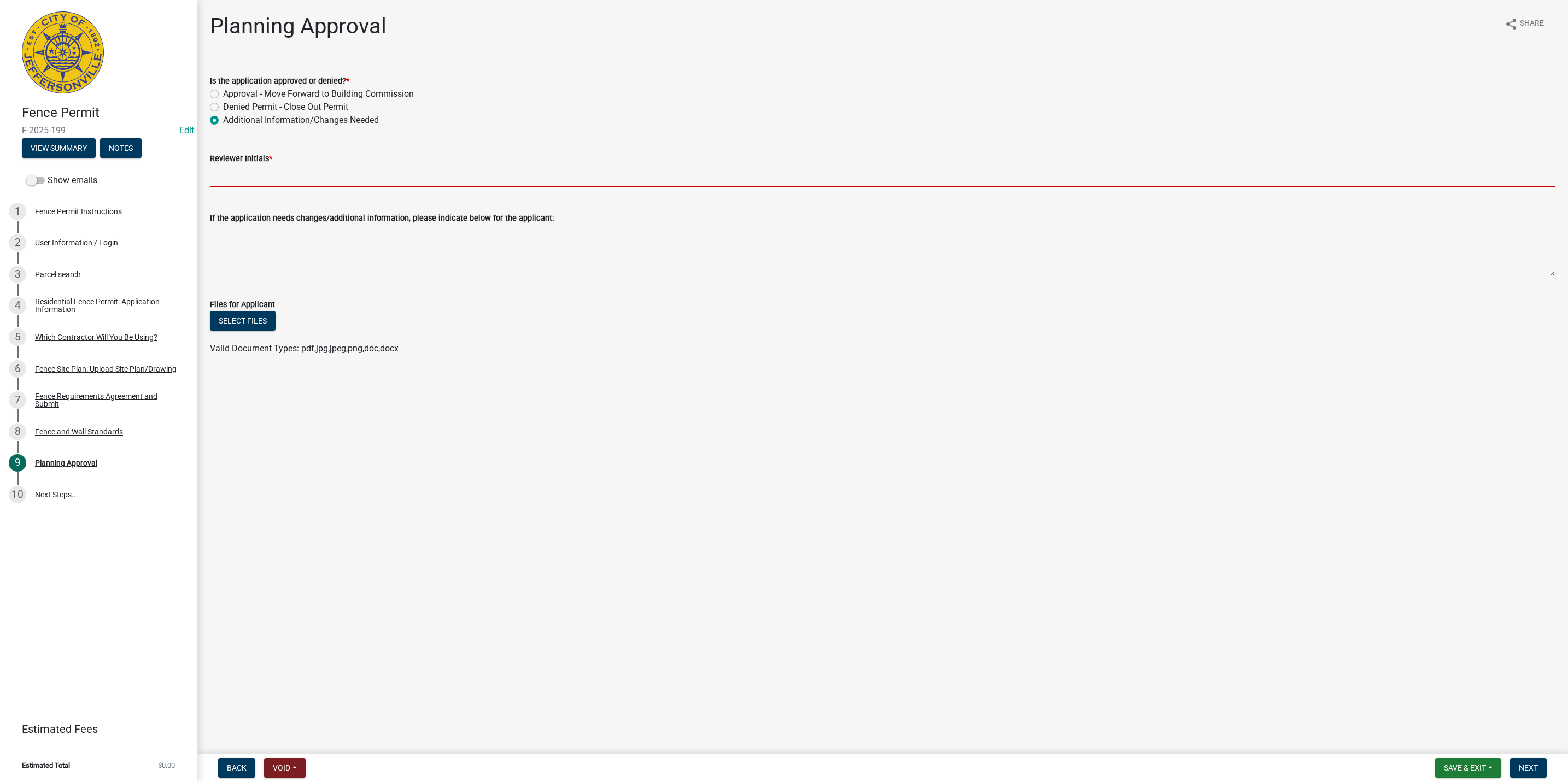
click at [262, 168] on input "Reviewer Initials *" at bounding box center [882, 176] width 1345 height 23
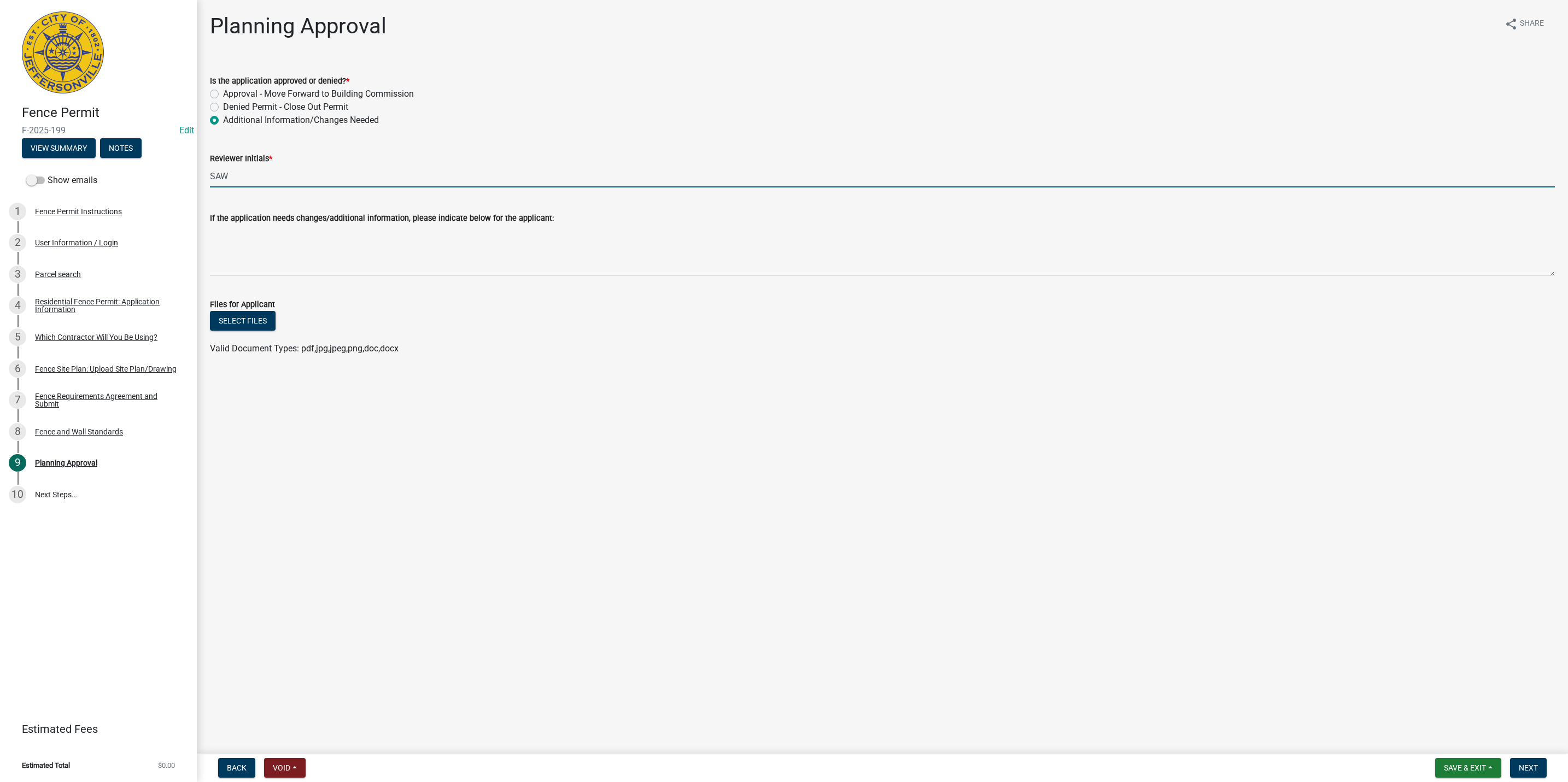
type input "SAW"
click at [262, 272] on textarea "If the application needs changes/additional information, please indicate below …" at bounding box center [882, 250] width 1345 height 51
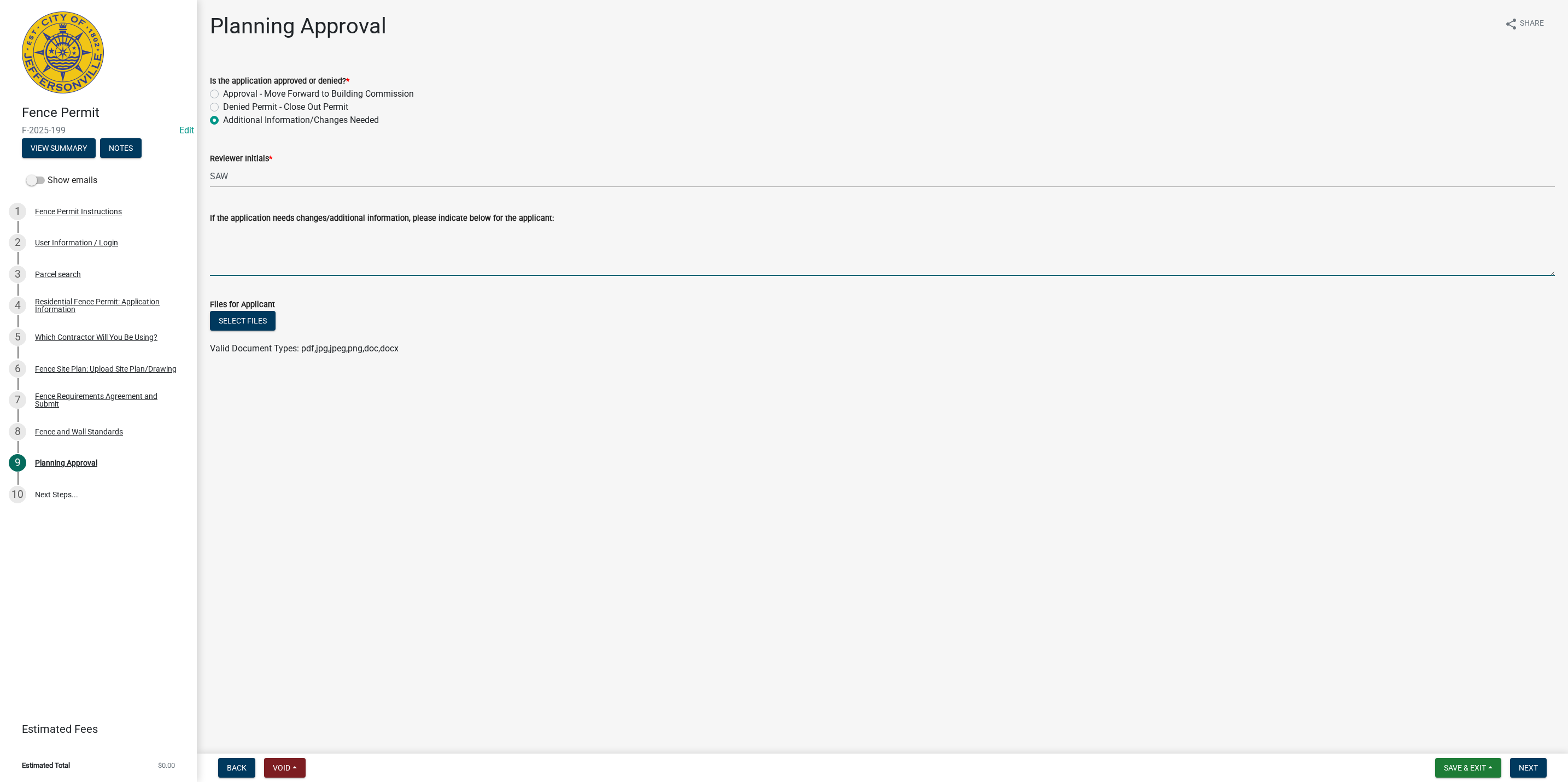
type textarea "I"
type textarea "This property does require a rear gate to access the easement as the side fence…"
click at [1542, 761] on button "Next" at bounding box center [1528, 768] width 36 height 20
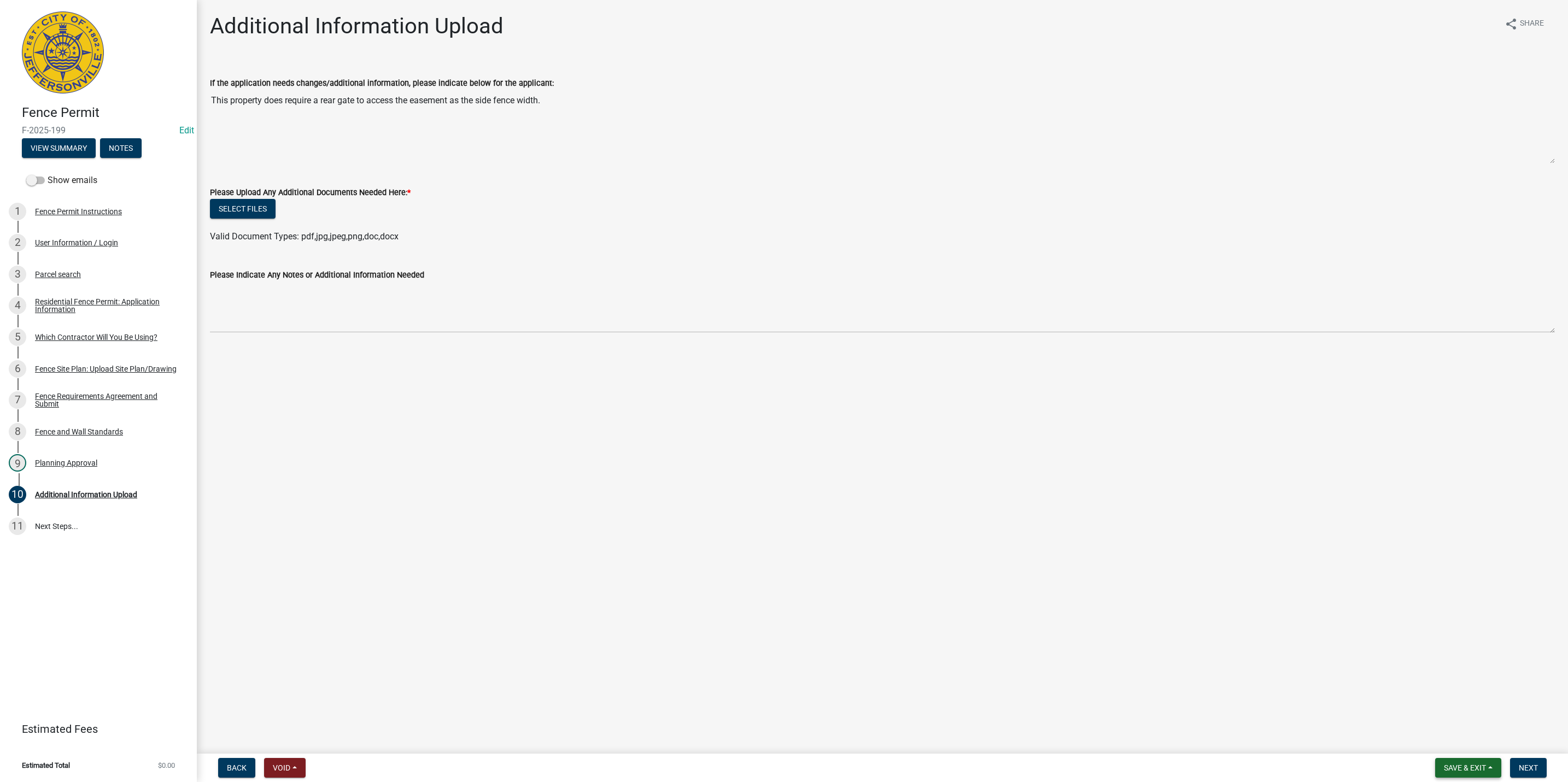
click at [1467, 761] on button "Save & Exit" at bounding box center [1467, 768] width 66 height 20
click at [1458, 729] on button "Save & Exit" at bounding box center [1458, 740] width 88 height 26
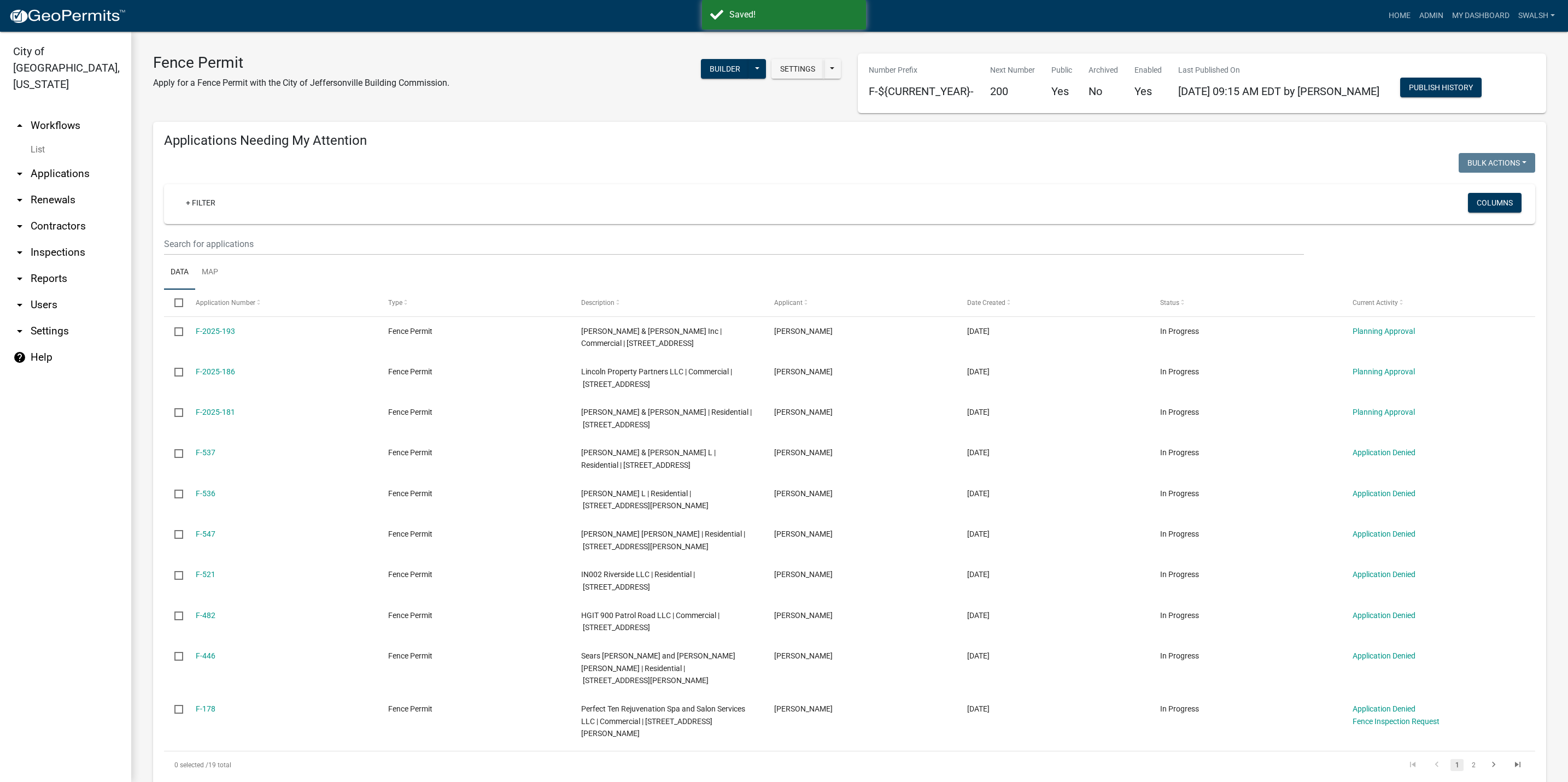
click at [66, 113] on link "arrow_drop_up Workflows" at bounding box center [66, 125] width 132 height 26
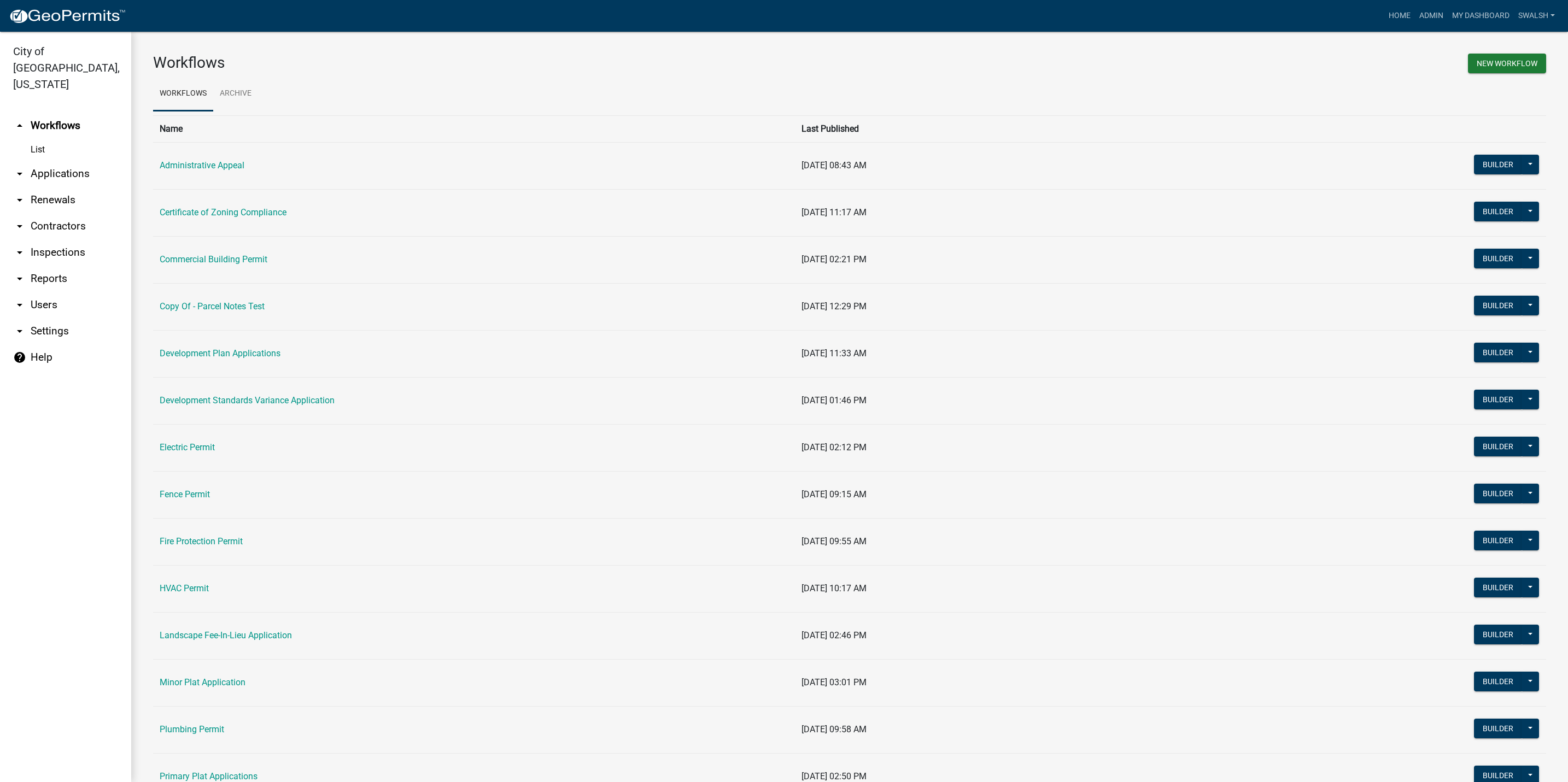
click at [74, 161] on link "arrow_drop_down Applications" at bounding box center [66, 174] width 132 height 26
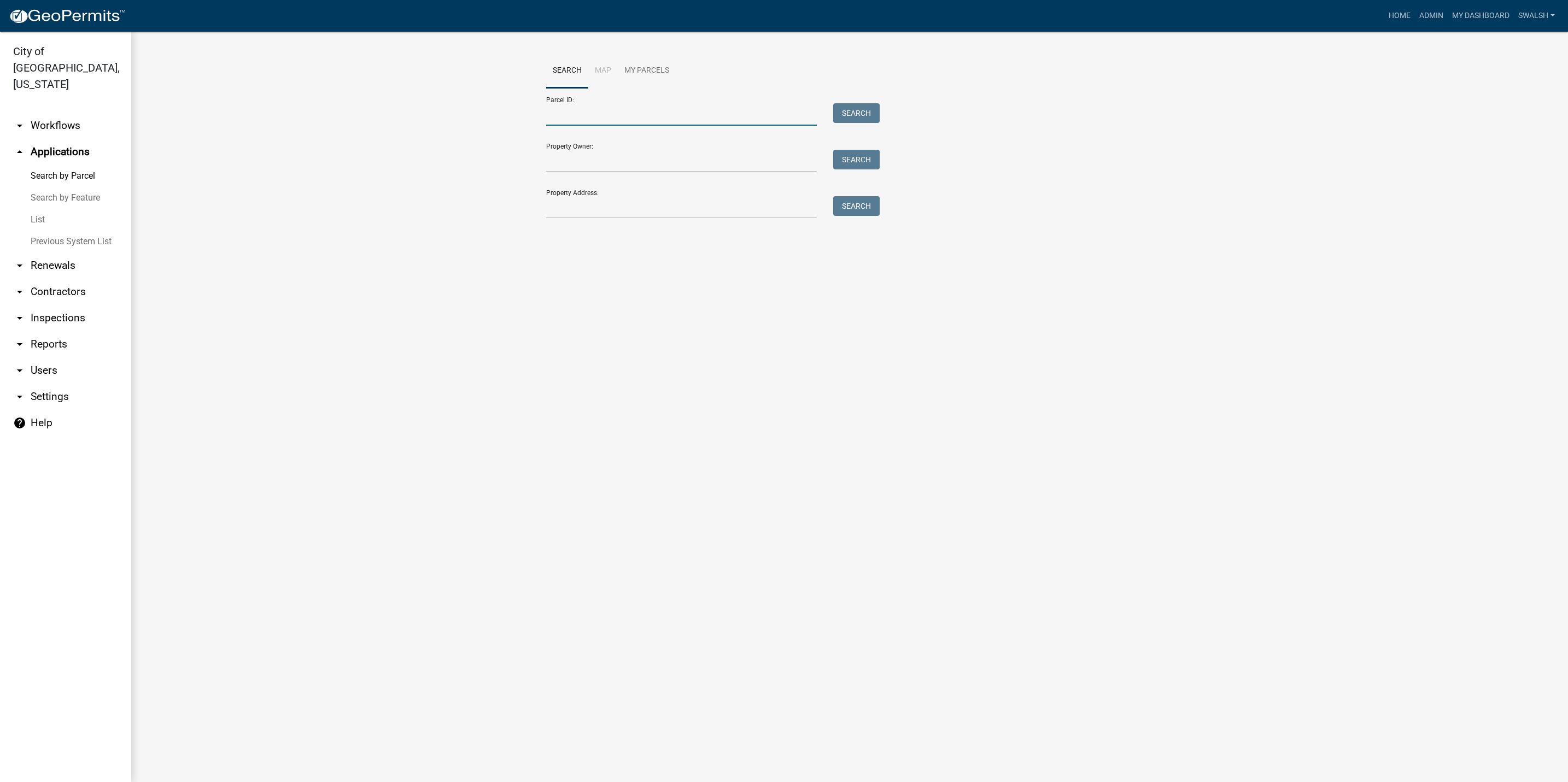
click at [607, 112] on input "Parcel ID:" at bounding box center [681, 115] width 271 height 23
paste input "10-19-01-900-559.000-009"
type input "10-19-01-900-559.000-009"
click at [826, 109] on div "Search" at bounding box center [854, 115] width 57 height 23
click at [857, 110] on button "Search" at bounding box center [856, 113] width 46 height 20
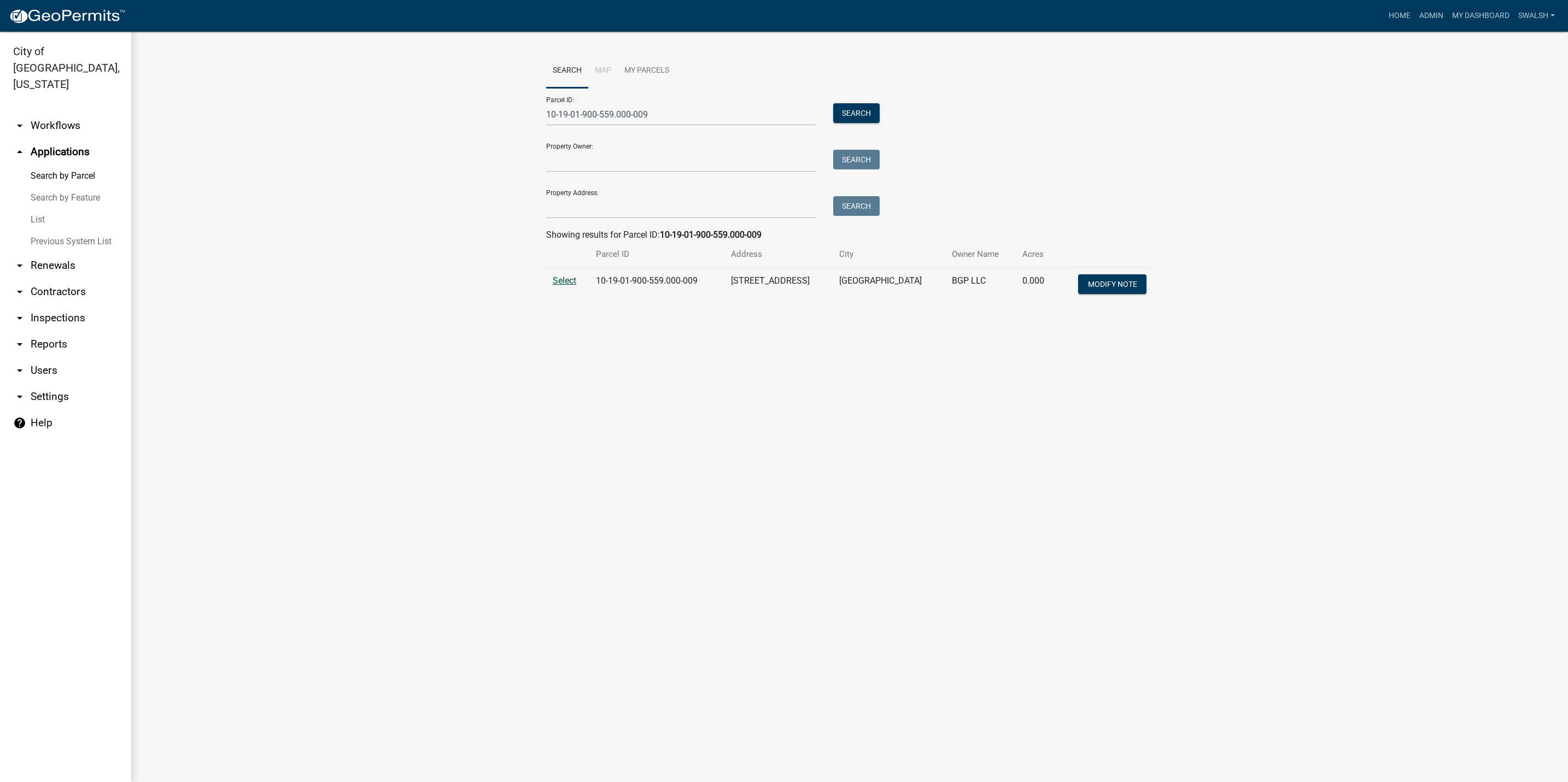
click at [562, 280] on span "Select" at bounding box center [564, 280] width 23 height 11
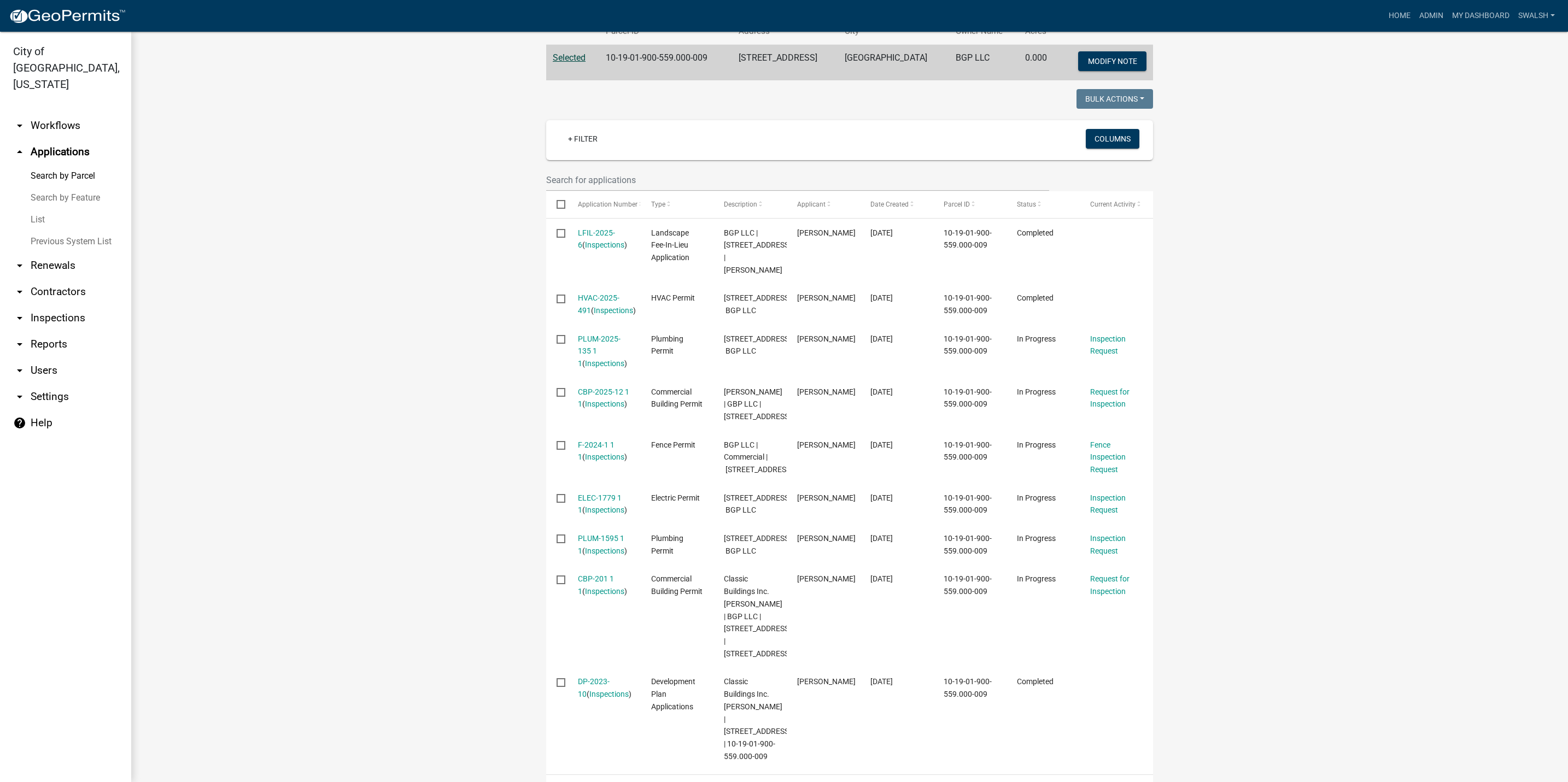
scroll to position [246, 0]
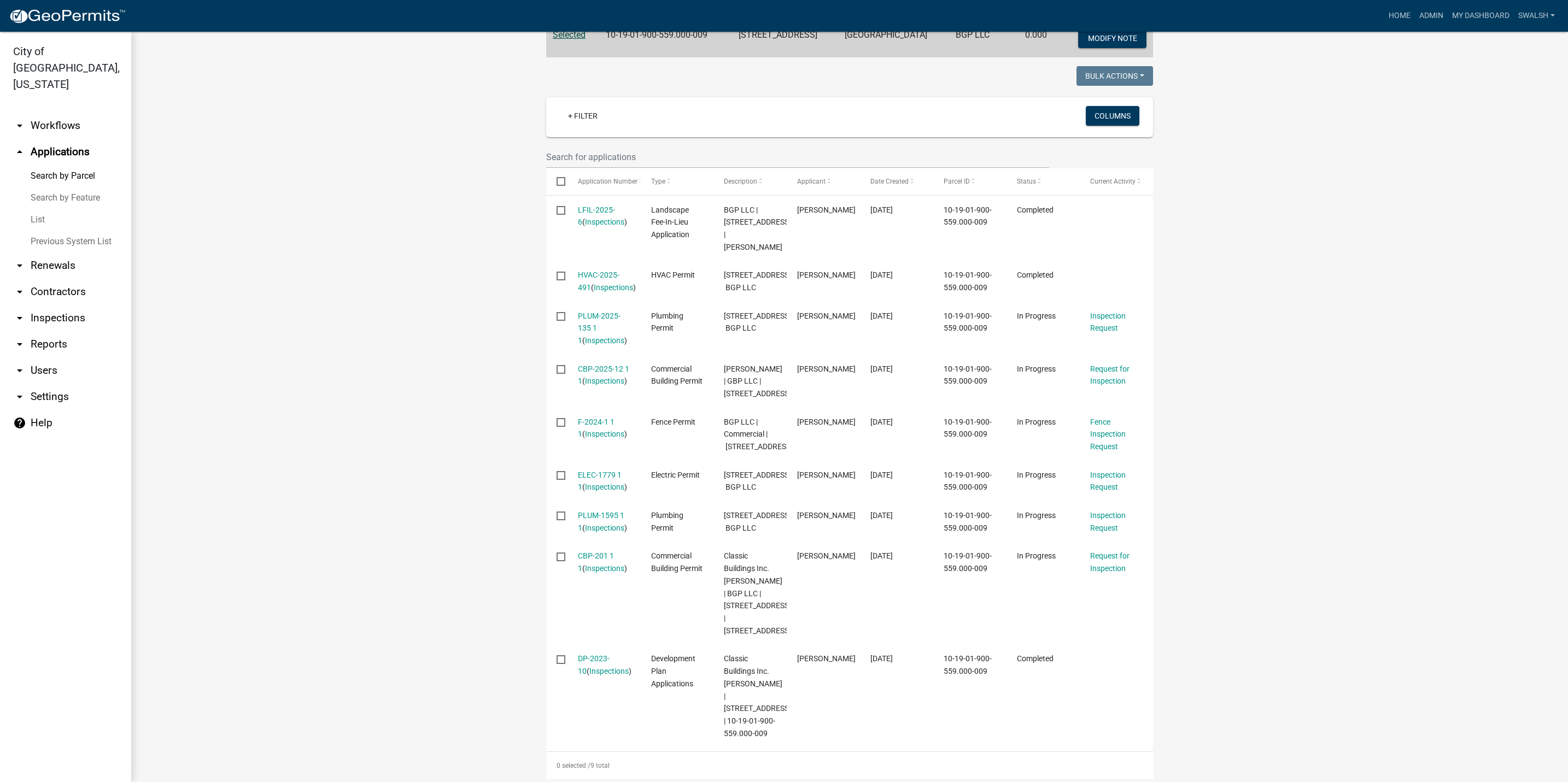
click at [56, 113] on link "arrow_drop_down Workflows" at bounding box center [66, 125] width 132 height 26
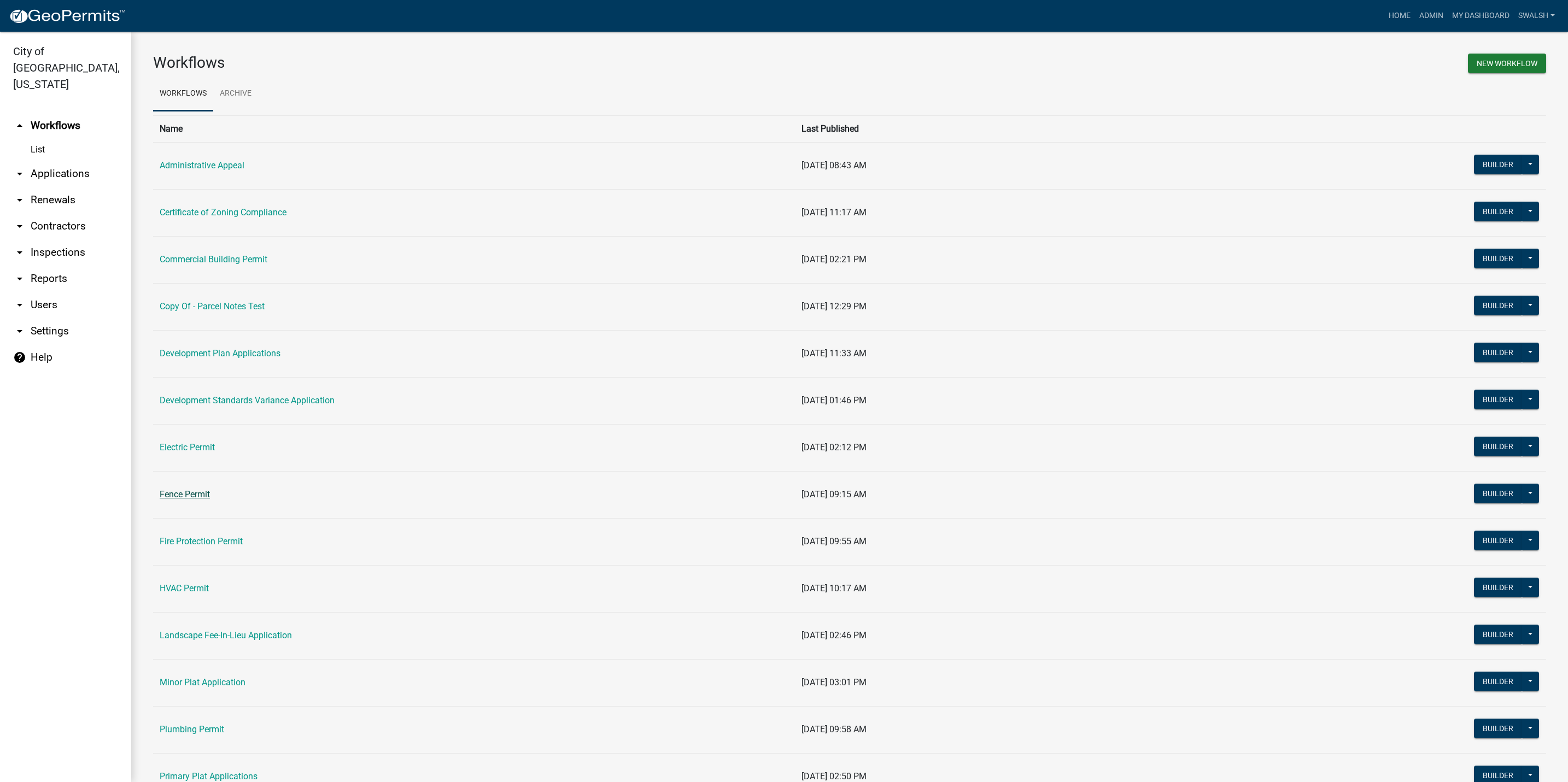
click at [184, 497] on link "Fence Permit" at bounding box center [184, 494] width 51 height 11
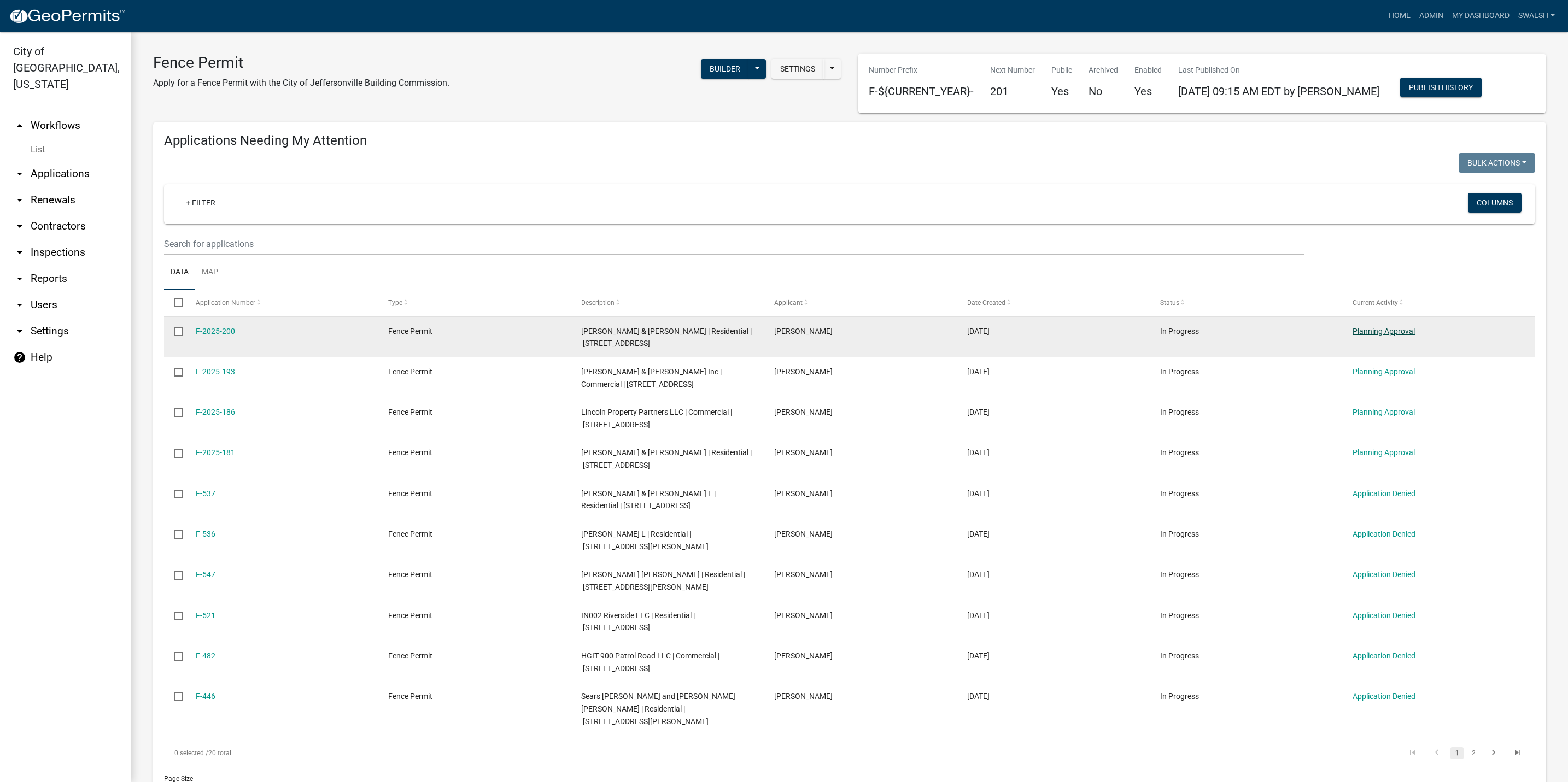
click at [1405, 329] on link "Planning Approval" at bounding box center [1384, 331] width 62 height 9
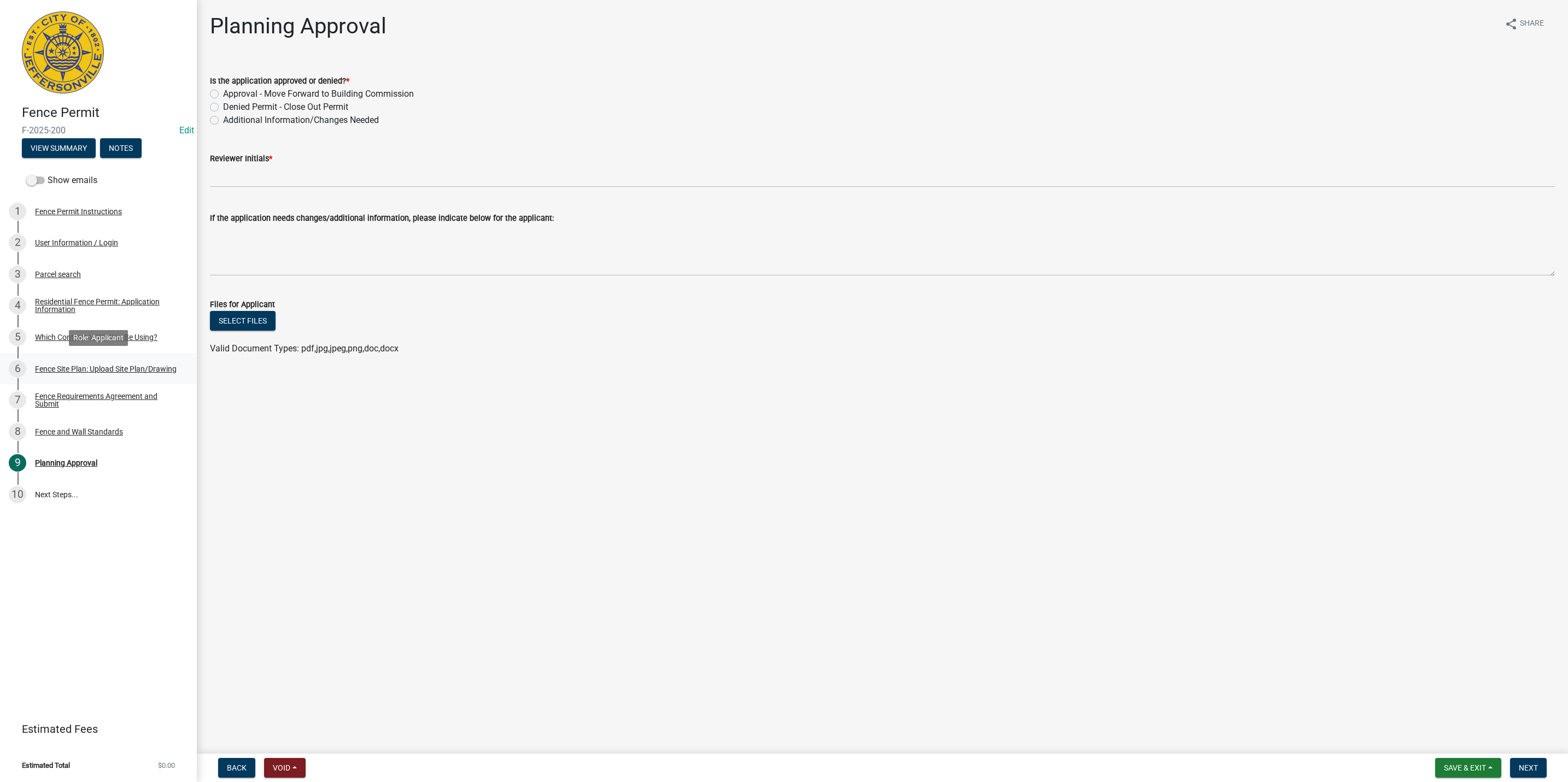
click at [125, 370] on div "Fence Site Plan: Upload Site Plan/Drawing" at bounding box center [105, 369] width 141 height 8
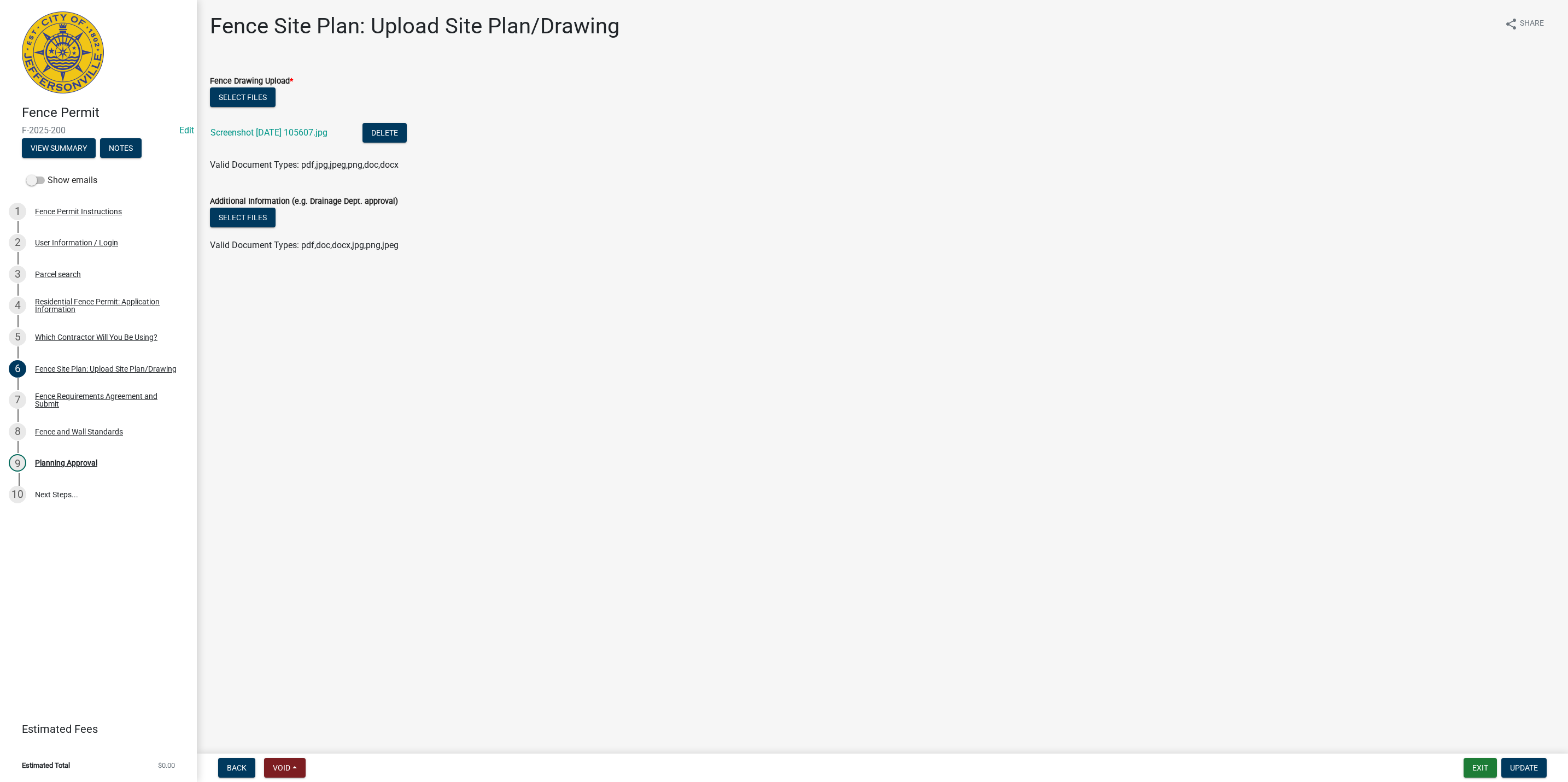
click at [268, 146] on li "Screenshot 2025-10-15 105607.jpg Delete" at bounding box center [882, 134] width 1345 height 40
click at [266, 133] on link "Screenshot 2025-10-15 105607.jpg" at bounding box center [268, 132] width 117 height 11
click at [122, 307] on div "Residential Fence Permit: Application Information" at bounding box center [107, 305] width 144 height 15
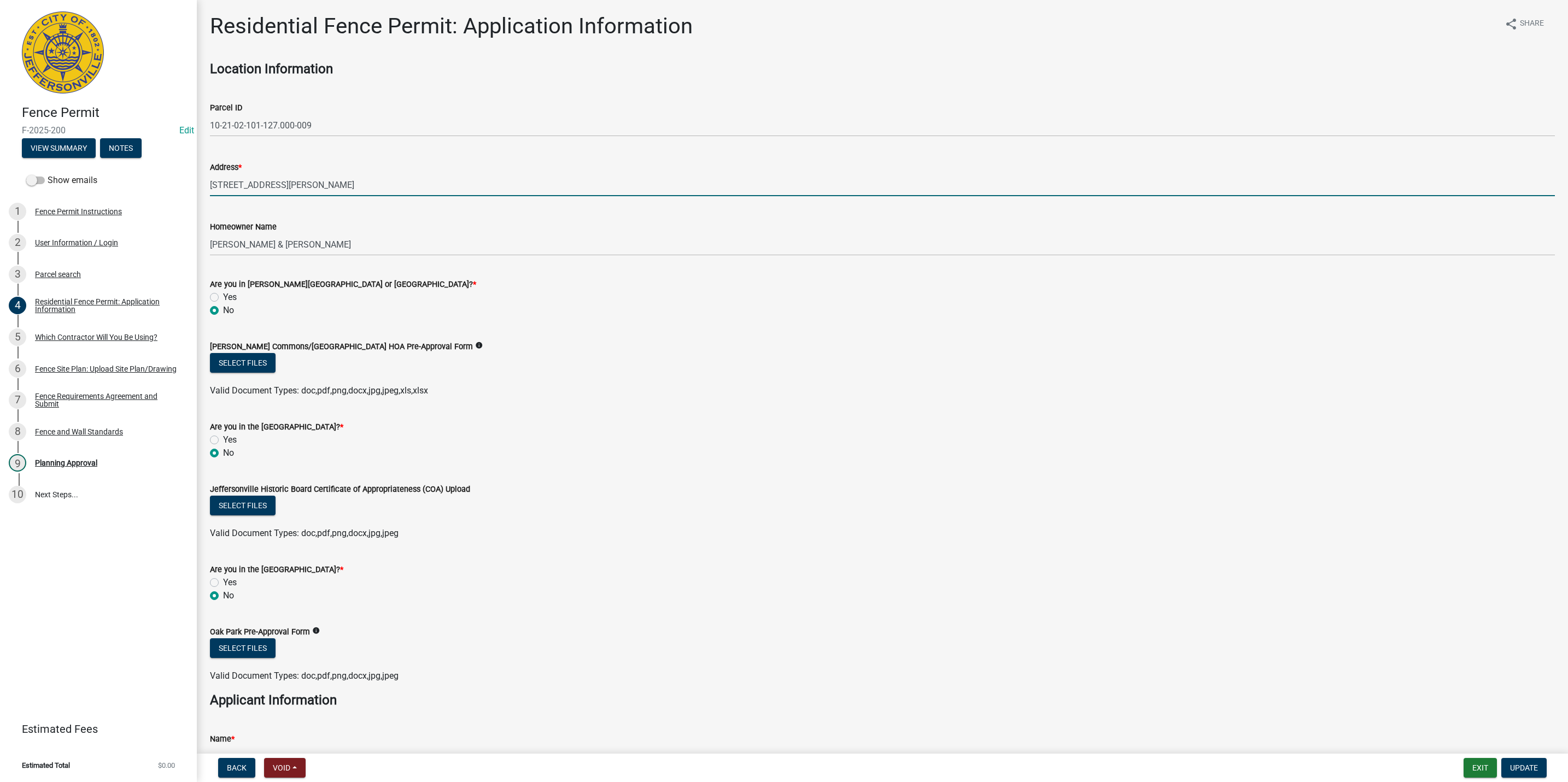
click at [230, 189] on input "2784 ABBY WOODS DR" at bounding box center [882, 185] width 1345 height 23
click at [98, 453] on link "9 Planning Approval" at bounding box center [98, 463] width 197 height 32
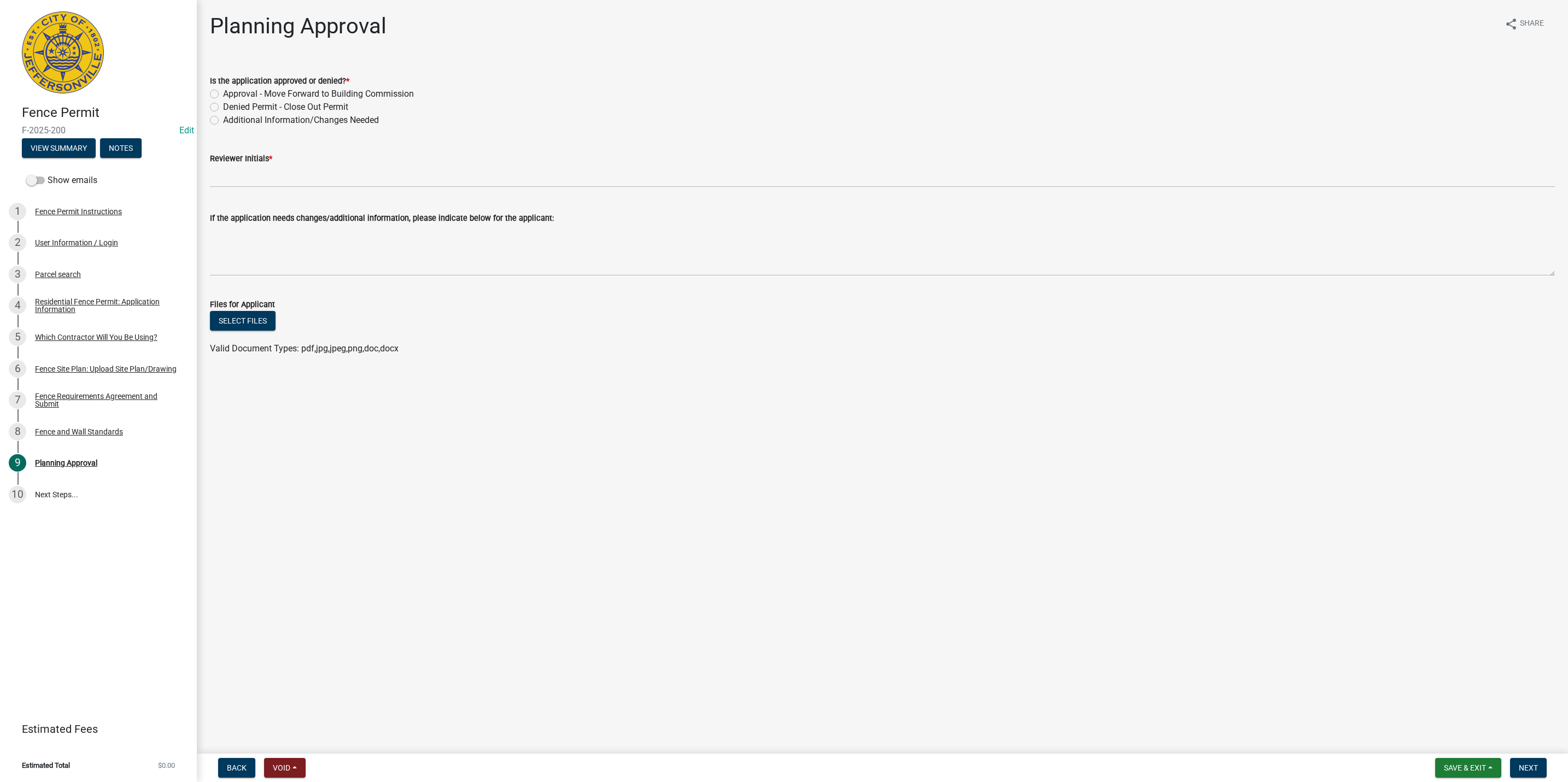
click at [240, 117] on label "Additional Information/Changes Needed" at bounding box center [301, 119] width 156 height 13
click at [230, 117] on input "Additional Information/Changes Needed" at bounding box center [226, 116] width 7 height 7
radio input "true"
click at [256, 159] on label "Reviewer Initials *" at bounding box center [241, 159] width 62 height 8
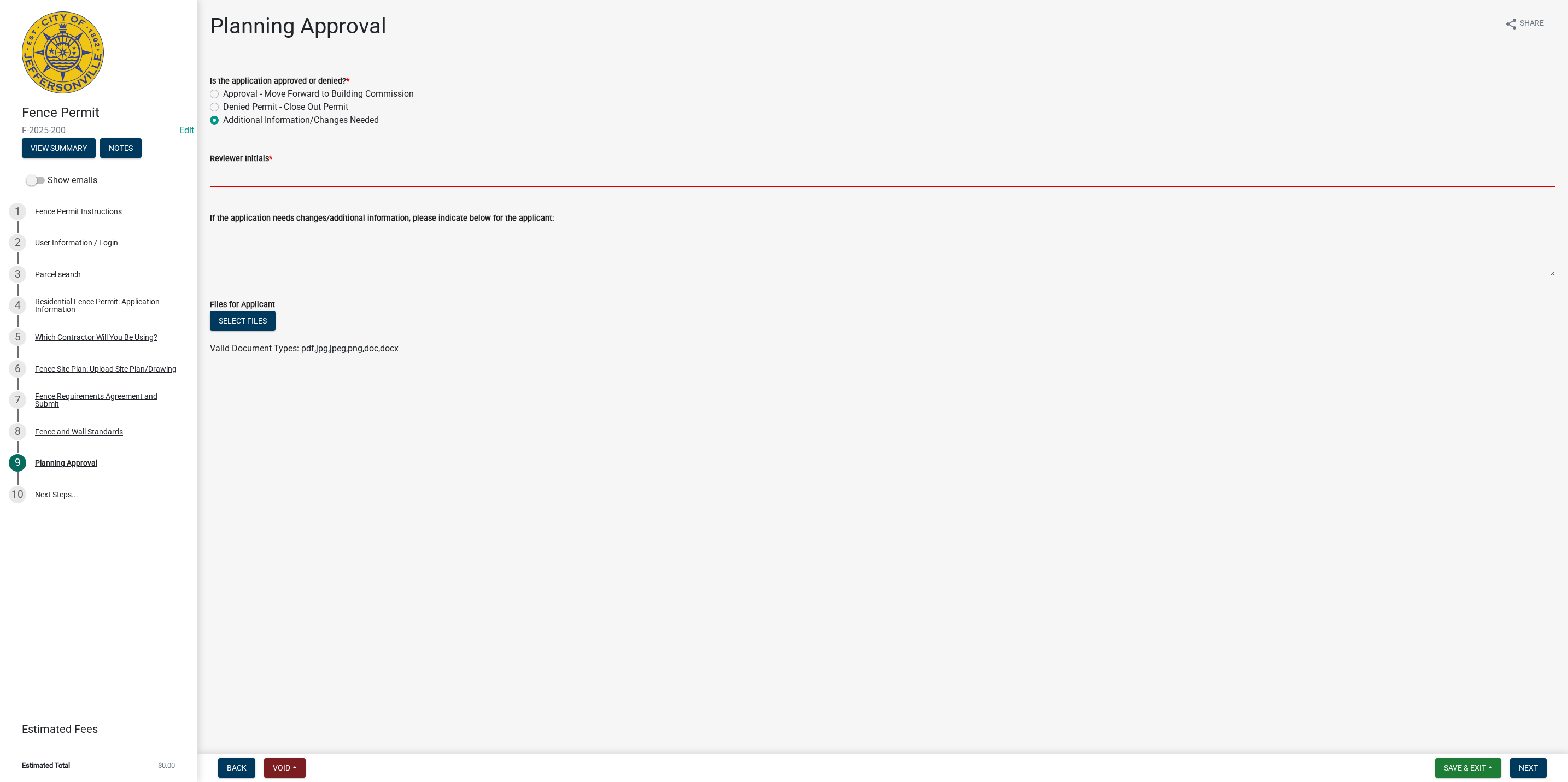
click at [256, 165] on input "Reviewer Initials *" at bounding box center [882, 176] width 1345 height 23
click at [259, 171] on input "Reviewer Initials *" at bounding box center [882, 176] width 1345 height 23
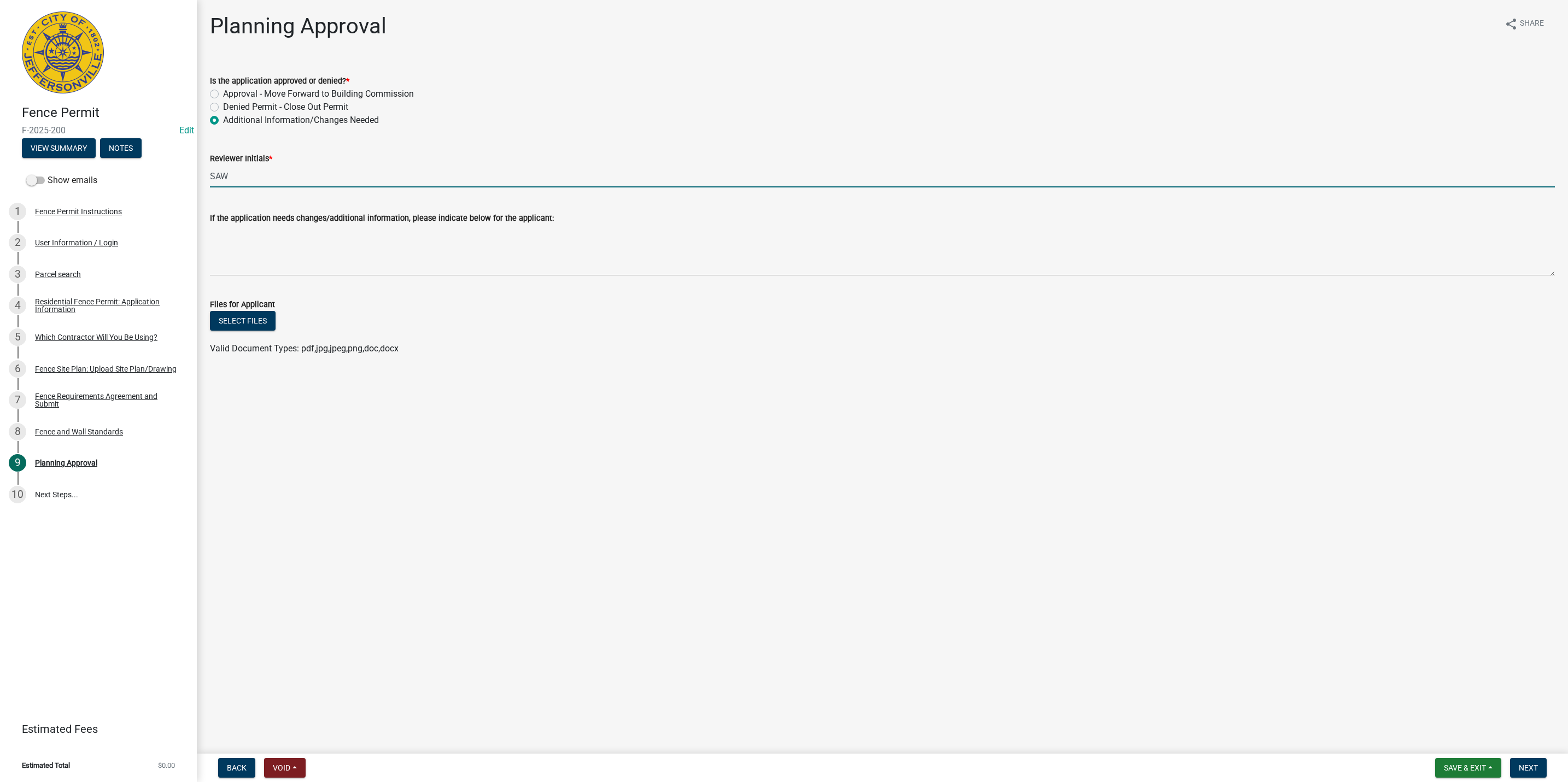
type input "SAW"
click at [216, 273] on textarea "If the application needs changes/additional information, please indicate below …" at bounding box center [882, 250] width 1345 height 51
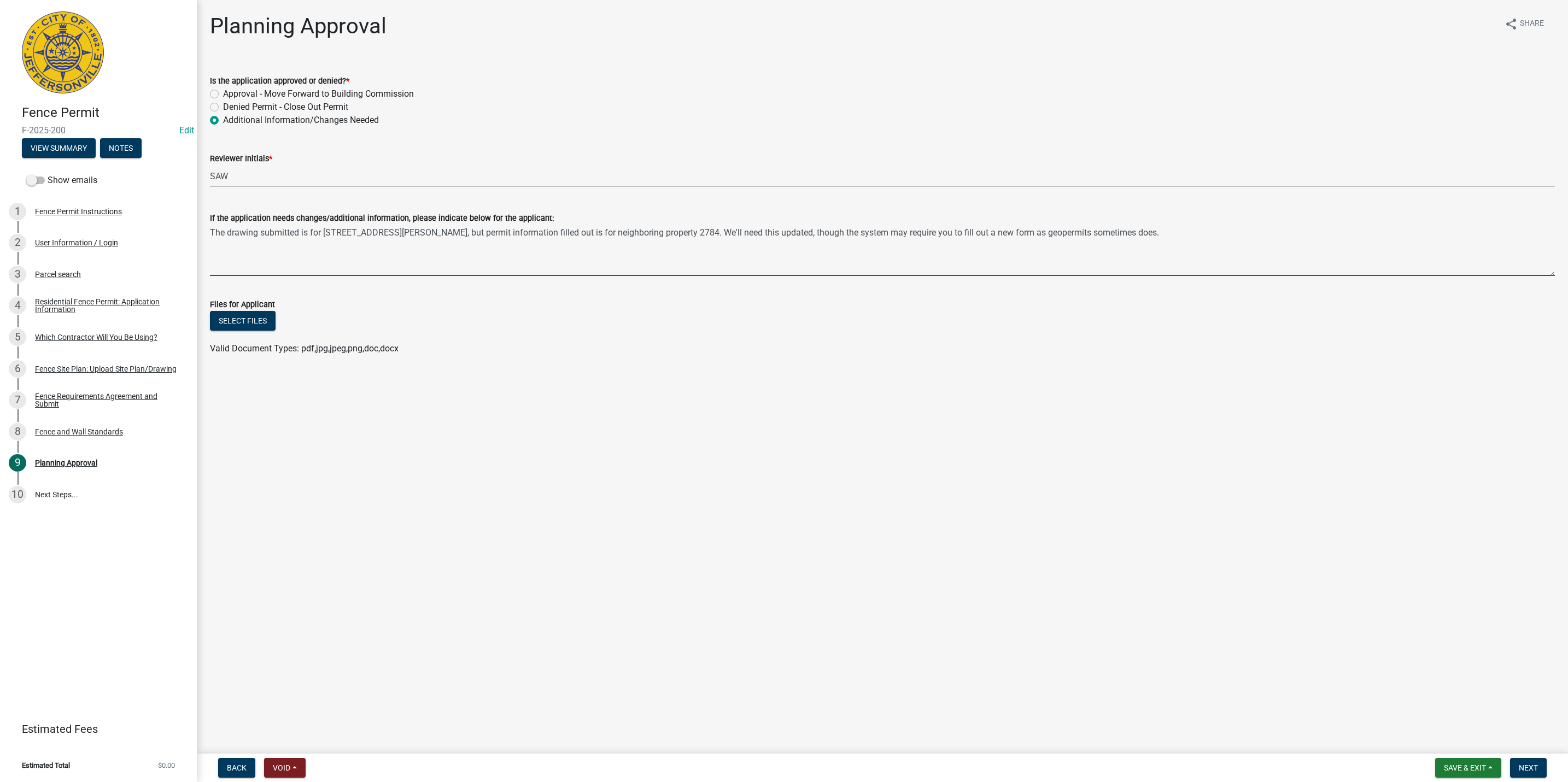
type textarea "The drawing submitted is for 2786 Abby Wood Drive, but permit information fille…"
drag, startPoint x: 1091, startPoint y: 233, endPoint x: 206, endPoint y: 225, distance: 885.0
click at [206, 225] on div "If the application needs changes/additional information, please indicate below …" at bounding box center [882, 236] width 1361 height 80
click at [82, 299] on div "Residential Fence Permit: Application Information" at bounding box center [107, 305] width 144 height 15
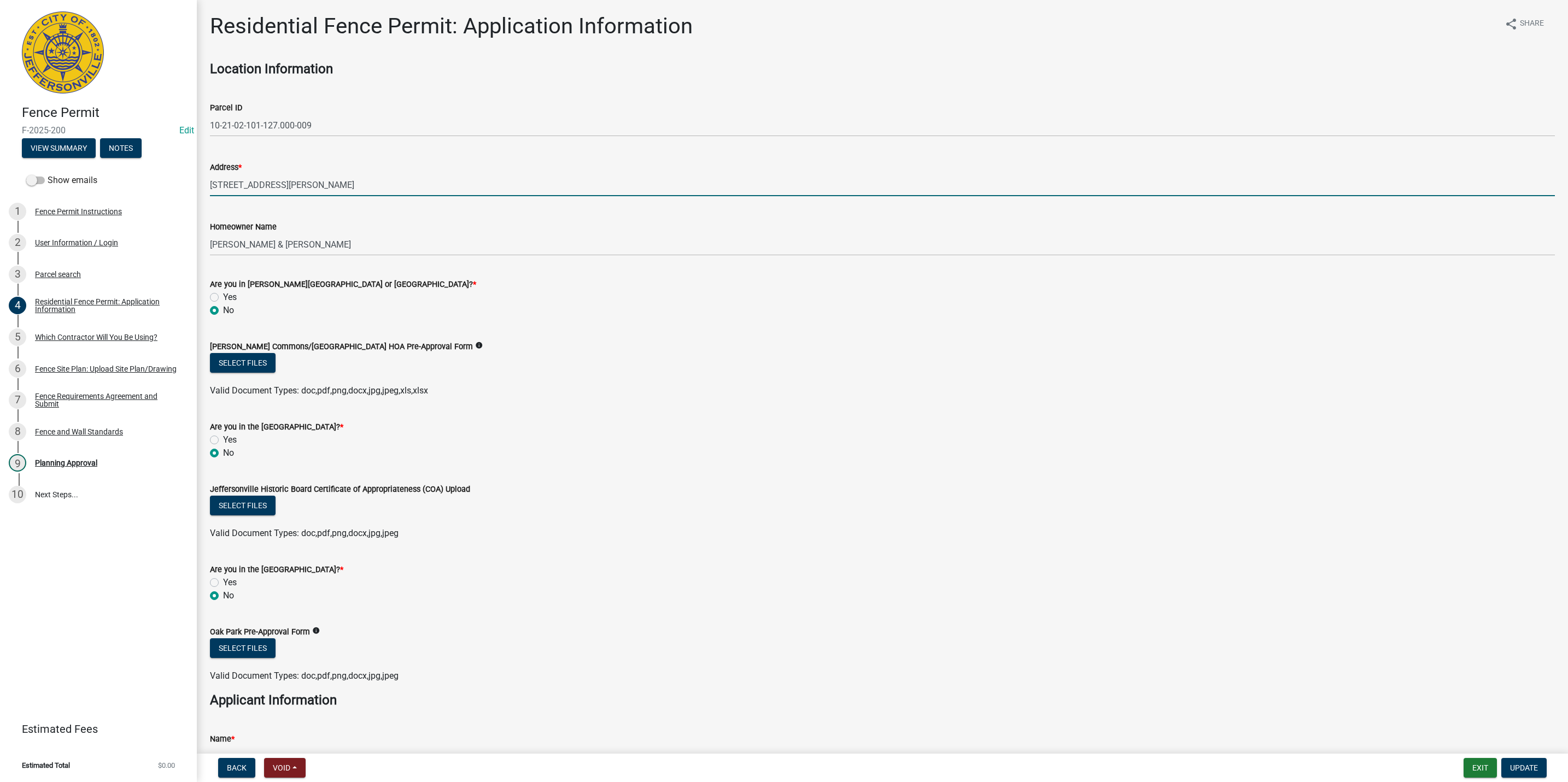
click at [225, 188] on input "2784 ABBY WOODS DR" at bounding box center [882, 185] width 1345 height 23
type input "2786 ABBY WOODS DR"
click at [69, 262] on link "3 Parcel search" at bounding box center [98, 274] width 197 height 32
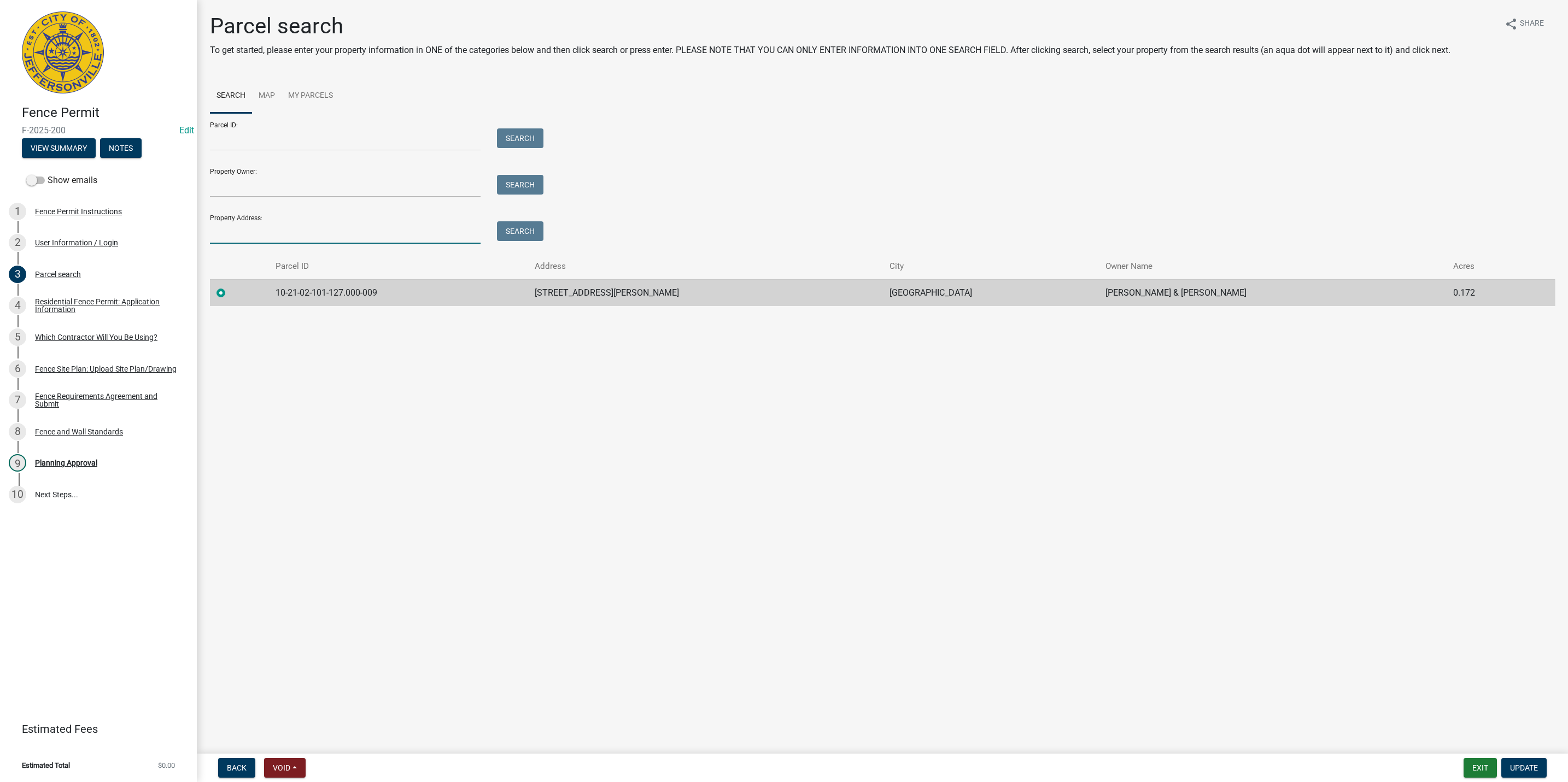
click at [272, 228] on input "Property Address:" at bounding box center [346, 233] width 271 height 23
type input "2786 abby"
click at [530, 225] on button "Search" at bounding box center [519, 231] width 46 height 20
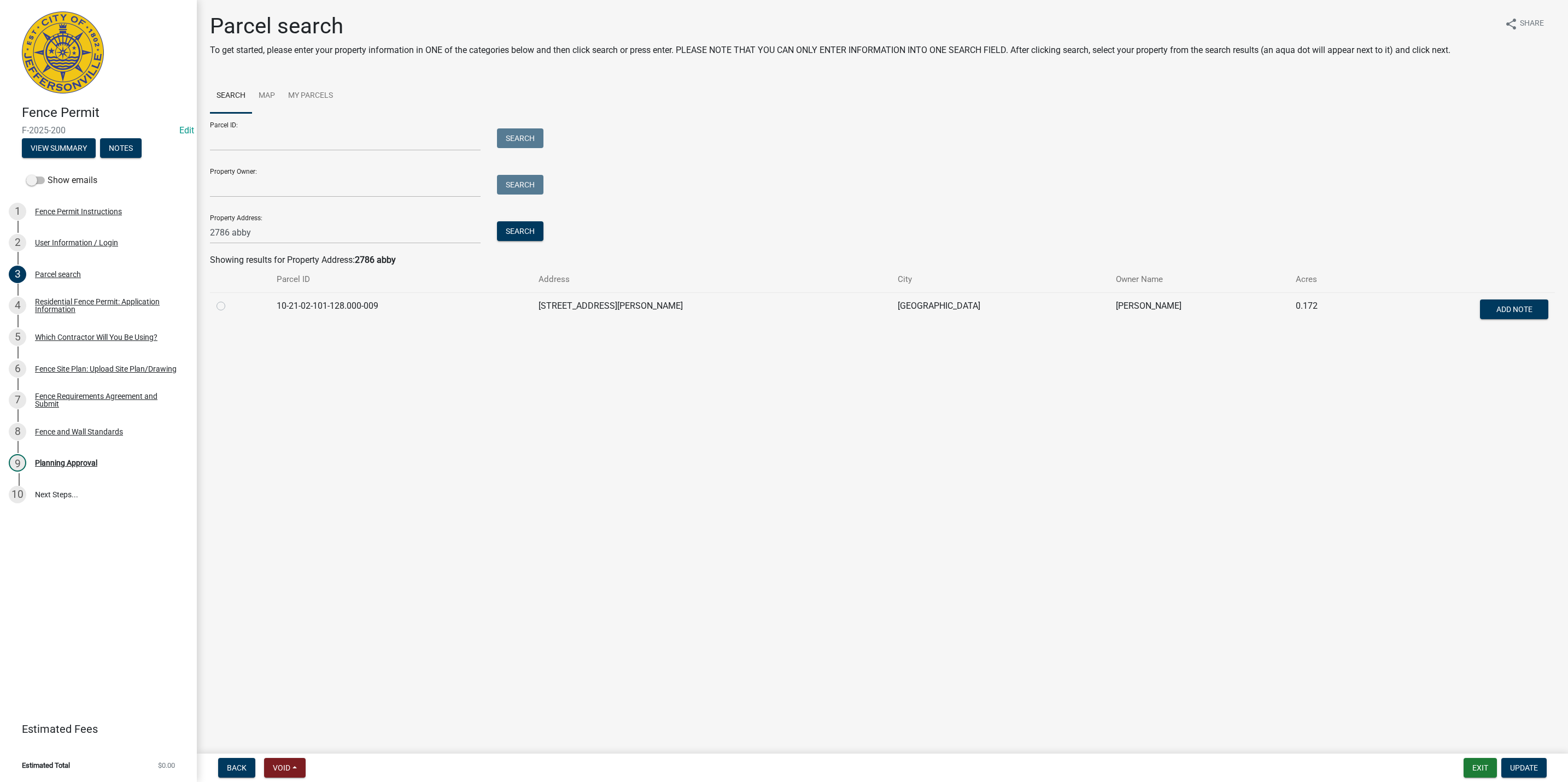
click at [230, 299] on label at bounding box center [230, 299] width 0 height 0
click at [230, 304] on input "radio" at bounding box center [233, 302] width 7 height 7
radio input "true"
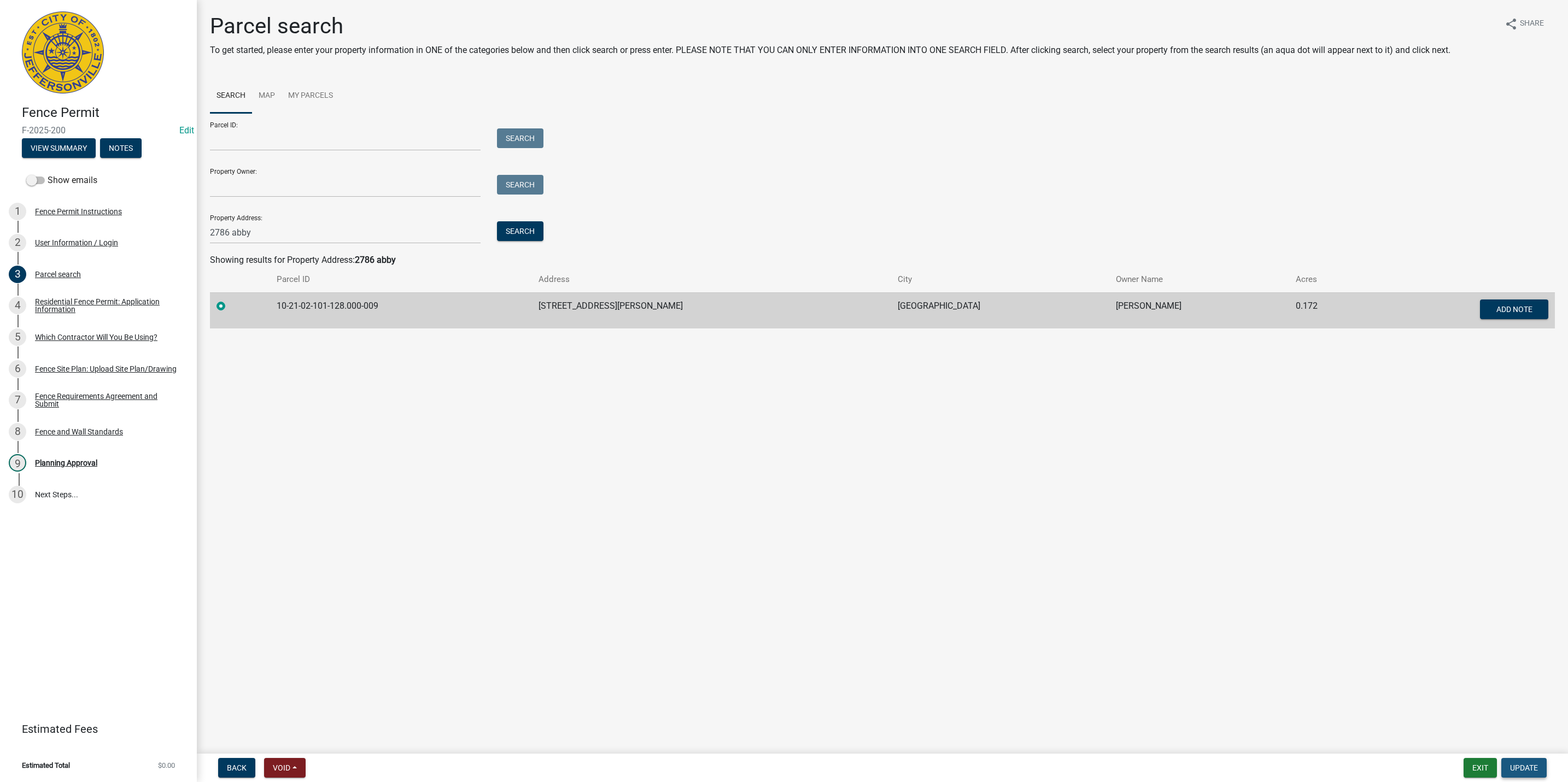
click at [1523, 774] on button "Update" at bounding box center [1524, 768] width 45 height 20
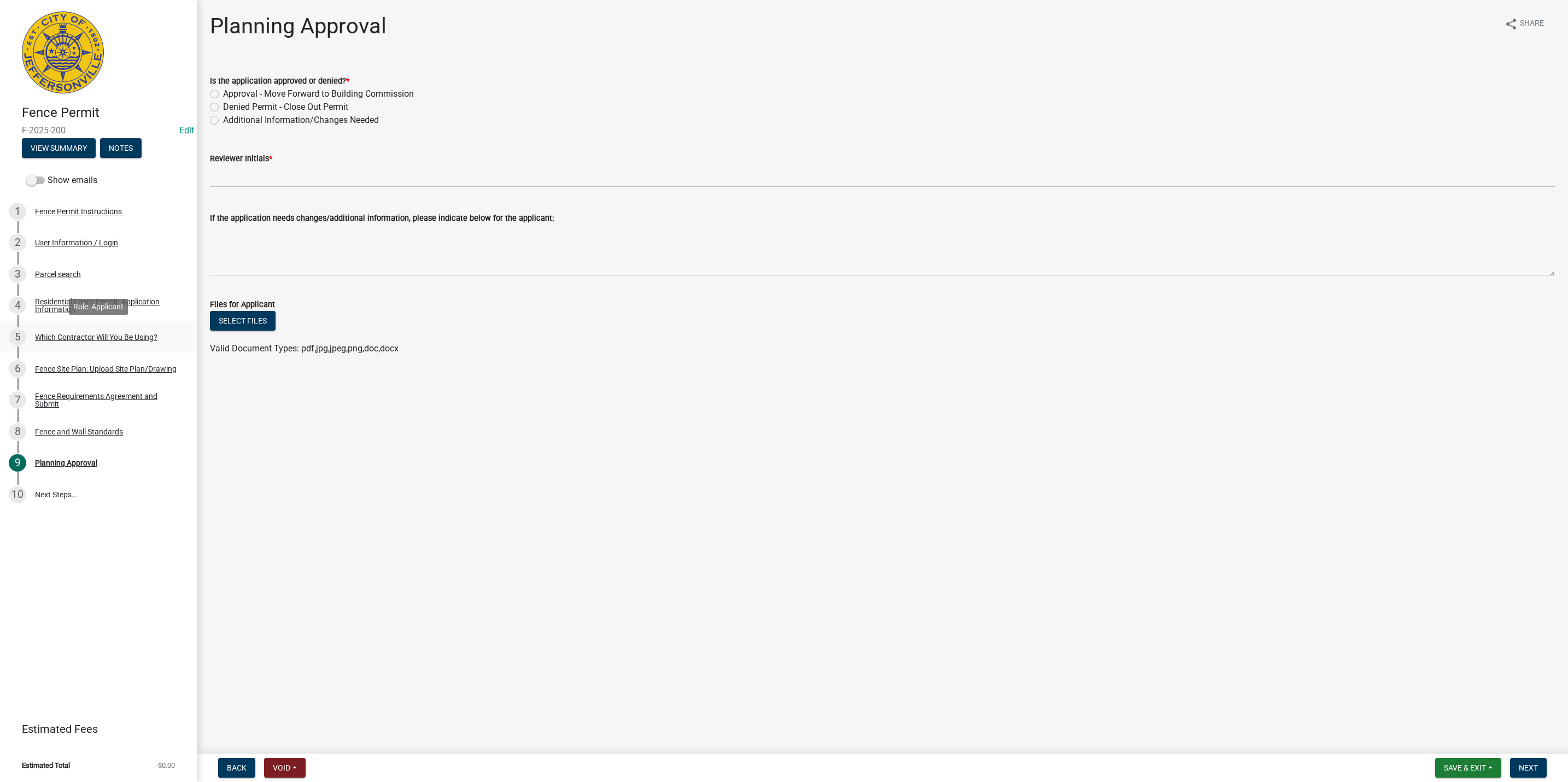
click at [118, 339] on div "Which Contractor Will You Be Using?" at bounding box center [96, 337] width 122 height 8
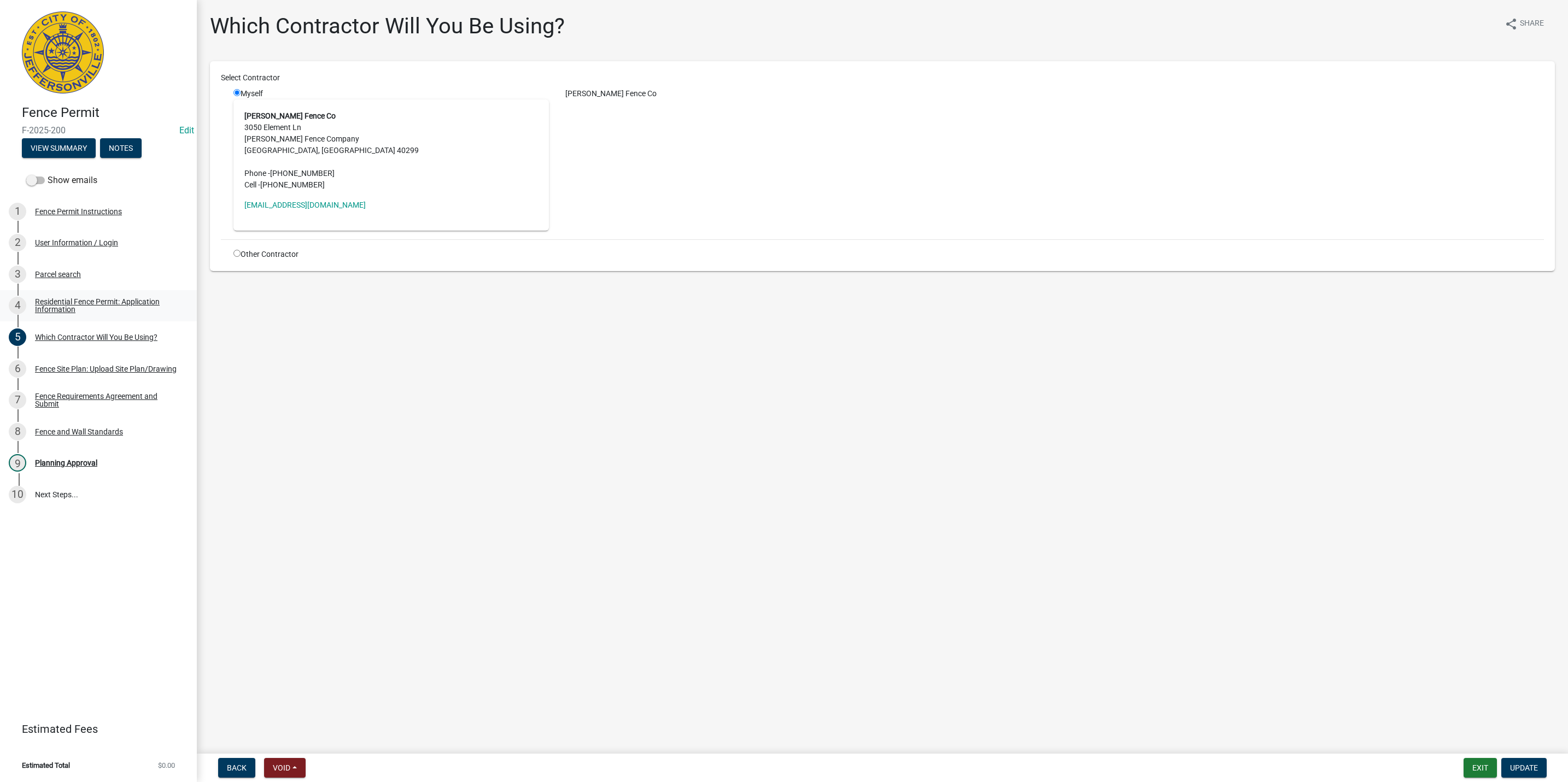
click at [60, 301] on div "Residential Fence Permit: Application Information" at bounding box center [107, 305] width 144 height 15
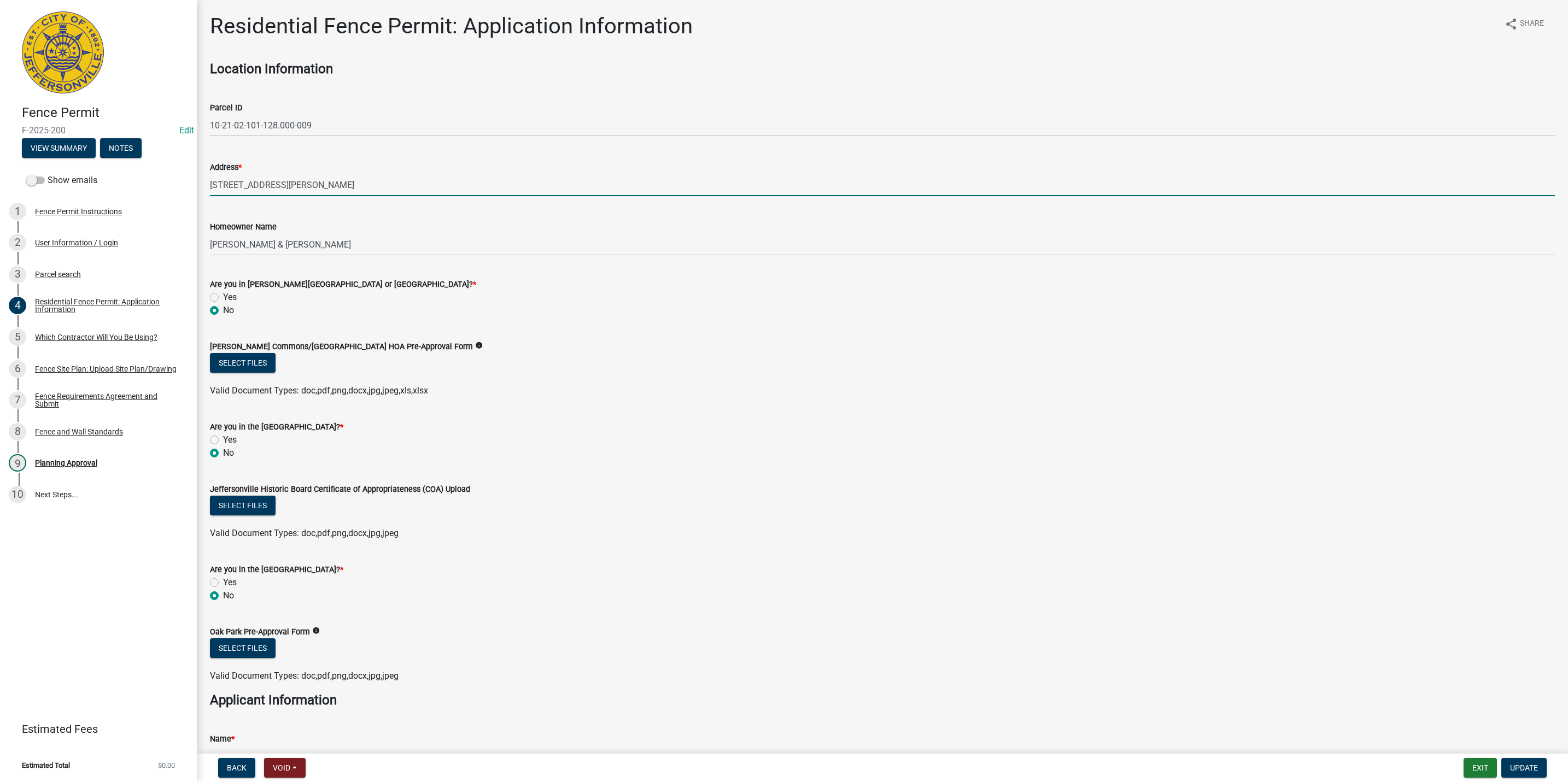
click at [235, 185] on input "2784 ABBY WOODS DR" at bounding box center [882, 185] width 1345 height 23
click at [225, 187] on input "2784 ABBY WOODS DR" at bounding box center [882, 185] width 1345 height 23
type input "2786 ABBY WOODS DR"
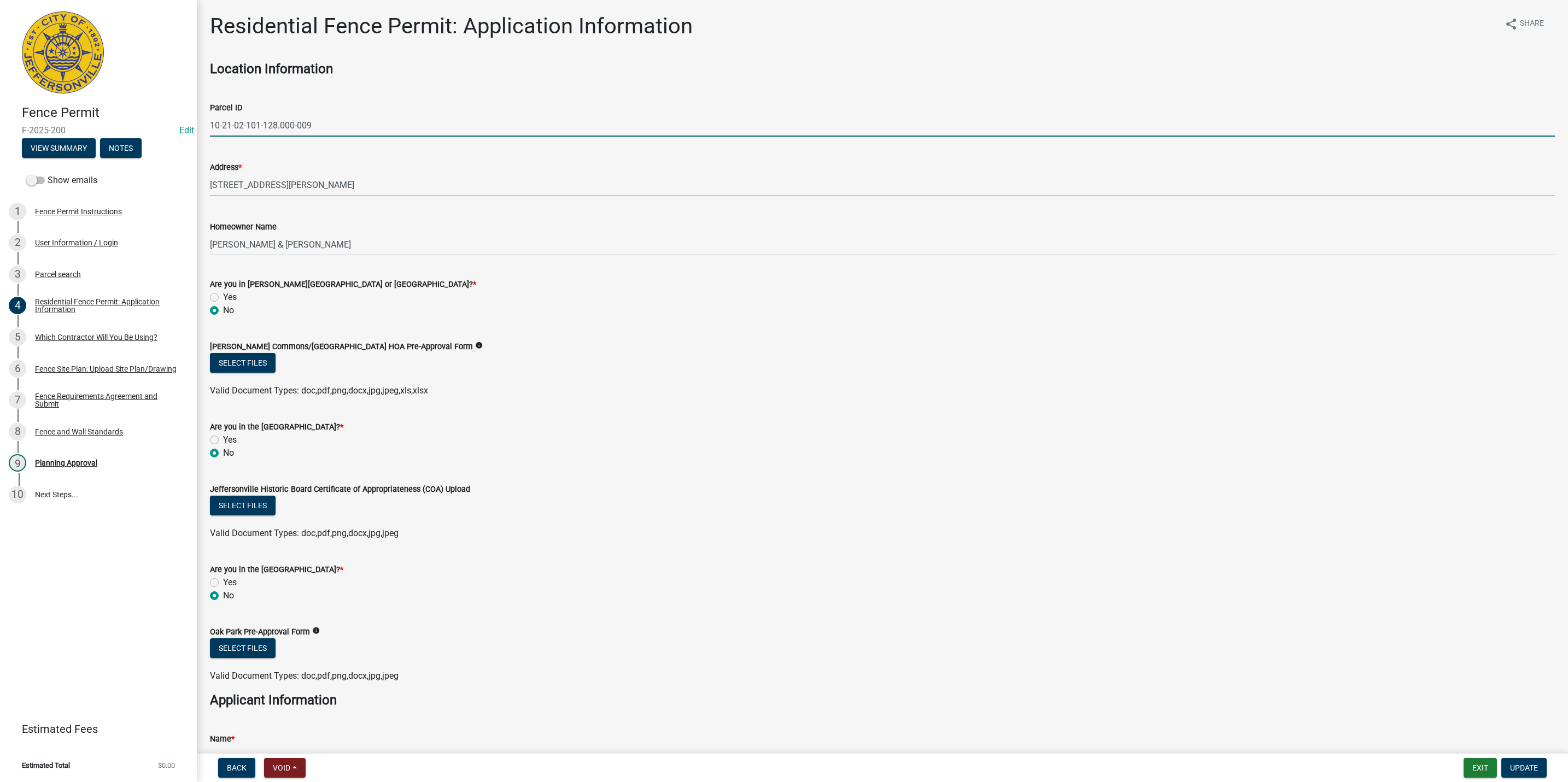
drag, startPoint x: 265, startPoint y: 130, endPoint x: 167, endPoint y: 128, distance: 98.0
click at [167, 128] on div "Fence Permit F-2025-200 Edit View Summary Notes Show emails 1 Fence Permit Inst…" at bounding box center [784, 391] width 1568 height 782
paste input "text"
drag, startPoint x: 230, startPoint y: 125, endPoint x: 112, endPoint y: 130, distance: 118.1
click at [112, 130] on div "Fence Permit F-2025-200 Edit View Summary Notes Show emails 1 Fence Permit Inst…" at bounding box center [784, 391] width 1568 height 782
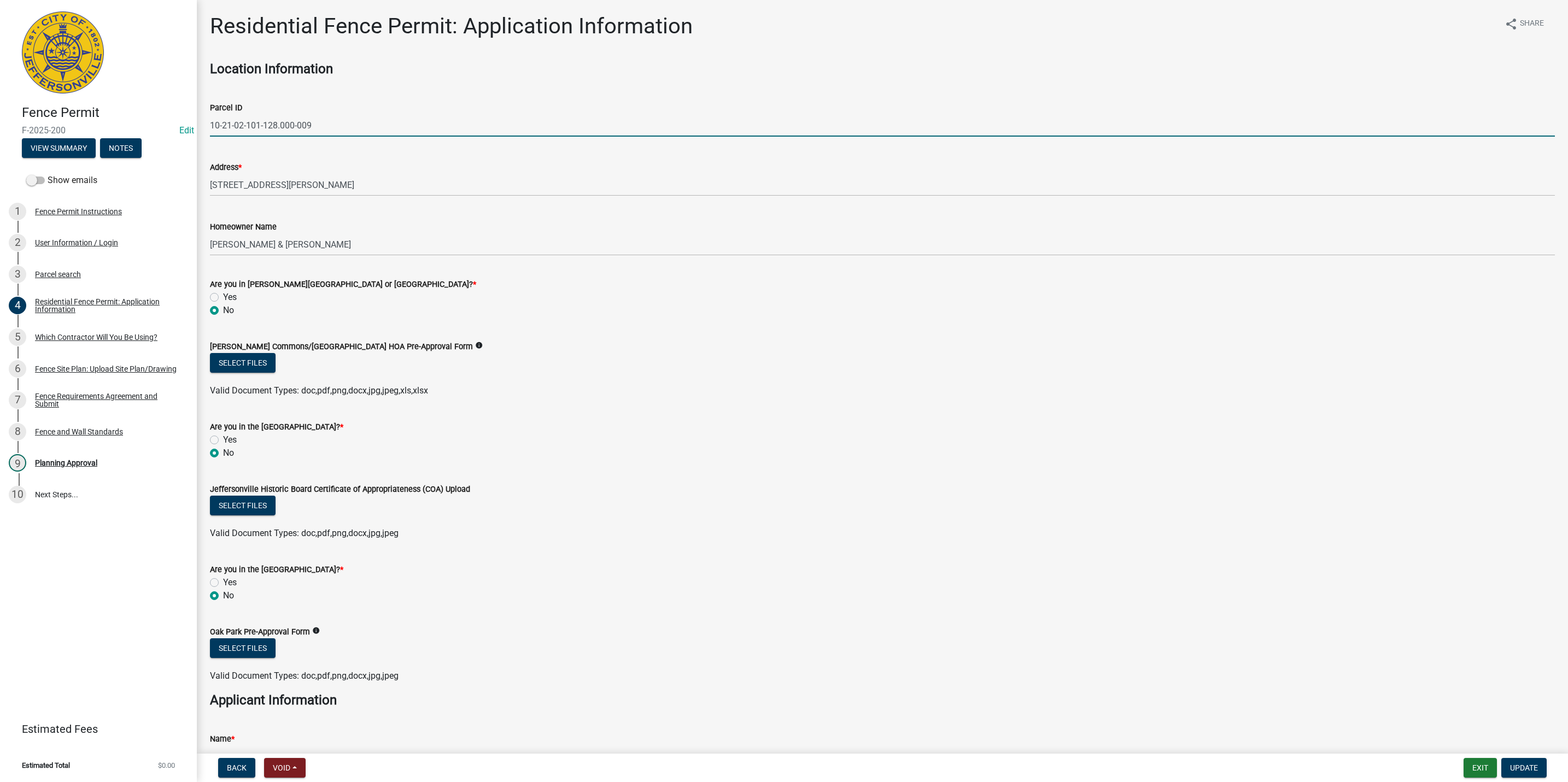
type input "10-21-02-101-128.000-009"
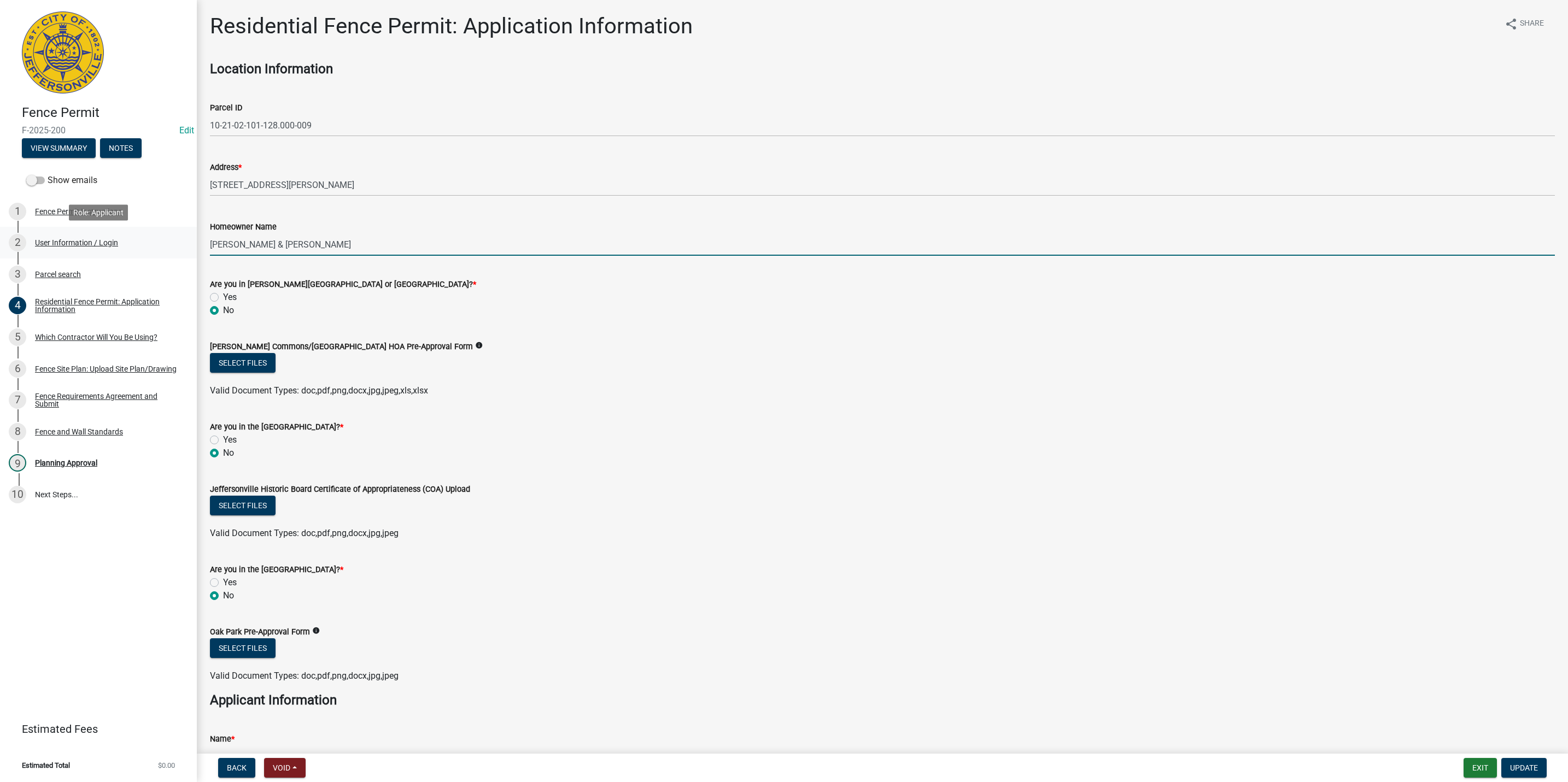
drag, startPoint x: 310, startPoint y: 245, endPoint x: 88, endPoint y: 243, distance: 222.0
click at [88, 243] on div "Fence Permit F-2025-200 Edit View Summary Notes Show emails 1 Fence Permit Inst…" at bounding box center [784, 391] width 1568 height 782
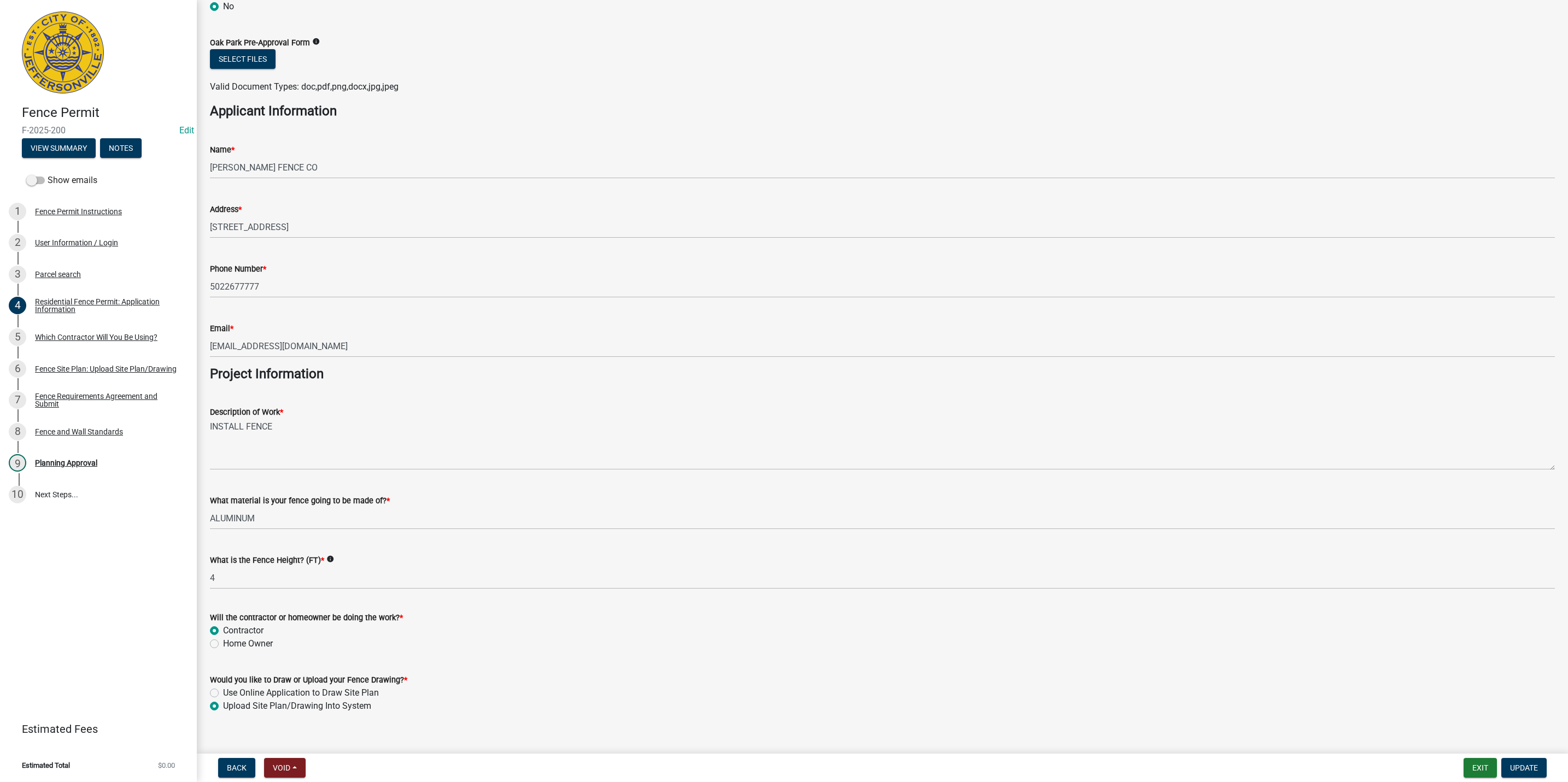
scroll to position [604, 0]
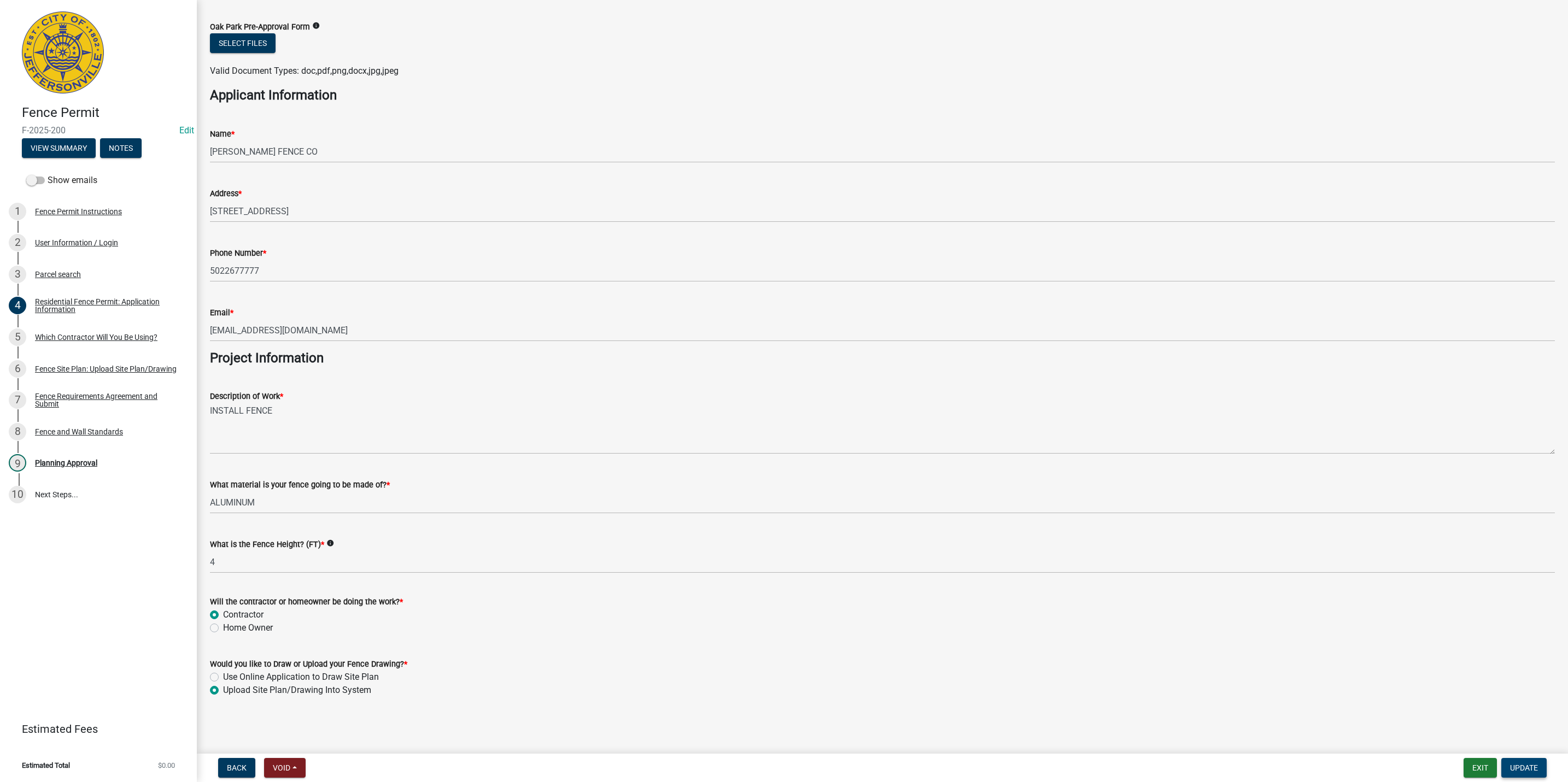
type input "Chelsey O'Neil"
click at [1532, 774] on button "Update" at bounding box center [1524, 768] width 45 height 20
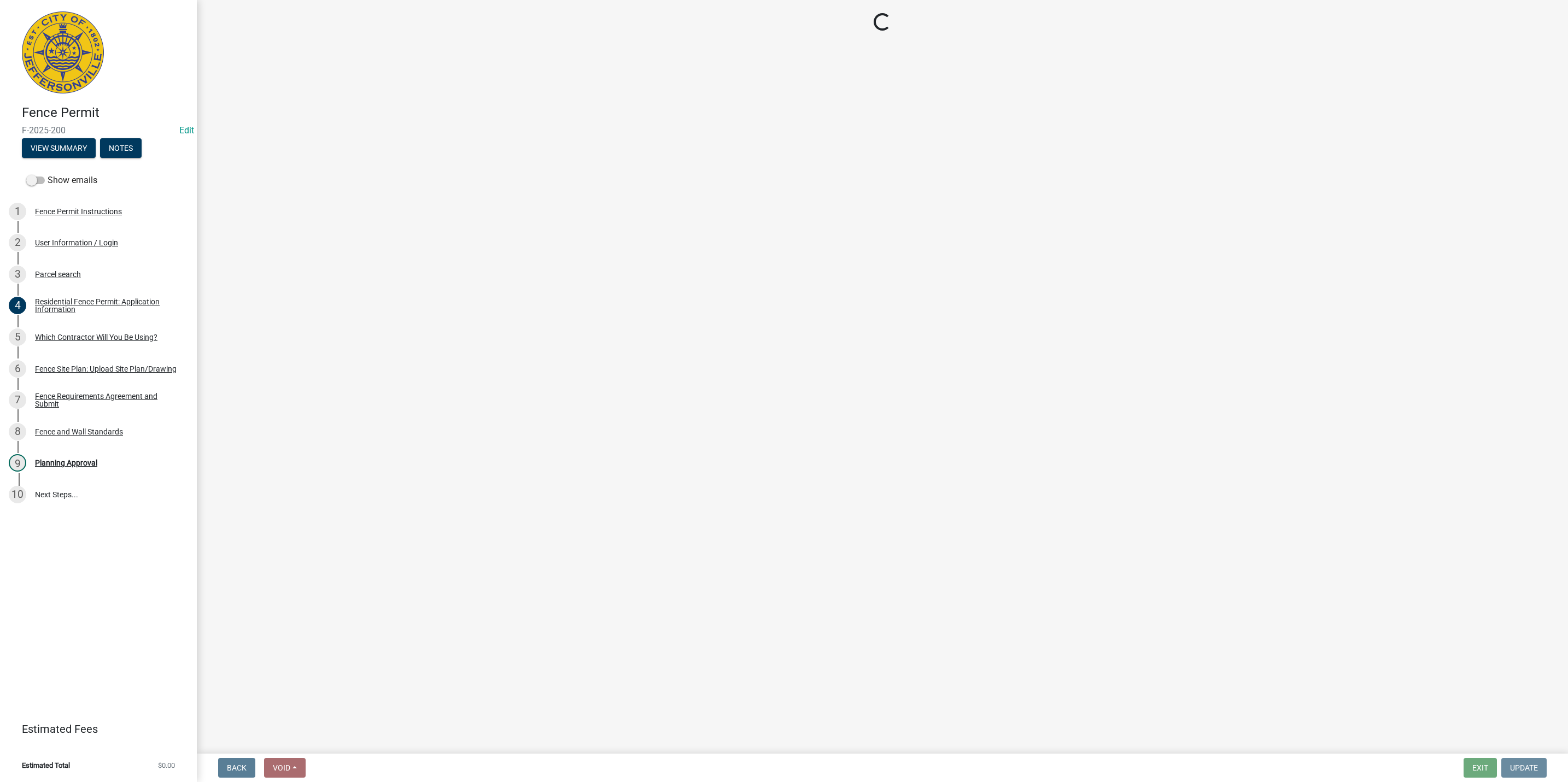
scroll to position [0, 0]
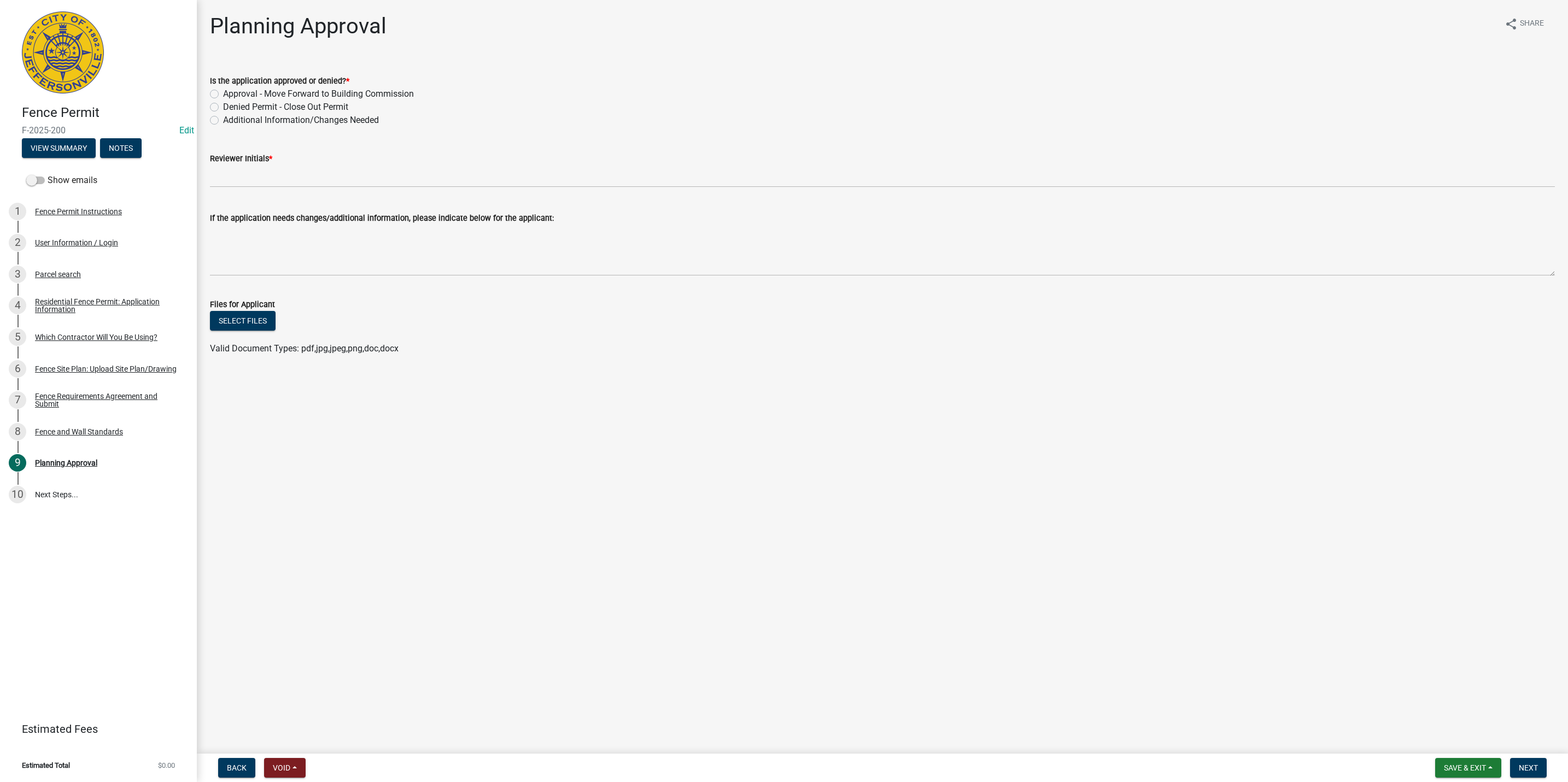
click at [248, 118] on label "Additional Information/Changes Needed" at bounding box center [301, 119] width 156 height 13
click at [230, 118] on input "Additional Information/Changes Needed" at bounding box center [226, 116] width 7 height 7
radio input "true"
click at [262, 192] on wm-data-entity-input "Reviewer Initials *" at bounding box center [882, 166] width 1345 height 60
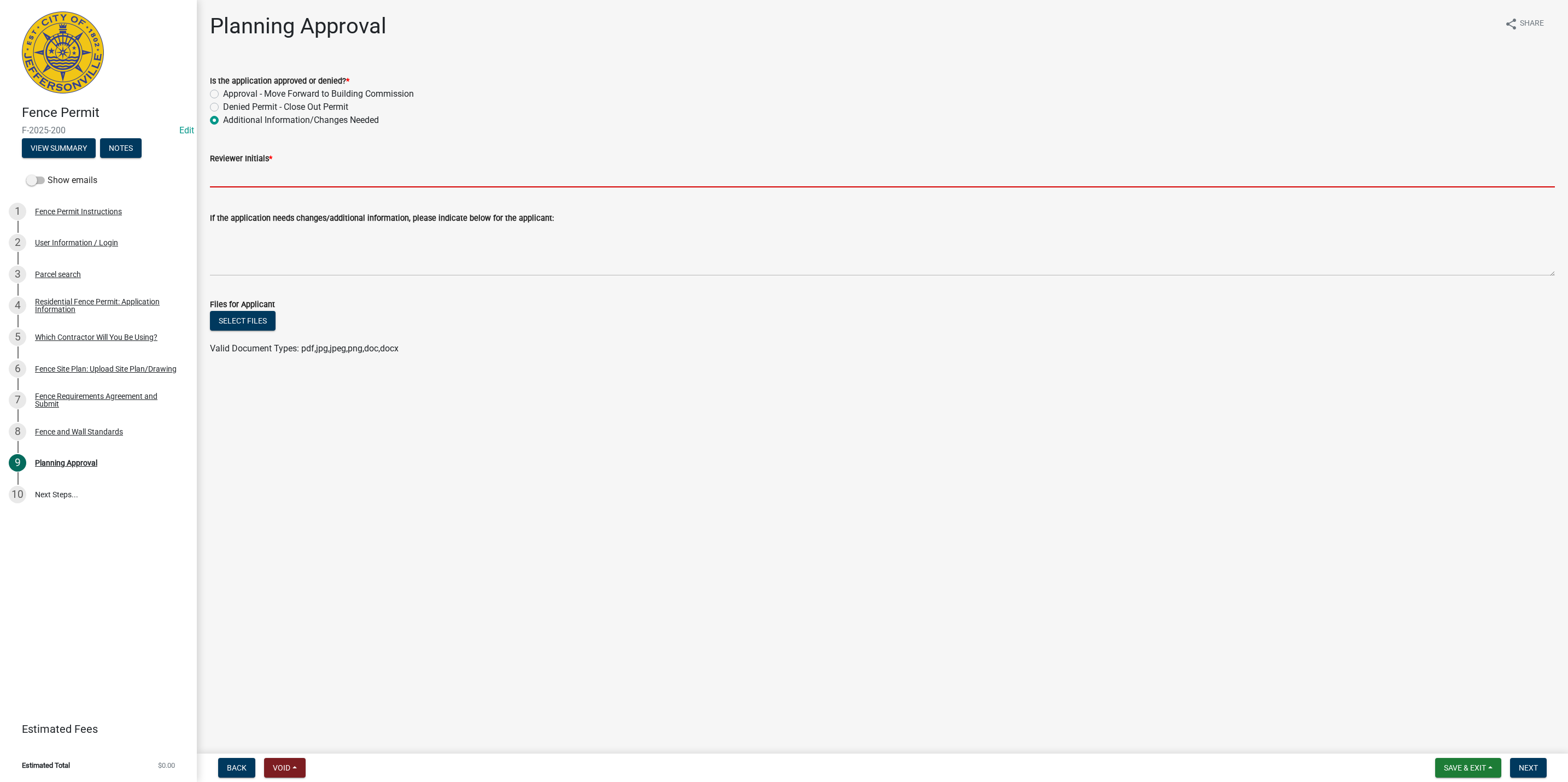
click at [263, 172] on input "Reviewer Initials *" at bounding box center [882, 176] width 1345 height 23
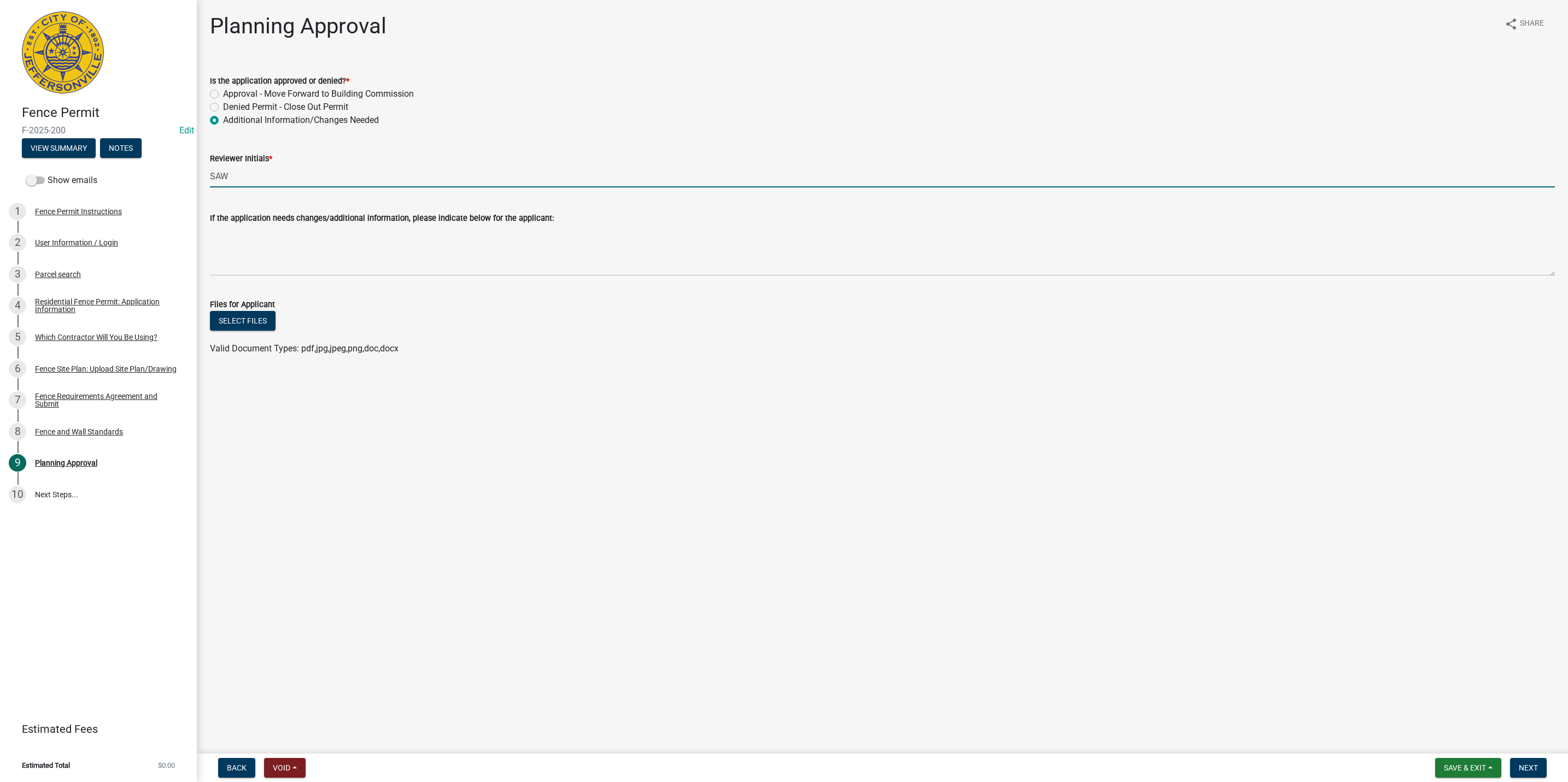
type input "SAW"
click at [284, 240] on textarea "If the application needs changes/additional information, please indicate below …" at bounding box center [882, 250] width 1345 height 51
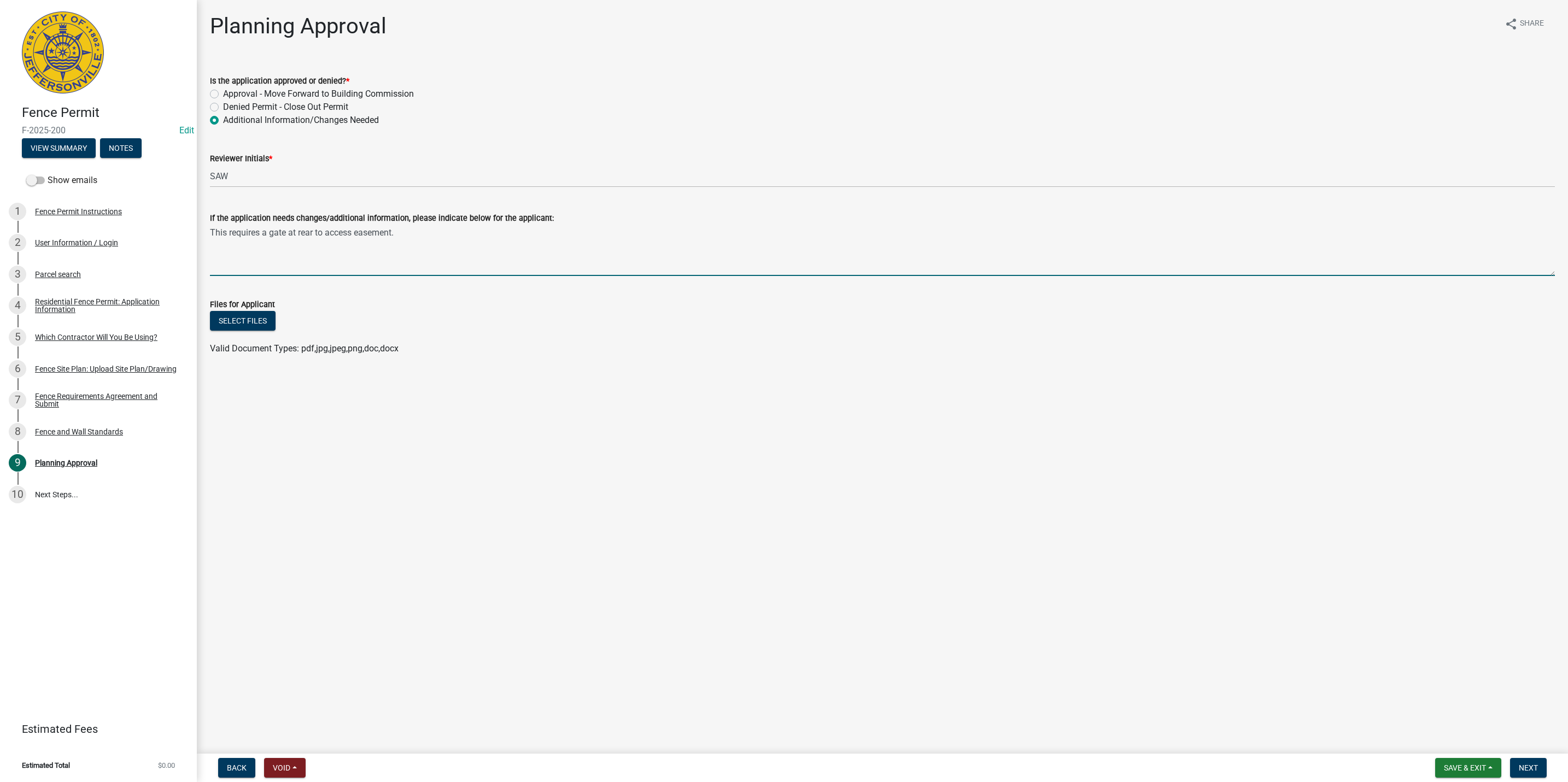
click at [323, 231] on textarea "This requires a gate at rear to access easement." at bounding box center [882, 250] width 1345 height 51
click at [378, 230] on textarea "This requires a gate at rear to allow access easement." at bounding box center [882, 250] width 1345 height 51
type textarea "This requires a gate at rear to allow access to easement."
click at [1539, 758] on button "Next" at bounding box center [1528, 768] width 36 height 20
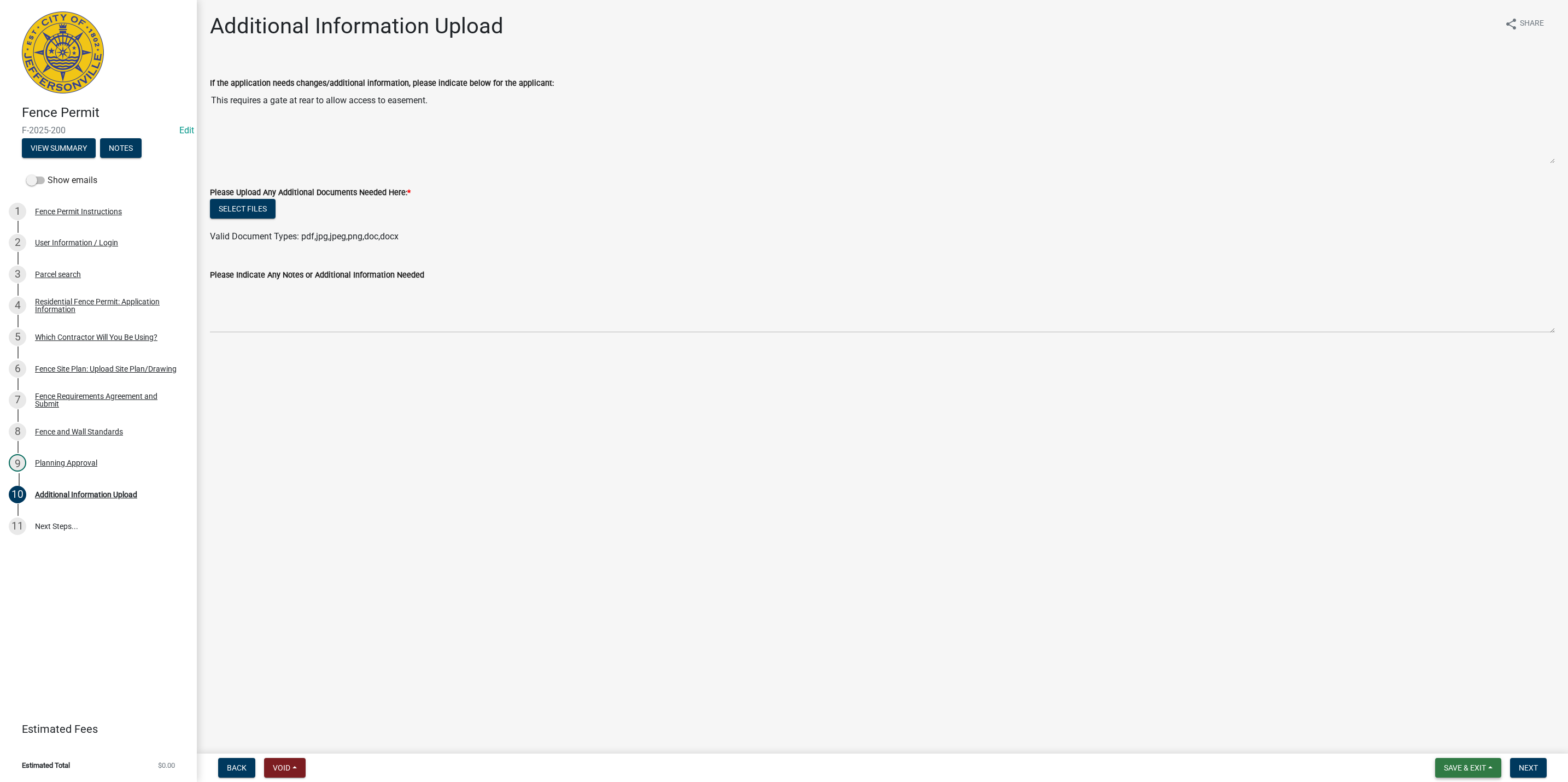
click at [1476, 764] on span "Save & Exit" at bounding box center [1465, 768] width 42 height 9
click at [1460, 739] on button "Save & Exit" at bounding box center [1458, 740] width 88 height 26
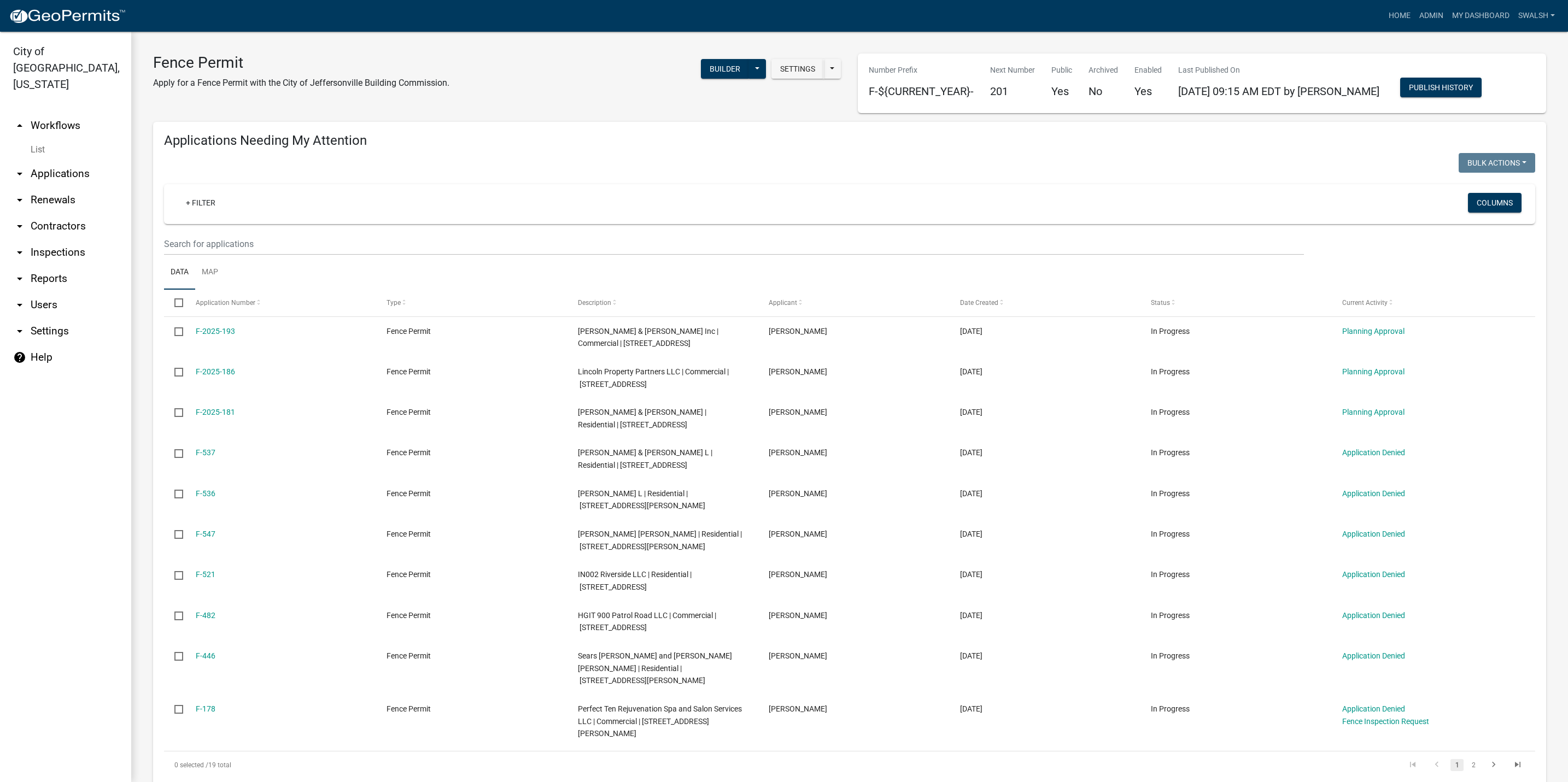
click at [64, 113] on link "arrow_drop_up Workflows" at bounding box center [66, 125] width 132 height 26
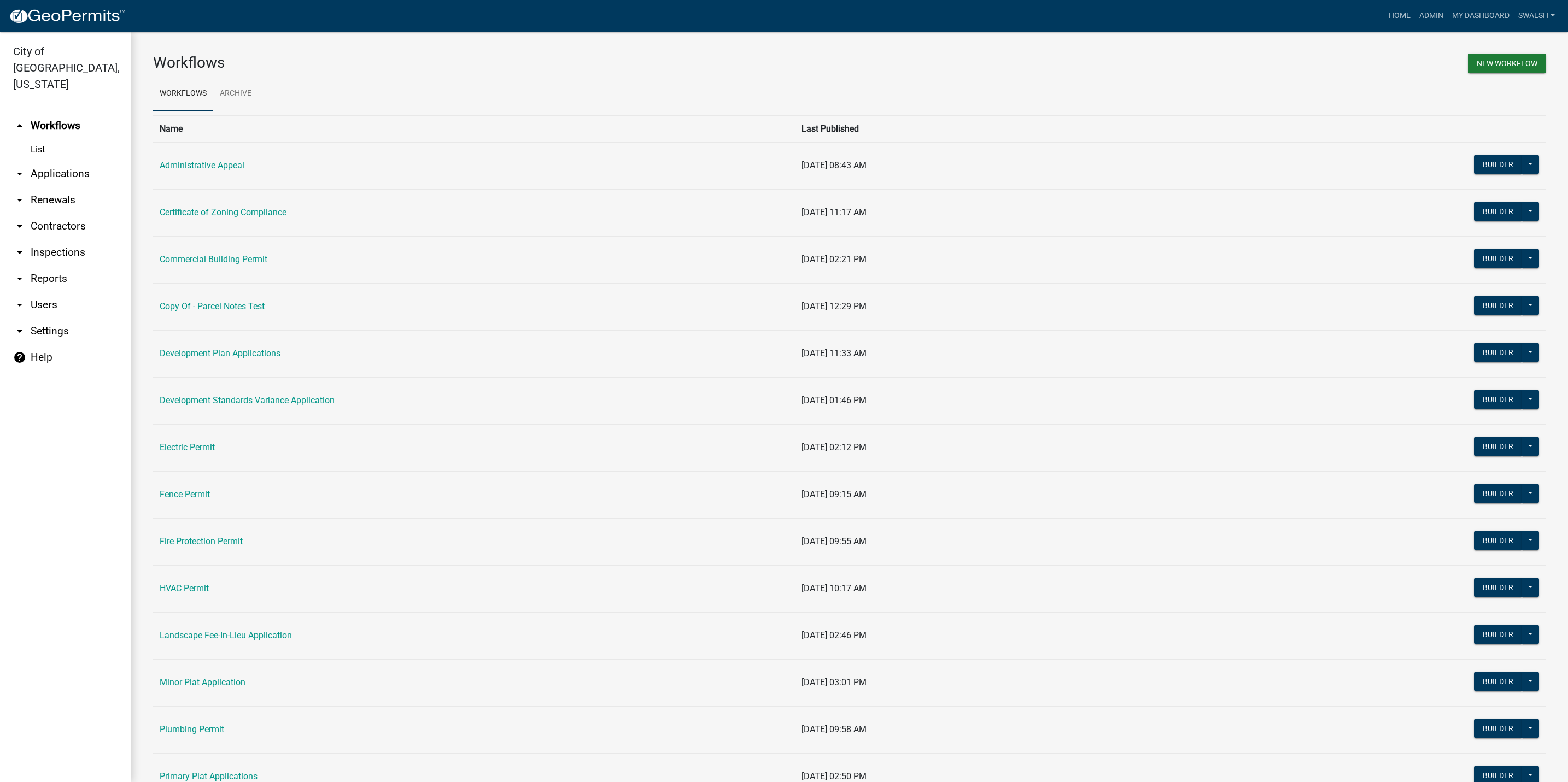
drag, startPoint x: 50, startPoint y: 107, endPoint x: 933, endPoint y: 74, distance: 883.6
click at [933, 74] on div "New Workflow" at bounding box center [1202, 65] width 705 height 23
click at [194, 351] on link "Development Plan Applications" at bounding box center [220, 354] width 121 height 11
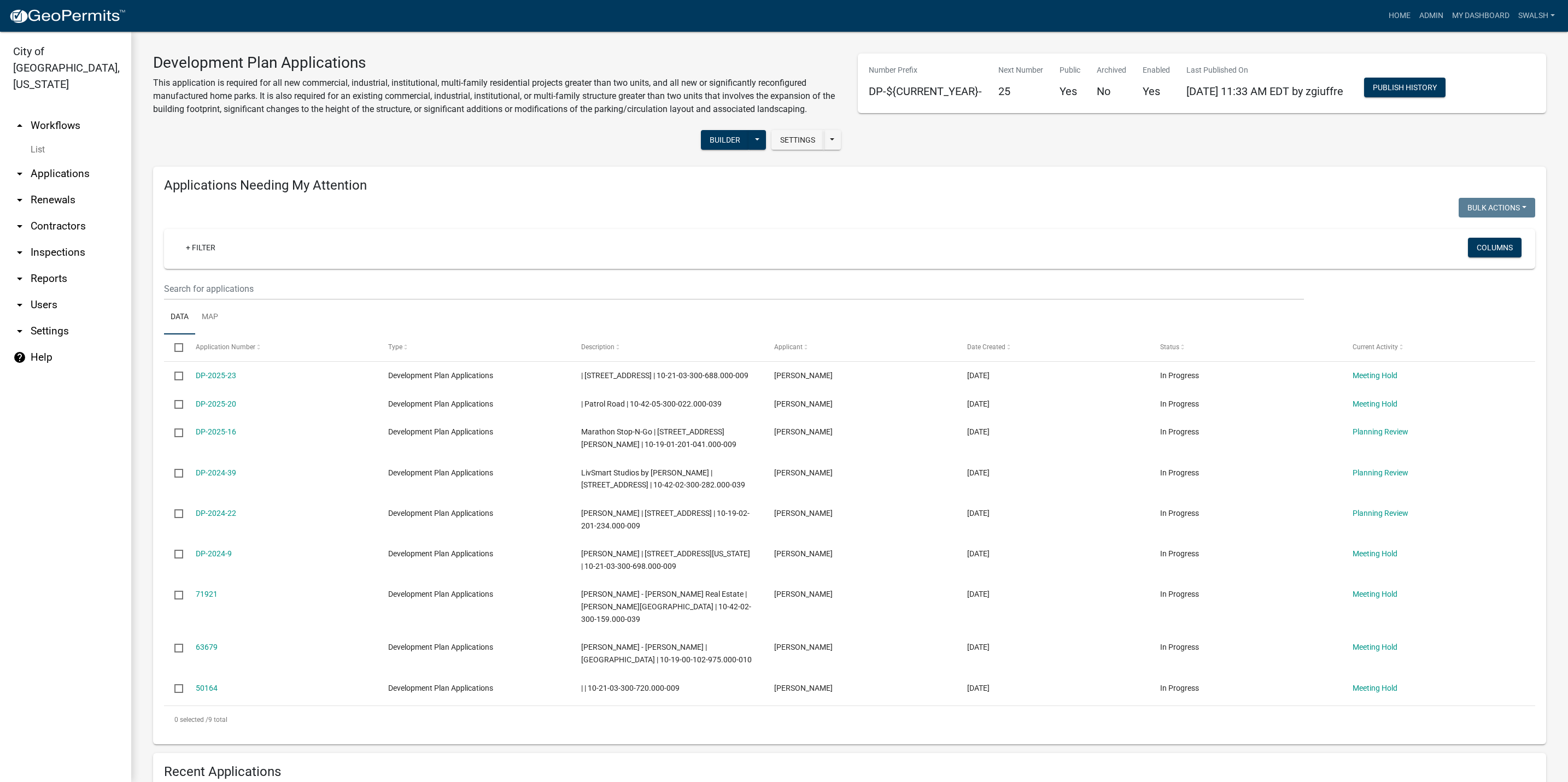
click at [907, 235] on div "+ Filter Columns" at bounding box center [849, 249] width 1361 height 40
click at [56, 113] on link "arrow_drop_up Workflows" at bounding box center [66, 125] width 132 height 26
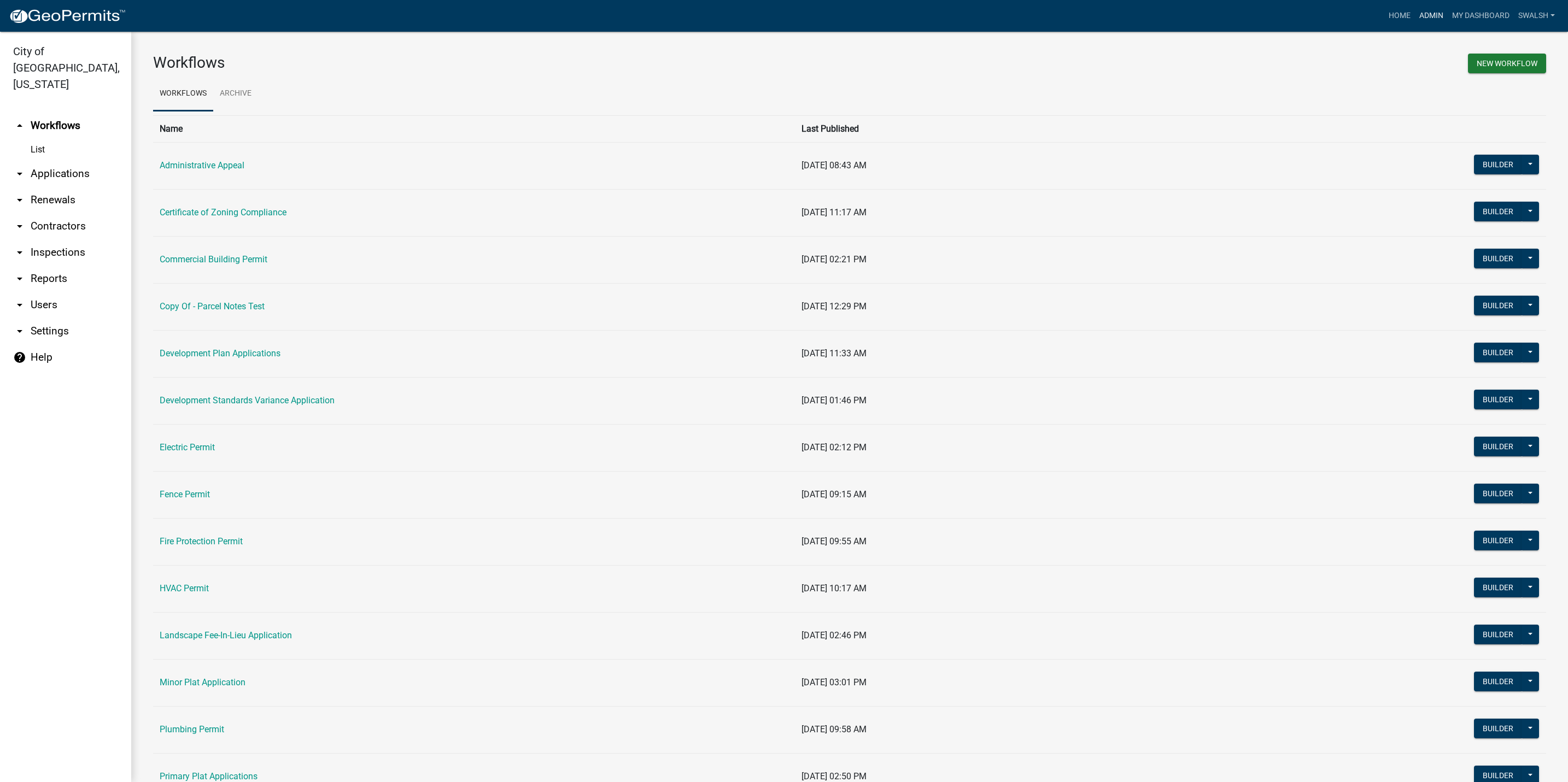
click at [1434, 13] on link "Admin" at bounding box center [1430, 15] width 33 height 20
click at [68, 161] on link "arrow_drop_down Applications" at bounding box center [66, 174] width 132 height 26
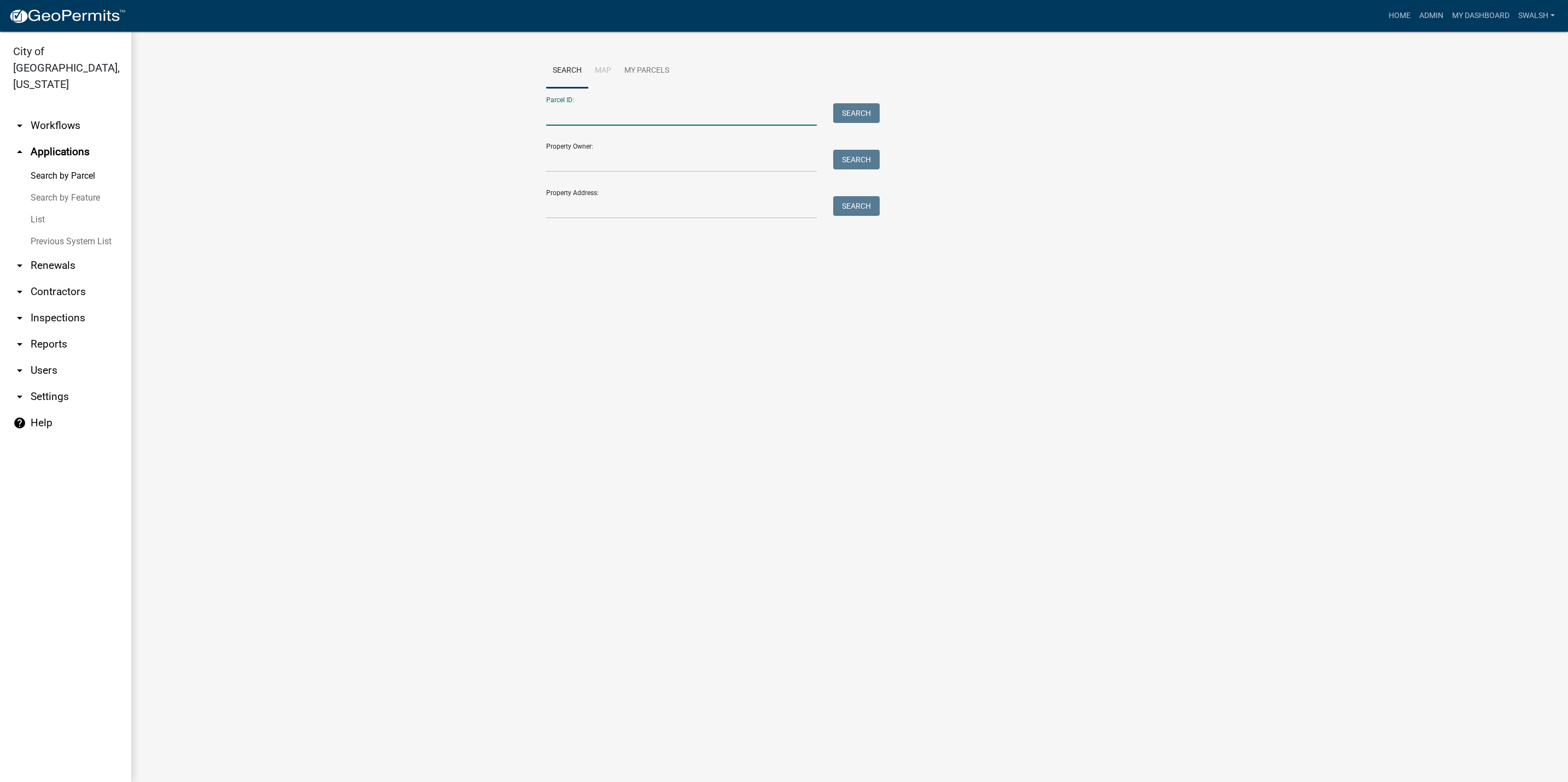
click at [587, 113] on input "Parcel ID:" at bounding box center [681, 115] width 271 height 23
paste input "10-21-03-400-179.000-009"
type input "10-21-03-400-179.000-009"
click at [853, 119] on button "Search" at bounding box center [856, 113] width 46 height 20
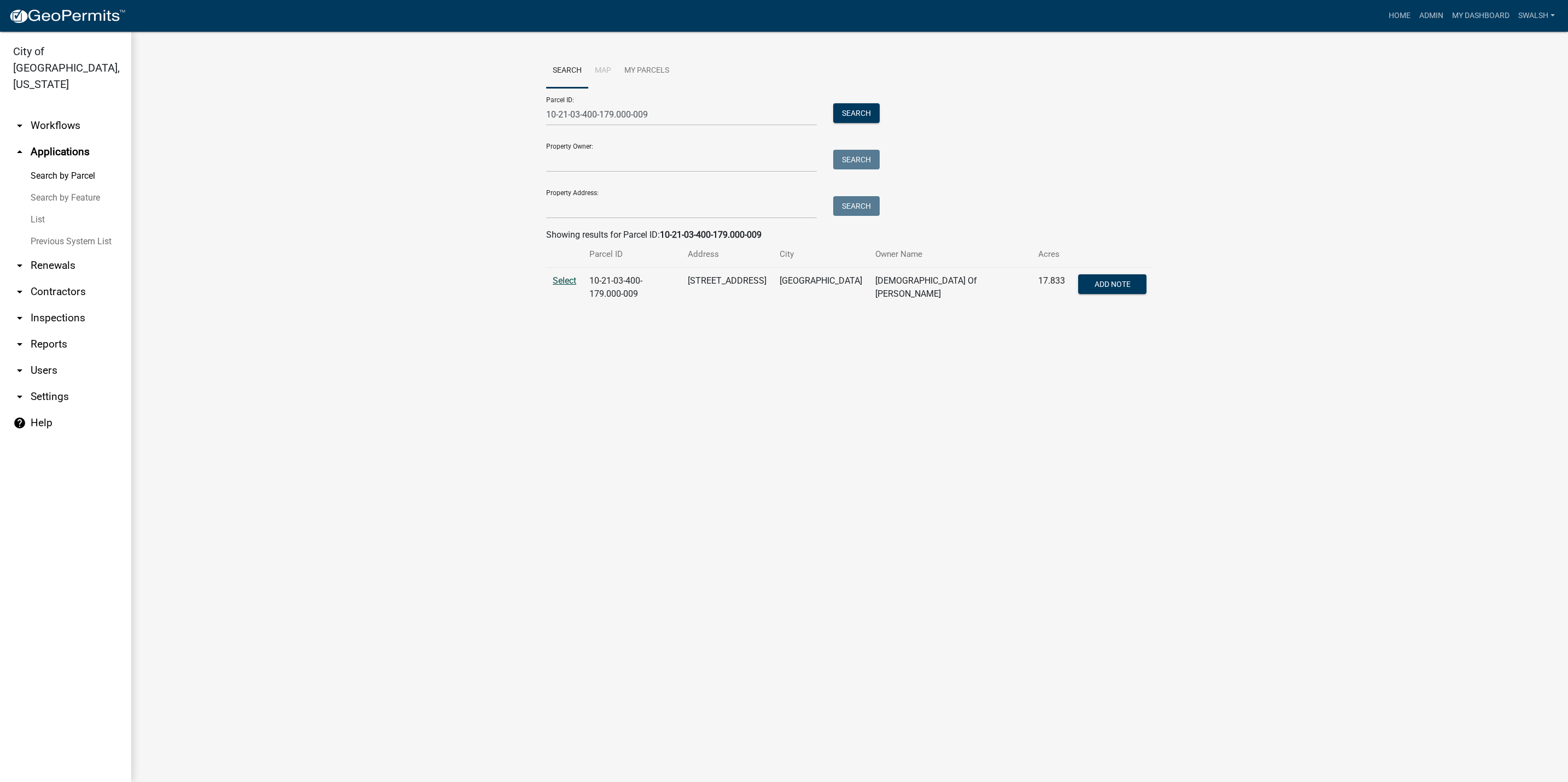
click at [575, 281] on span "Select" at bounding box center [564, 280] width 23 height 11
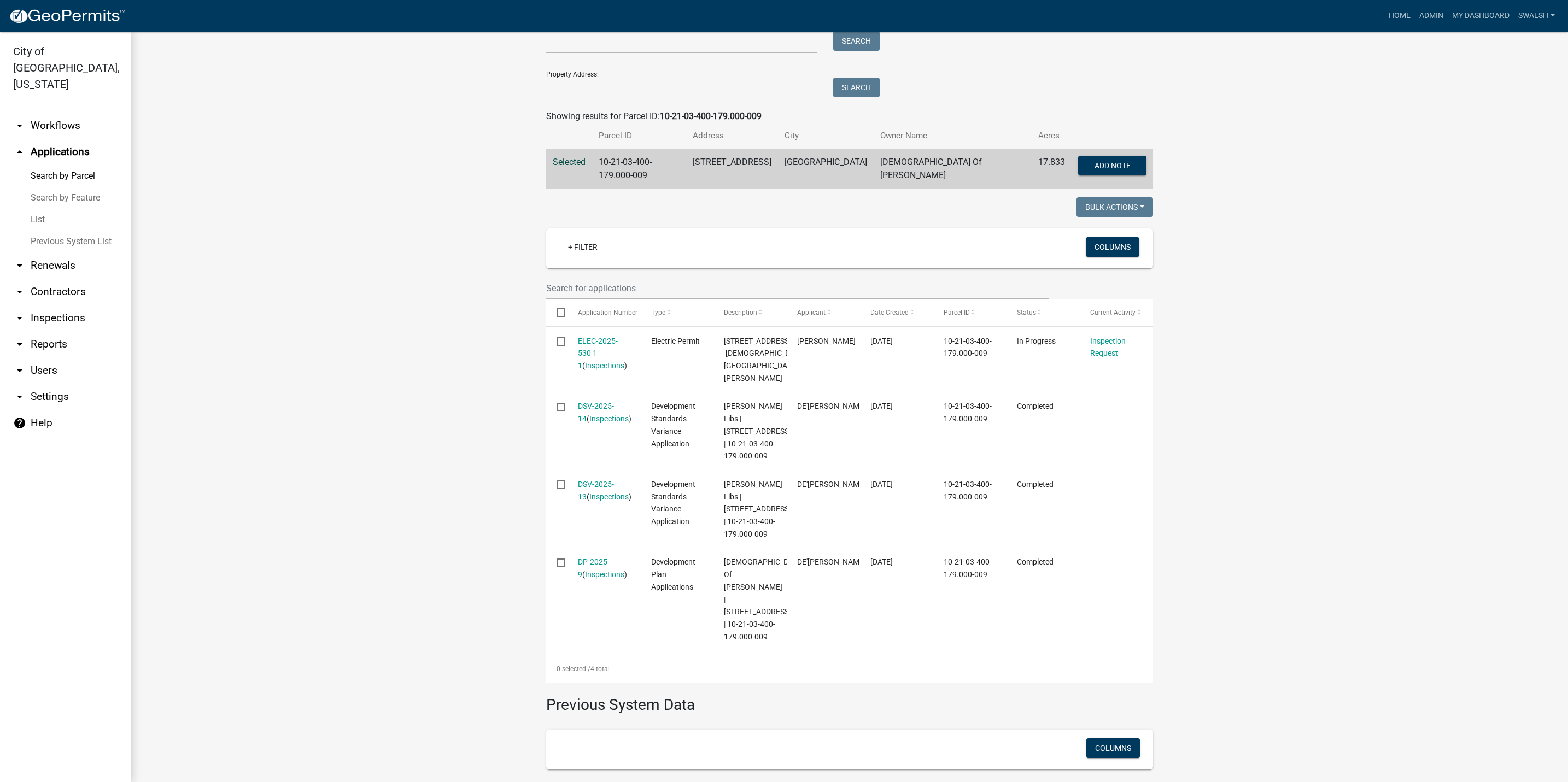
scroll to position [403, 0]
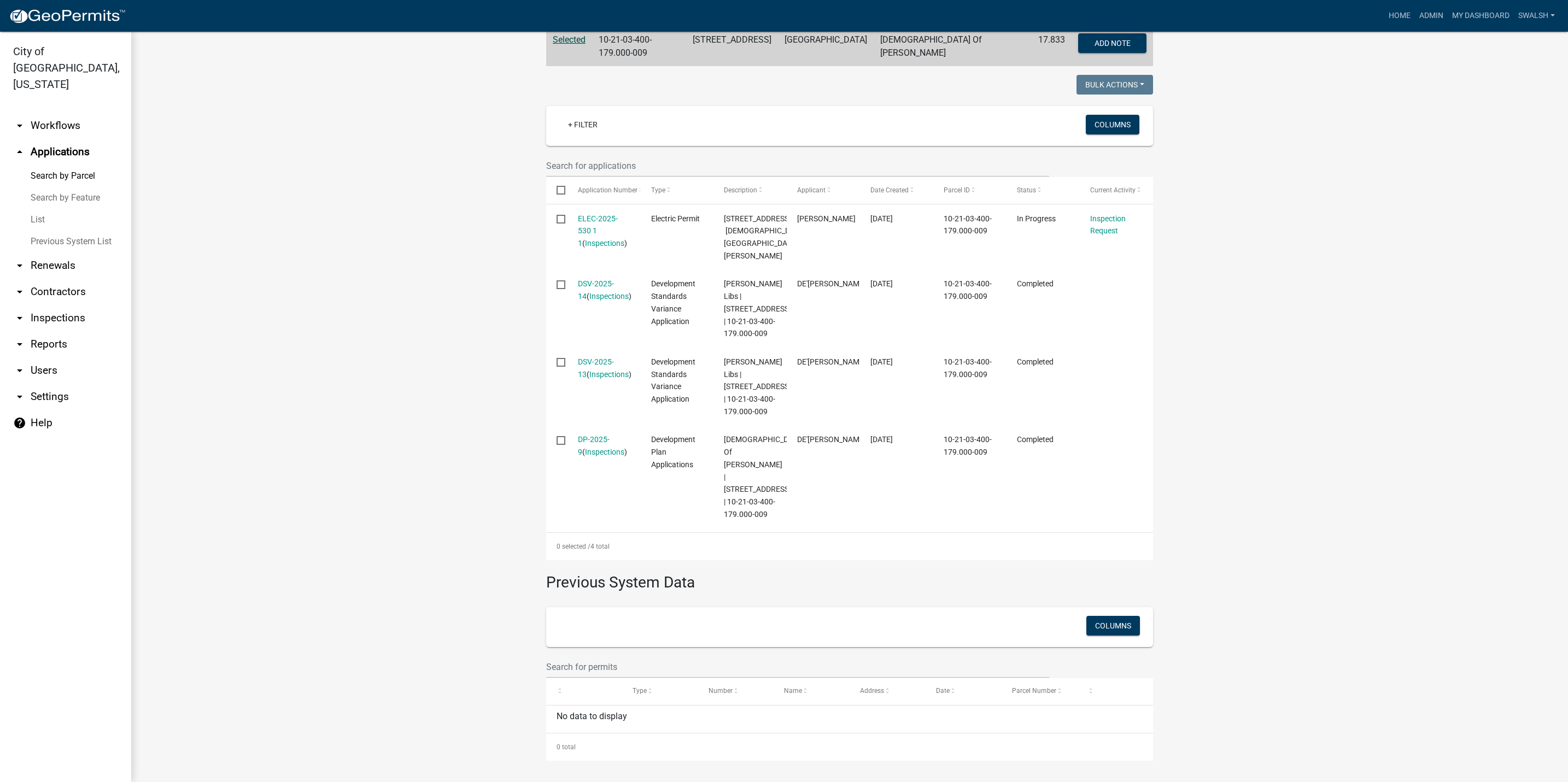
click at [1325, 241] on wm-workflow-application-search-view "Search Map My Parcels Parcel ID: 10-21-03-400-179.000-009 Search Property Owner…" at bounding box center [849, 286] width 1393 height 947
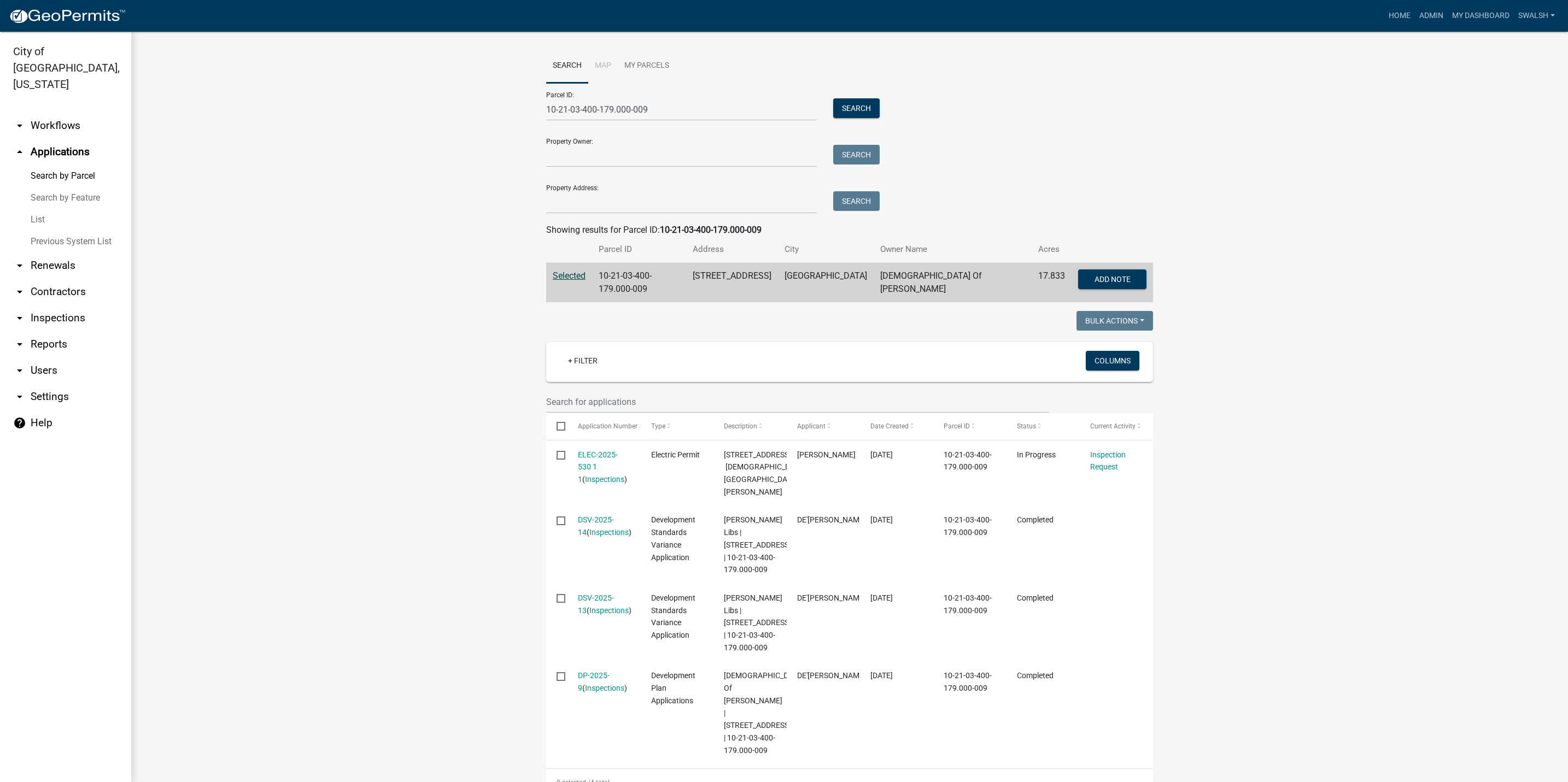
scroll to position [0, 0]
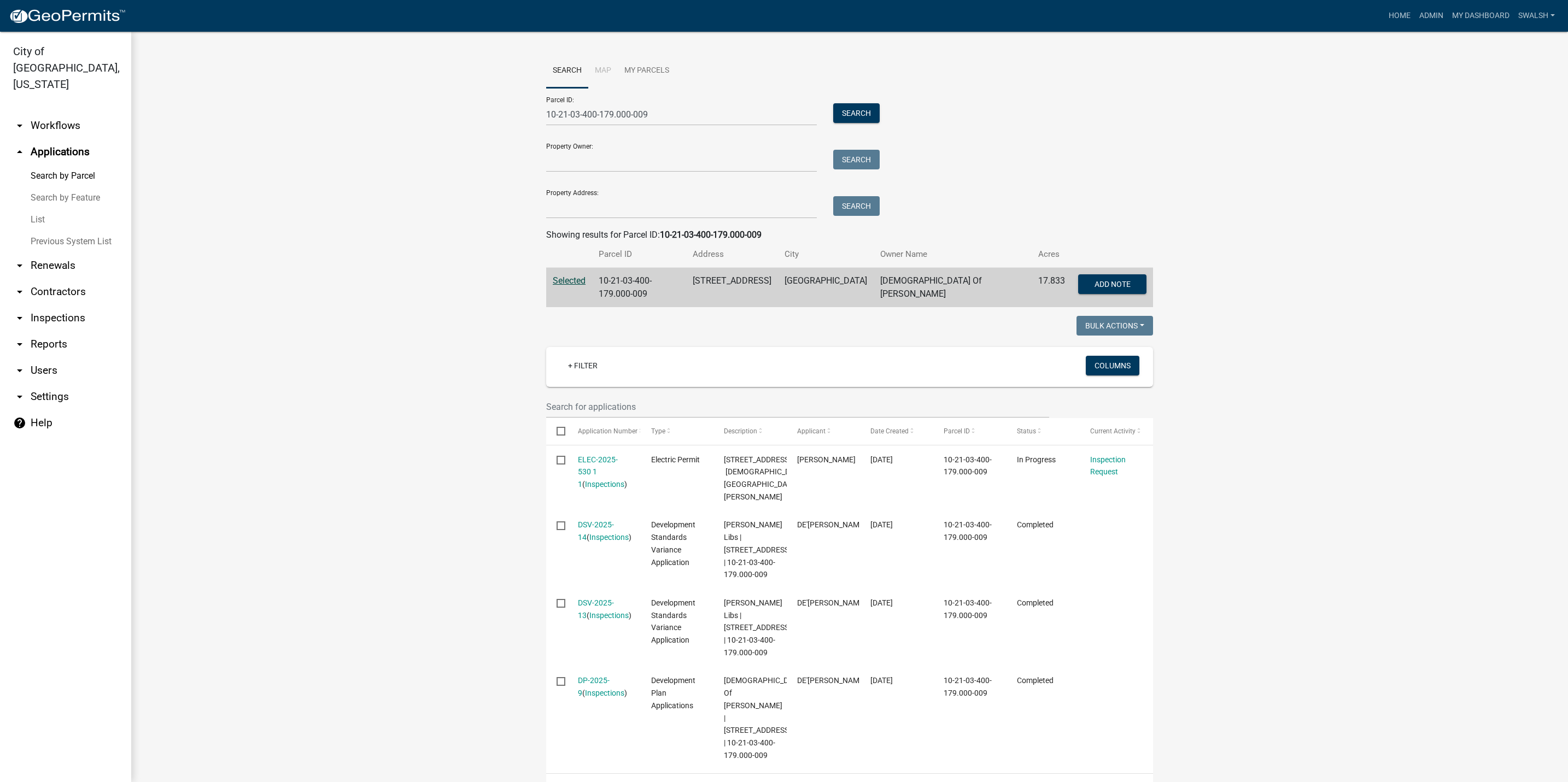
click at [730, 74] on ul "Search Map My Parcels" at bounding box center [849, 71] width 607 height 35
drag, startPoint x: 730, startPoint y: 74, endPoint x: 1055, endPoint y: 88, distance: 325.3
click at [1055, 88] on div "Parcel ID: 10-21-03-400-179.000-009 Search Property Owner: Search Property Addr…" at bounding box center [849, 153] width 607 height 131
